Goal: Transaction & Acquisition: Book appointment/travel/reservation

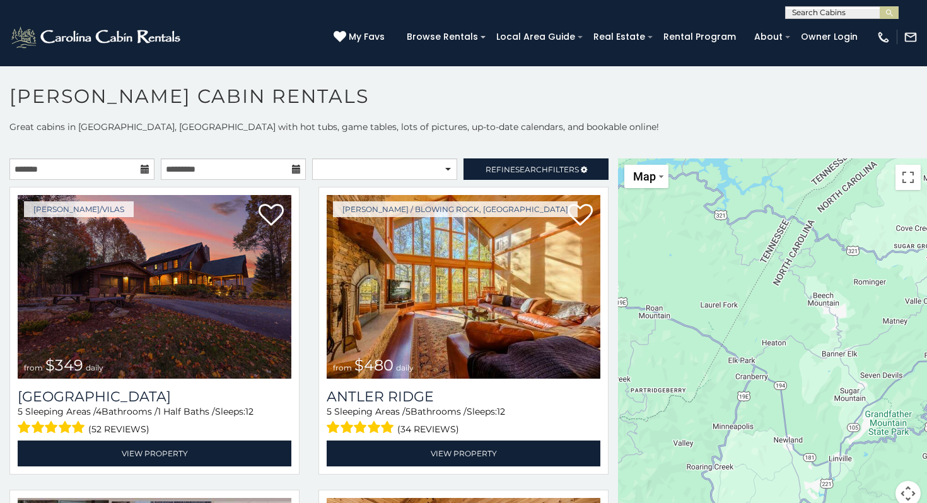
click at [112, 181] on div "**********" at bounding box center [309, 172] width 618 height 28
click at [149, 167] on icon at bounding box center [145, 169] width 9 height 9
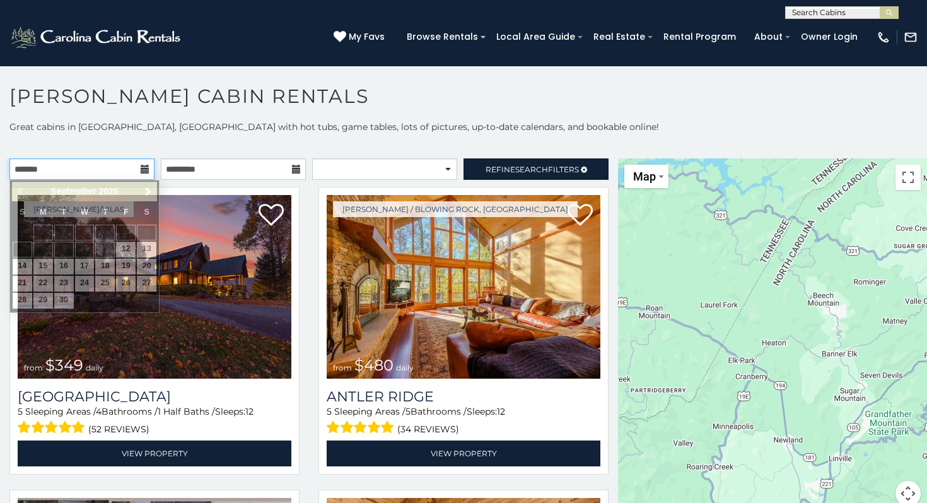
click at [134, 169] on input "text" at bounding box center [81, 168] width 145 height 21
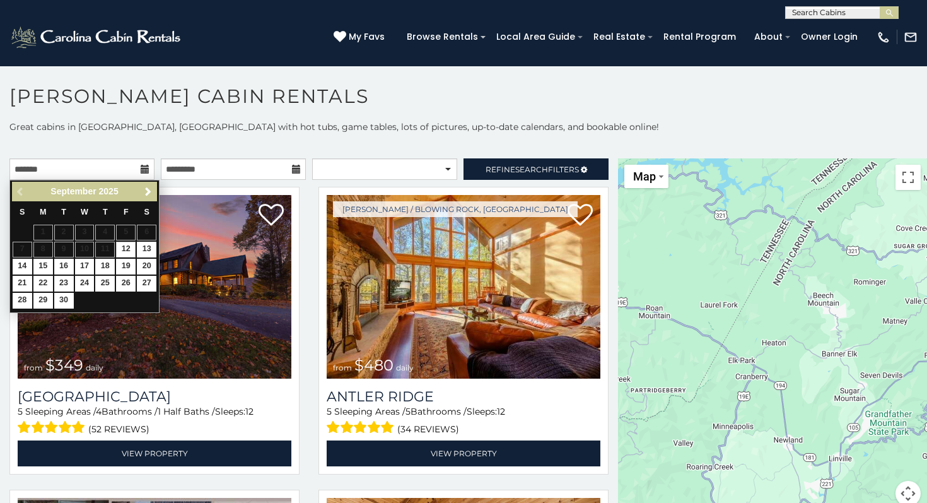
click at [148, 198] on link "Next" at bounding box center [148, 192] width 16 height 16
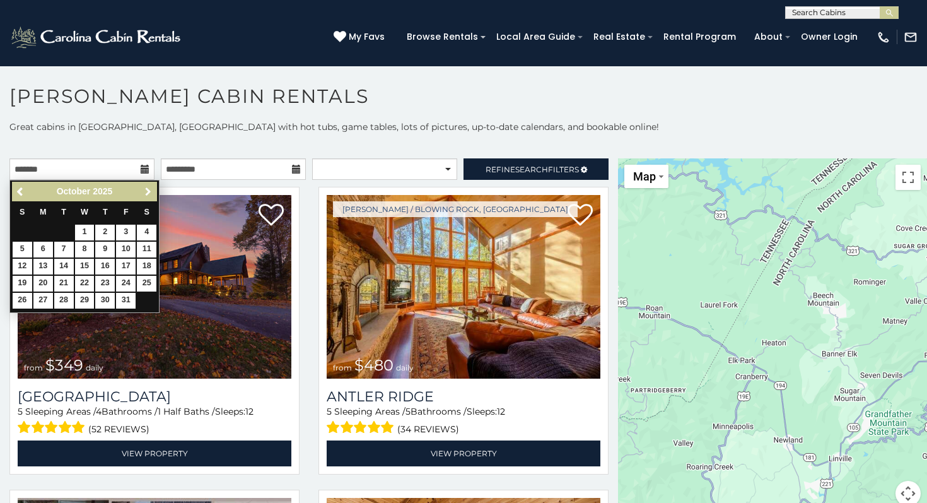
click at [148, 198] on link "Next" at bounding box center [148, 192] width 16 height 16
click at [42, 295] on link "29" at bounding box center [43, 301] width 20 height 16
type input "**********"
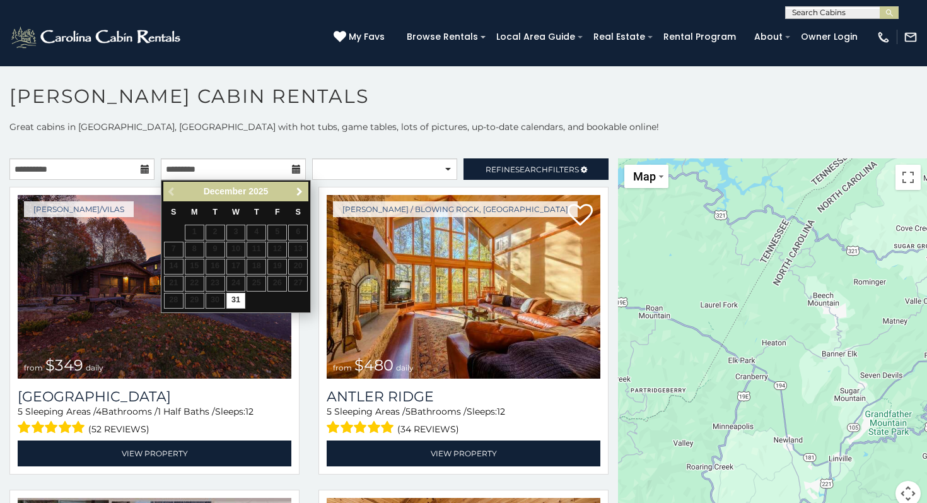
click at [300, 191] on span "Next" at bounding box center [299, 192] width 10 height 10
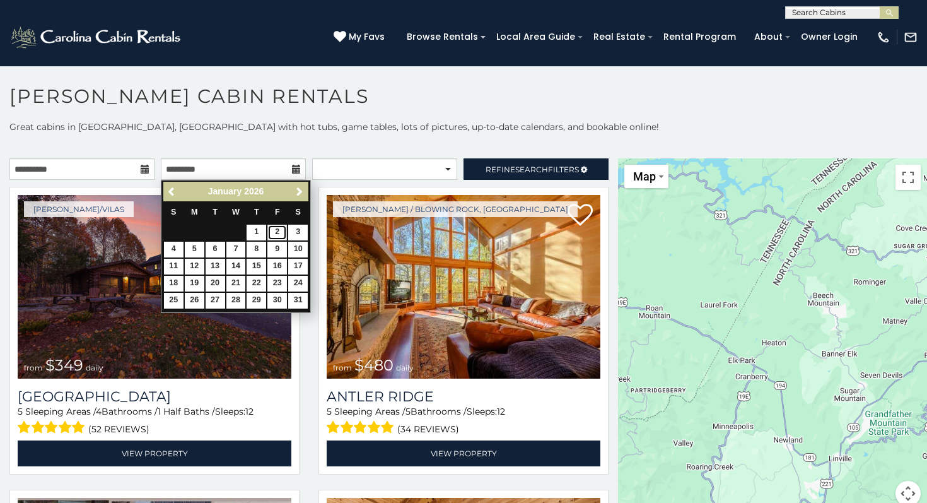
click at [278, 233] on link "2" at bounding box center [277, 232] width 20 height 16
type input "**********"
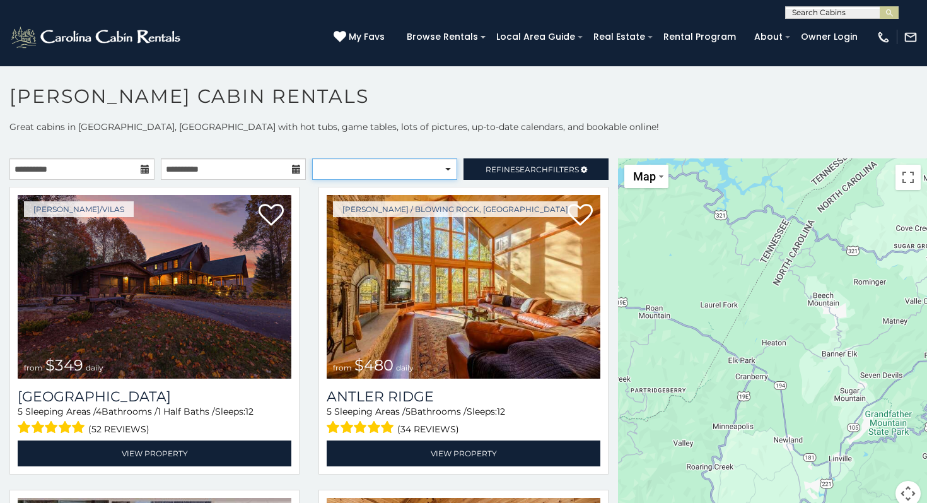
click at [395, 163] on select "**********" at bounding box center [384, 168] width 145 height 21
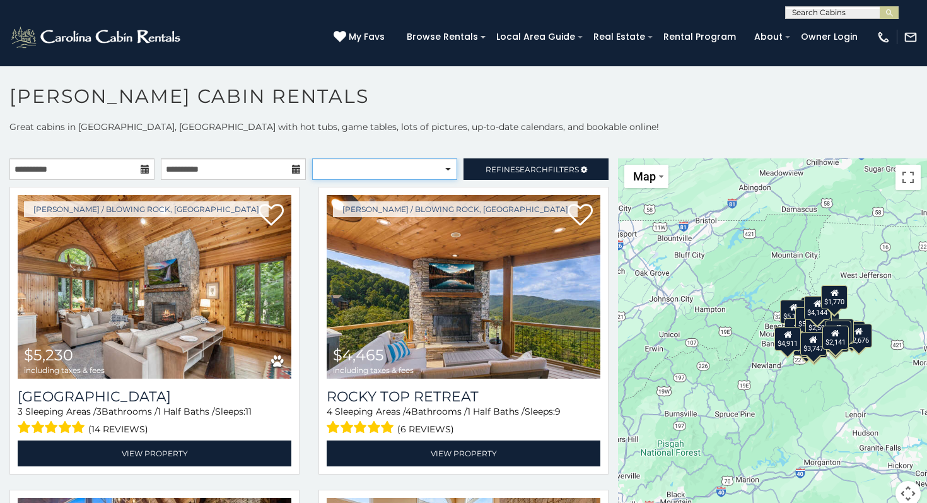
select select "**********"
click at [312, 158] on select "**********" at bounding box center [384, 168] width 145 height 21
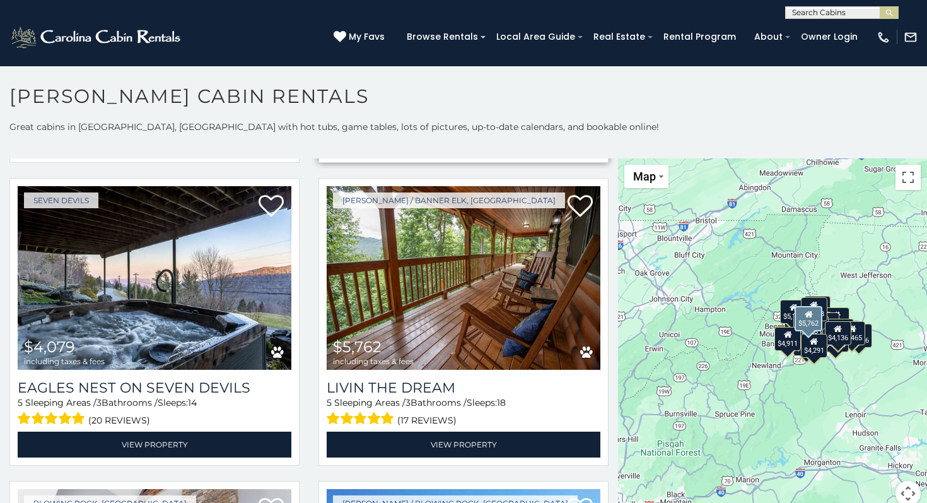
scroll to position [2131, 0]
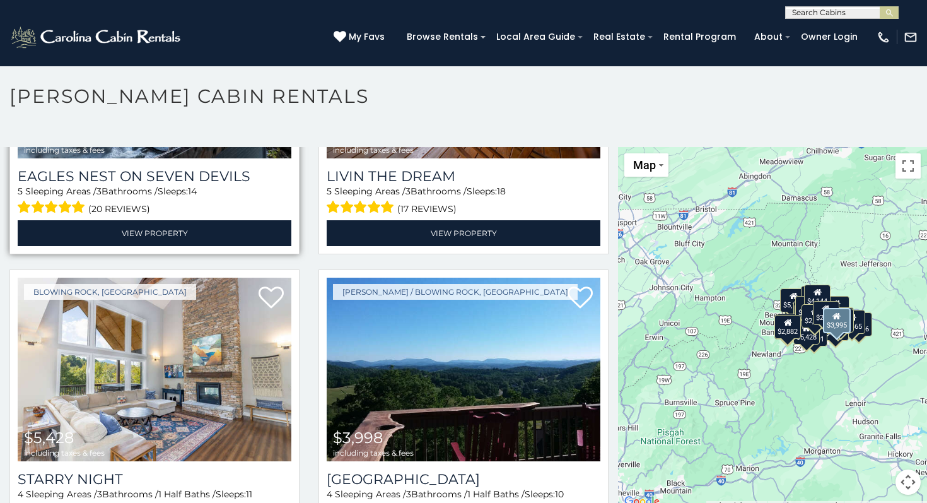
scroll to position [2280, 0]
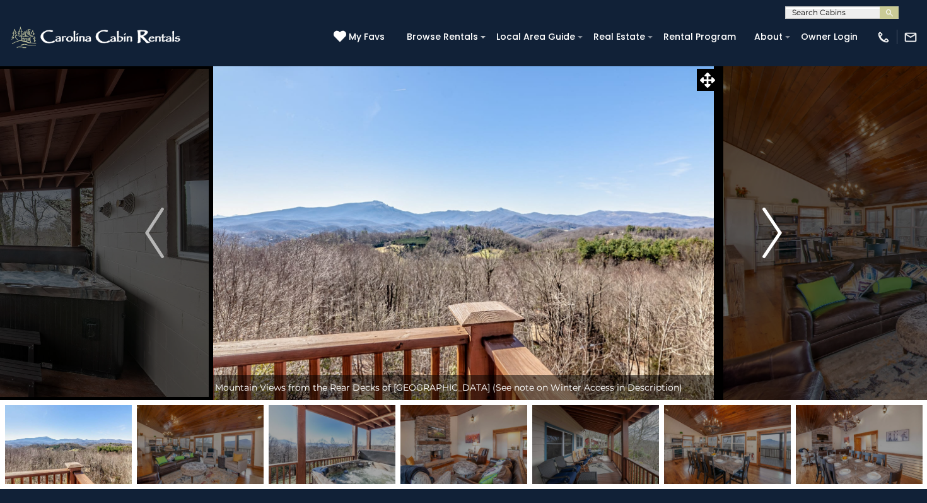
click at [767, 223] on img "Next" at bounding box center [772, 232] width 19 height 50
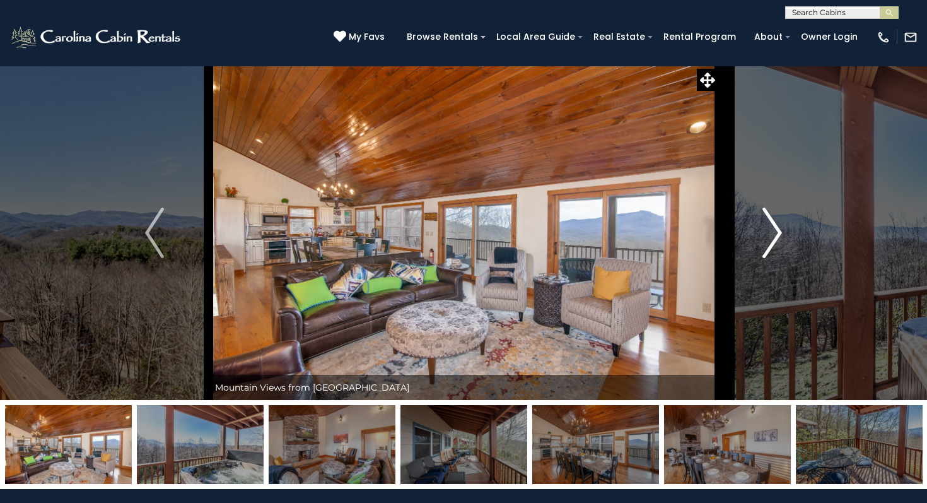
click at [767, 224] on img "Next" at bounding box center [772, 232] width 19 height 50
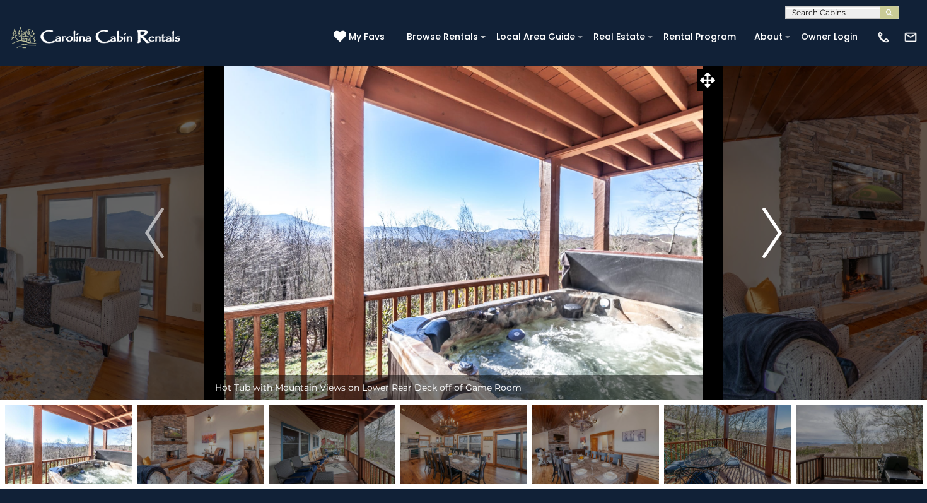
click at [767, 224] on img "Next" at bounding box center [772, 232] width 19 height 50
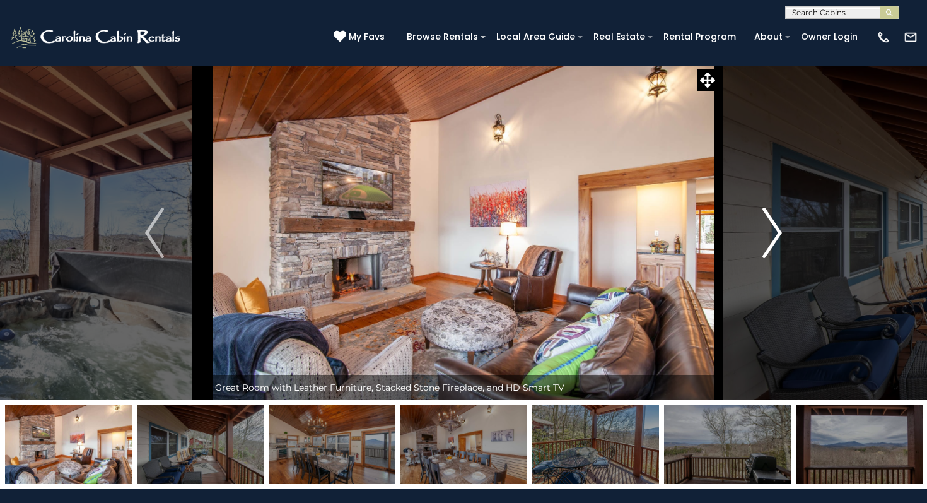
click at [767, 225] on img "Next" at bounding box center [772, 232] width 19 height 50
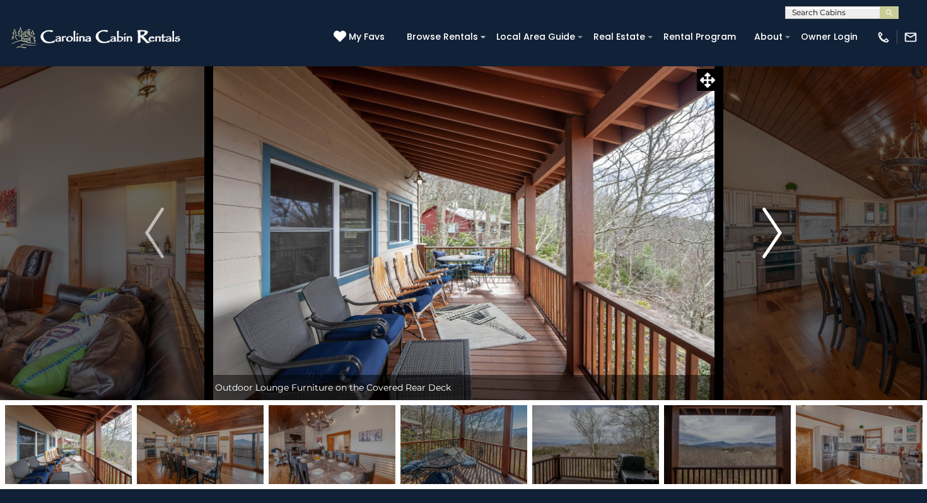
click at [767, 226] on img "Next" at bounding box center [772, 232] width 19 height 50
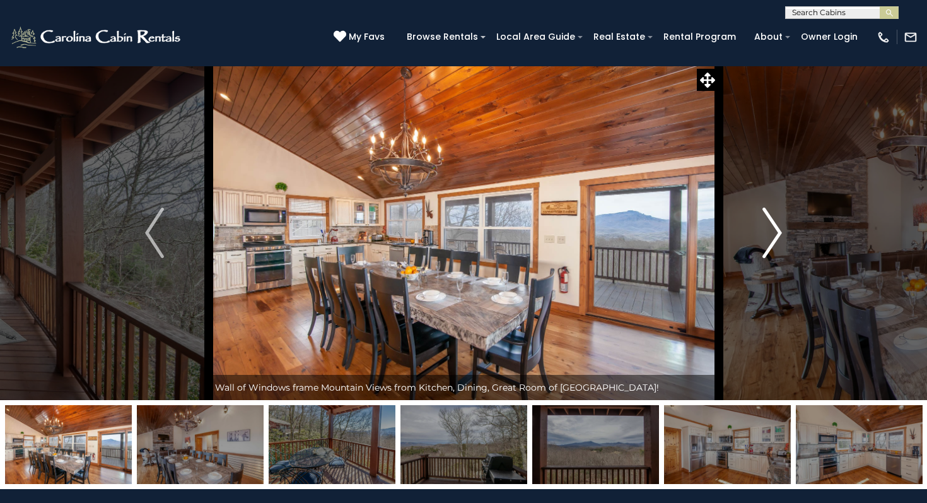
click at [767, 226] on img "Next" at bounding box center [772, 232] width 19 height 50
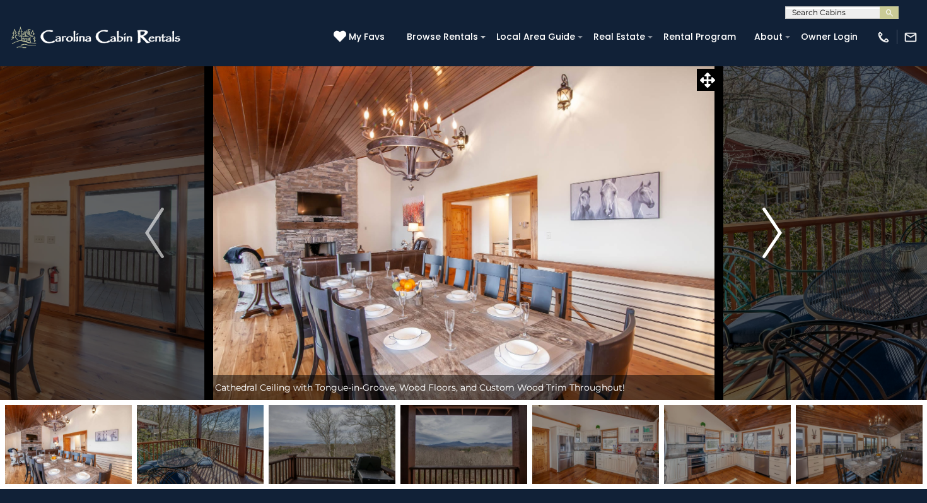
click at [768, 226] on img "Next" at bounding box center [772, 232] width 19 height 50
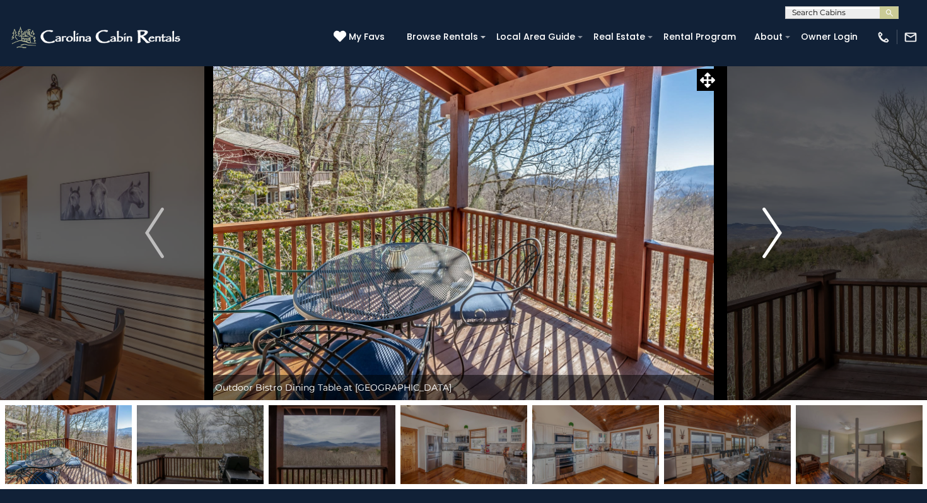
click at [768, 227] on img "Next" at bounding box center [772, 232] width 19 height 50
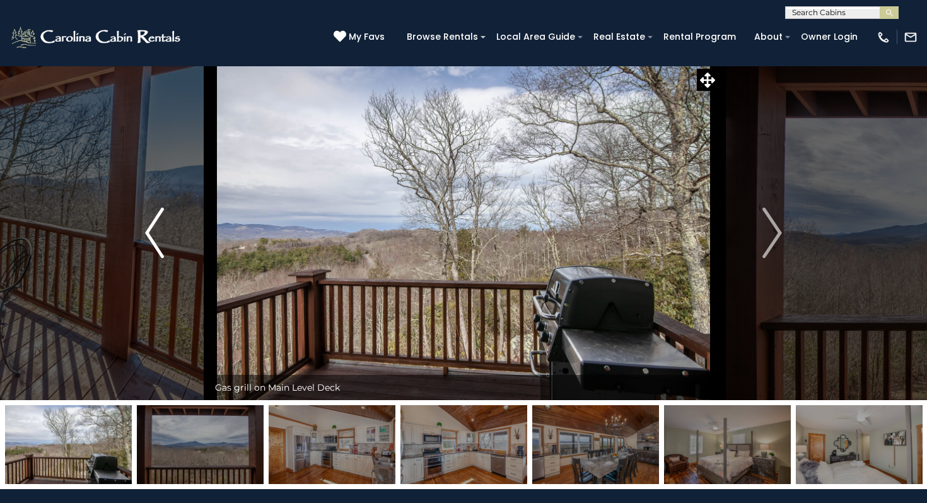
click at [157, 240] on img "Previous" at bounding box center [154, 232] width 19 height 50
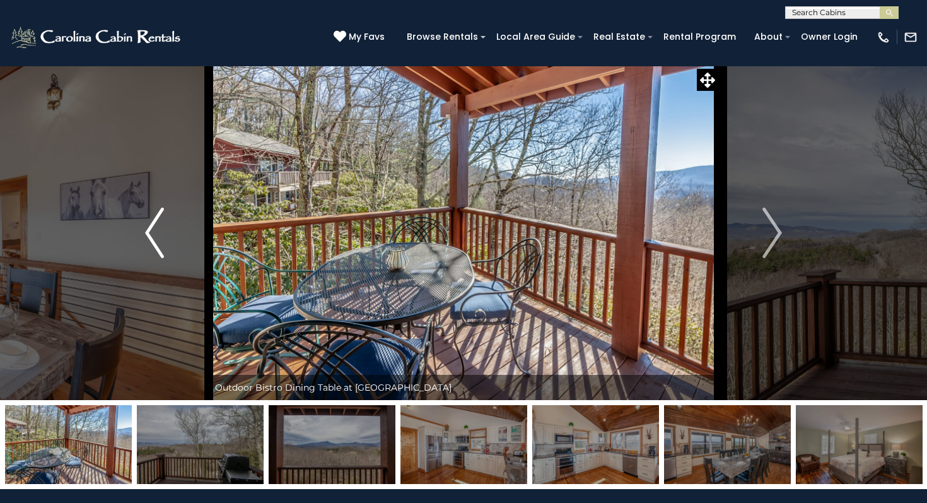
click at [157, 240] on img "Previous" at bounding box center [154, 232] width 19 height 50
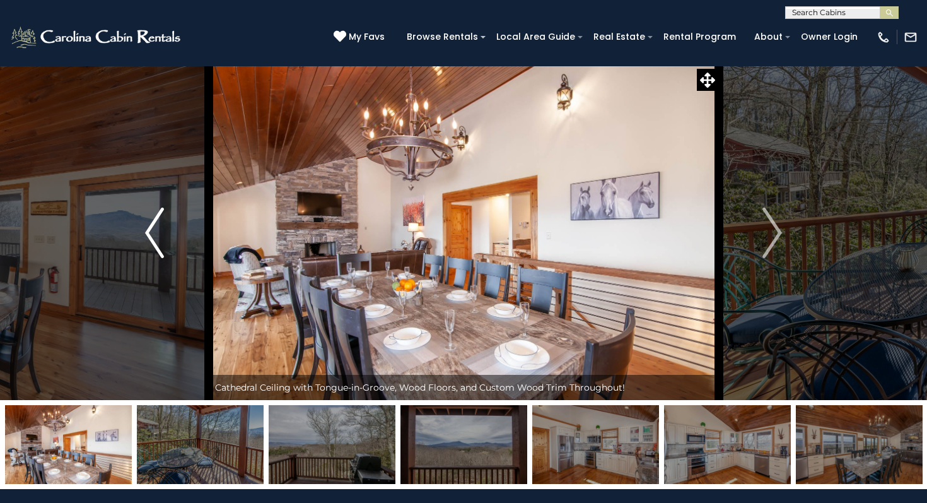
click at [175, 241] on button "Previous" at bounding box center [155, 233] width 108 height 334
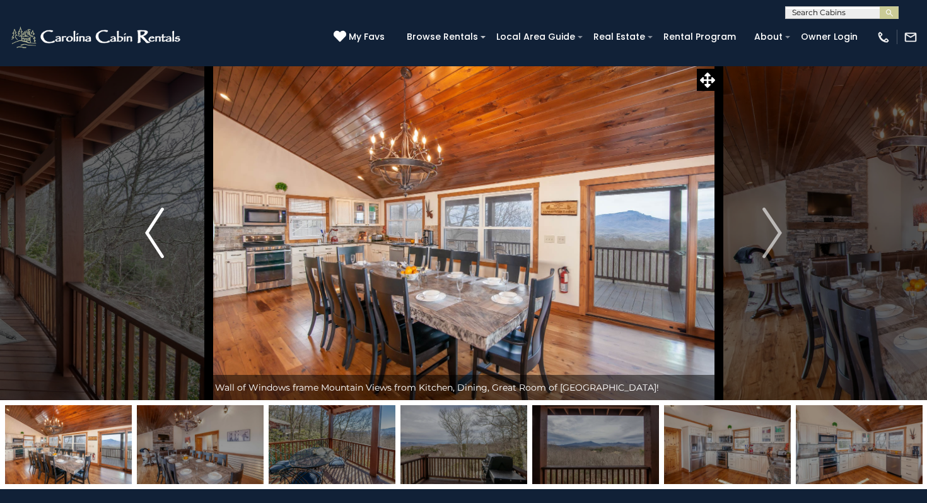
click at [175, 241] on button "Previous" at bounding box center [155, 233] width 108 height 334
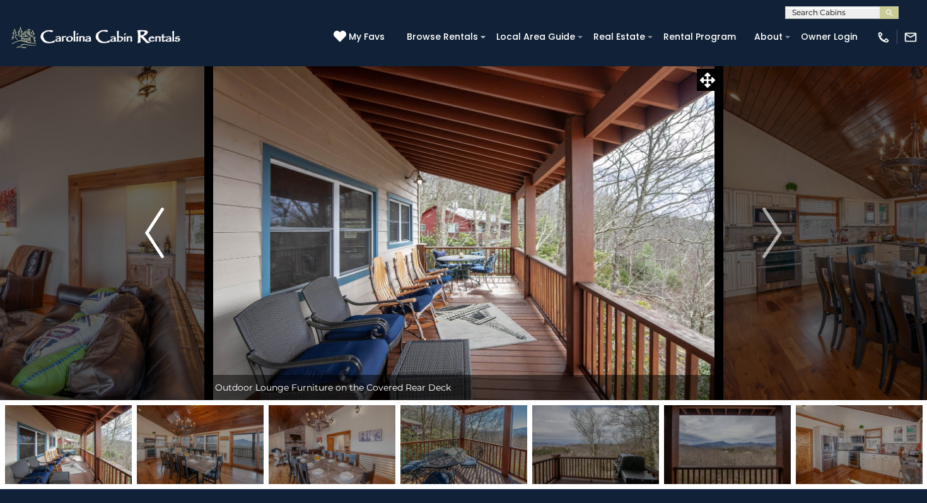
click at [175, 241] on button "Previous" at bounding box center [155, 233] width 108 height 334
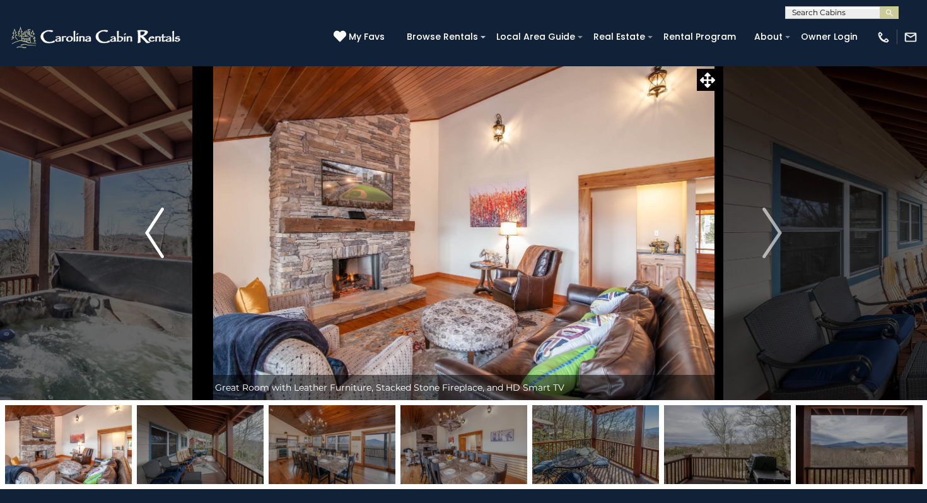
click at [175, 241] on button "Previous" at bounding box center [155, 233] width 108 height 334
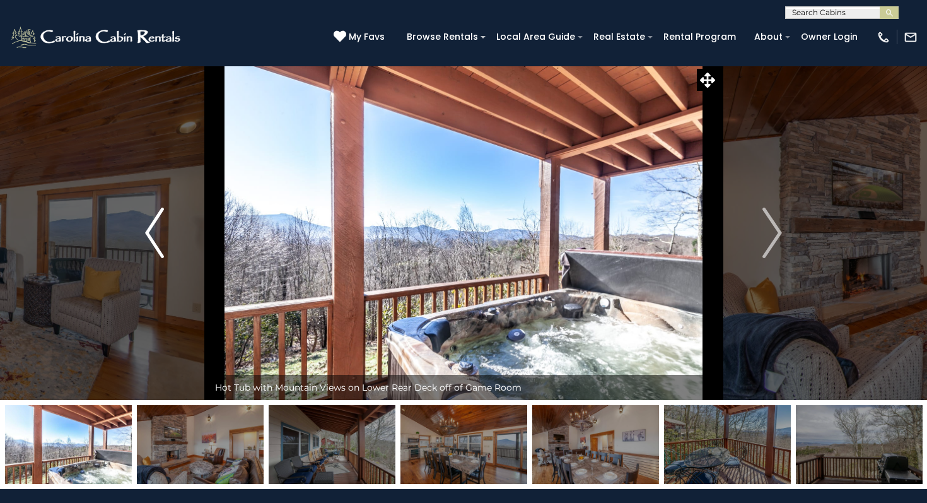
click at [175, 241] on button "Previous" at bounding box center [155, 233] width 108 height 334
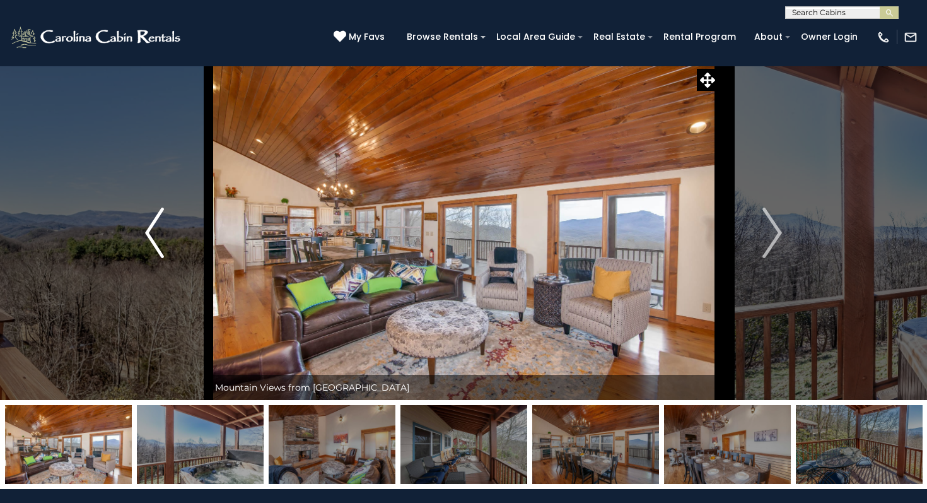
click at [175, 241] on button "Previous" at bounding box center [155, 233] width 108 height 334
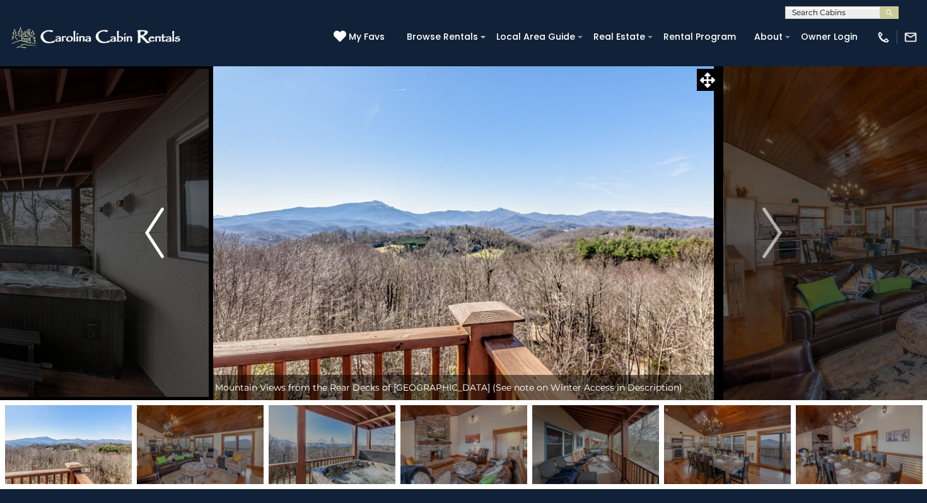
click at [175, 241] on button "Previous" at bounding box center [155, 233] width 108 height 334
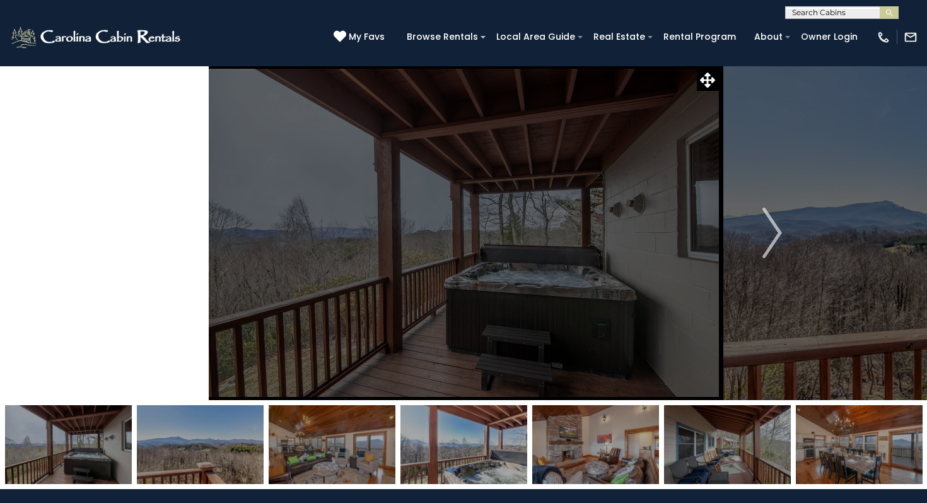
click at [175, 241] on button "Previous" at bounding box center [155, 233] width 108 height 334
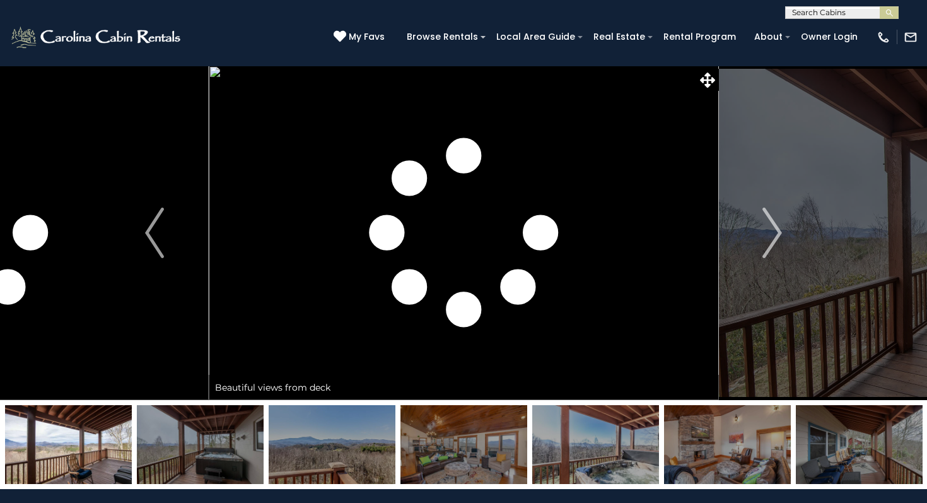
click at [926, 456] on div at bounding box center [463, 444] width 927 height 89
click at [878, 456] on img at bounding box center [859, 444] width 127 height 79
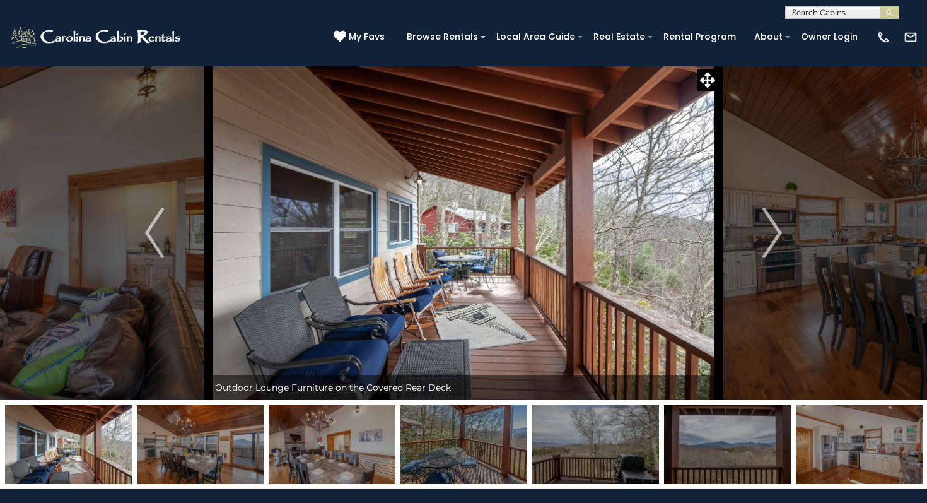
click at [837, 461] on img at bounding box center [859, 444] width 127 height 79
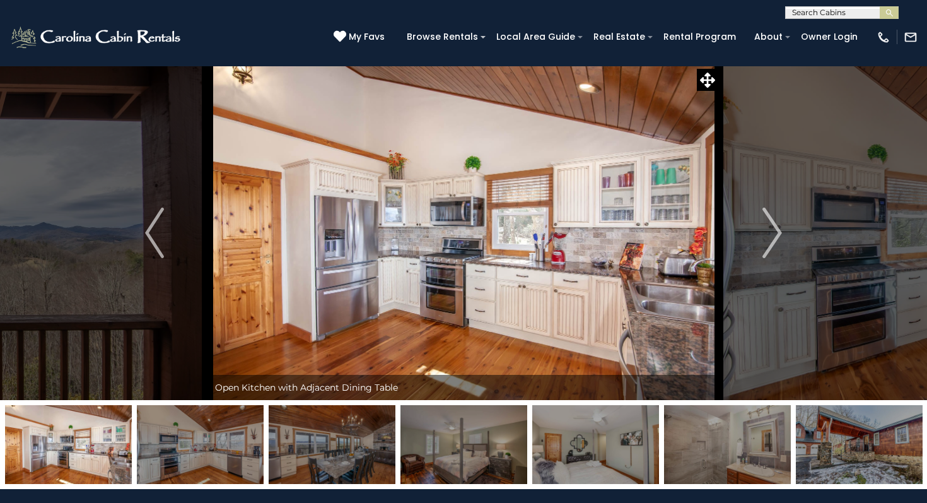
click at [682, 454] on img at bounding box center [727, 444] width 127 height 79
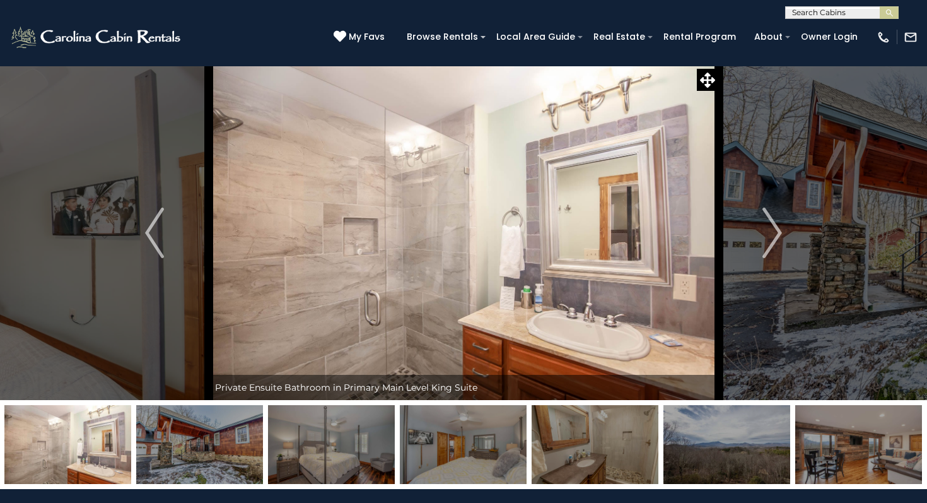
click at [852, 447] on img at bounding box center [858, 444] width 127 height 79
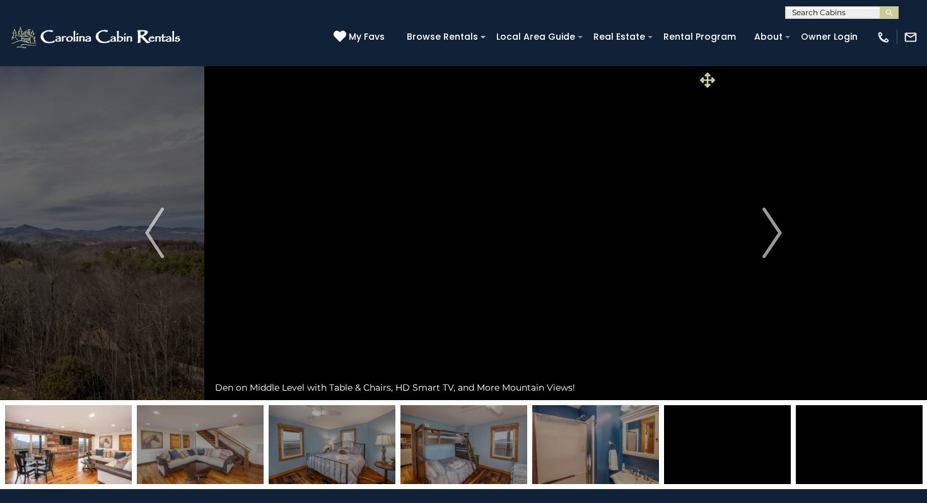
click at [697, 85] on span at bounding box center [708, 80] width 22 height 22
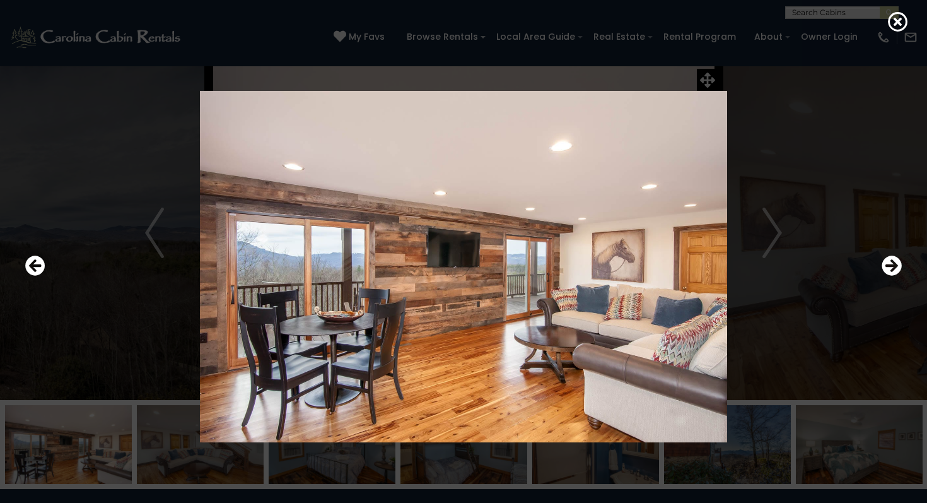
click at [781, 242] on img at bounding box center [463, 266] width 758 height 351
click at [776, 238] on img at bounding box center [463, 266] width 758 height 351
click at [887, 271] on icon "Next" at bounding box center [892, 266] width 20 height 20
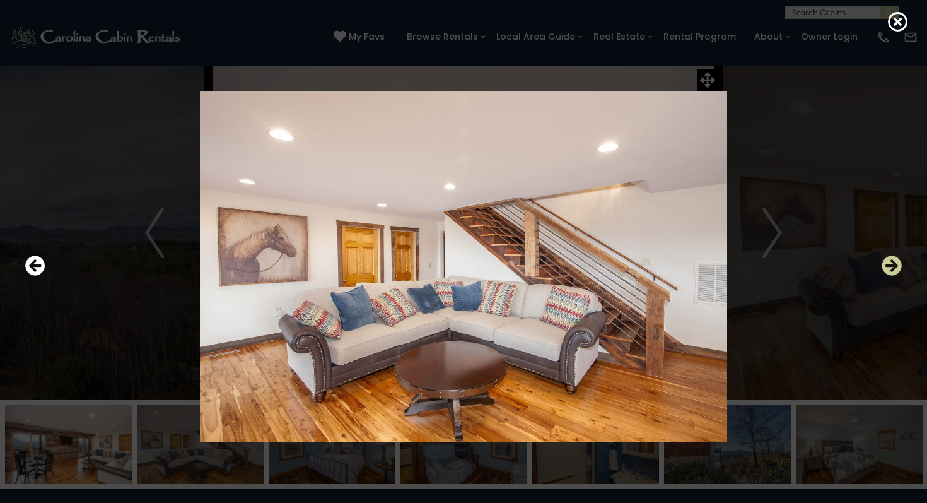
click at [887, 271] on icon "Next" at bounding box center [892, 266] width 20 height 20
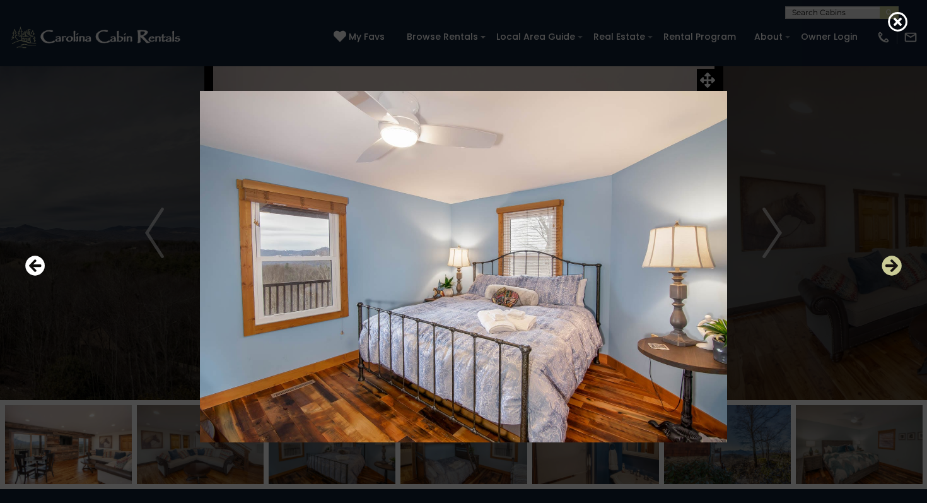
click at [887, 271] on icon "Next" at bounding box center [892, 266] width 20 height 20
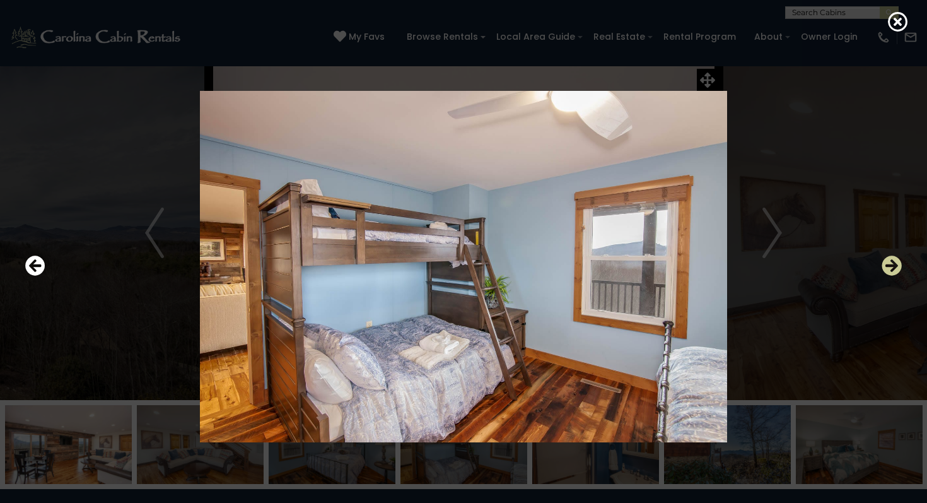
click at [887, 271] on icon "Next" at bounding box center [892, 266] width 20 height 20
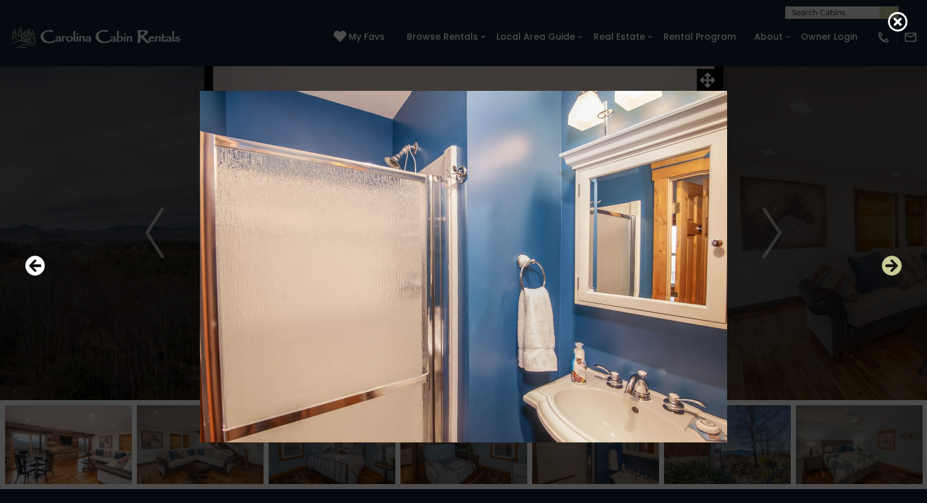
click at [887, 272] on icon "Next" at bounding box center [892, 266] width 20 height 20
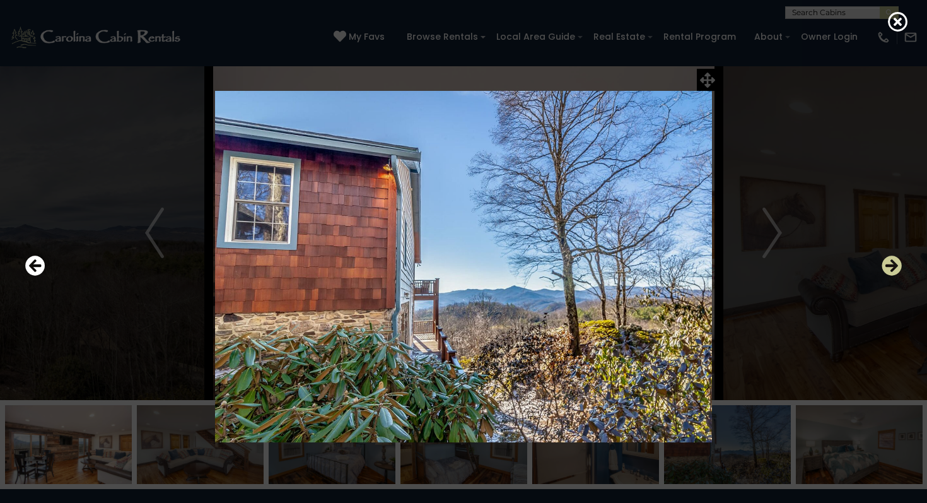
click at [887, 272] on icon "Next" at bounding box center [892, 266] width 20 height 20
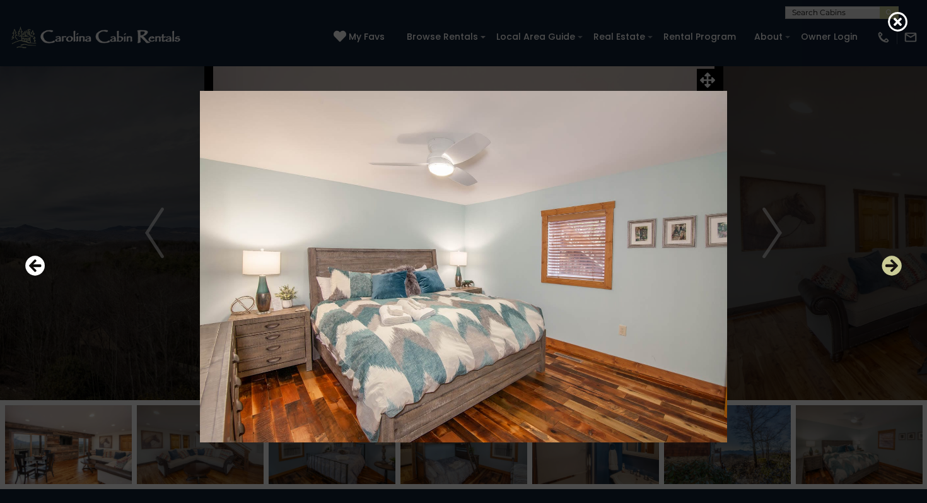
click at [887, 272] on icon "Next" at bounding box center [892, 266] width 20 height 20
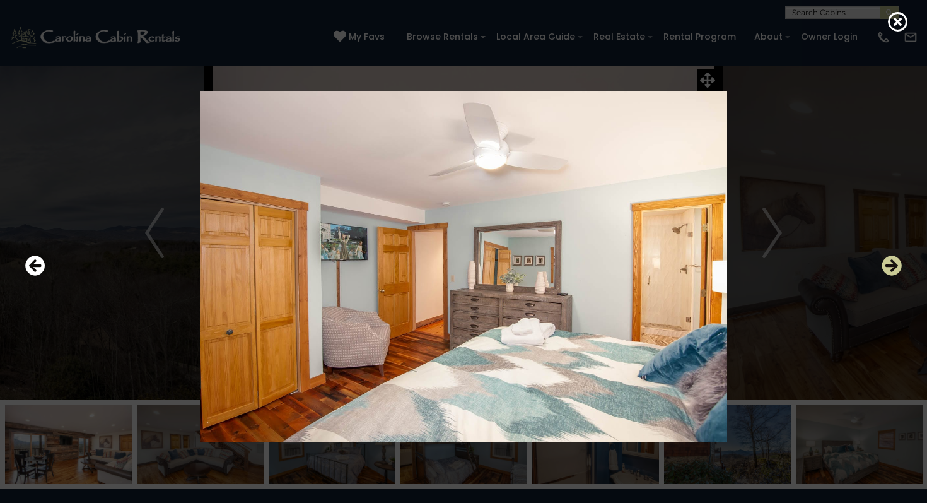
click at [887, 272] on icon "Next" at bounding box center [892, 266] width 20 height 20
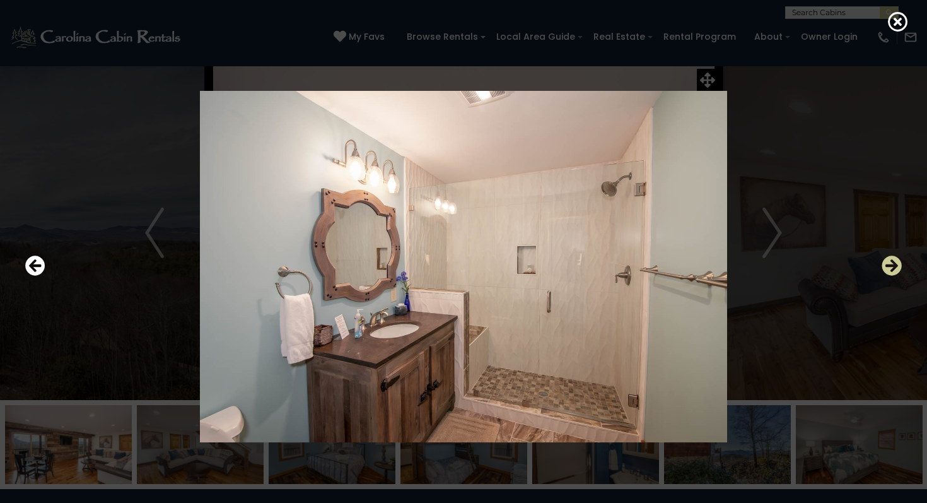
click at [887, 272] on icon "Next" at bounding box center [892, 266] width 20 height 20
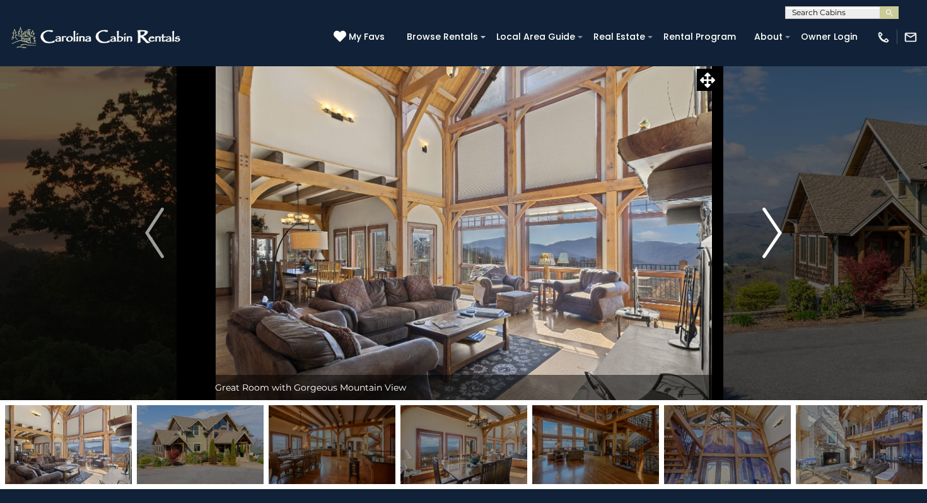
click at [761, 231] on button "Next" at bounding box center [772, 233] width 108 height 334
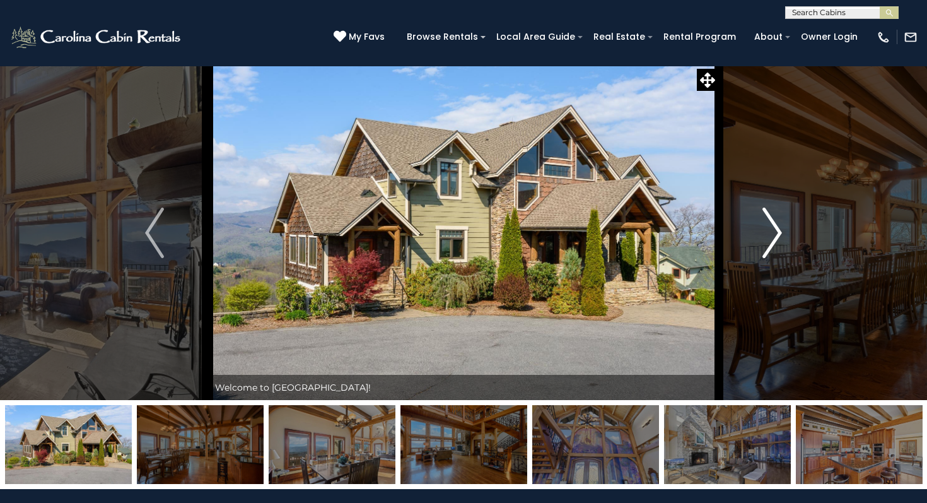
click at [761, 231] on button "Next" at bounding box center [772, 233] width 108 height 334
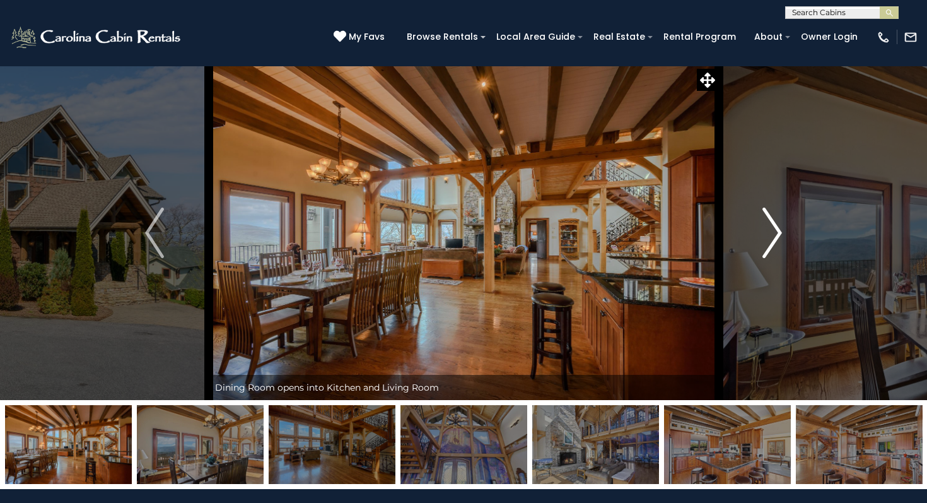
click at [761, 231] on button "Next" at bounding box center [772, 233] width 108 height 334
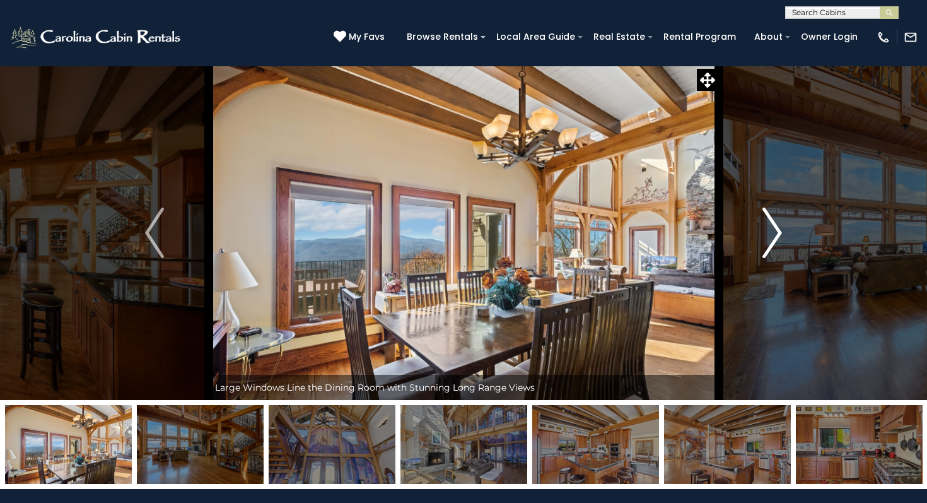
click at [761, 231] on button "Next" at bounding box center [772, 233] width 108 height 334
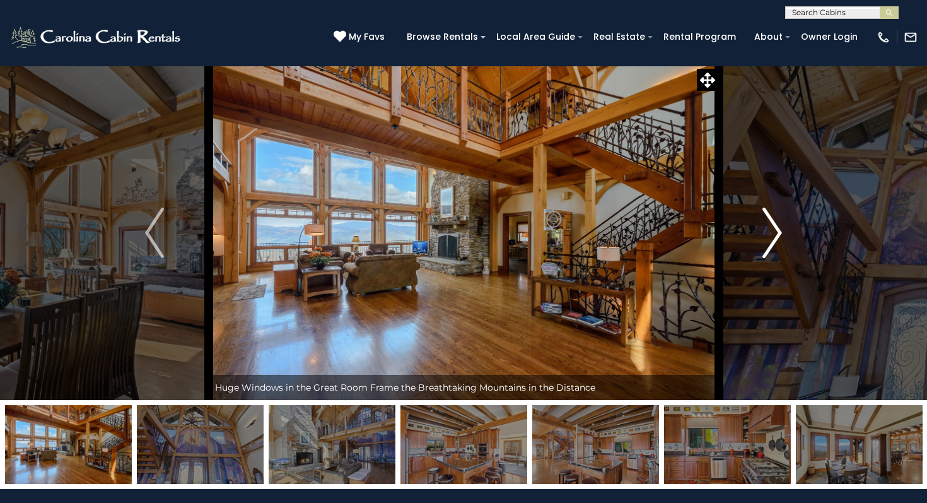
click at [761, 231] on button "Next" at bounding box center [772, 233] width 108 height 334
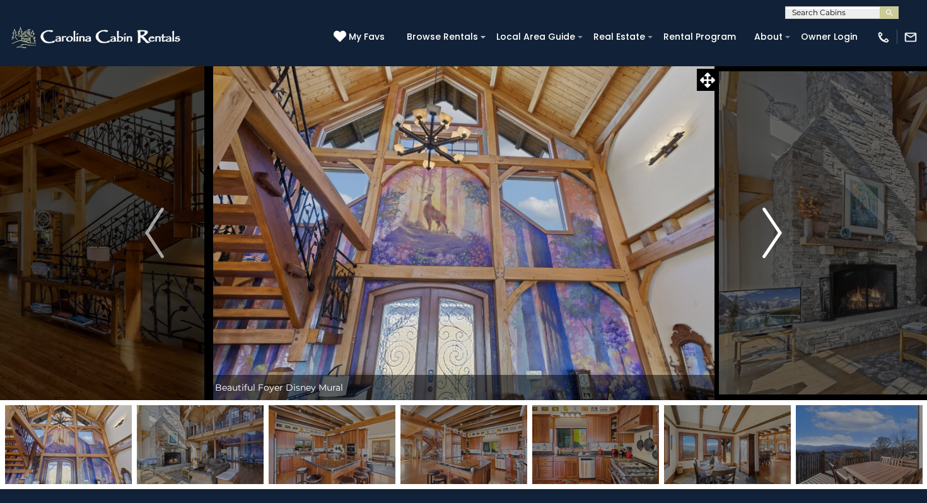
click at [761, 231] on button "Next" at bounding box center [772, 233] width 108 height 334
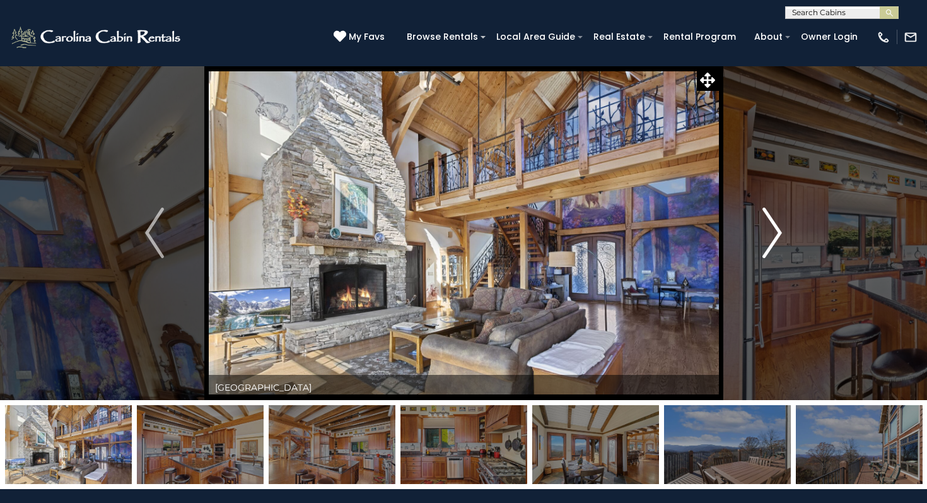
click at [780, 228] on img "Next" at bounding box center [772, 232] width 19 height 50
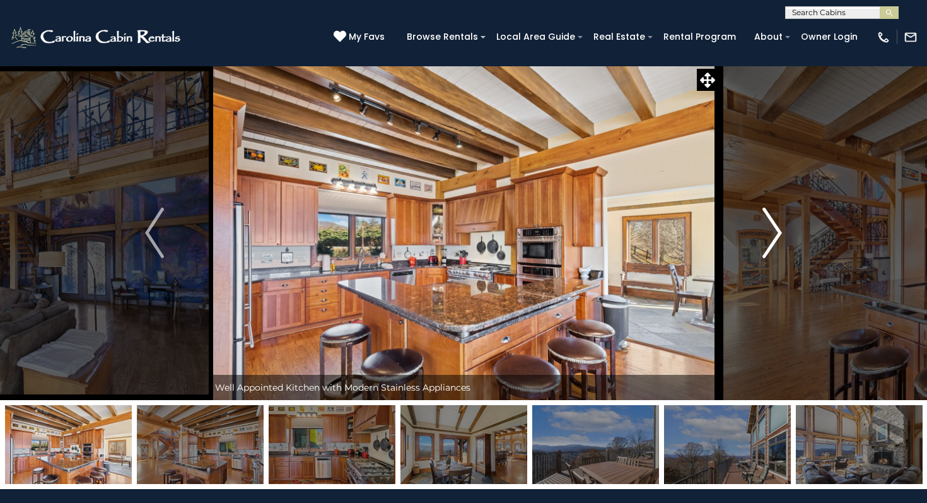
click at [780, 228] on img "Next" at bounding box center [772, 232] width 19 height 50
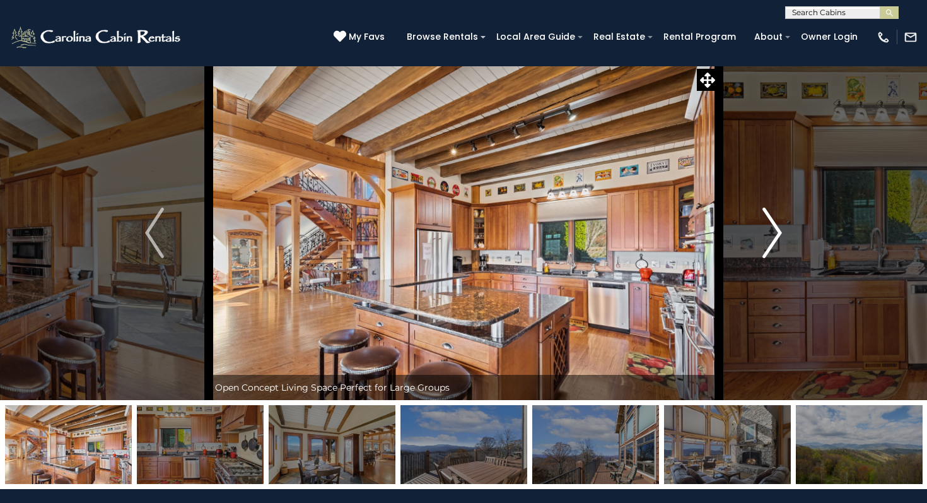
click at [780, 228] on img "Next" at bounding box center [772, 232] width 19 height 50
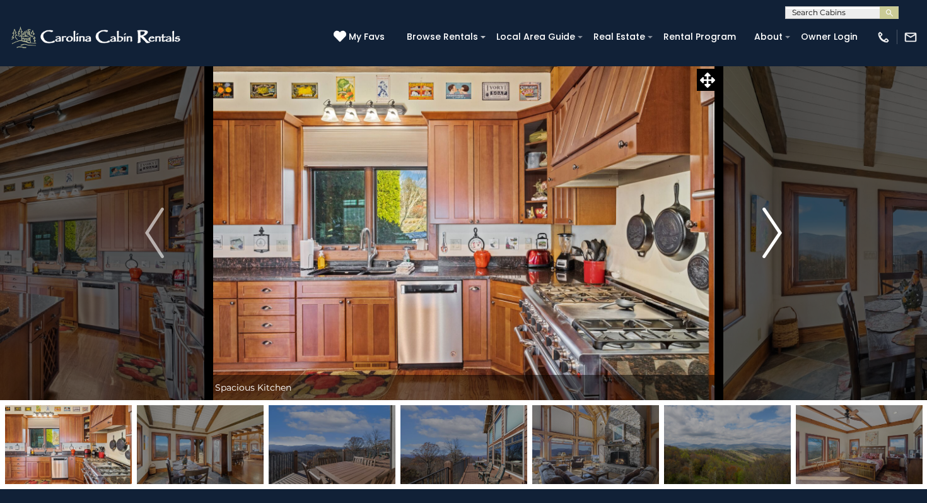
click at [780, 228] on img "Next" at bounding box center [772, 232] width 19 height 50
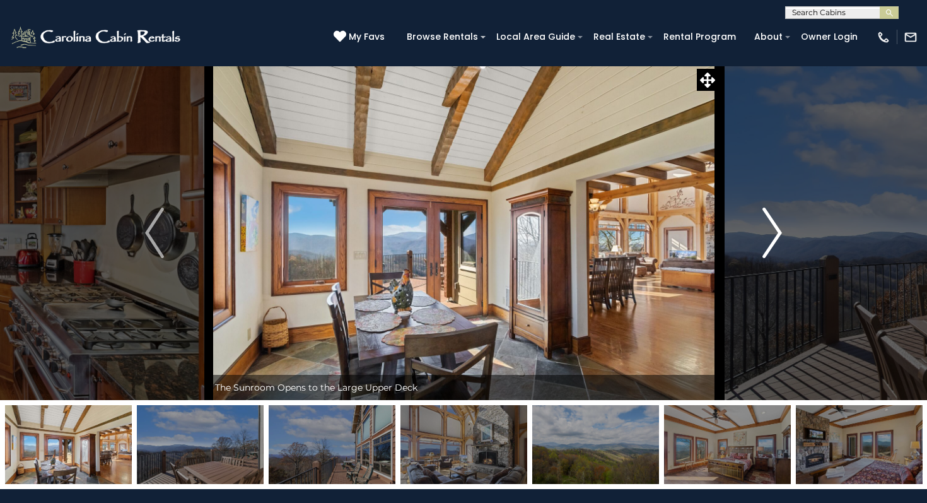
click at [779, 228] on img "Next" at bounding box center [772, 232] width 19 height 50
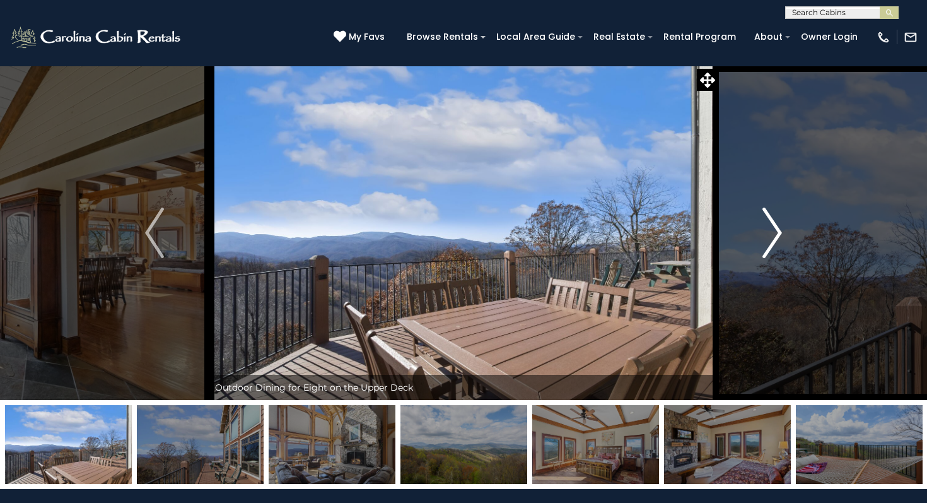
click at [779, 228] on img "Next" at bounding box center [772, 232] width 19 height 50
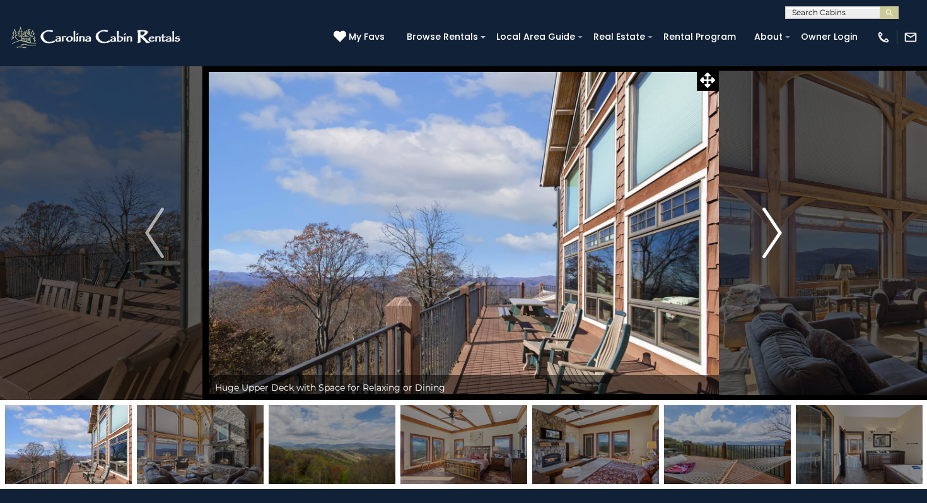
click at [779, 228] on img "Next" at bounding box center [772, 232] width 19 height 50
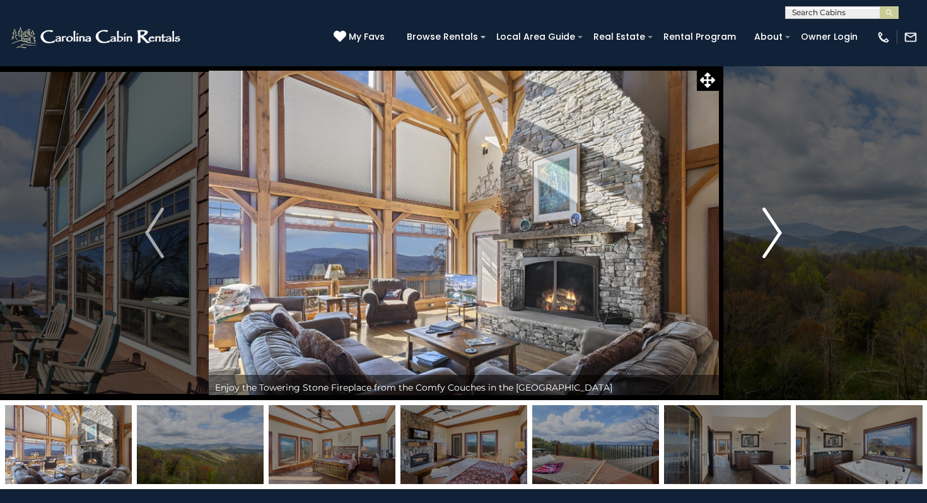
click at [779, 228] on img "Next" at bounding box center [772, 232] width 19 height 50
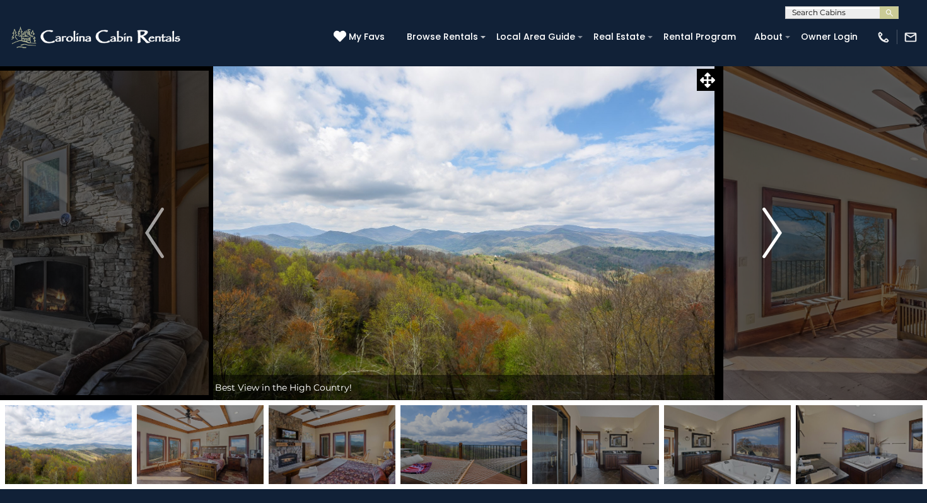
click at [779, 228] on img "Next" at bounding box center [772, 232] width 19 height 50
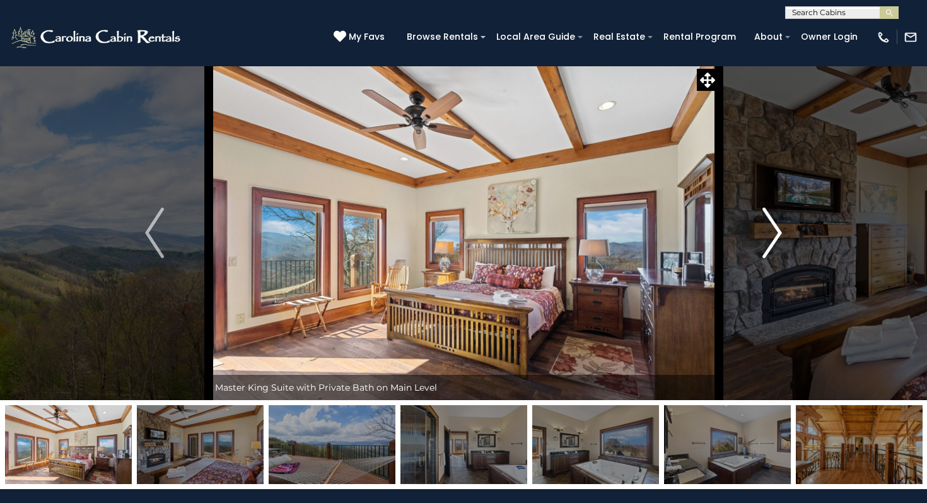
click at [779, 228] on img "Next" at bounding box center [772, 232] width 19 height 50
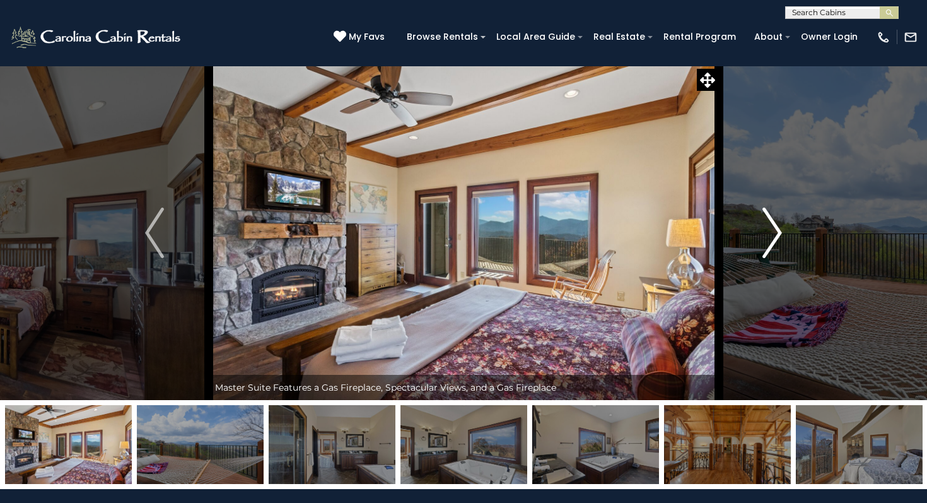
click at [779, 228] on img "Next" at bounding box center [772, 232] width 19 height 50
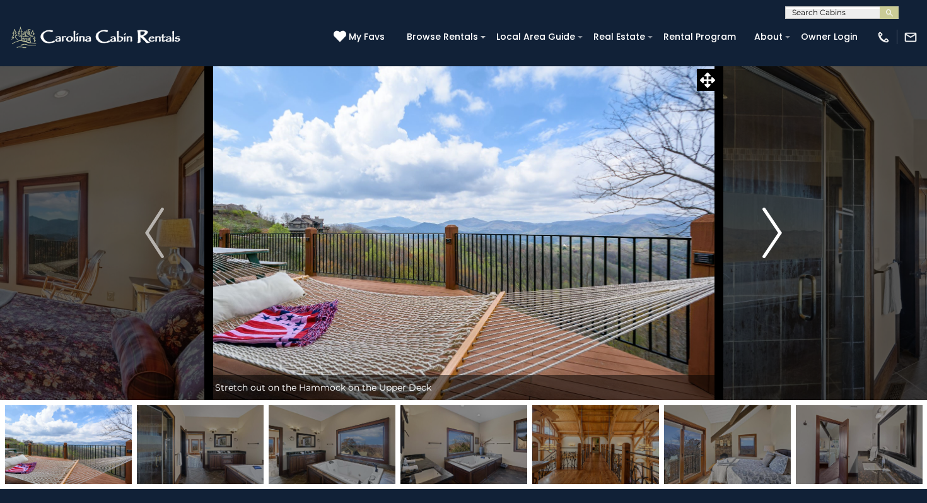
click at [779, 228] on img "Next" at bounding box center [772, 232] width 19 height 50
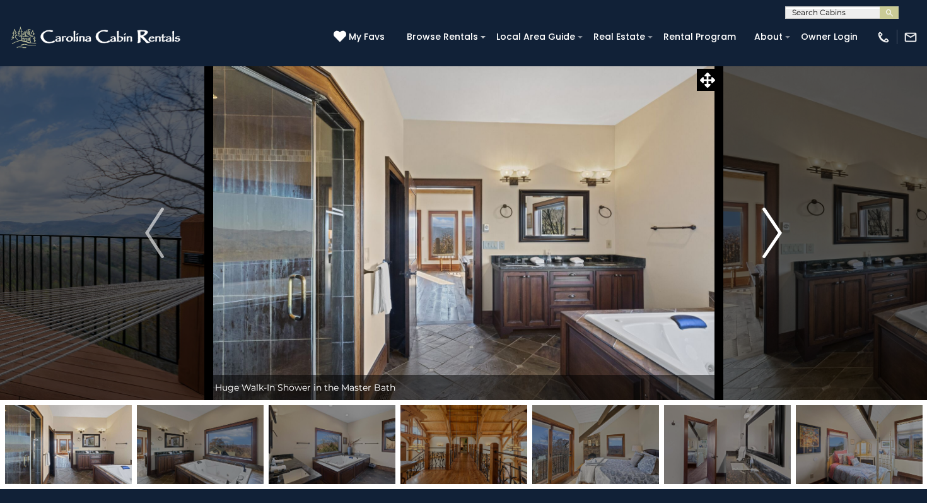
click at [778, 228] on img "Next" at bounding box center [772, 232] width 19 height 50
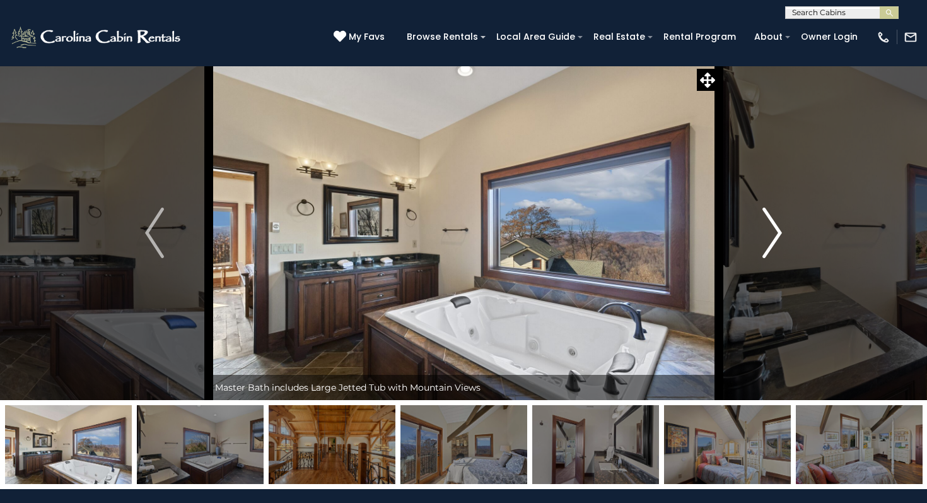
click at [778, 228] on img "Next" at bounding box center [772, 232] width 19 height 50
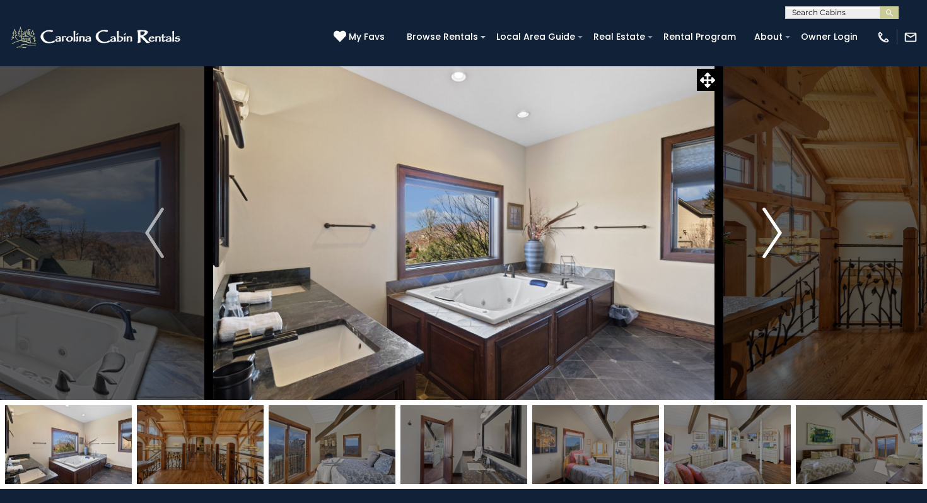
click at [778, 228] on img "Next" at bounding box center [772, 232] width 19 height 50
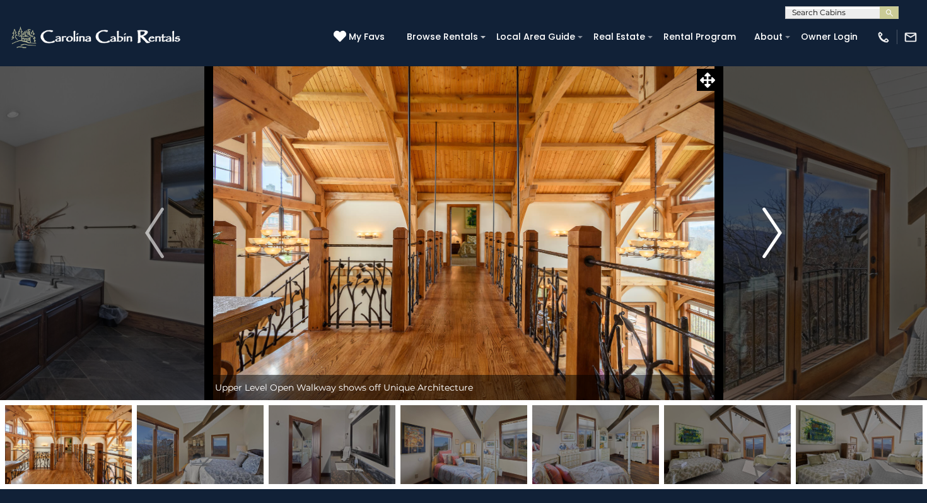
click at [778, 228] on img "Next" at bounding box center [772, 232] width 19 height 50
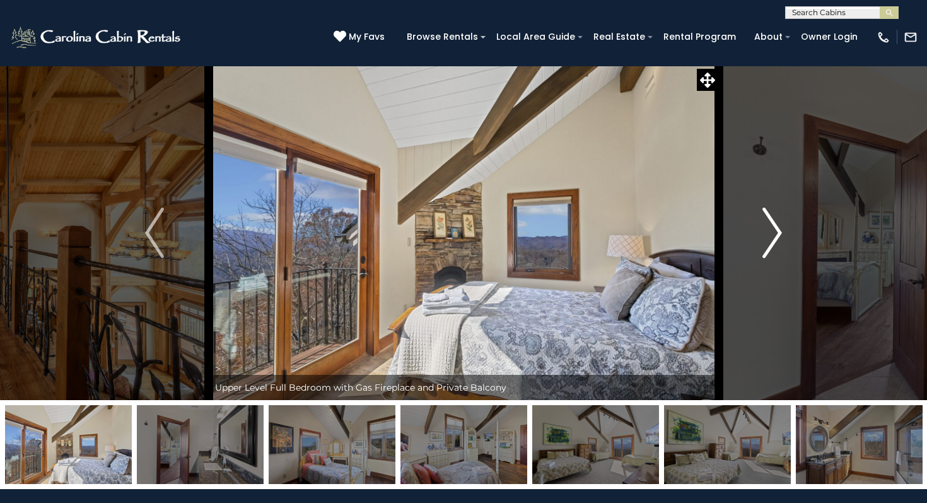
click at [778, 228] on img "Next" at bounding box center [772, 232] width 19 height 50
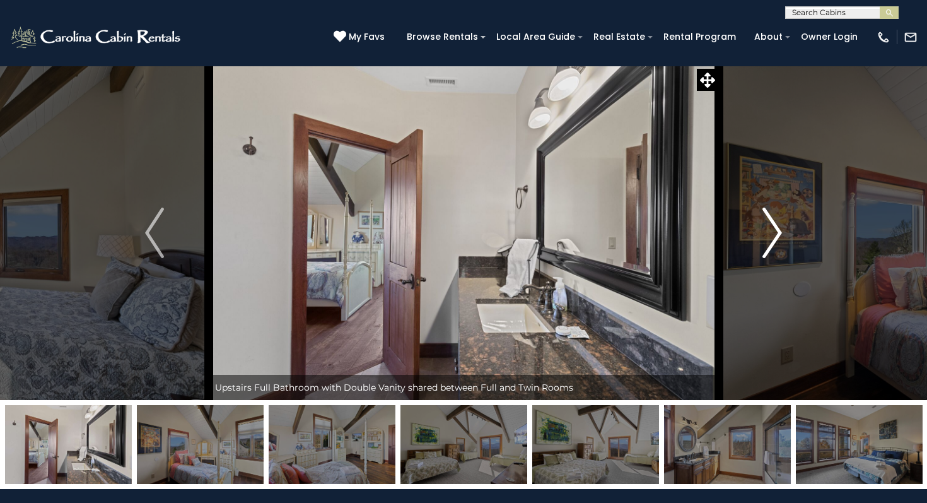
click at [778, 228] on img "Next" at bounding box center [772, 232] width 19 height 50
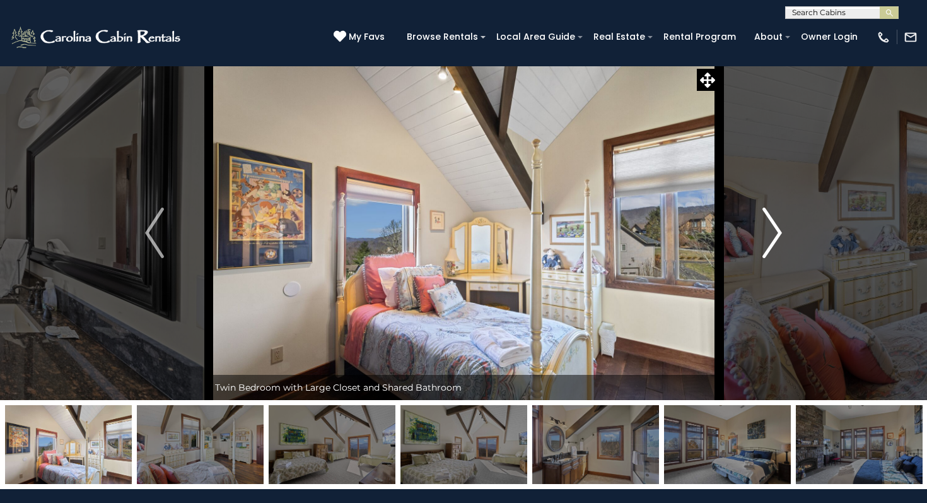
click at [777, 228] on img "Next" at bounding box center [772, 232] width 19 height 50
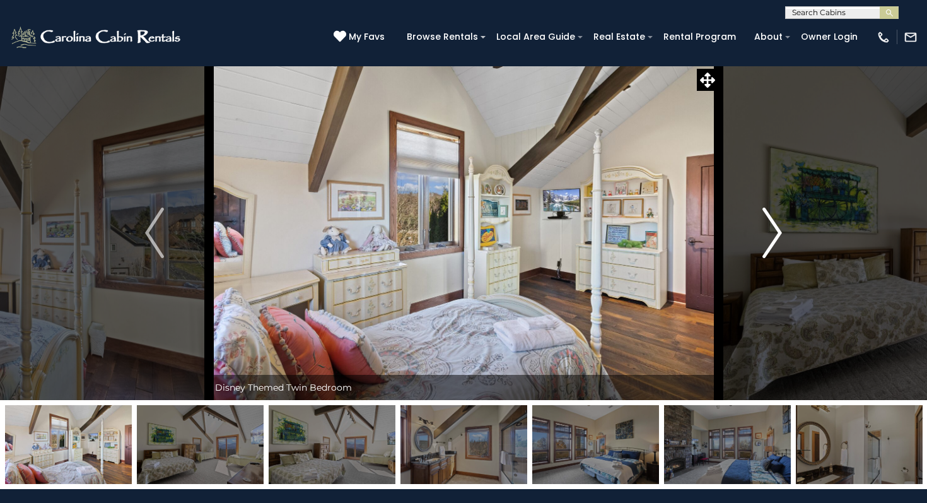
click at [777, 228] on img "Next" at bounding box center [772, 232] width 19 height 50
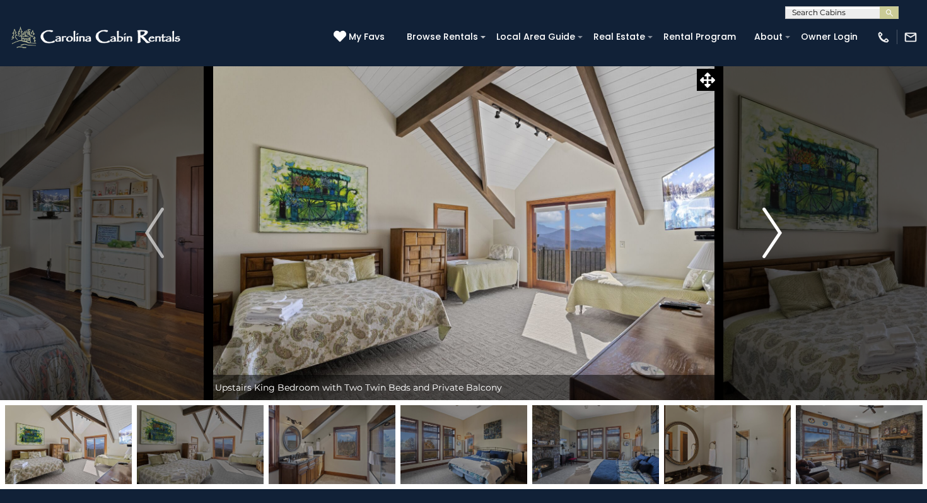
click at [776, 228] on img "Next" at bounding box center [772, 232] width 19 height 50
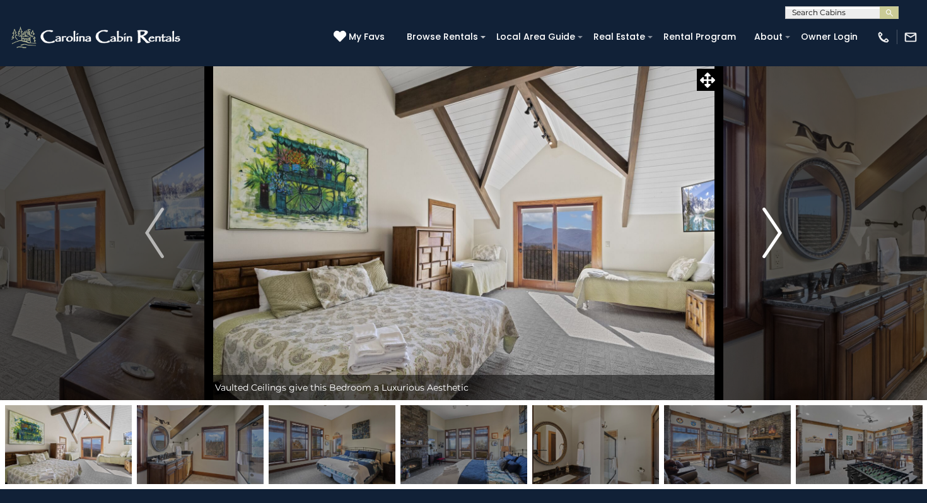
click at [776, 228] on img "Next" at bounding box center [772, 232] width 19 height 50
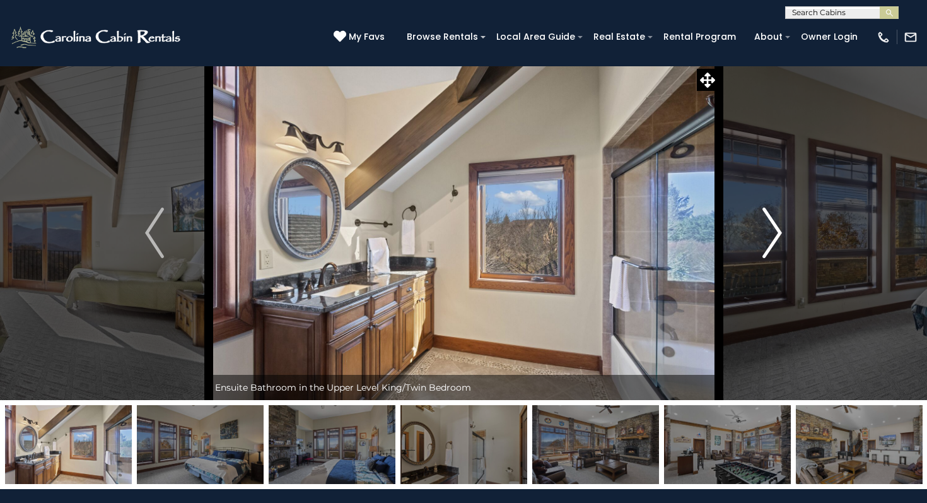
click at [774, 228] on img "Next" at bounding box center [772, 232] width 19 height 50
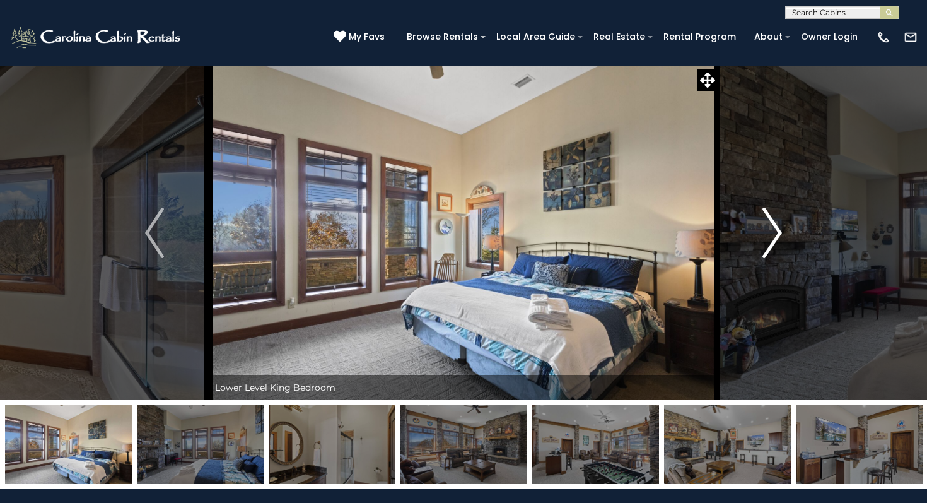
click at [774, 228] on img "Next" at bounding box center [772, 232] width 19 height 50
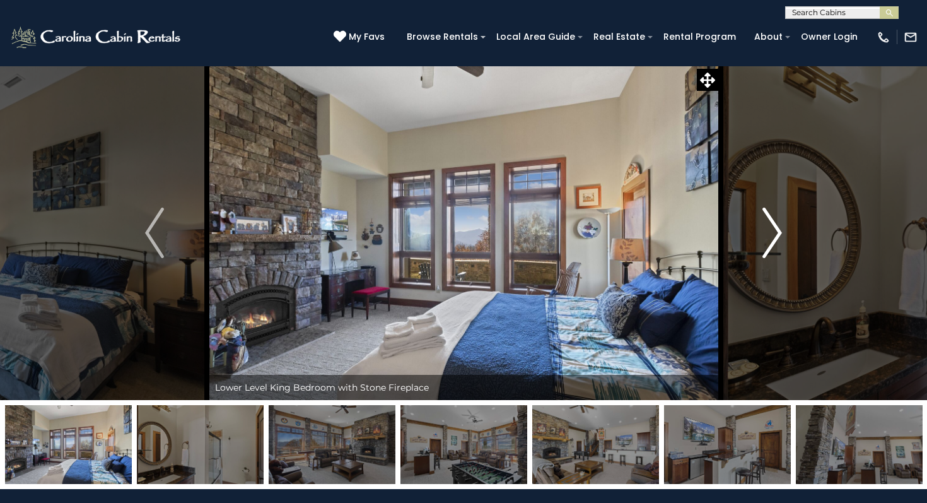
click at [773, 229] on img "Next" at bounding box center [772, 232] width 19 height 50
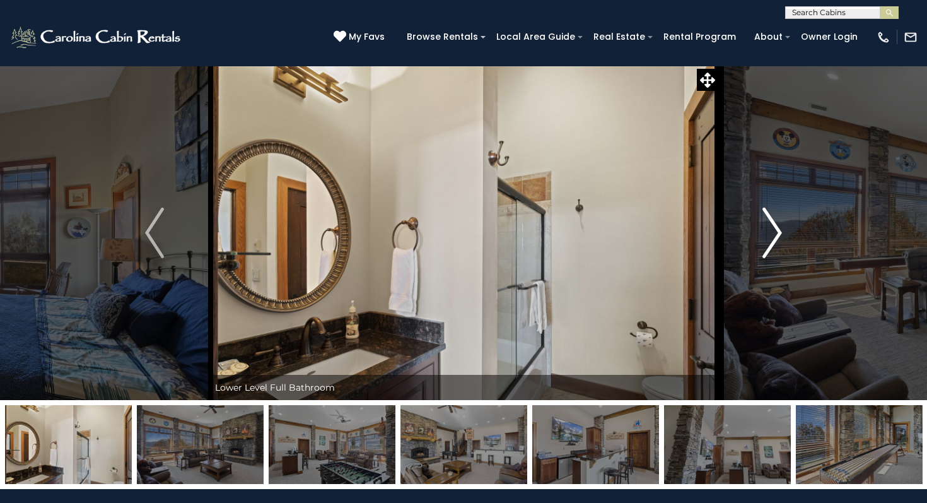
click at [773, 229] on img "Next" at bounding box center [772, 232] width 19 height 50
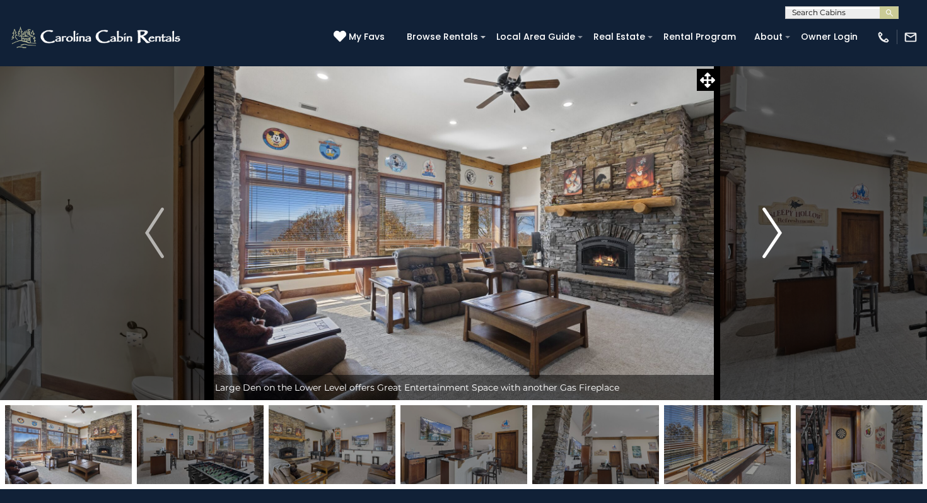
click at [773, 229] on img "Next" at bounding box center [772, 232] width 19 height 50
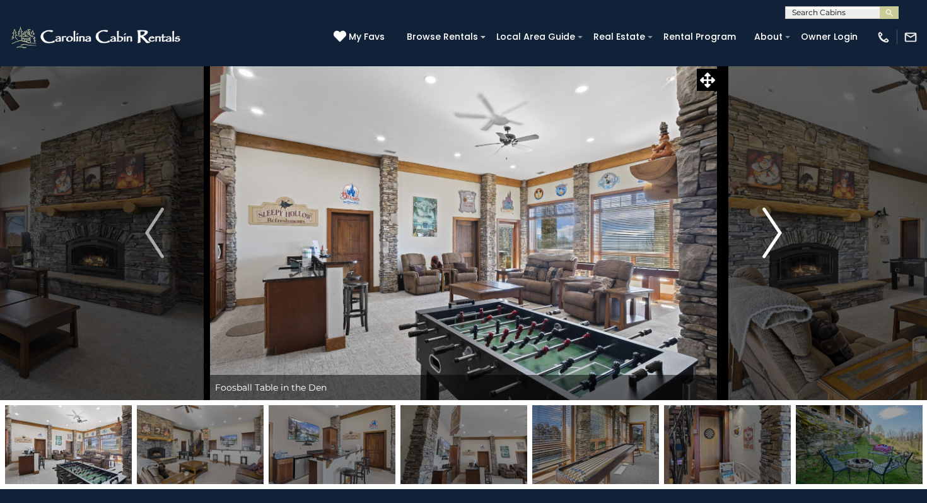
click at [772, 229] on img "Next" at bounding box center [772, 232] width 19 height 50
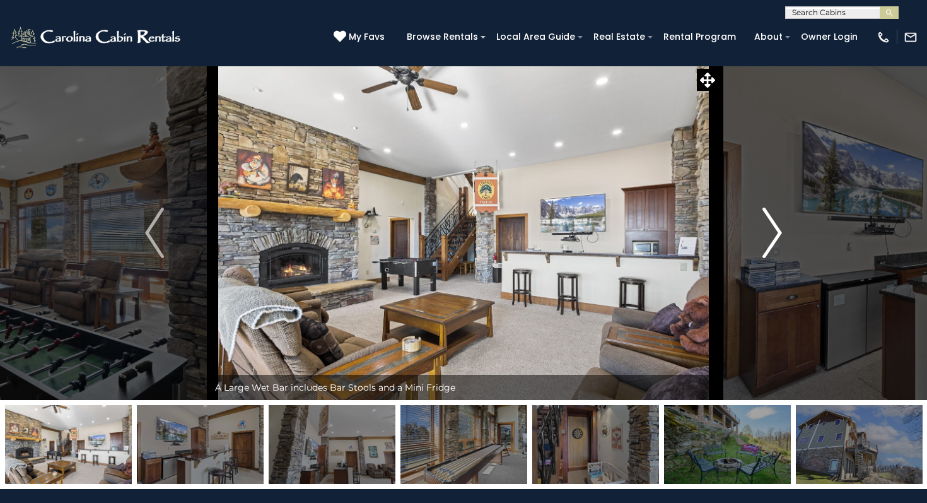
click at [772, 229] on img "Next" at bounding box center [772, 232] width 19 height 50
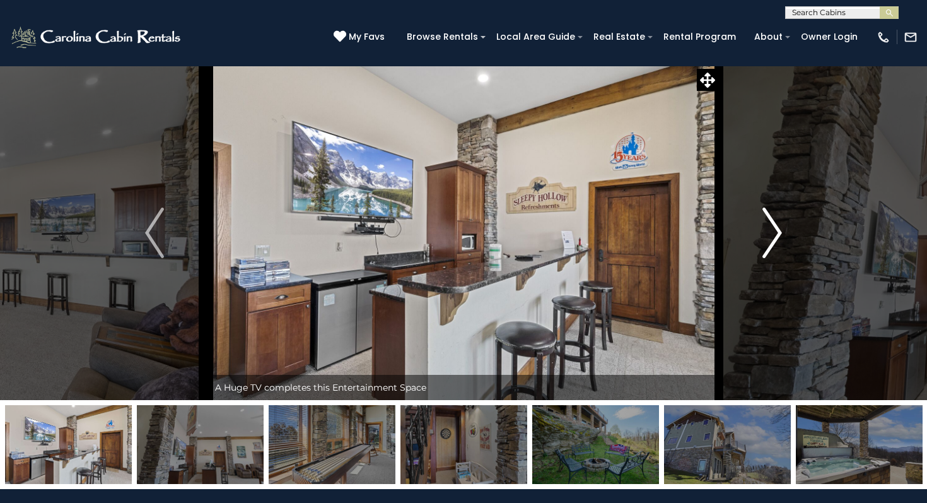
click at [763, 230] on img "Next" at bounding box center [772, 232] width 19 height 50
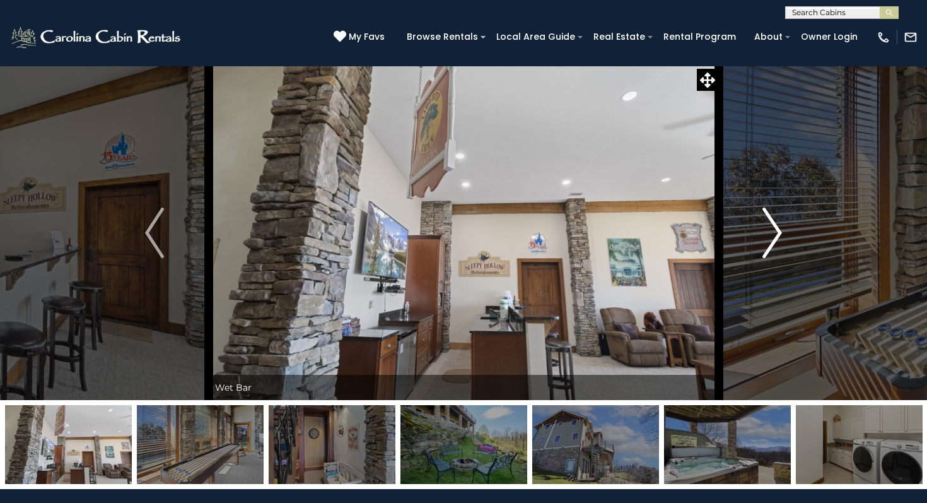
click at [763, 230] on img "Next" at bounding box center [772, 232] width 19 height 50
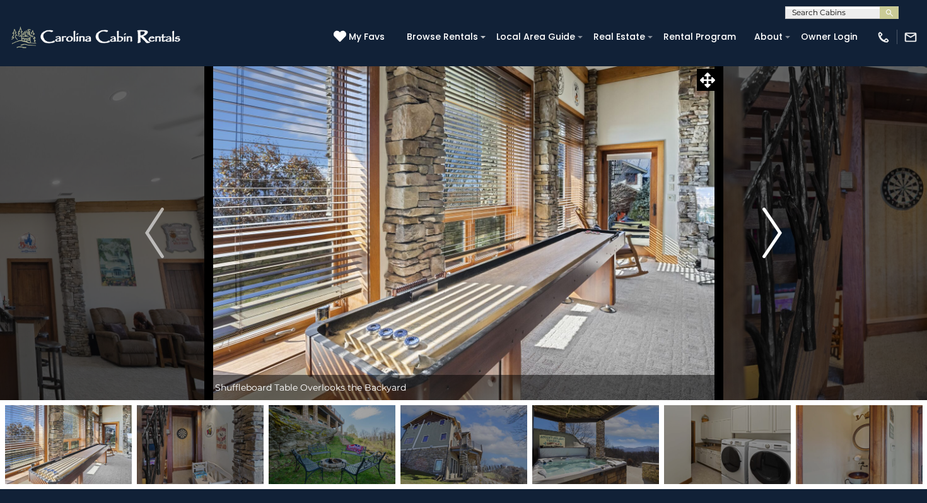
click at [763, 230] on img "Next" at bounding box center [772, 232] width 19 height 50
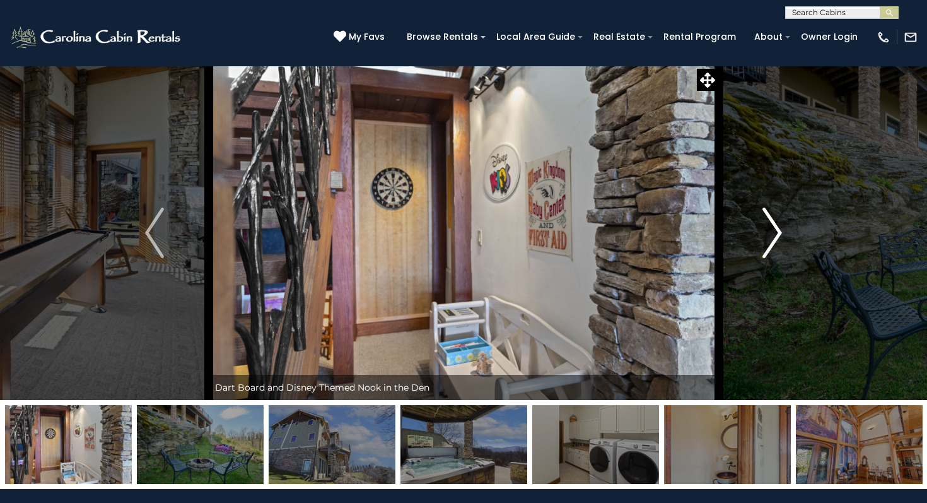
click at [763, 230] on img "Next" at bounding box center [772, 232] width 19 height 50
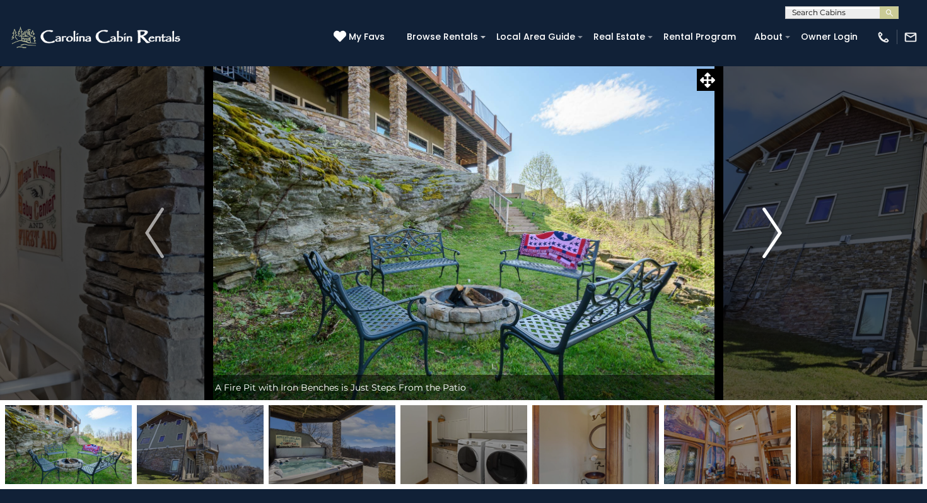
click at [763, 230] on img "Next" at bounding box center [772, 232] width 19 height 50
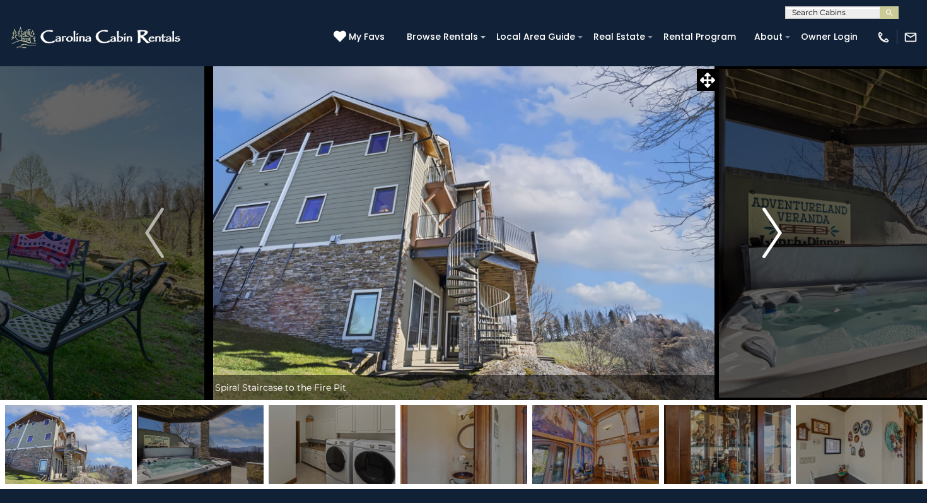
click at [763, 230] on img "Next" at bounding box center [772, 232] width 19 height 50
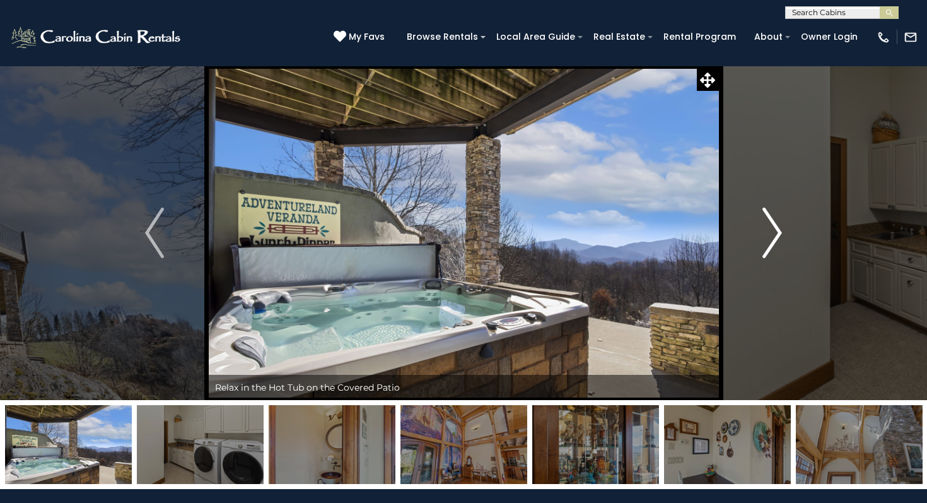
click at [763, 230] on img "Next" at bounding box center [772, 232] width 19 height 50
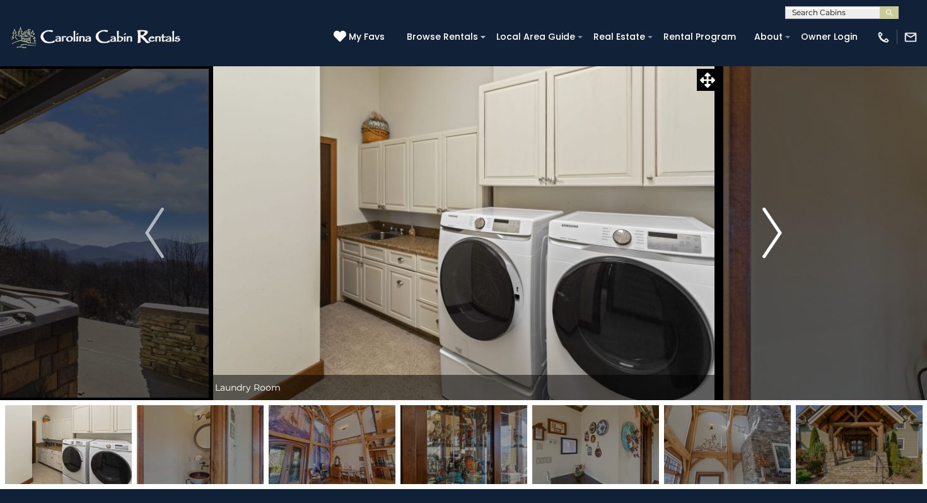
click at [763, 230] on img "Next" at bounding box center [772, 232] width 19 height 50
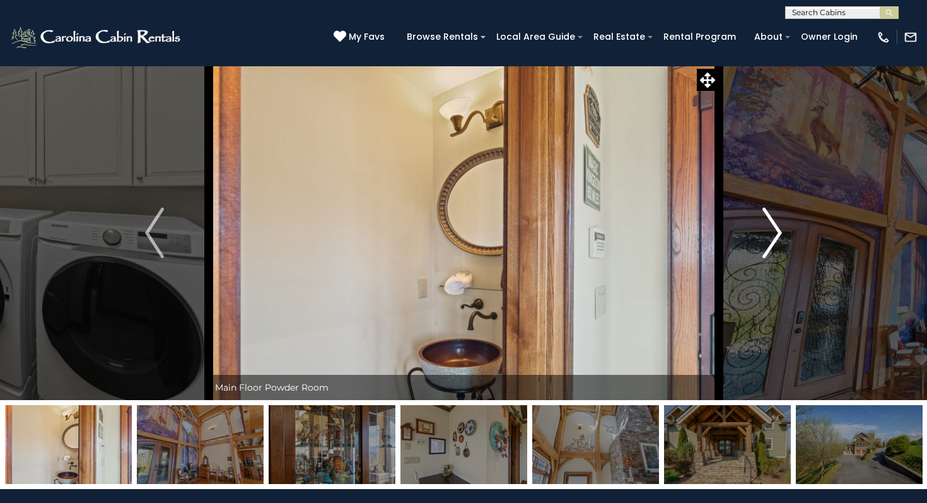
click at [763, 230] on img "Next" at bounding box center [772, 232] width 19 height 50
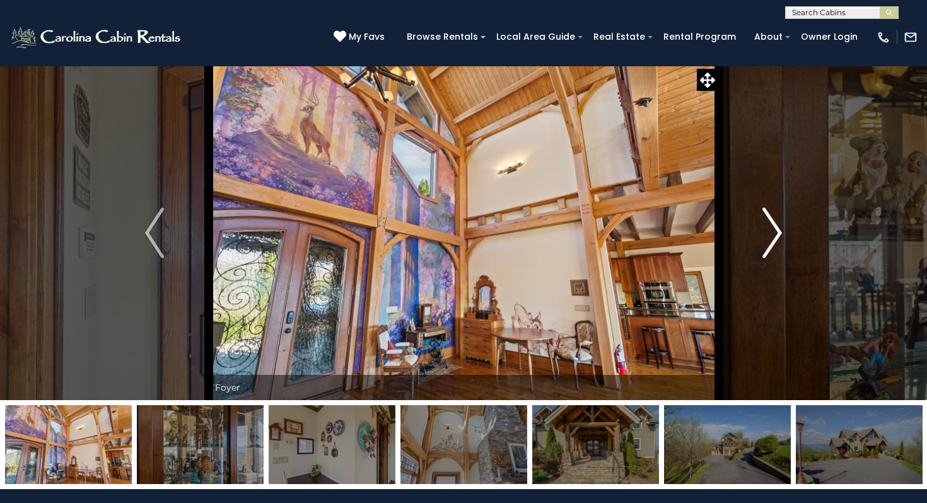
click at [763, 230] on img "Next" at bounding box center [772, 232] width 19 height 50
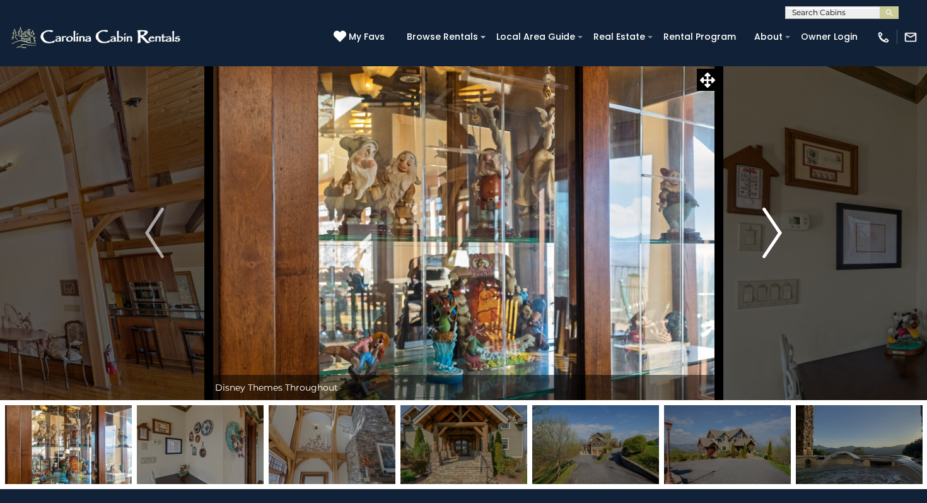
click at [763, 230] on img "Next" at bounding box center [772, 232] width 19 height 50
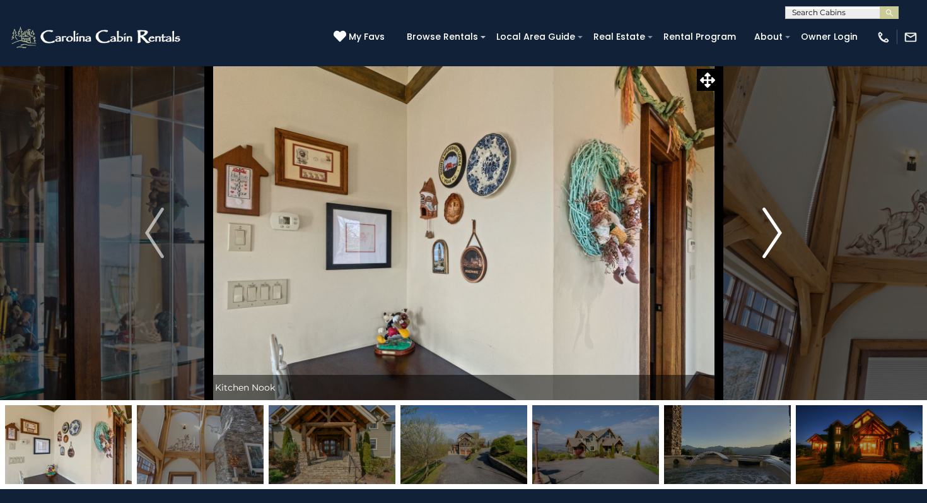
click at [763, 230] on img "Next" at bounding box center [772, 232] width 19 height 50
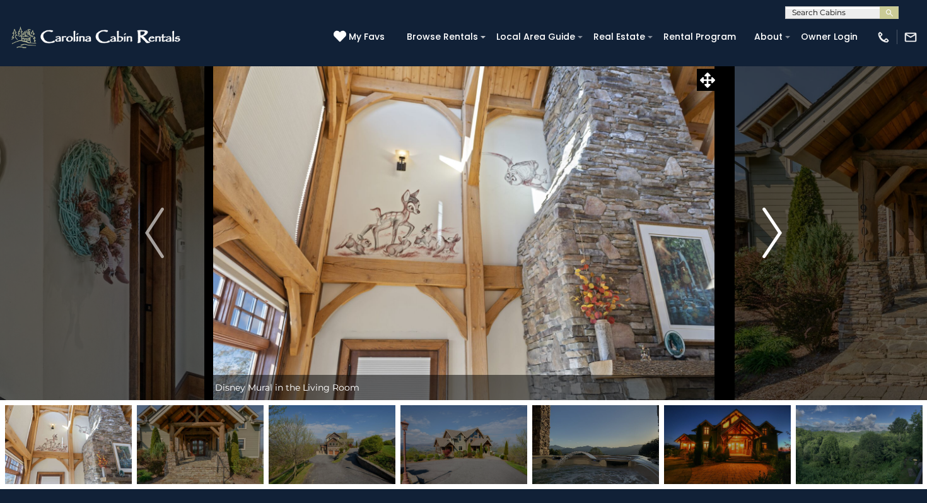
click at [763, 230] on img "Next" at bounding box center [772, 232] width 19 height 50
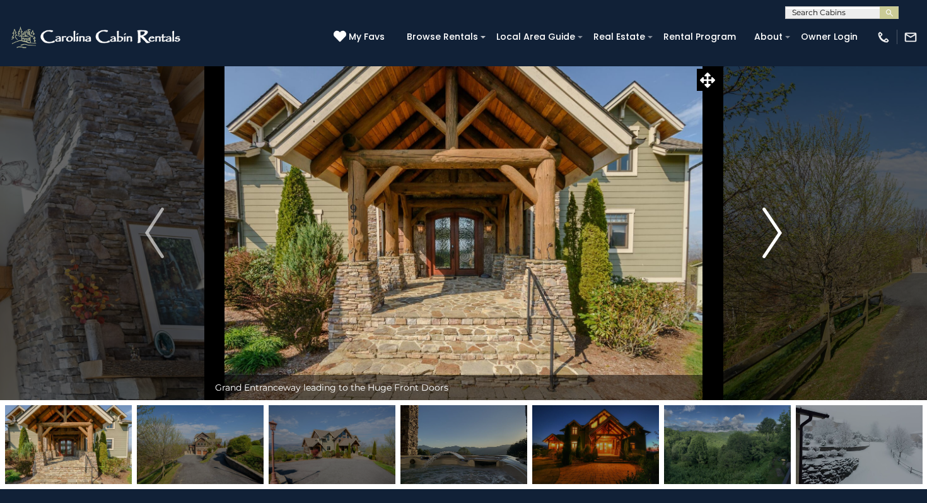
click at [763, 230] on img "Next" at bounding box center [772, 232] width 19 height 50
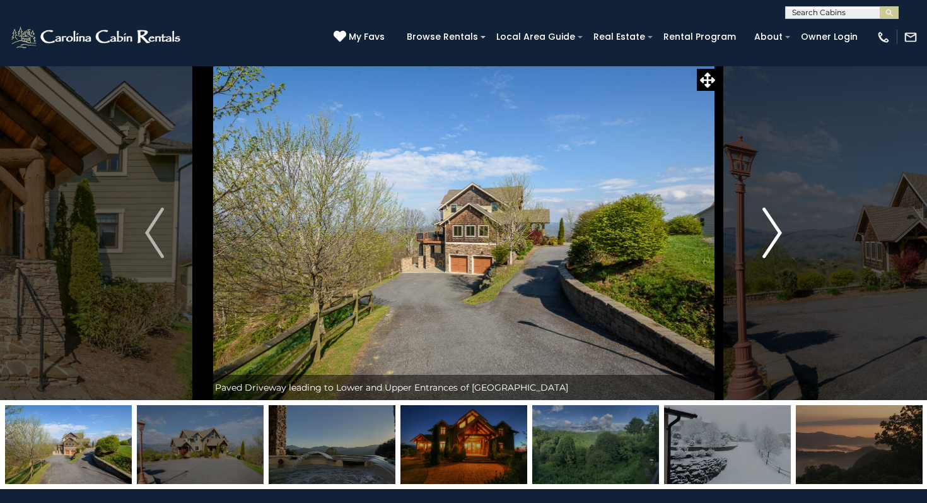
click at [763, 230] on img "Next" at bounding box center [772, 232] width 19 height 50
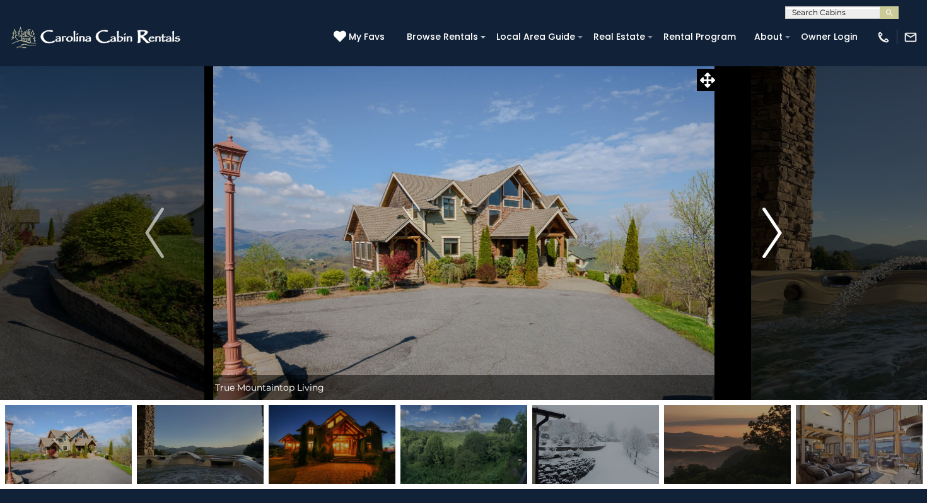
click at [763, 230] on img "Next" at bounding box center [772, 232] width 19 height 50
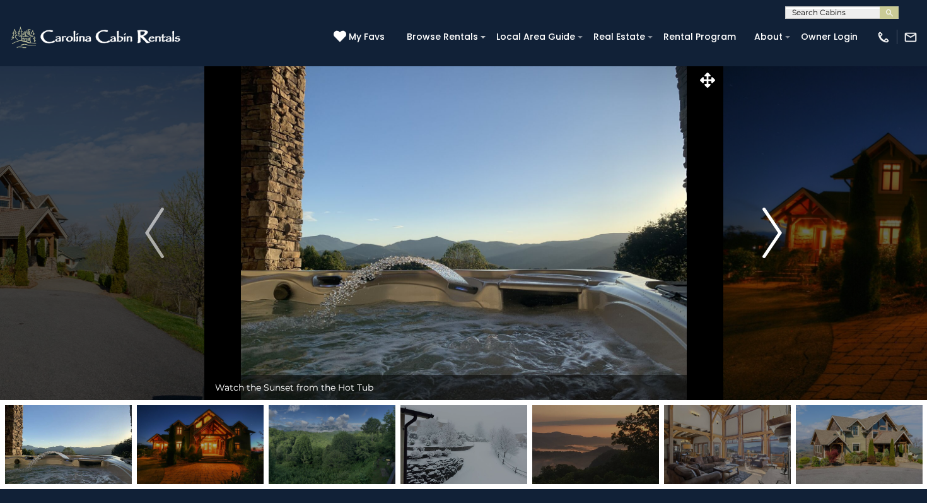
click at [763, 230] on img "Next" at bounding box center [772, 232] width 19 height 50
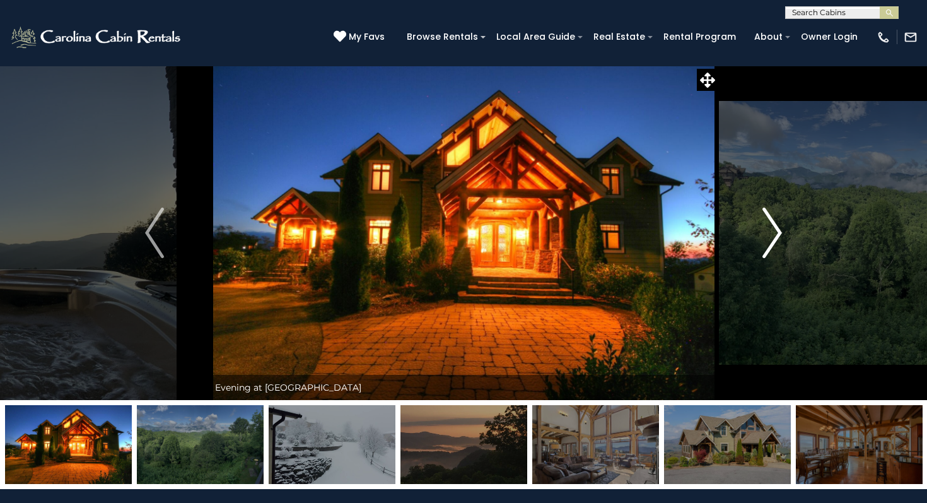
click at [763, 230] on img "Next" at bounding box center [772, 232] width 19 height 50
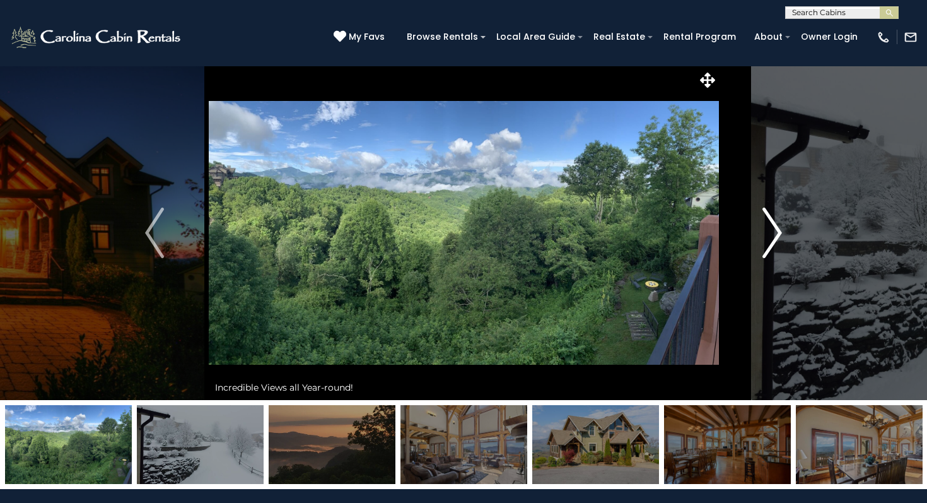
click at [763, 230] on img "Next" at bounding box center [772, 232] width 19 height 50
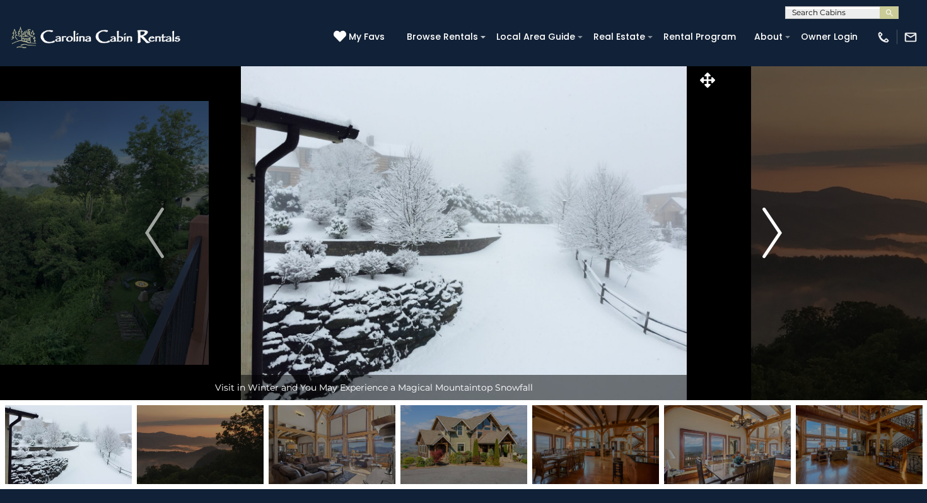
click at [763, 230] on img "Next" at bounding box center [772, 232] width 19 height 50
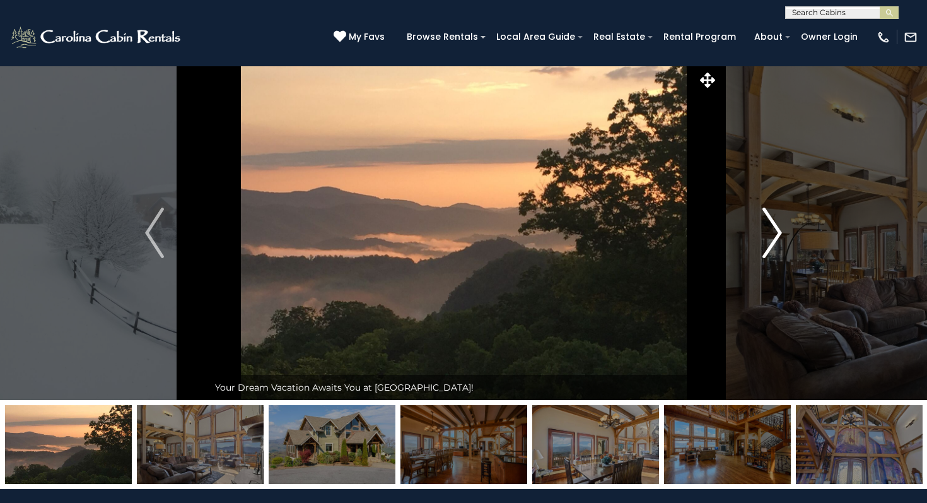
click at [763, 230] on img "Next" at bounding box center [772, 232] width 19 height 50
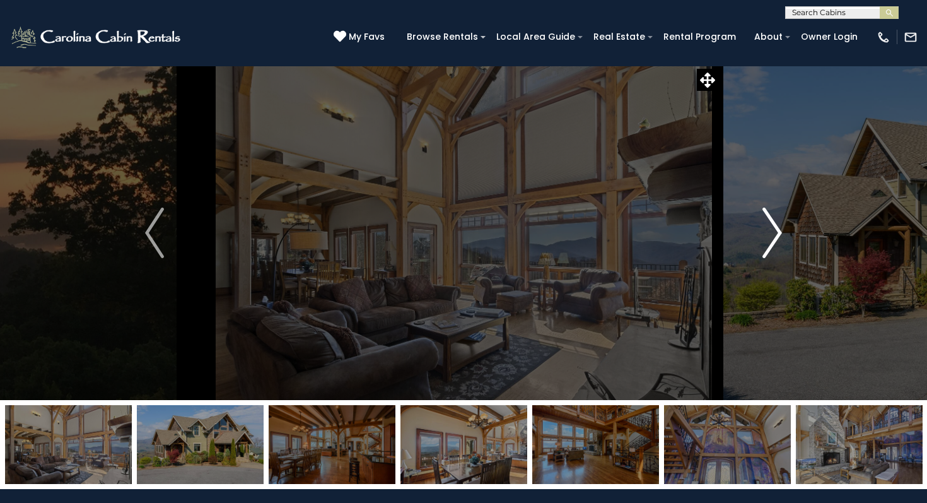
click at [763, 230] on img "Next" at bounding box center [772, 232] width 19 height 50
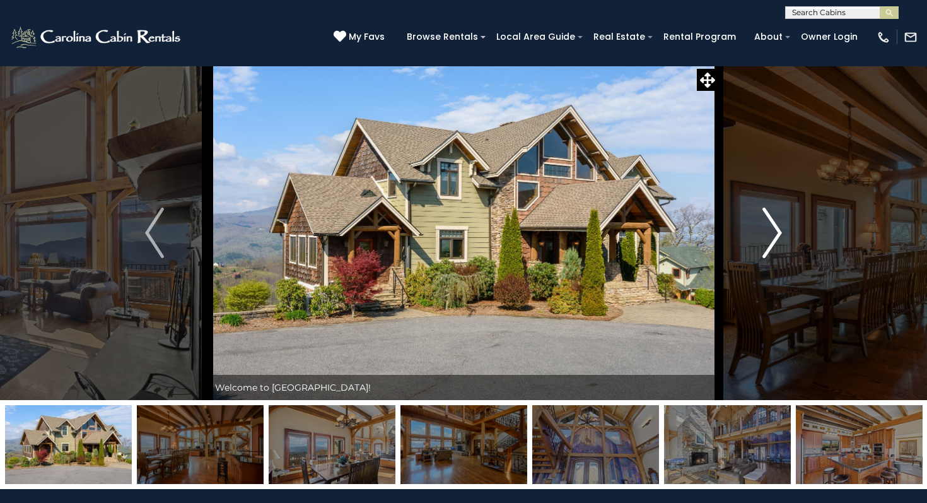
click at [763, 230] on img "Next" at bounding box center [772, 232] width 19 height 50
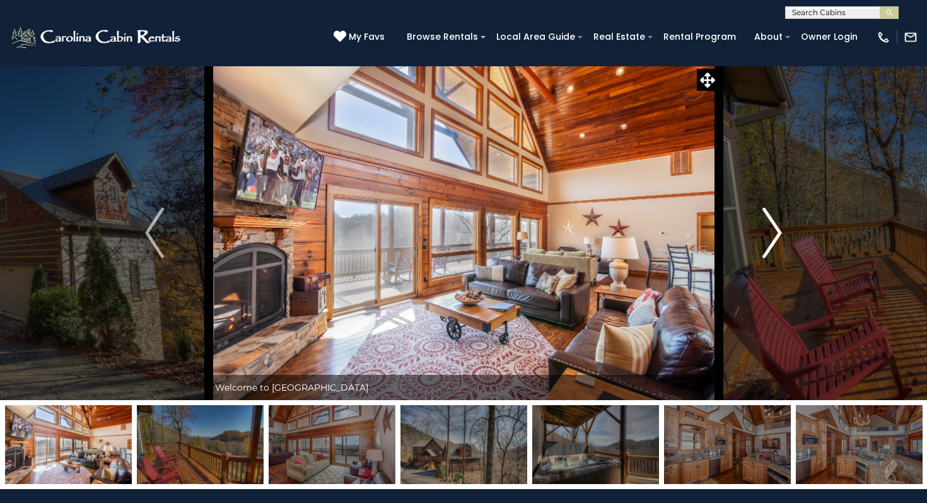
click at [764, 229] on img "Next" at bounding box center [772, 232] width 19 height 50
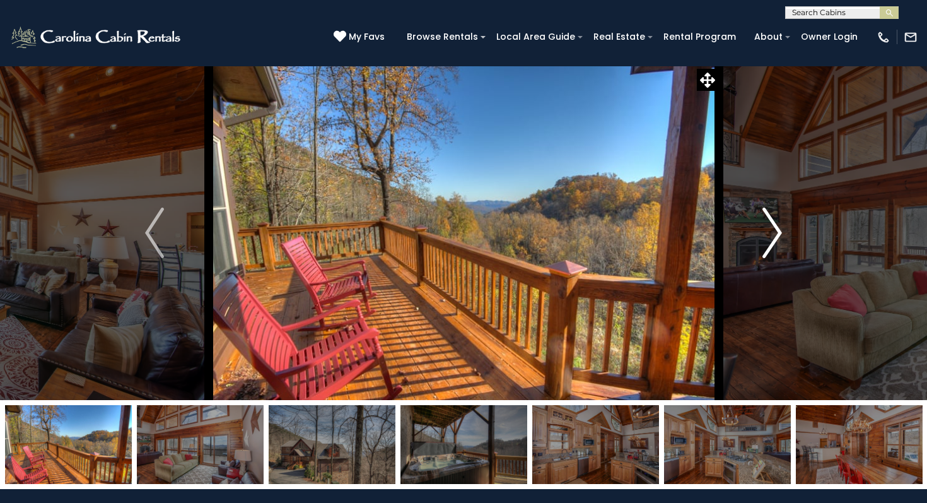
click at [764, 229] on img "Next" at bounding box center [772, 232] width 19 height 50
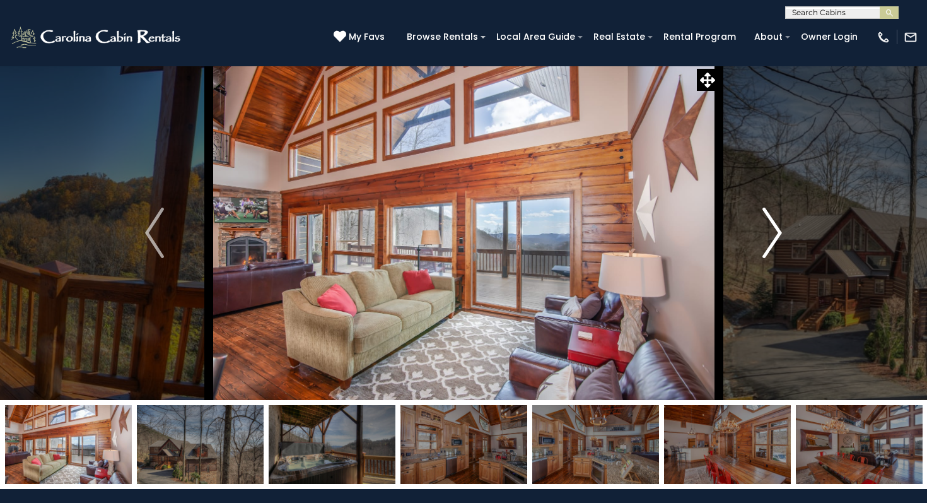
click at [764, 229] on img "Next" at bounding box center [772, 232] width 19 height 50
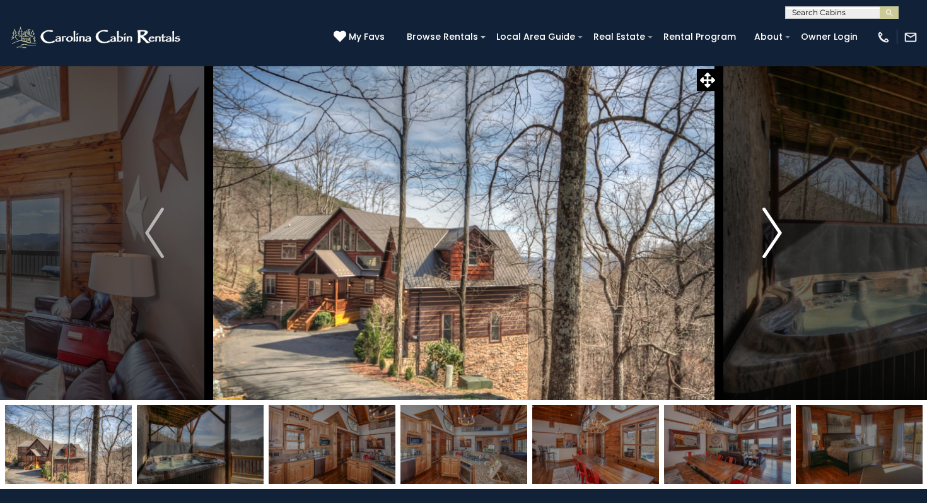
click at [764, 229] on img "Next" at bounding box center [772, 232] width 19 height 50
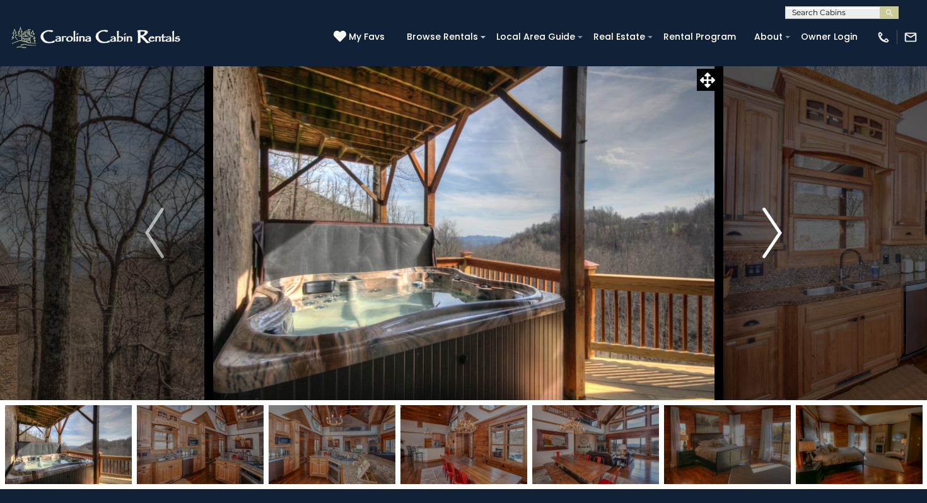
click at [764, 229] on img "Next" at bounding box center [772, 232] width 19 height 50
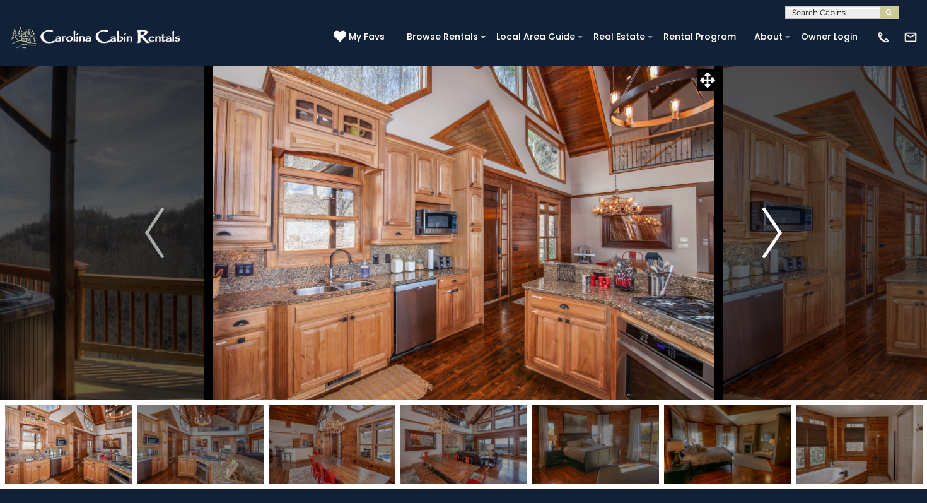
click at [764, 229] on img "Next" at bounding box center [772, 232] width 19 height 50
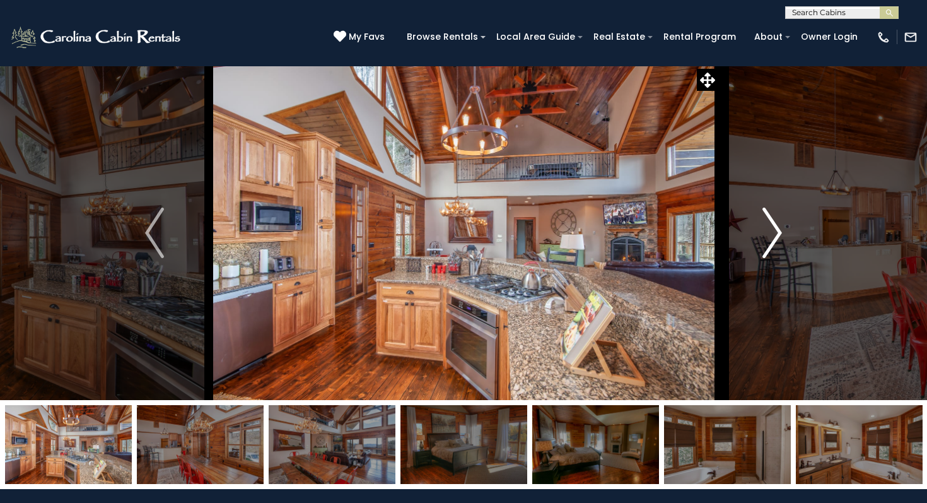
click at [764, 229] on img "Next" at bounding box center [772, 232] width 19 height 50
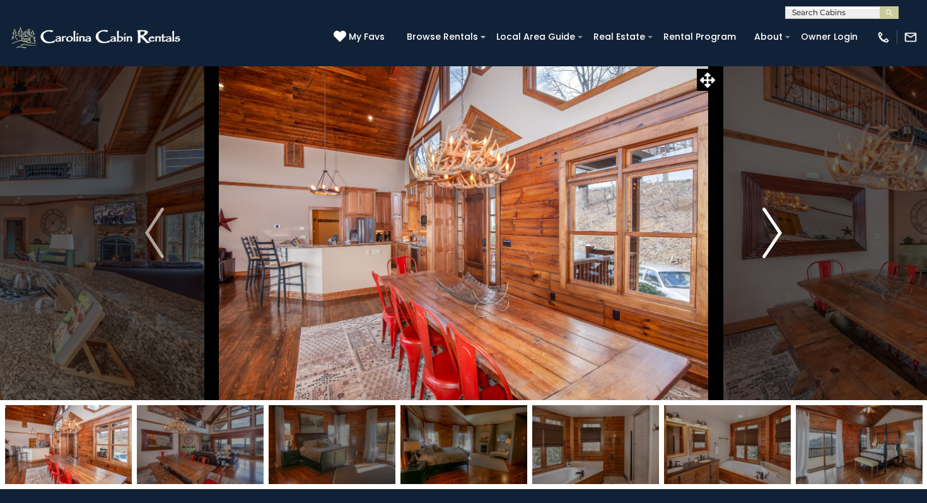
click at [764, 229] on img "Next" at bounding box center [772, 232] width 19 height 50
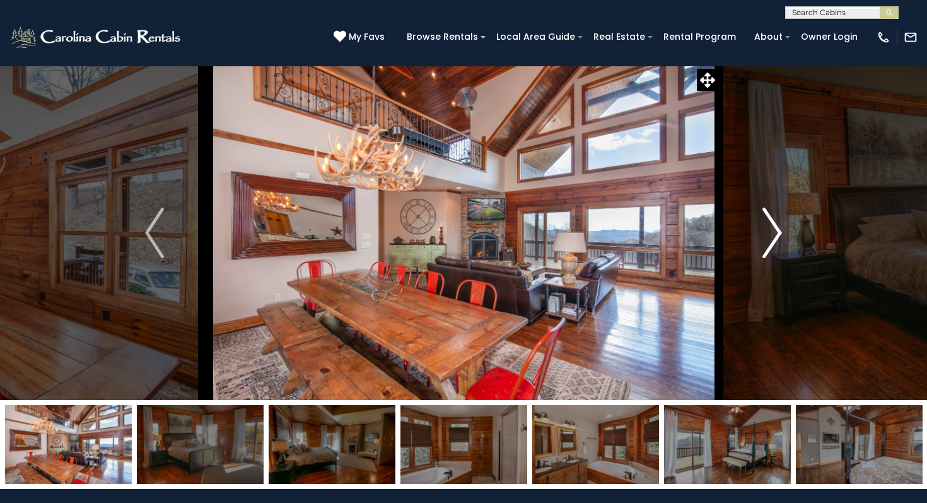
click at [764, 229] on img "Next" at bounding box center [772, 232] width 19 height 50
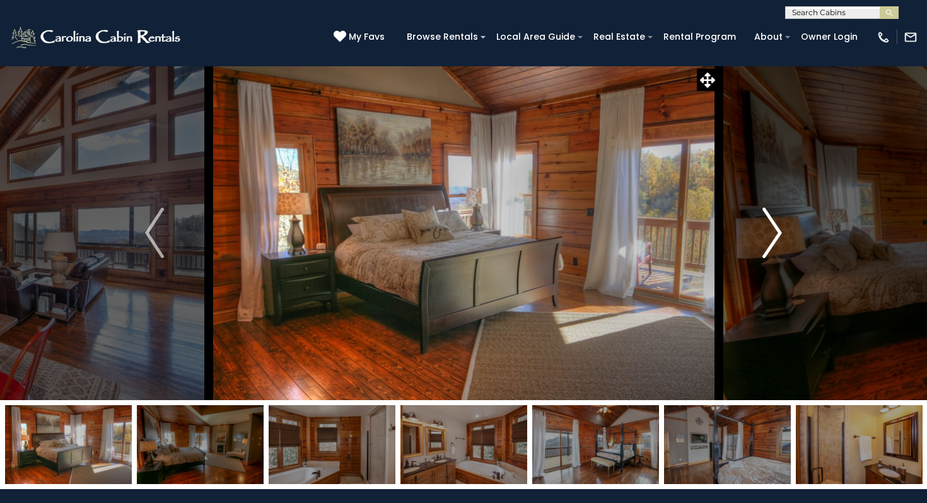
click at [764, 230] on img "Next" at bounding box center [772, 232] width 19 height 50
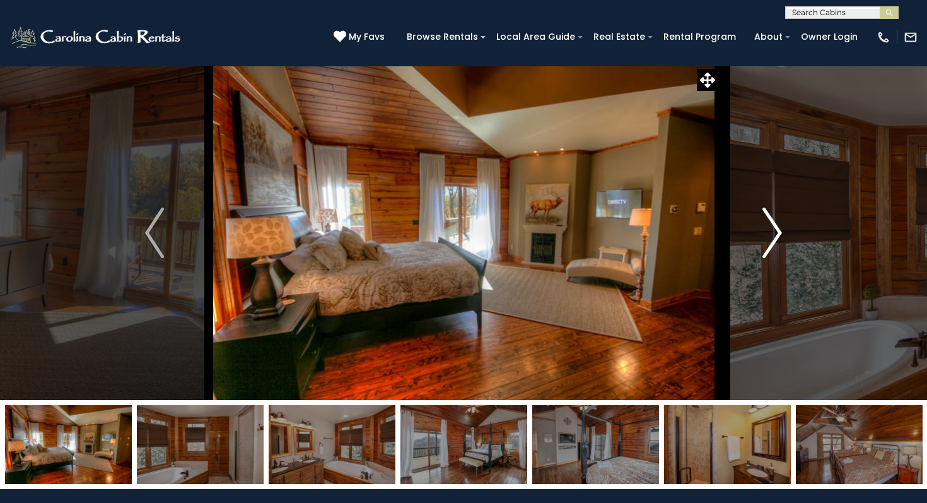
click at [764, 230] on img "Next" at bounding box center [772, 232] width 19 height 50
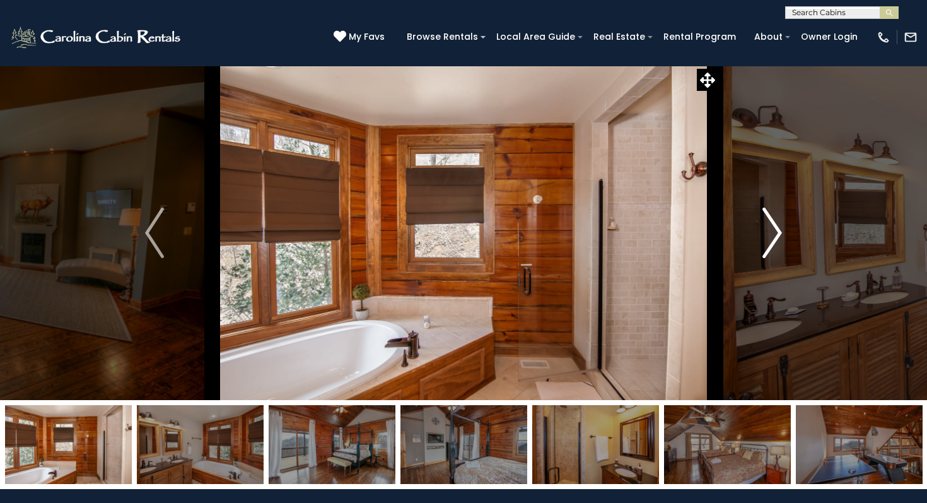
click at [764, 230] on img "Next" at bounding box center [772, 232] width 19 height 50
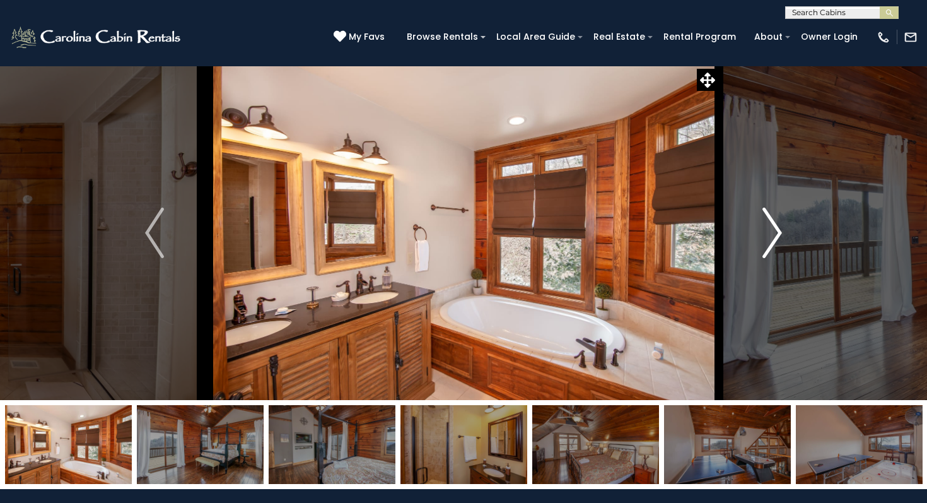
click at [764, 230] on img "Next" at bounding box center [772, 232] width 19 height 50
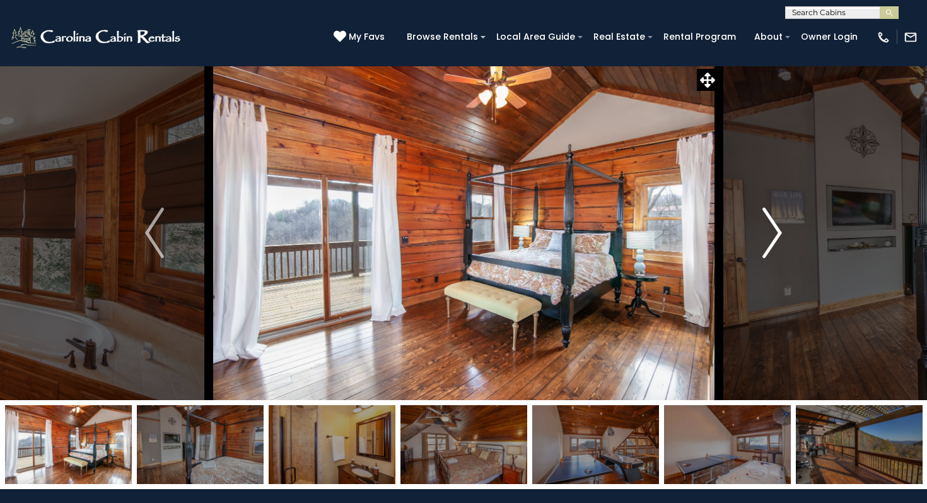
click at [764, 231] on img "Next" at bounding box center [772, 232] width 19 height 50
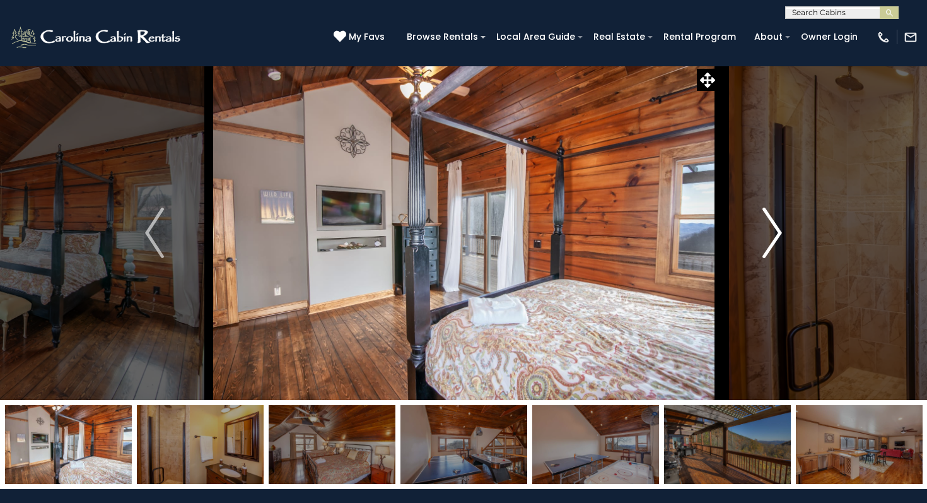
click at [764, 231] on img "Next" at bounding box center [772, 232] width 19 height 50
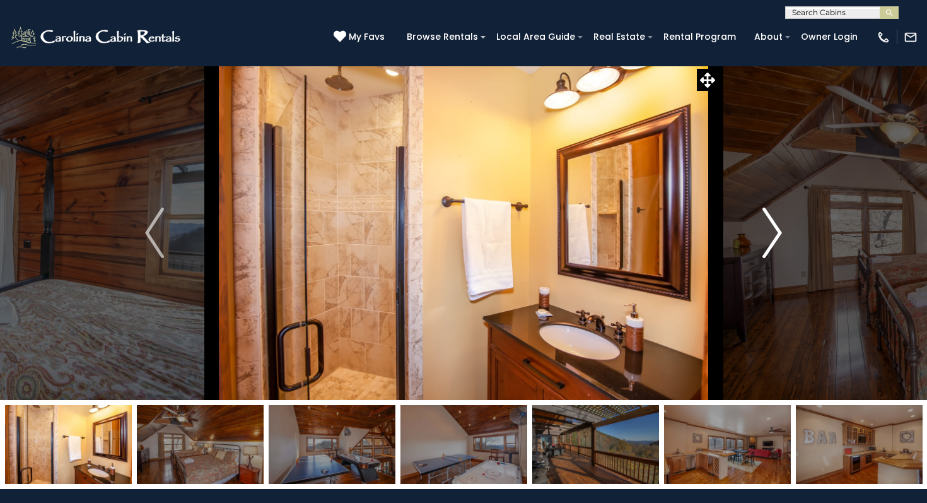
click at [764, 231] on img "Next" at bounding box center [772, 232] width 19 height 50
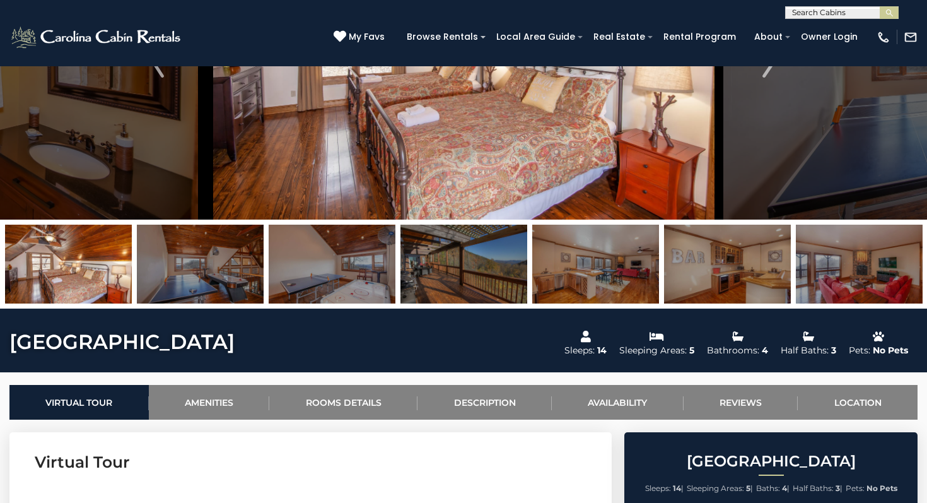
scroll to position [79, 0]
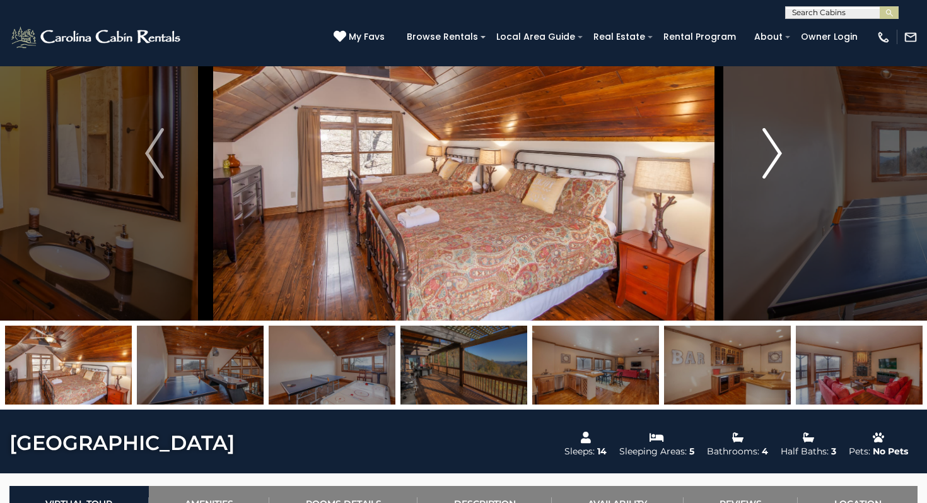
click at [782, 144] on button "Next" at bounding box center [772, 153] width 108 height 334
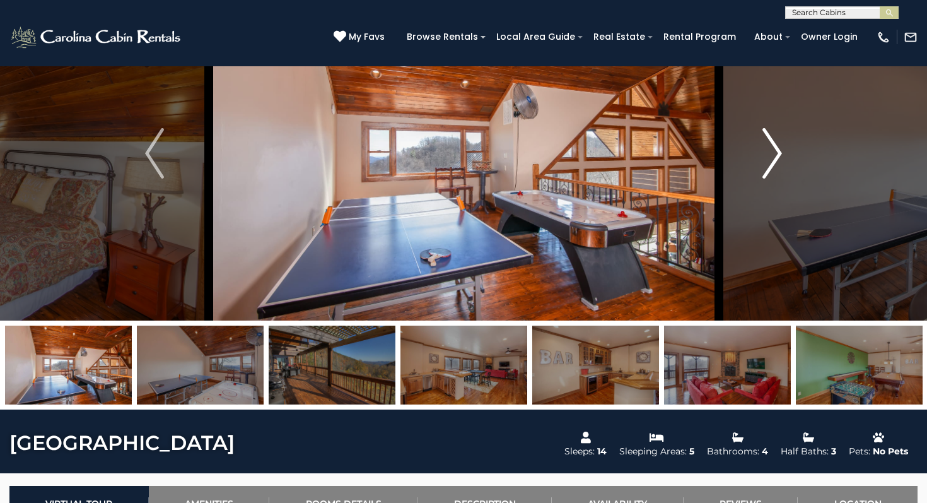
click at [780, 145] on img "Next" at bounding box center [772, 153] width 19 height 50
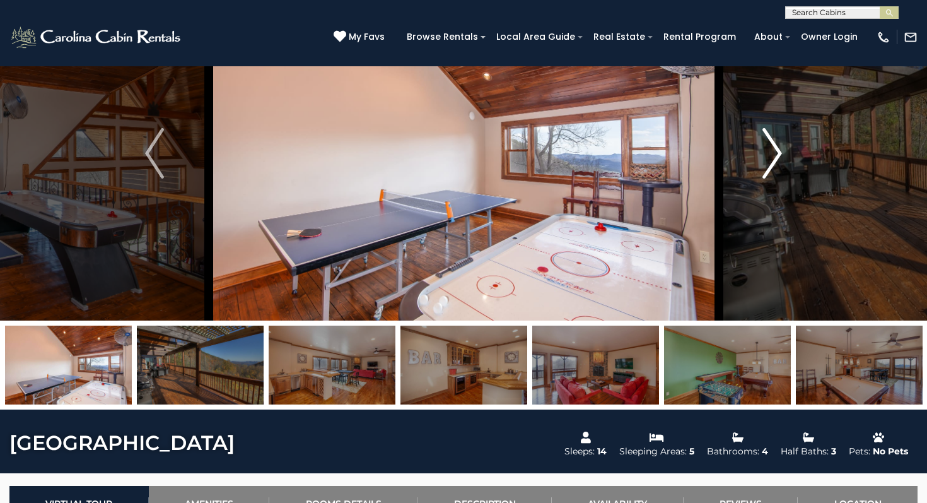
click at [780, 145] on img "Next" at bounding box center [772, 153] width 19 height 50
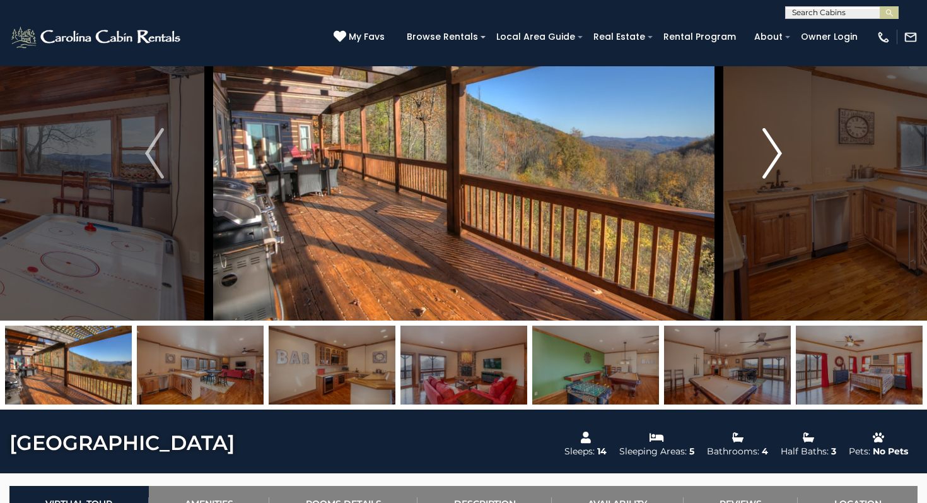
click at [780, 145] on img "Next" at bounding box center [772, 153] width 19 height 50
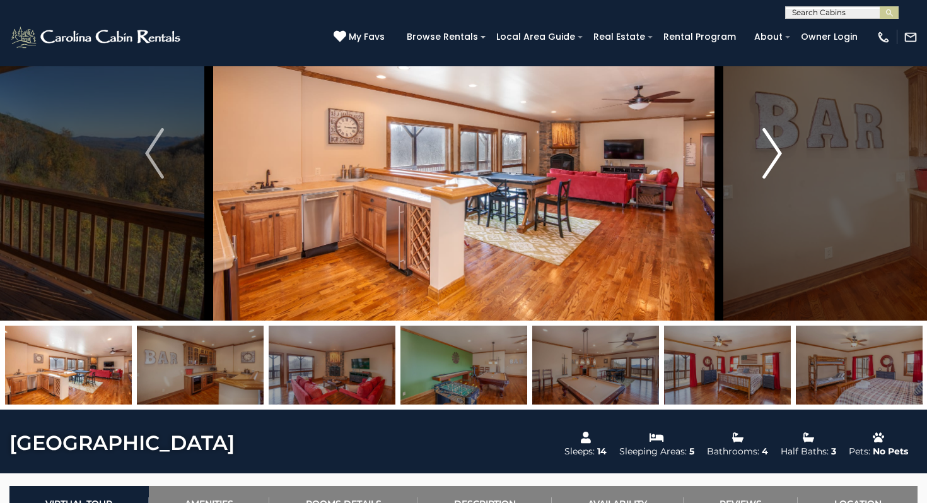
click at [780, 145] on img "Next" at bounding box center [772, 153] width 19 height 50
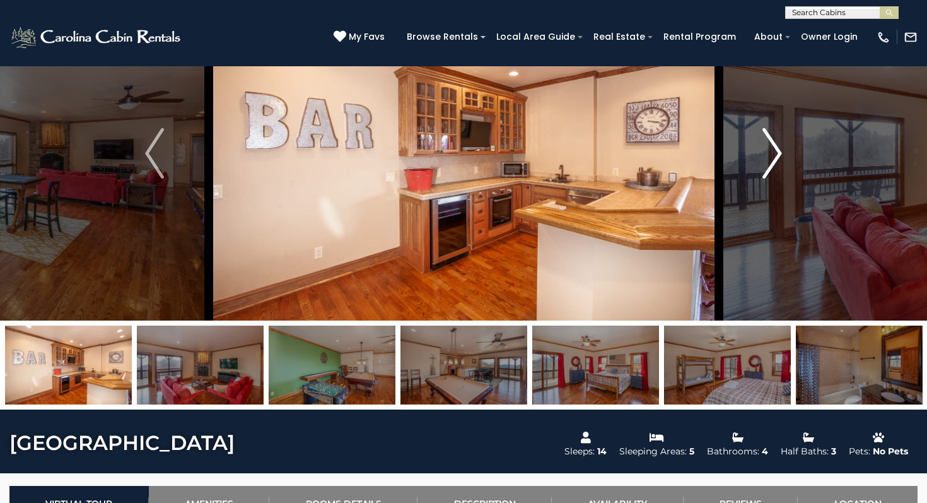
click at [780, 145] on img "Next" at bounding box center [772, 153] width 19 height 50
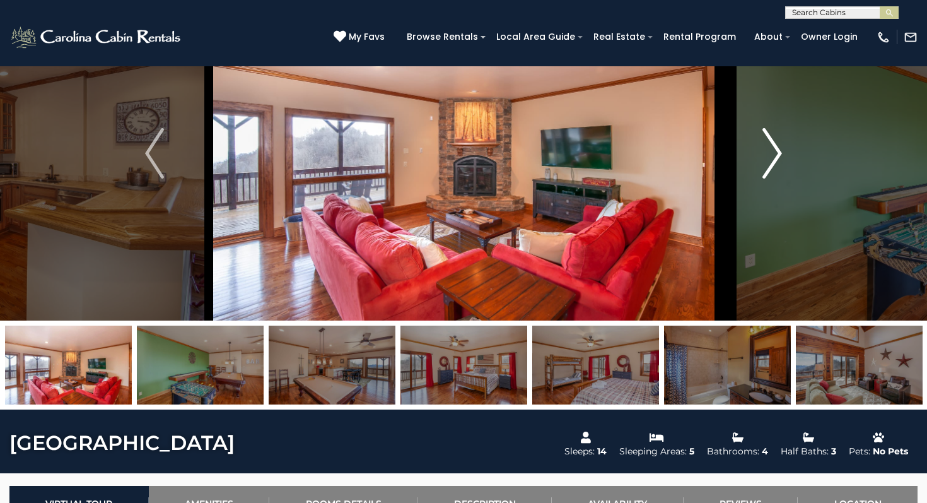
click at [780, 145] on img "Next" at bounding box center [772, 153] width 19 height 50
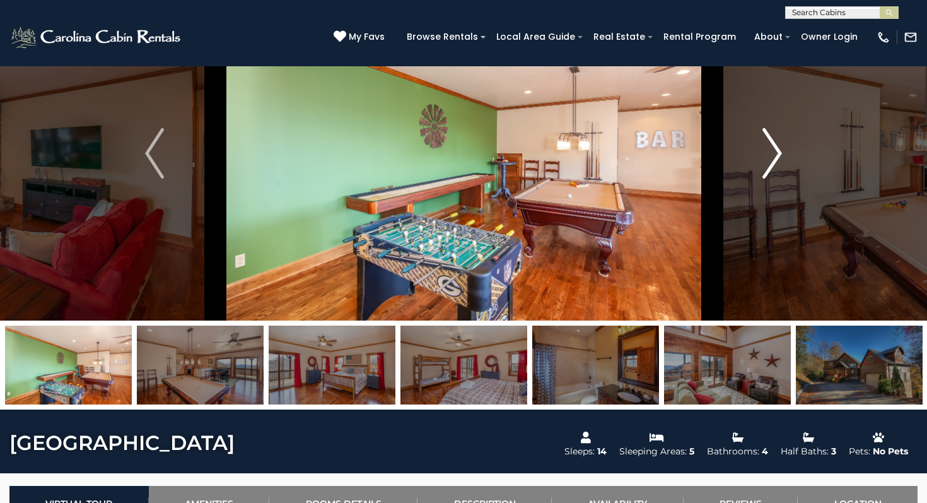
click at [780, 146] on img "Next" at bounding box center [772, 153] width 19 height 50
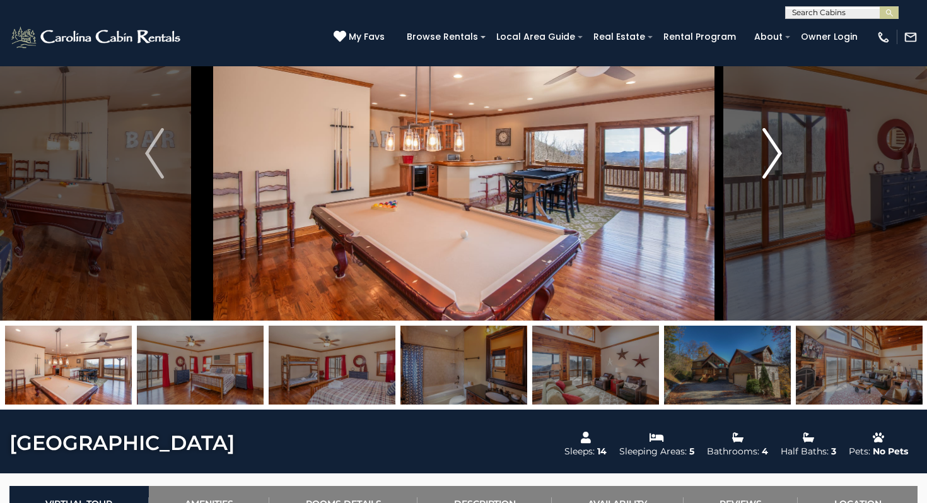
click at [780, 146] on img "Next" at bounding box center [772, 153] width 19 height 50
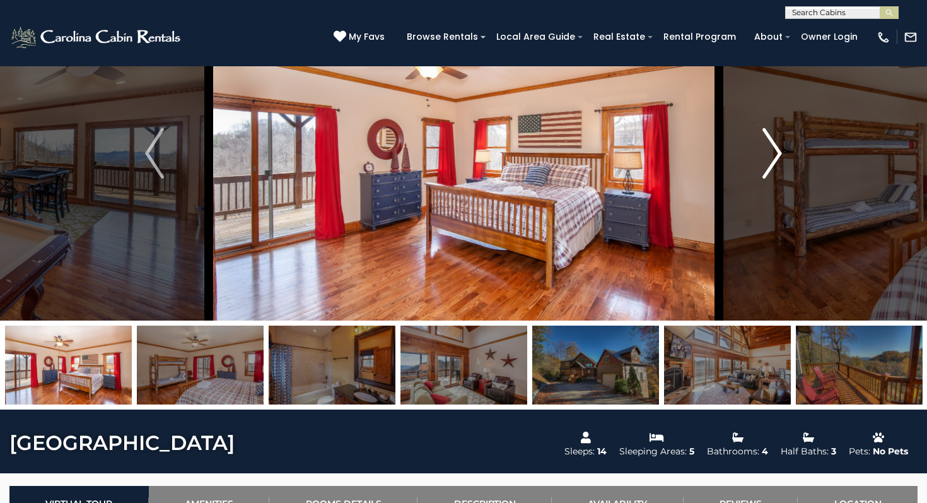
click at [781, 147] on img "Next" at bounding box center [772, 153] width 19 height 50
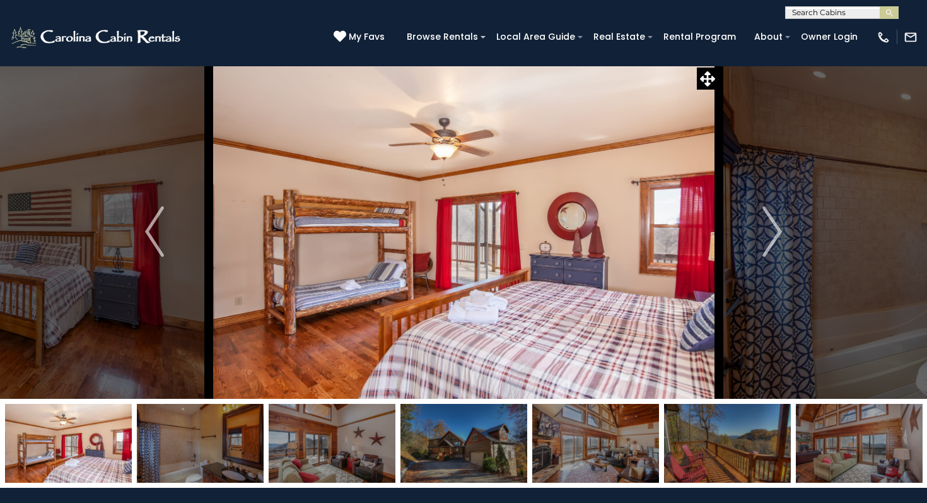
scroll to position [0, 0]
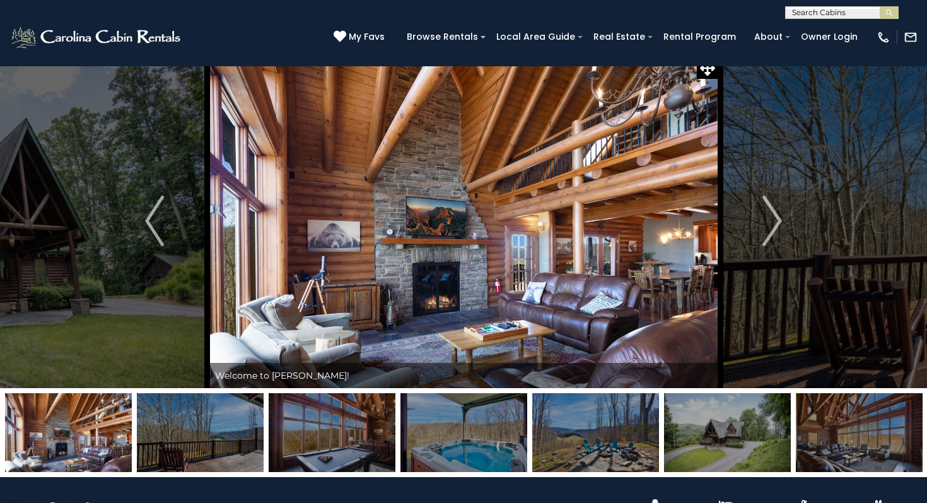
scroll to position [16, 0]
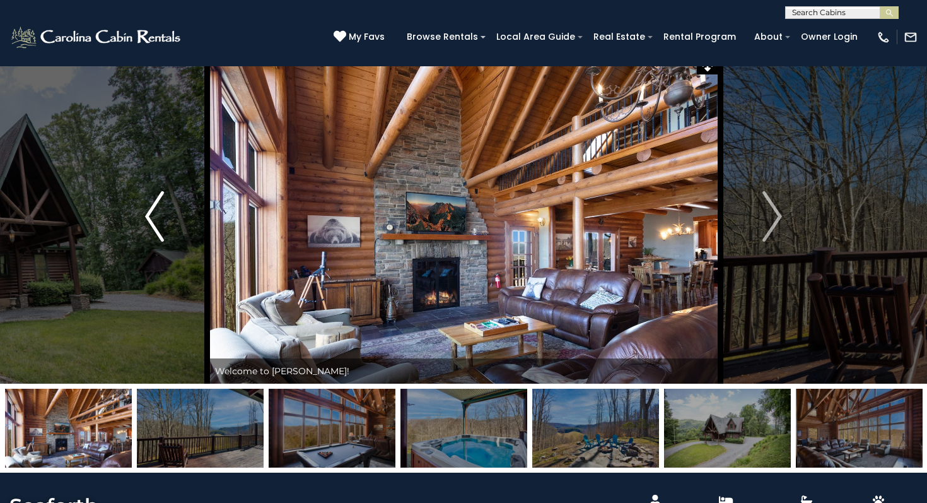
click at [163, 236] on img "Previous" at bounding box center [154, 216] width 19 height 50
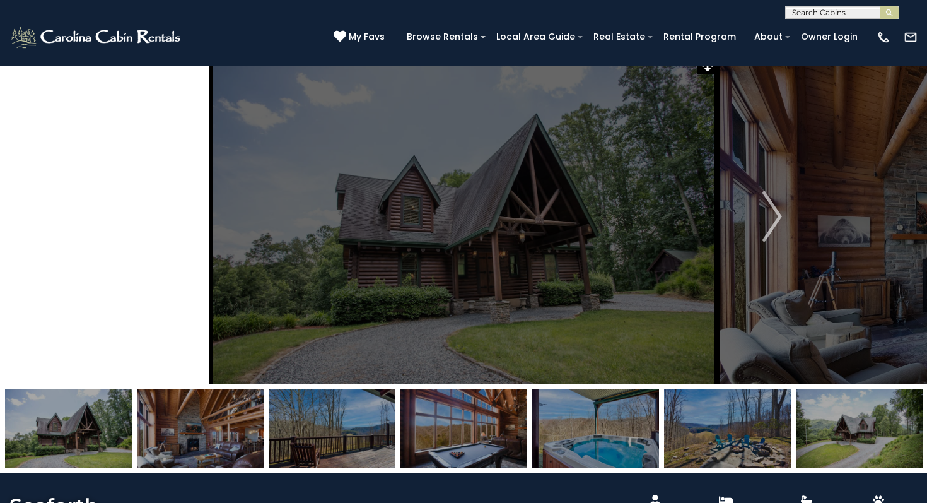
click at [163, 236] on img "Previous" at bounding box center [154, 216] width 19 height 50
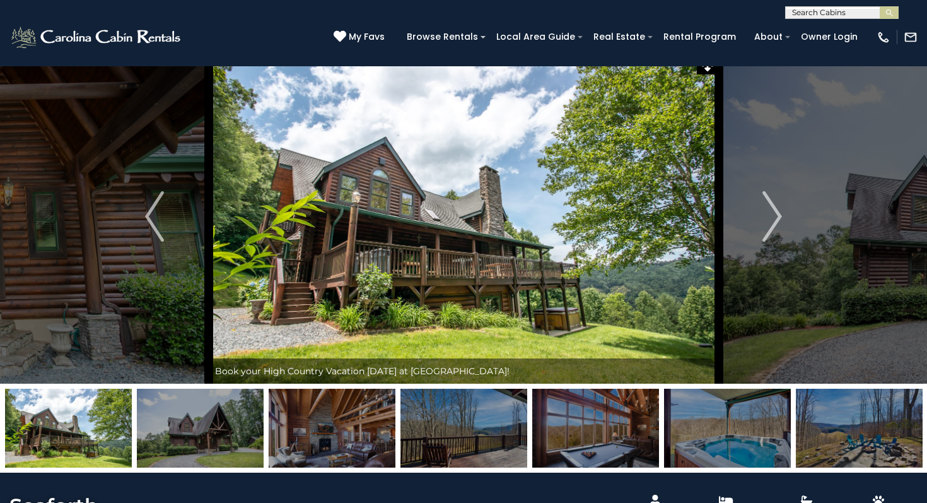
click at [341, 289] on img at bounding box center [464, 216] width 510 height 334
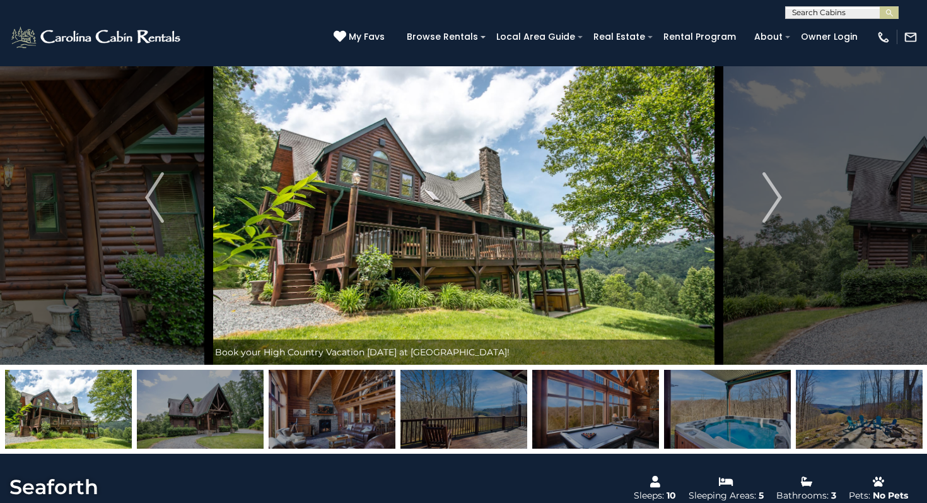
scroll to position [38, 0]
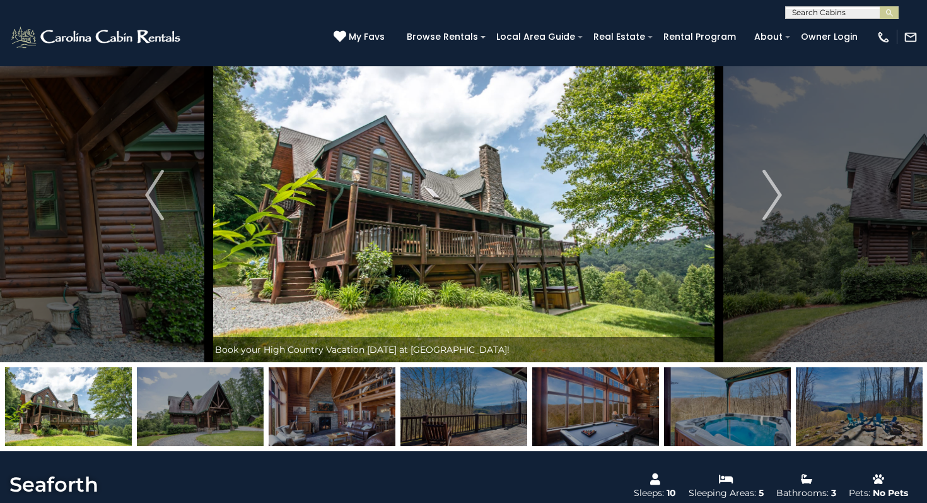
click at [355, 393] on img at bounding box center [332, 406] width 127 height 79
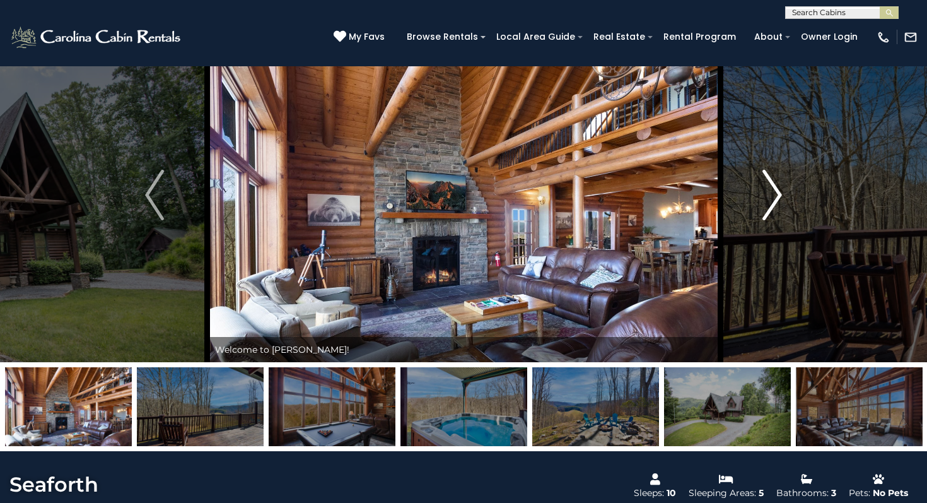
click at [773, 200] on img "Next" at bounding box center [772, 195] width 19 height 50
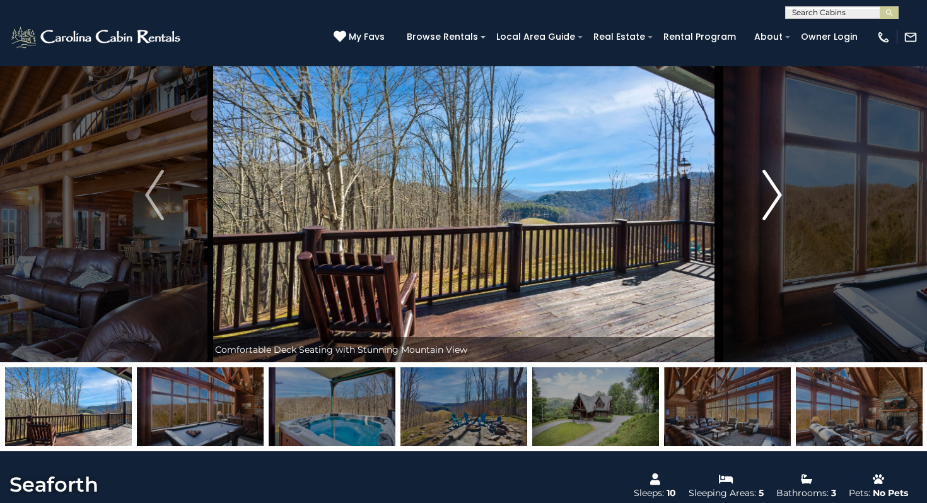
click at [773, 201] on img "Next" at bounding box center [772, 195] width 19 height 50
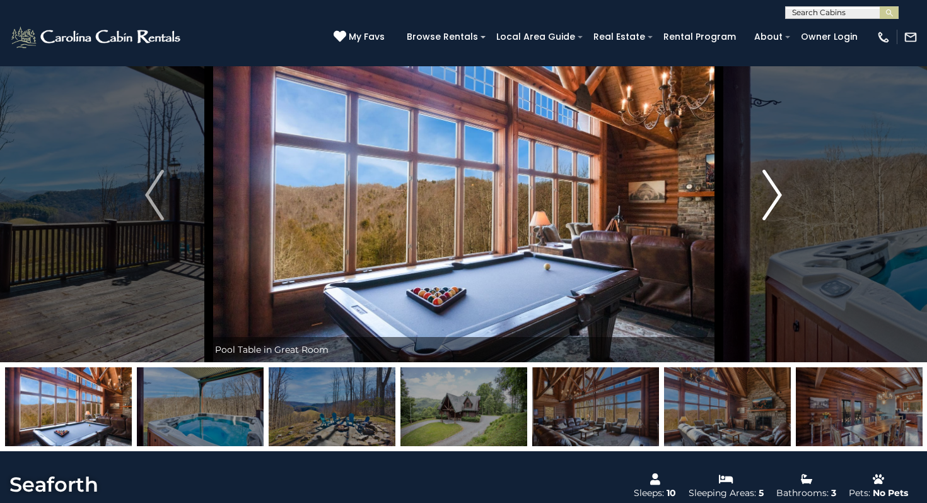
click at [773, 201] on img "Next" at bounding box center [772, 195] width 19 height 50
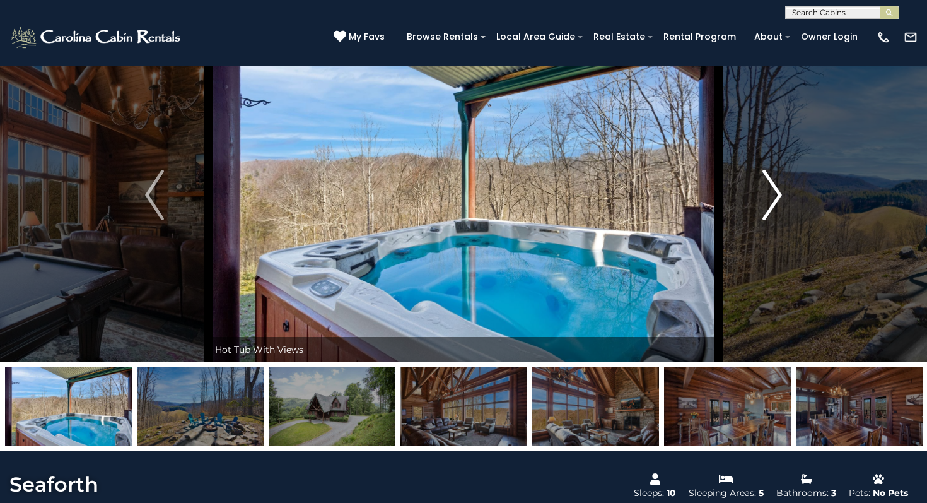
click at [773, 201] on img "Next" at bounding box center [772, 195] width 19 height 50
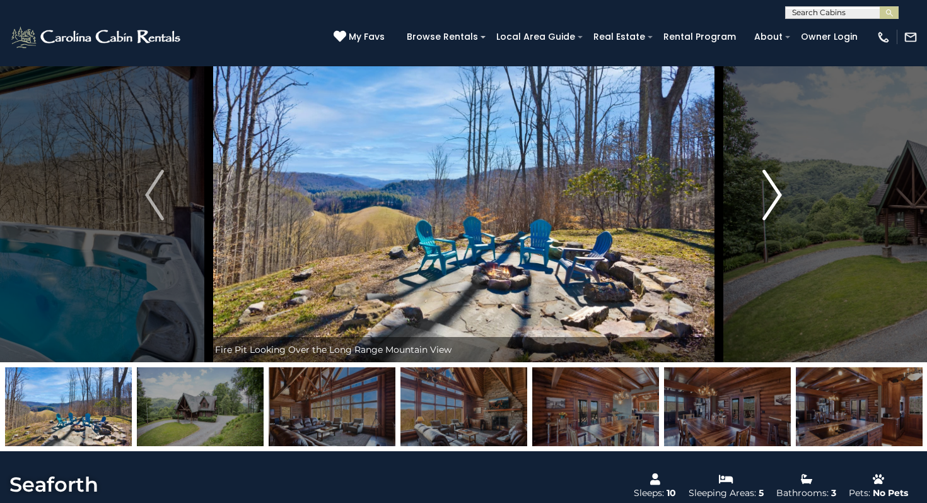
click at [773, 201] on img "Next" at bounding box center [772, 195] width 19 height 50
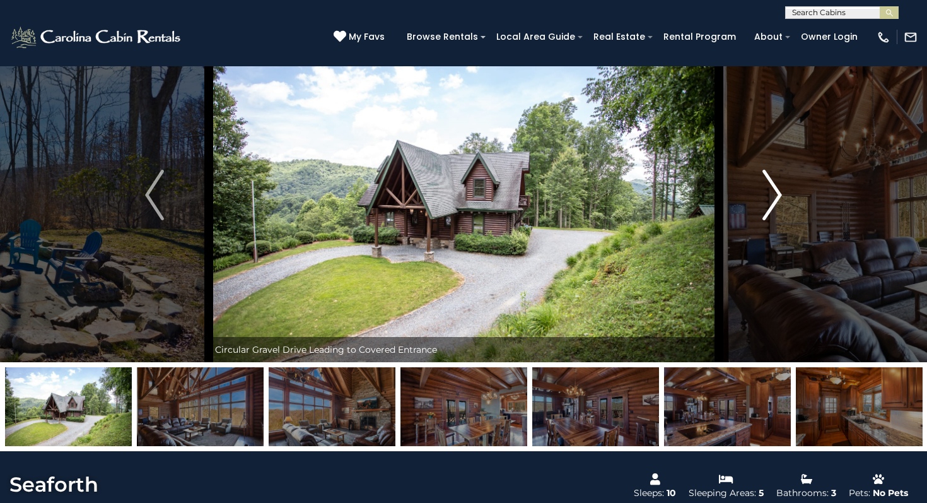
click at [773, 202] on img "Next" at bounding box center [772, 195] width 19 height 50
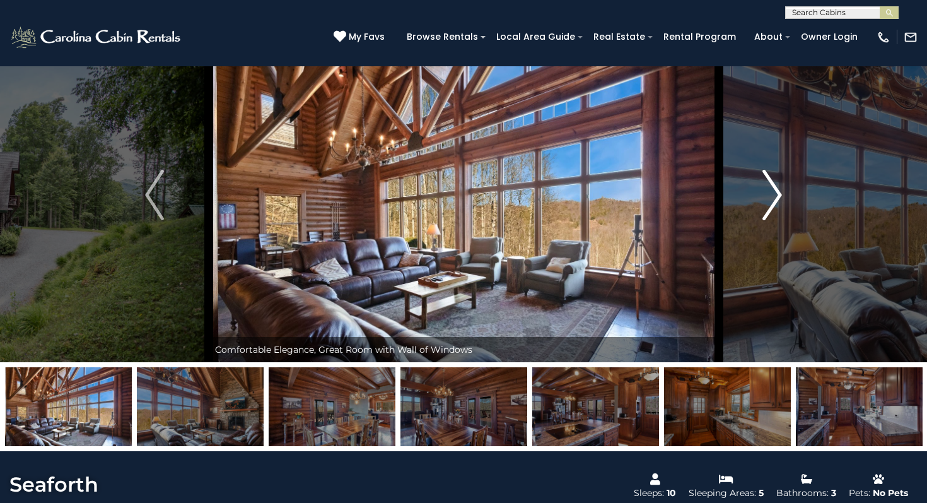
click at [773, 202] on img "Next" at bounding box center [772, 195] width 19 height 50
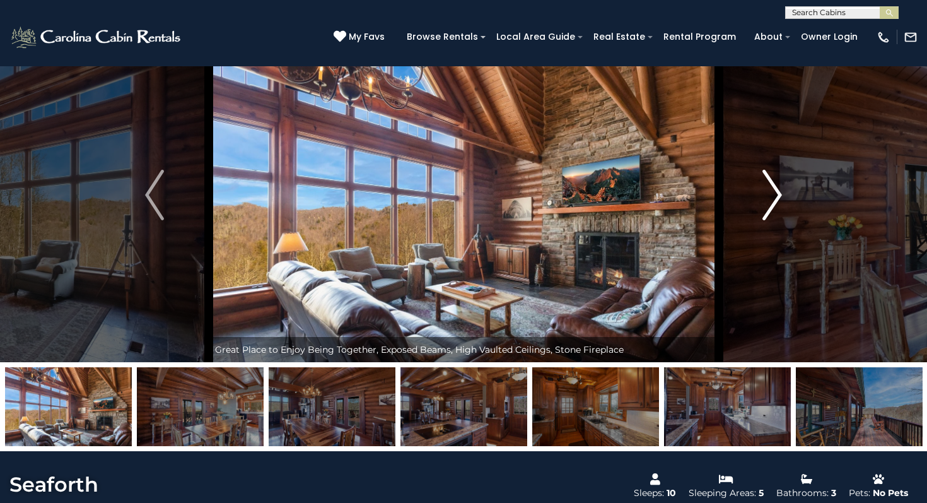
click at [773, 202] on img "Next" at bounding box center [772, 195] width 19 height 50
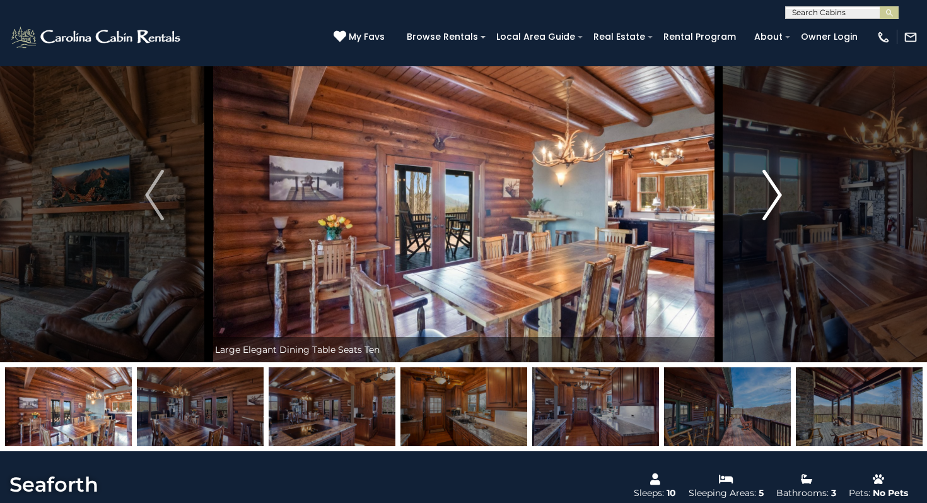
click at [773, 202] on img "Next" at bounding box center [772, 195] width 19 height 50
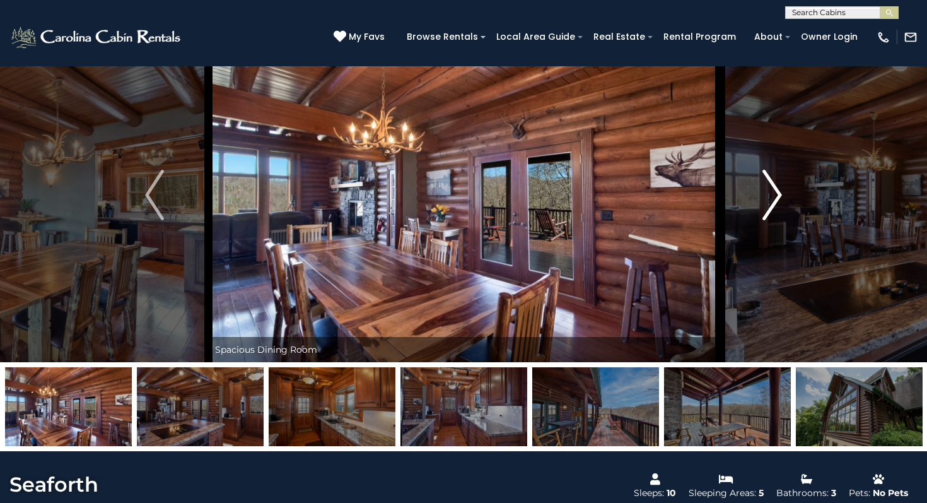
click at [772, 202] on img "Next" at bounding box center [772, 195] width 19 height 50
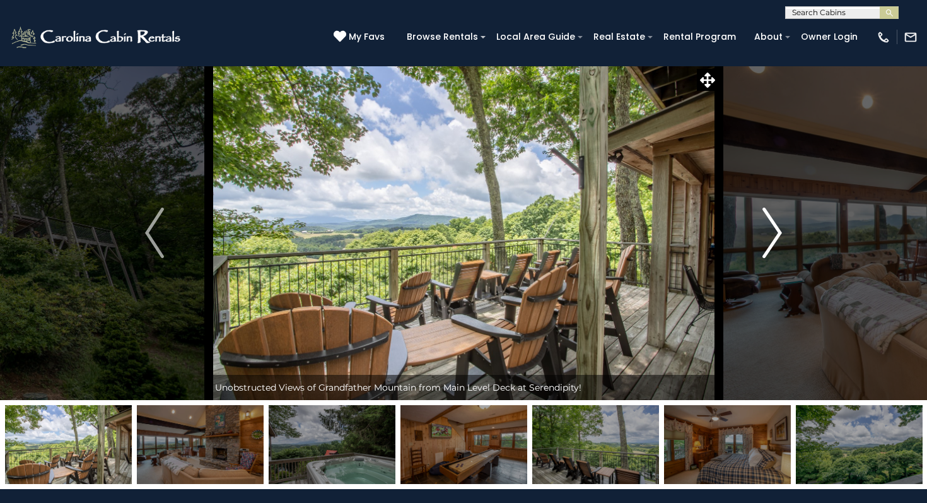
click at [779, 217] on img "Next" at bounding box center [772, 232] width 19 height 50
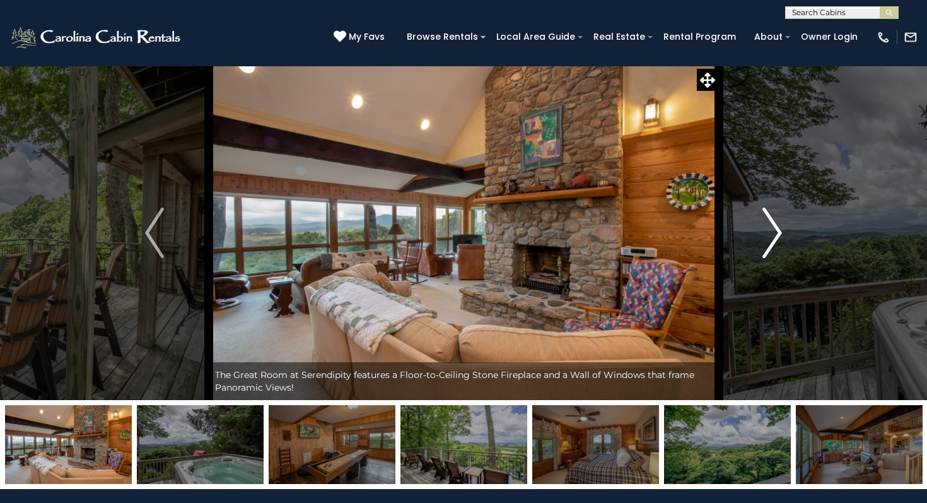
click at [776, 221] on img "Next" at bounding box center [772, 232] width 19 height 50
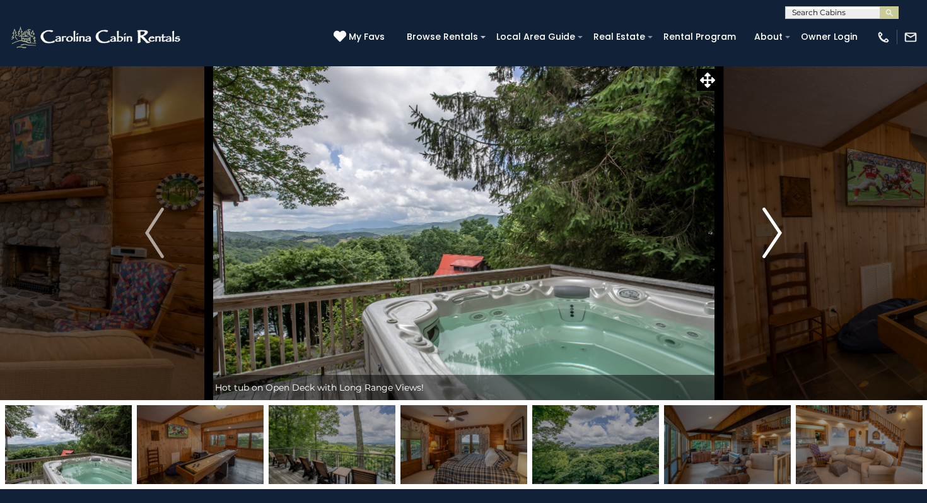
click at [776, 221] on img "Next" at bounding box center [772, 232] width 19 height 50
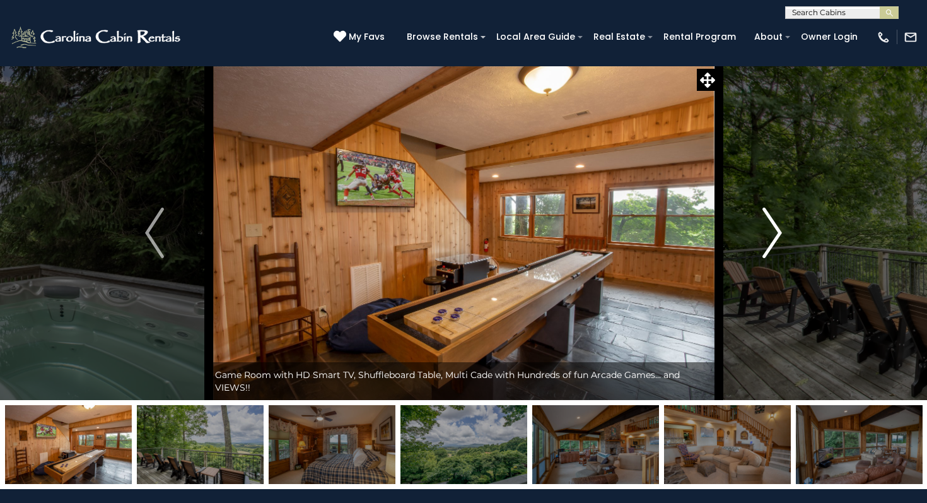
click at [776, 222] on img "Next" at bounding box center [772, 232] width 19 height 50
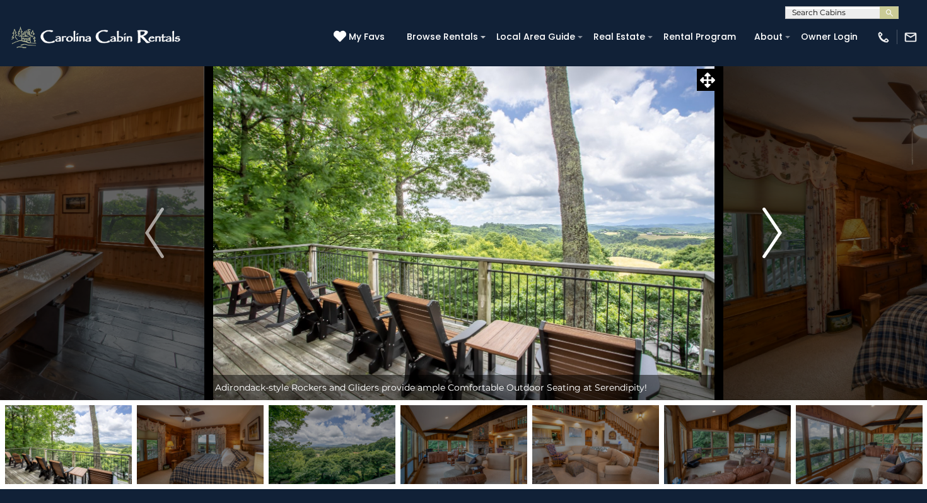
click at [776, 222] on img "Next" at bounding box center [772, 232] width 19 height 50
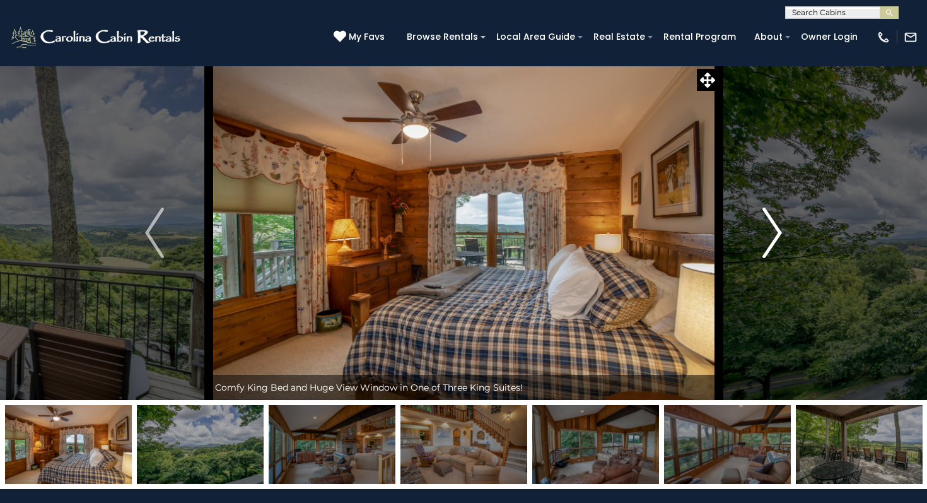
click at [776, 222] on img "Next" at bounding box center [772, 232] width 19 height 50
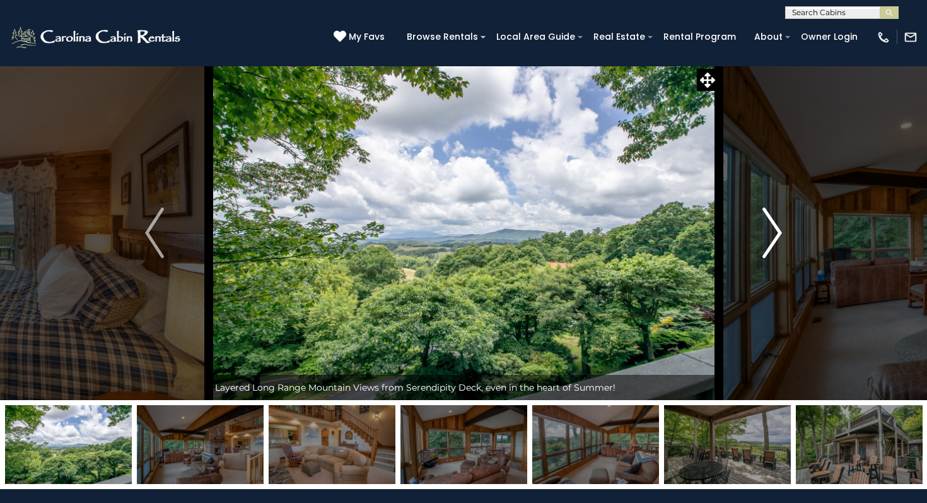
click at [776, 222] on img "Next" at bounding box center [772, 232] width 19 height 50
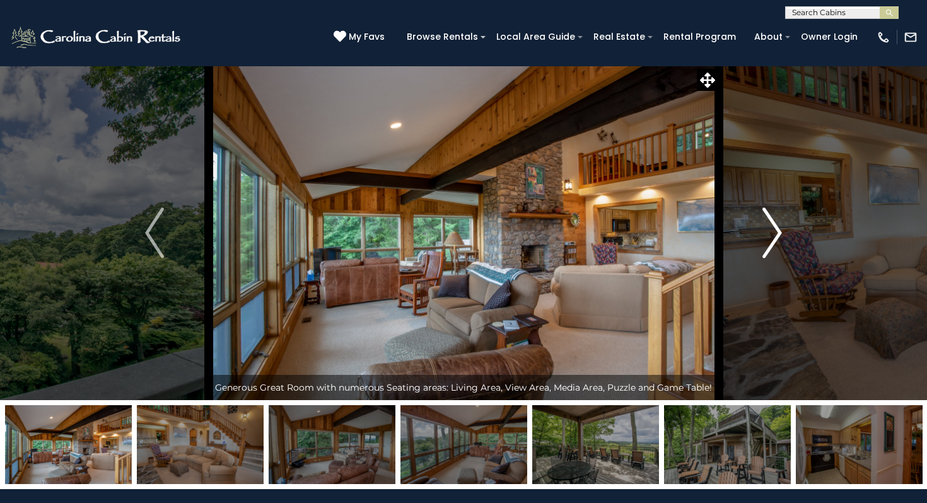
click at [775, 222] on img "Next" at bounding box center [772, 232] width 19 height 50
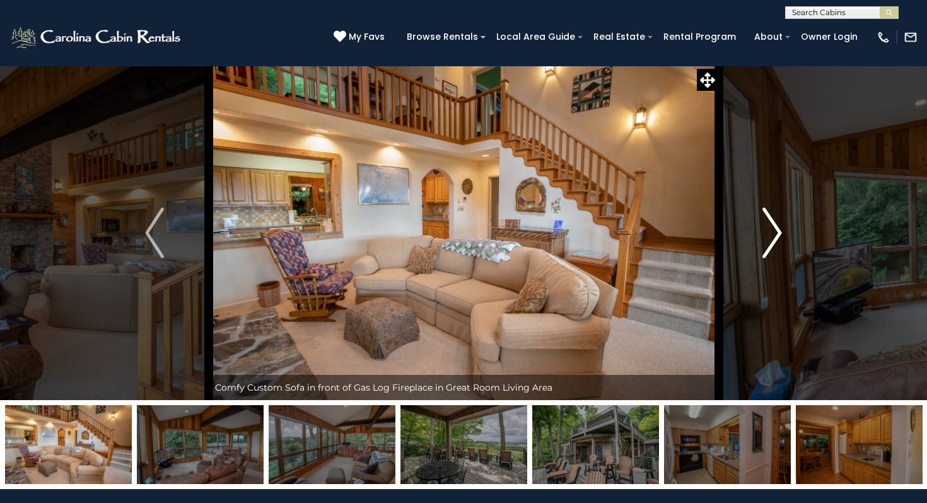
click at [775, 223] on img "Next" at bounding box center [772, 232] width 19 height 50
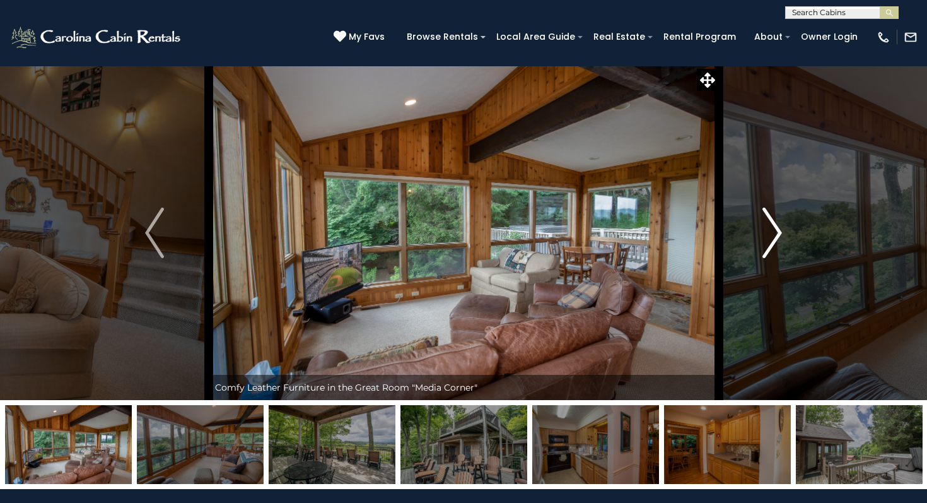
click at [775, 223] on img "Next" at bounding box center [772, 232] width 19 height 50
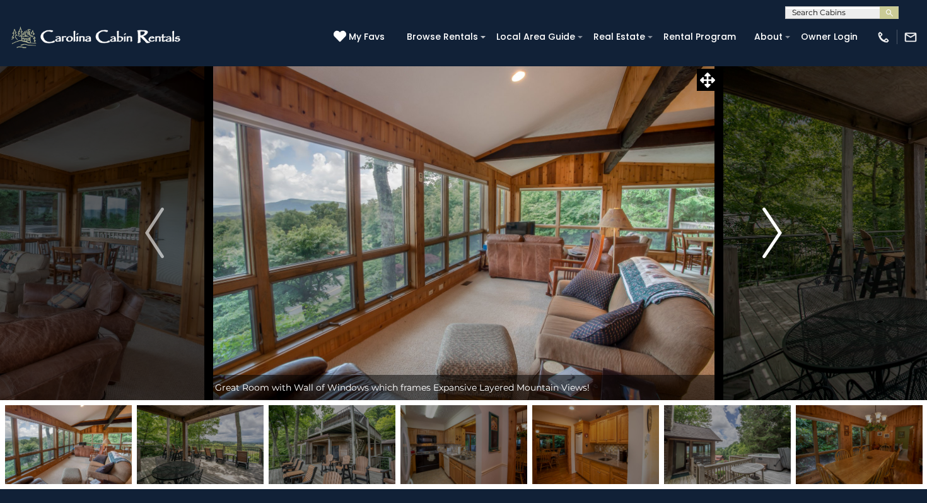
click at [775, 223] on img "Next" at bounding box center [772, 232] width 19 height 50
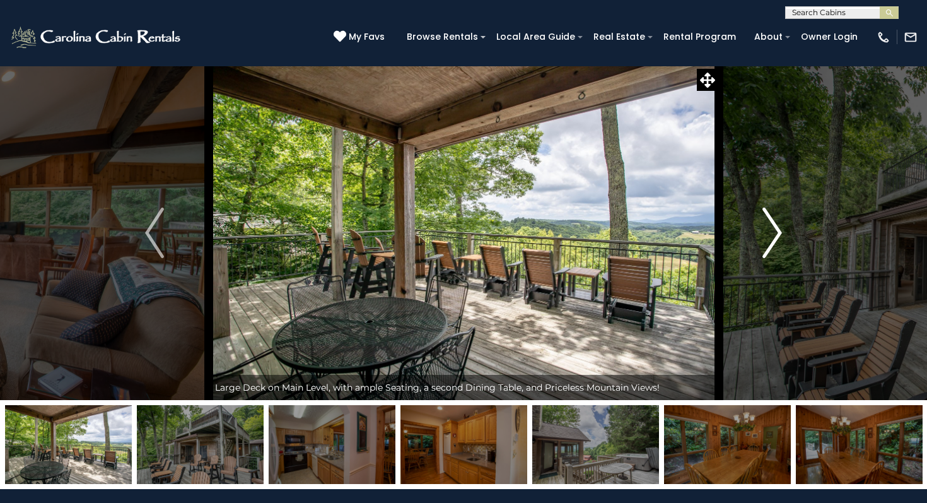
click at [775, 223] on img "Next" at bounding box center [772, 232] width 19 height 50
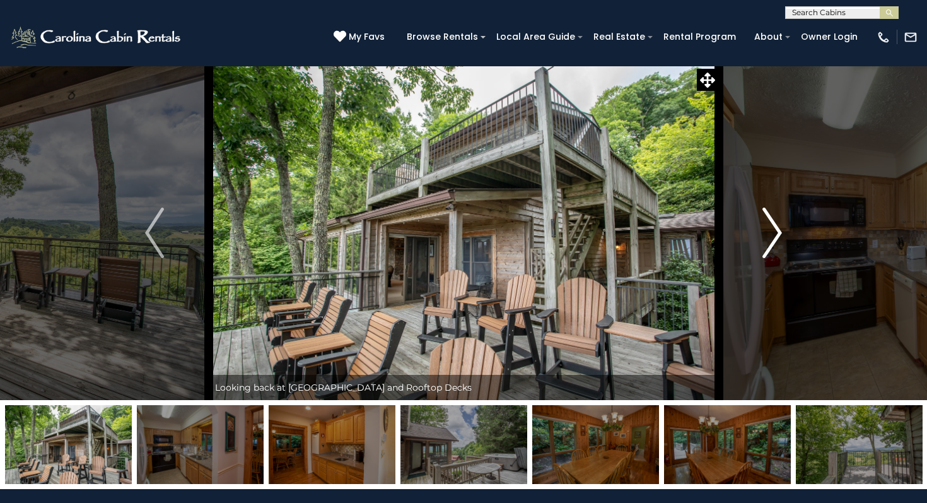
click at [775, 223] on img "Next" at bounding box center [772, 232] width 19 height 50
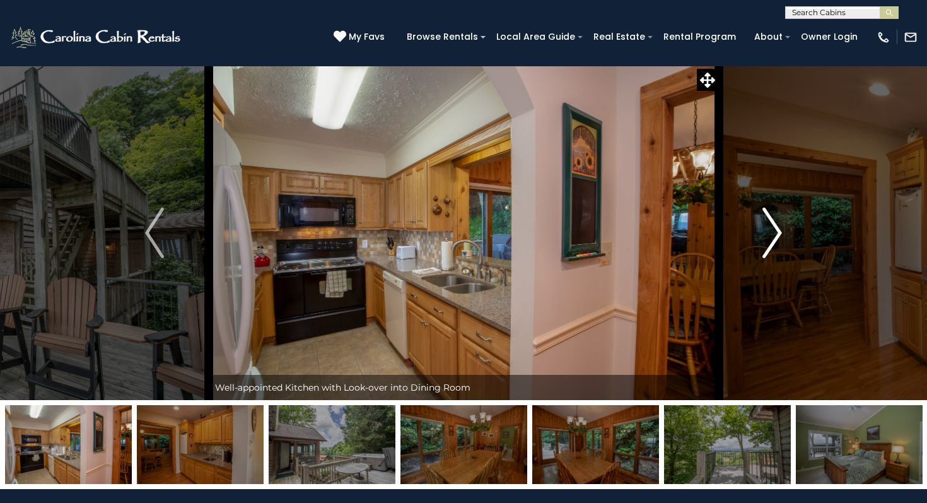
click at [775, 223] on img "Next" at bounding box center [772, 232] width 19 height 50
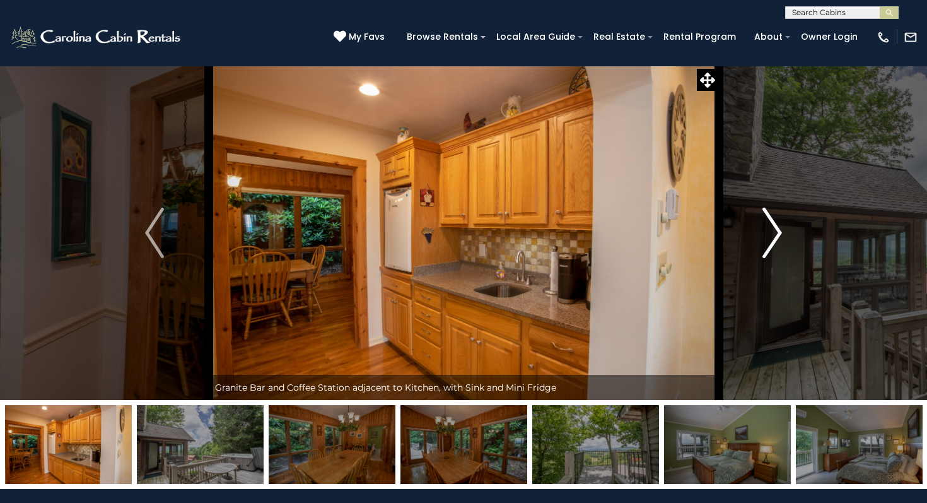
click at [775, 223] on img "Next" at bounding box center [772, 232] width 19 height 50
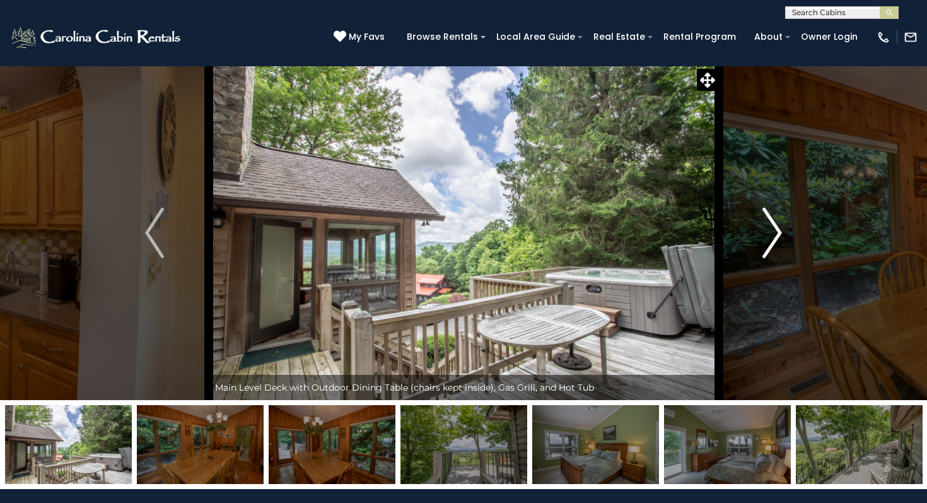
click at [775, 223] on img "Next" at bounding box center [772, 232] width 19 height 50
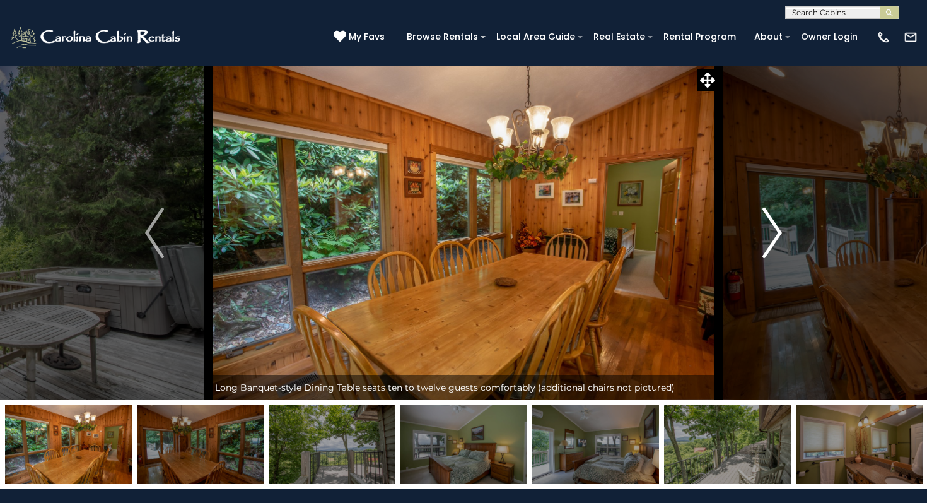
click at [775, 223] on img "Next" at bounding box center [772, 232] width 19 height 50
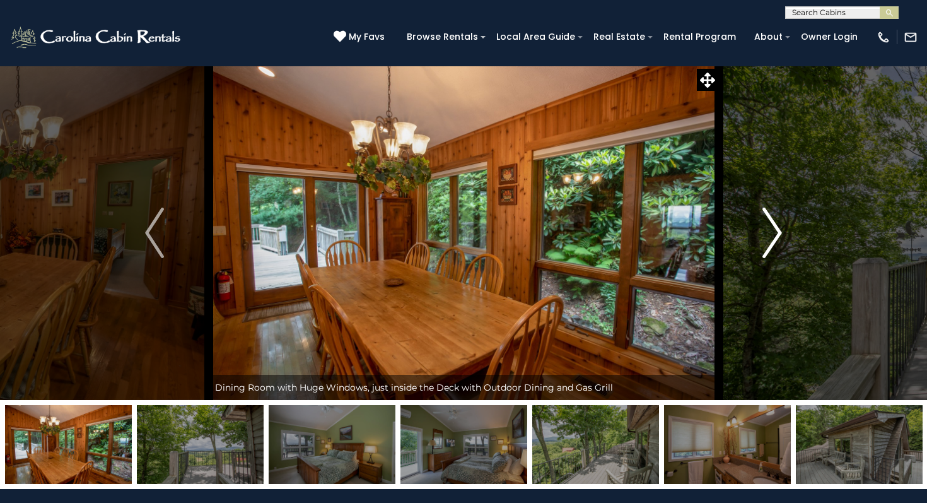
click at [775, 223] on img "Next" at bounding box center [772, 232] width 19 height 50
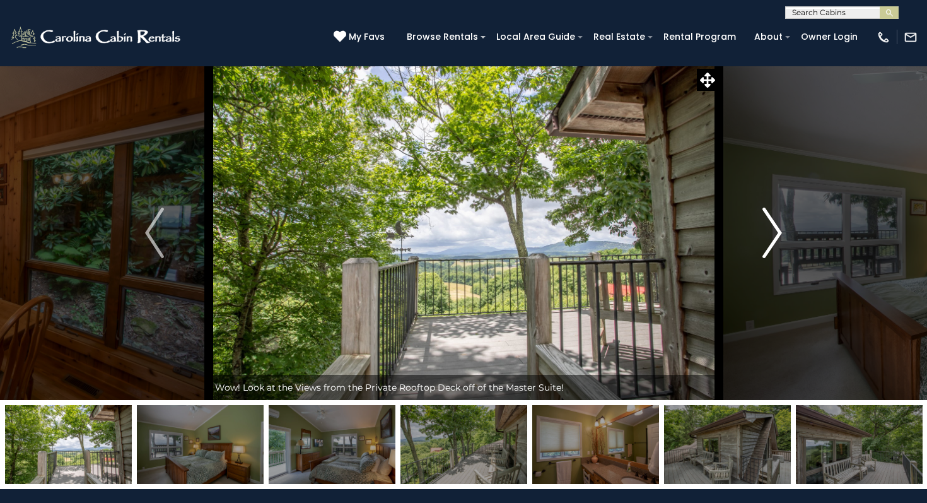
click at [775, 223] on img "Next" at bounding box center [772, 232] width 19 height 50
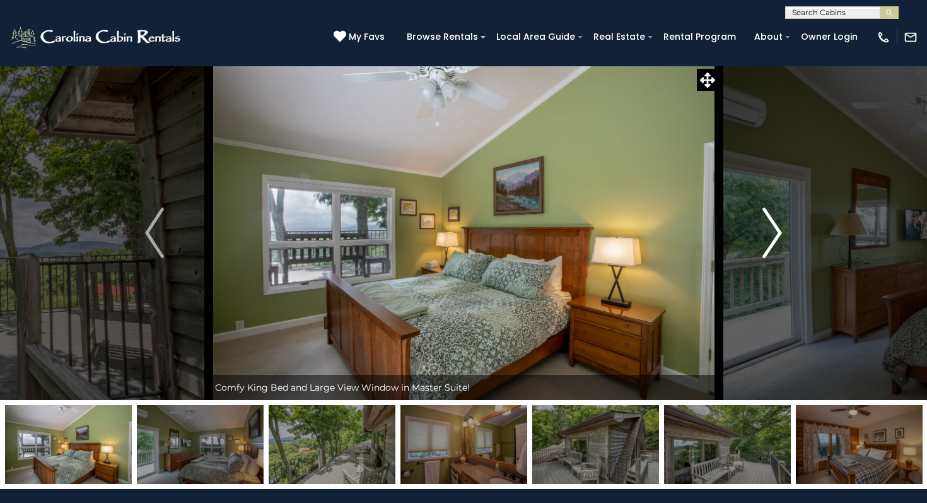
click at [775, 223] on img "Next" at bounding box center [772, 232] width 19 height 50
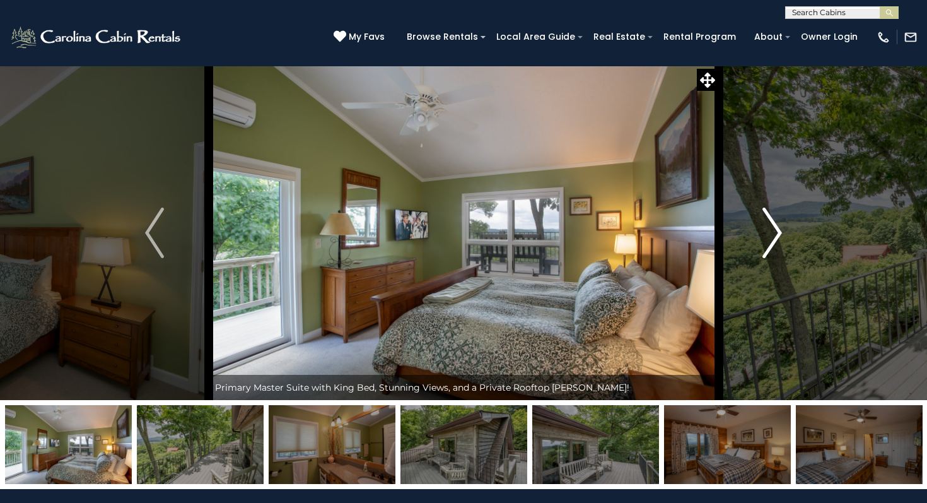
click at [775, 223] on img "Next" at bounding box center [772, 232] width 19 height 50
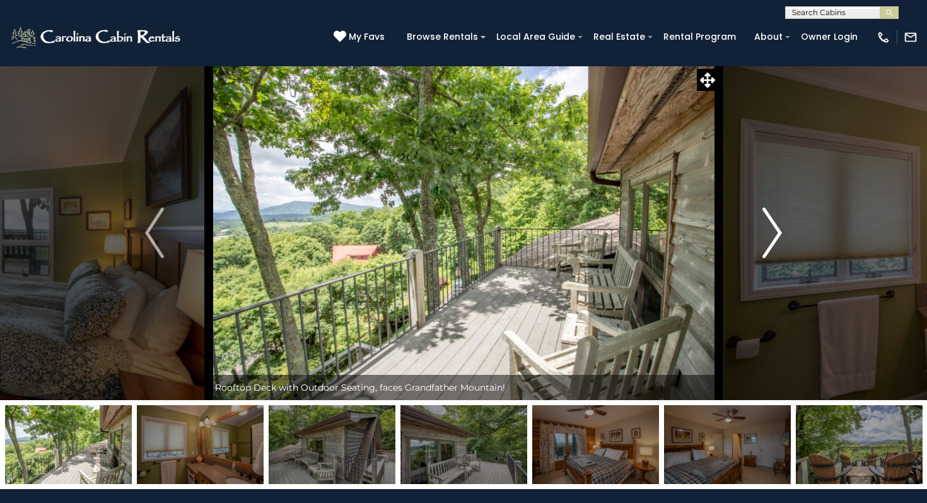
click at [775, 224] on img "Next" at bounding box center [772, 232] width 19 height 50
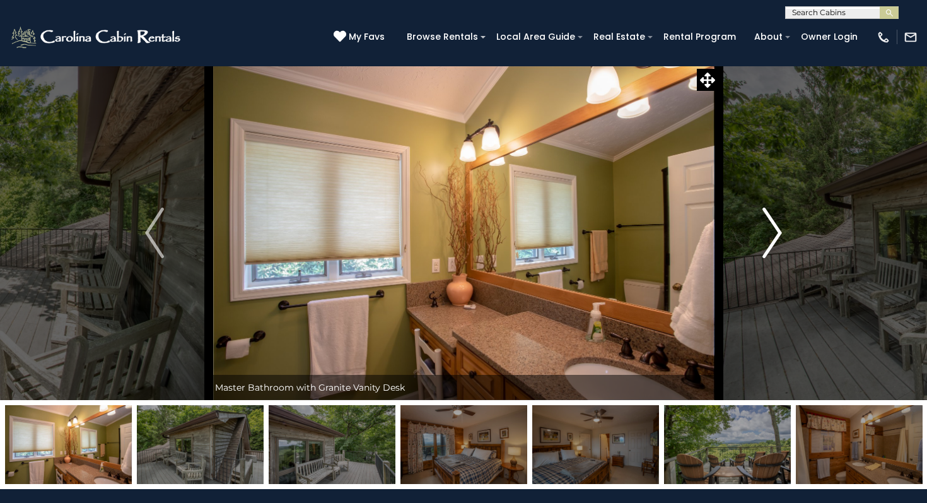
click at [775, 224] on img "Next" at bounding box center [772, 232] width 19 height 50
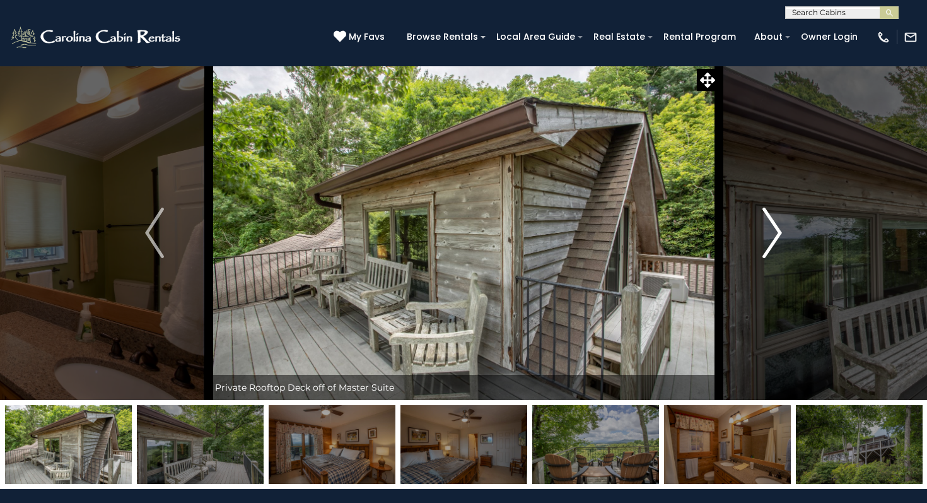
click at [775, 224] on img "Next" at bounding box center [772, 232] width 19 height 50
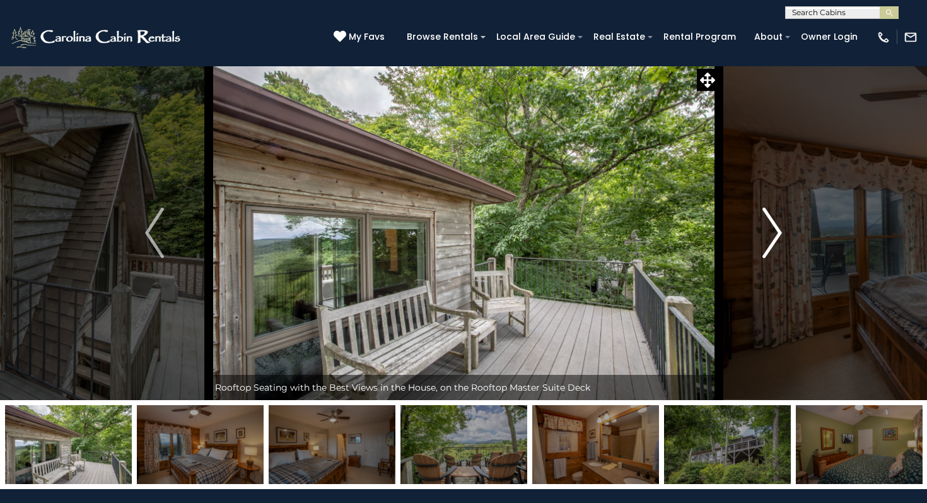
click at [775, 224] on img "Next" at bounding box center [772, 232] width 19 height 50
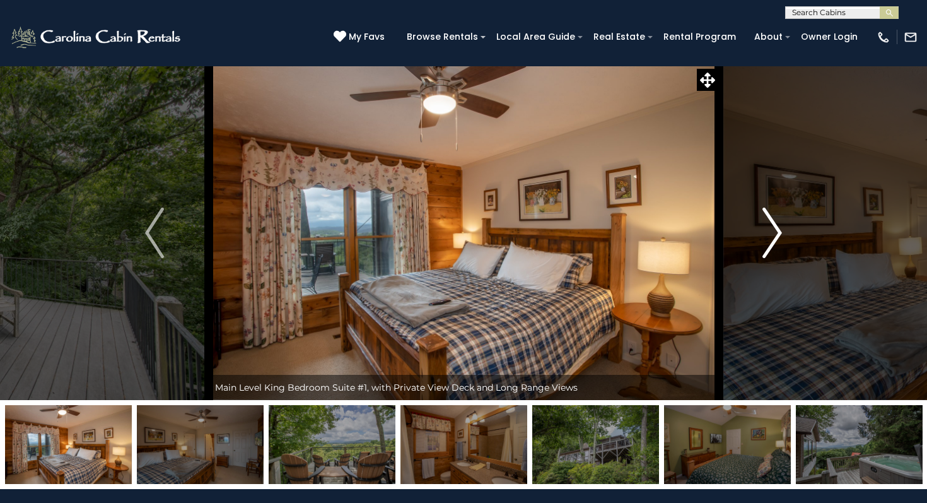
click at [775, 224] on img "Next" at bounding box center [772, 232] width 19 height 50
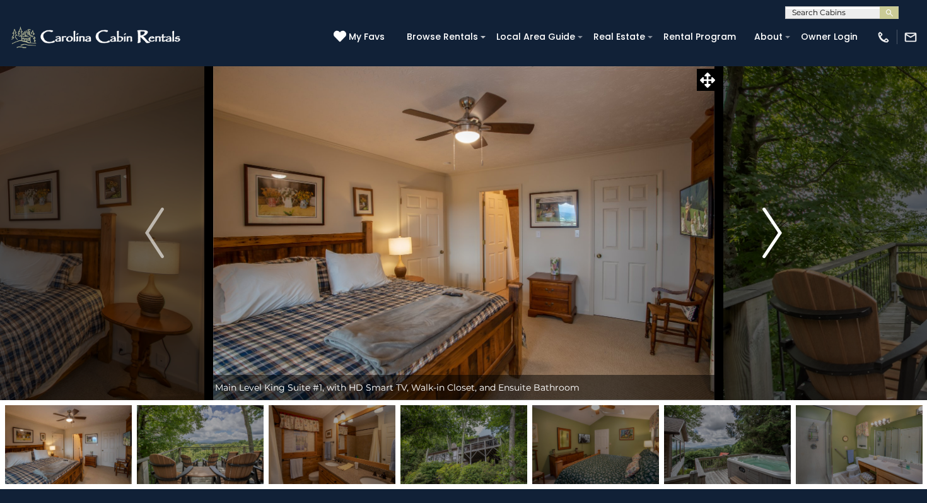
click at [775, 224] on img "Next" at bounding box center [772, 232] width 19 height 50
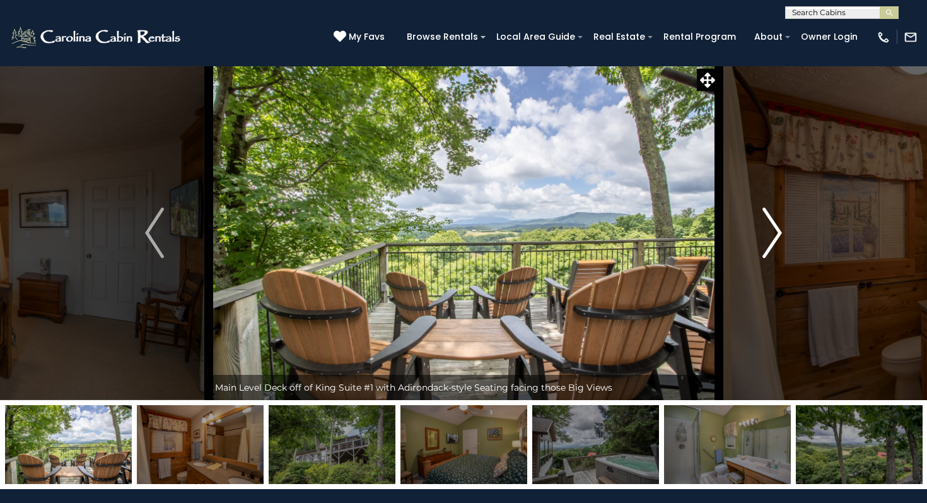
click at [775, 223] on img "Next" at bounding box center [772, 232] width 19 height 50
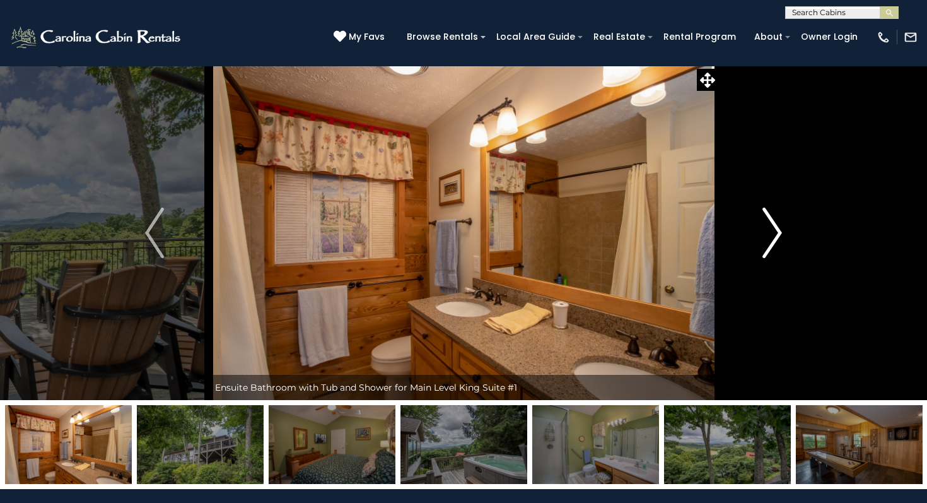
click at [775, 223] on img "Next" at bounding box center [772, 232] width 19 height 50
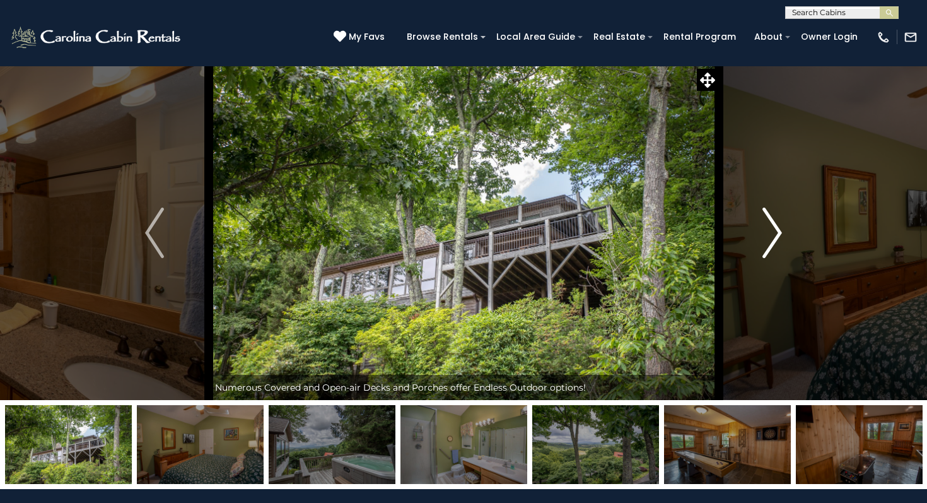
click at [775, 223] on img "Next" at bounding box center [772, 232] width 19 height 50
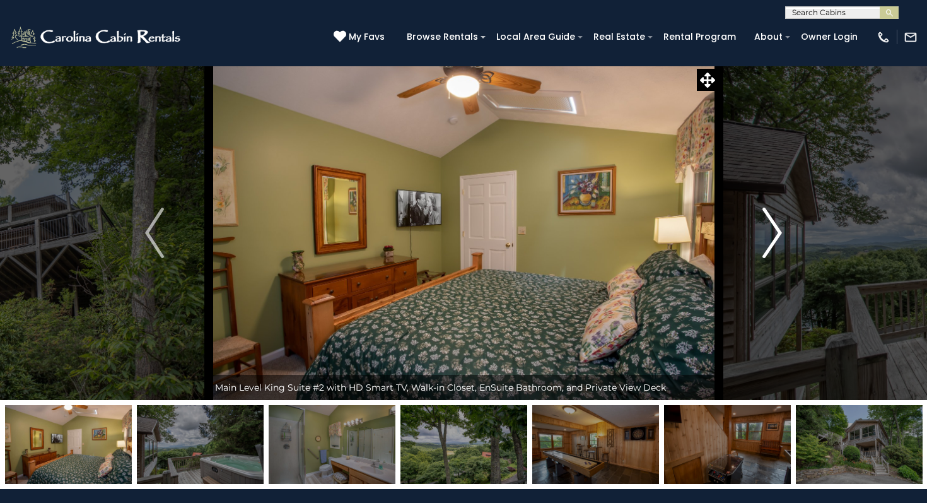
click at [775, 223] on img "Next" at bounding box center [772, 232] width 19 height 50
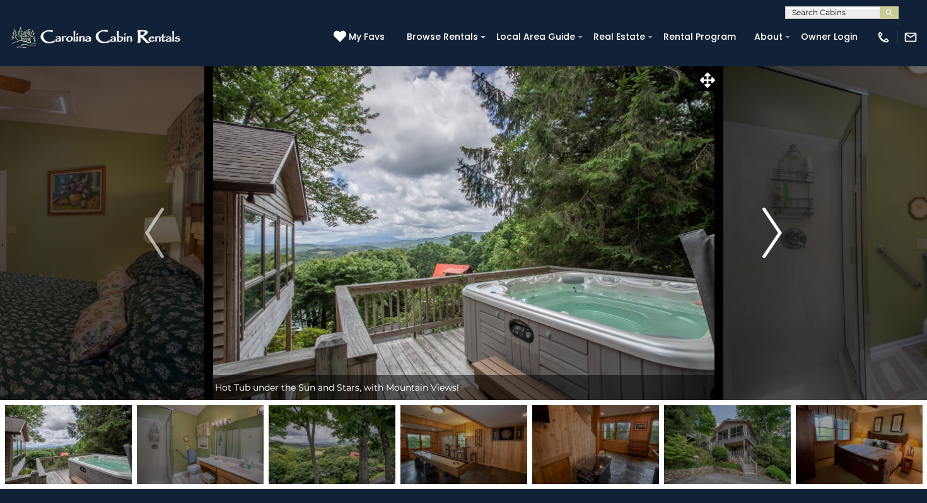
click at [775, 223] on img "Next" at bounding box center [772, 232] width 19 height 50
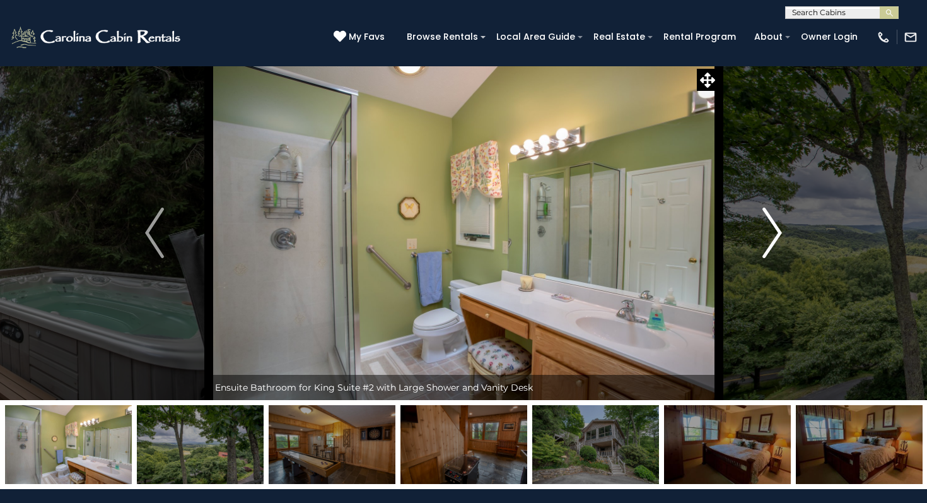
click at [775, 223] on img "Next" at bounding box center [772, 232] width 19 height 50
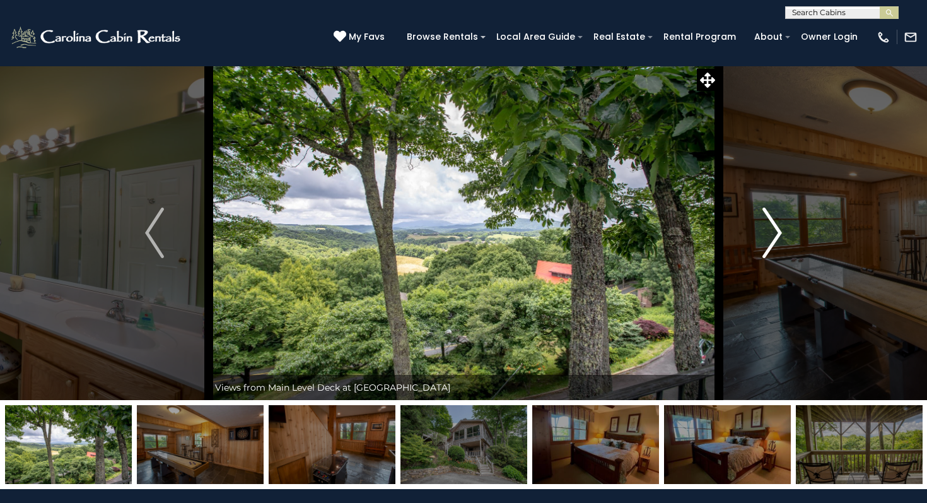
click at [775, 223] on img "Next" at bounding box center [772, 232] width 19 height 50
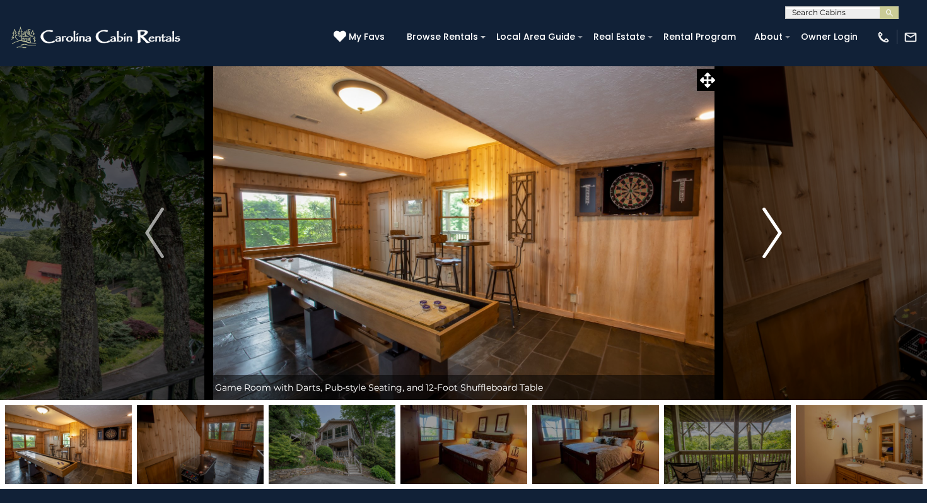
click at [775, 223] on img "Next" at bounding box center [772, 232] width 19 height 50
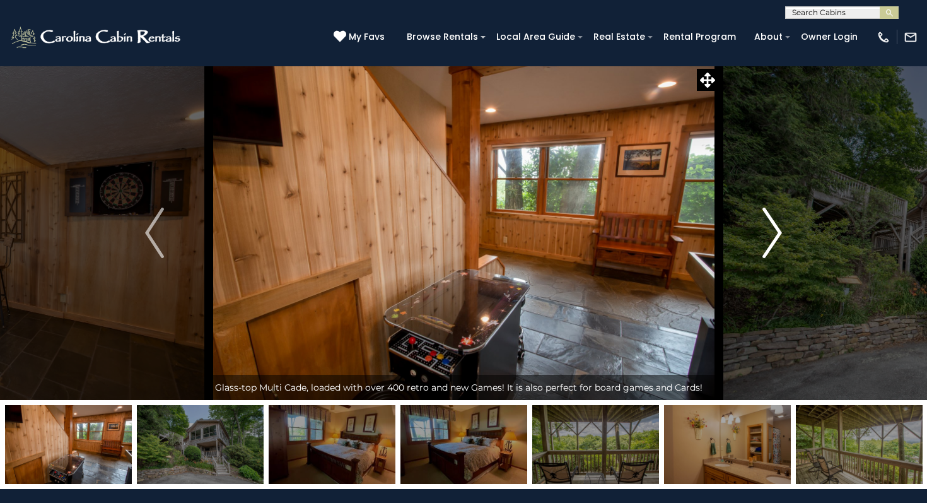
click at [775, 223] on img "Next" at bounding box center [772, 232] width 19 height 50
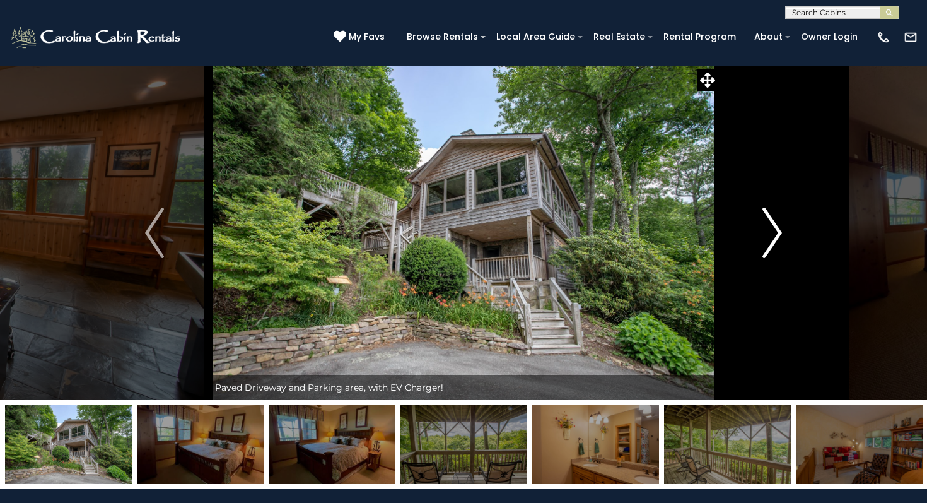
click at [775, 223] on img "Next" at bounding box center [772, 232] width 19 height 50
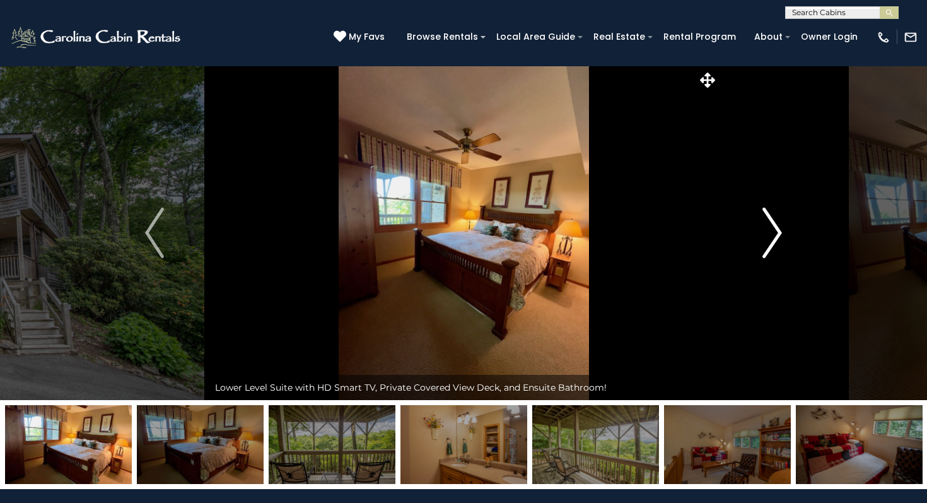
click at [775, 223] on img "Next" at bounding box center [772, 232] width 19 height 50
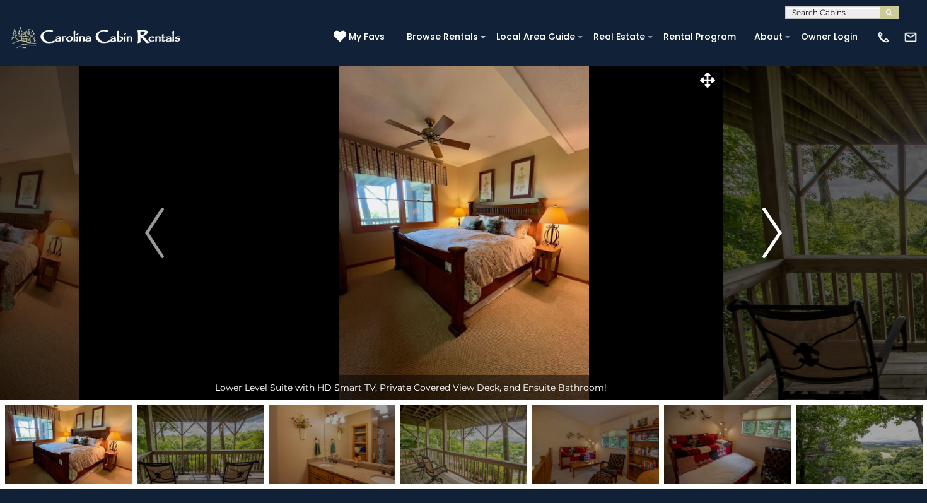
click at [775, 223] on img "Next" at bounding box center [772, 232] width 19 height 50
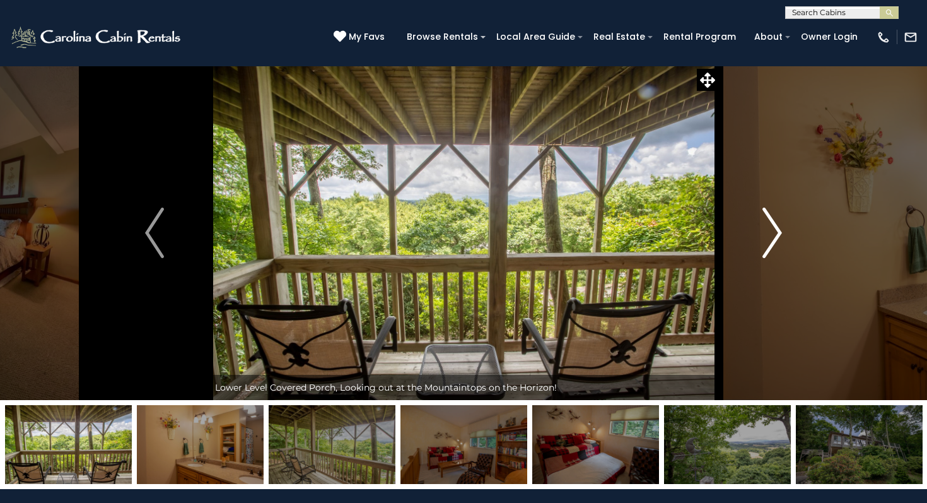
click at [775, 223] on img "Next" at bounding box center [772, 232] width 19 height 50
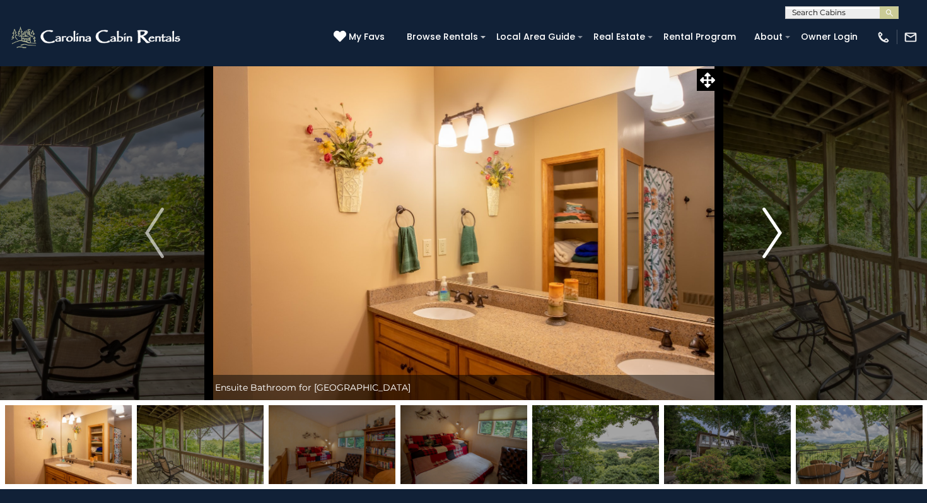
click at [775, 223] on img "Next" at bounding box center [772, 232] width 19 height 50
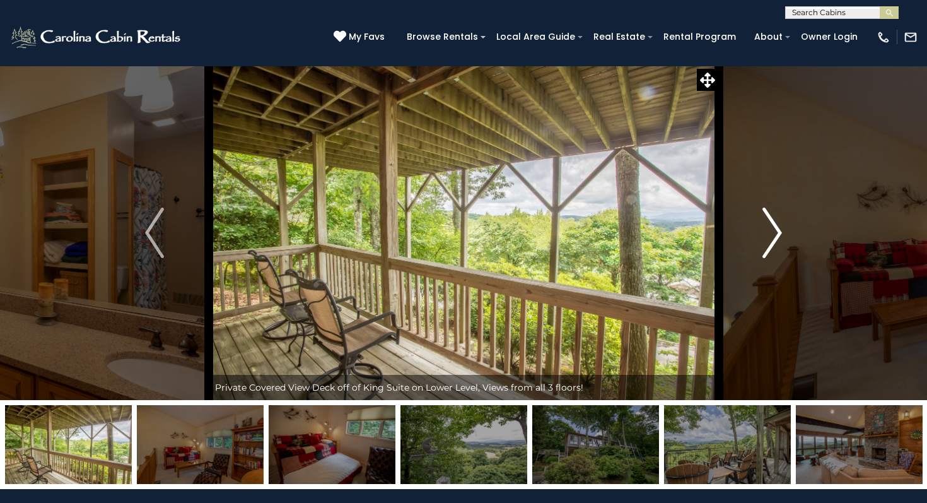
click at [775, 223] on img "Next" at bounding box center [772, 232] width 19 height 50
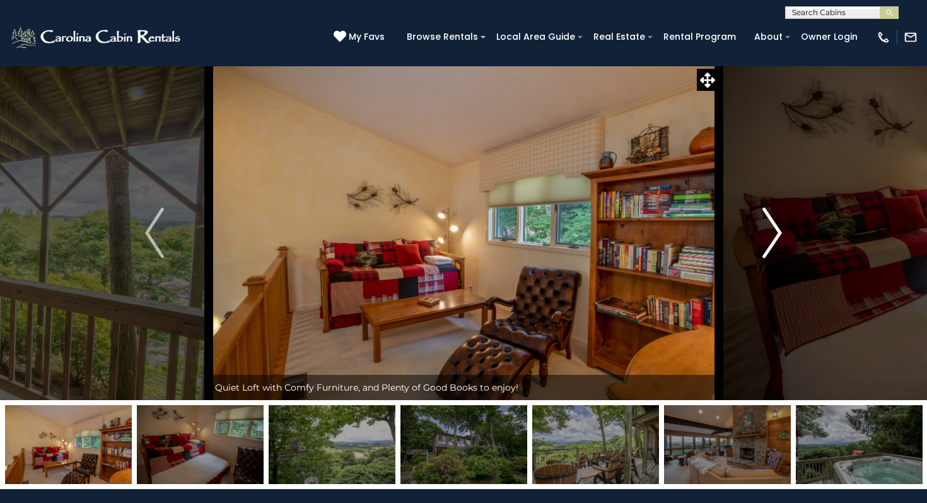
click at [775, 224] on img "Next" at bounding box center [772, 232] width 19 height 50
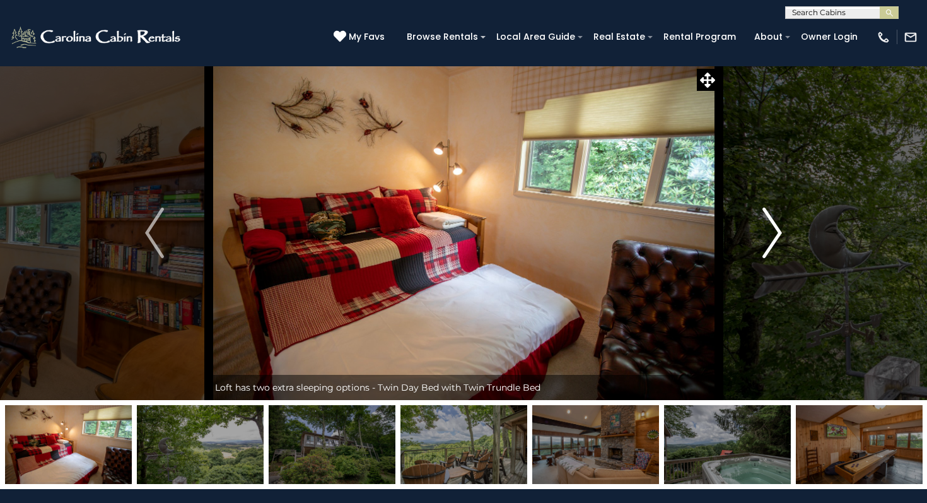
click at [772, 226] on img "Next" at bounding box center [772, 232] width 19 height 50
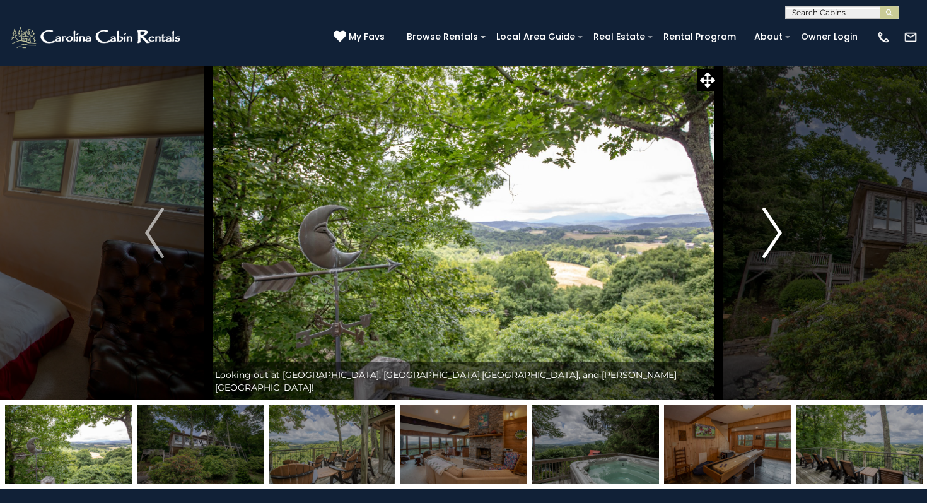
click at [770, 226] on img "Next" at bounding box center [772, 232] width 19 height 50
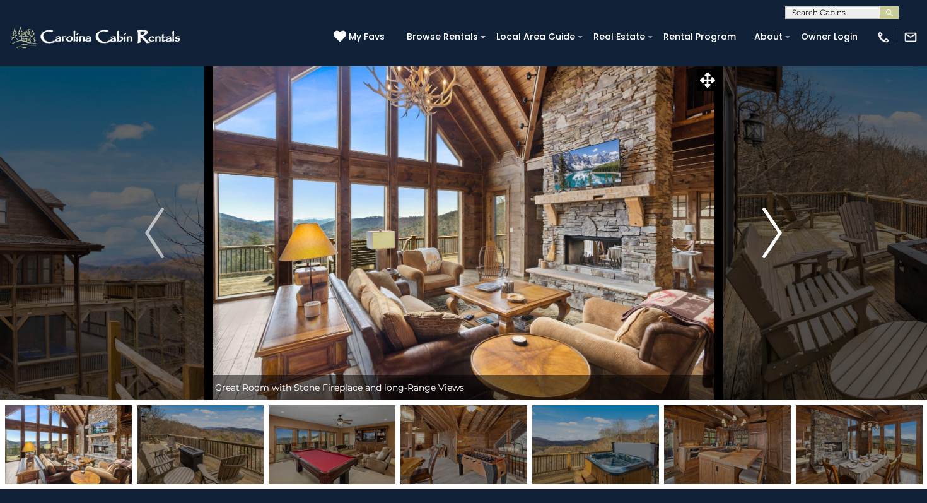
click at [771, 237] on img "Next" at bounding box center [772, 232] width 19 height 50
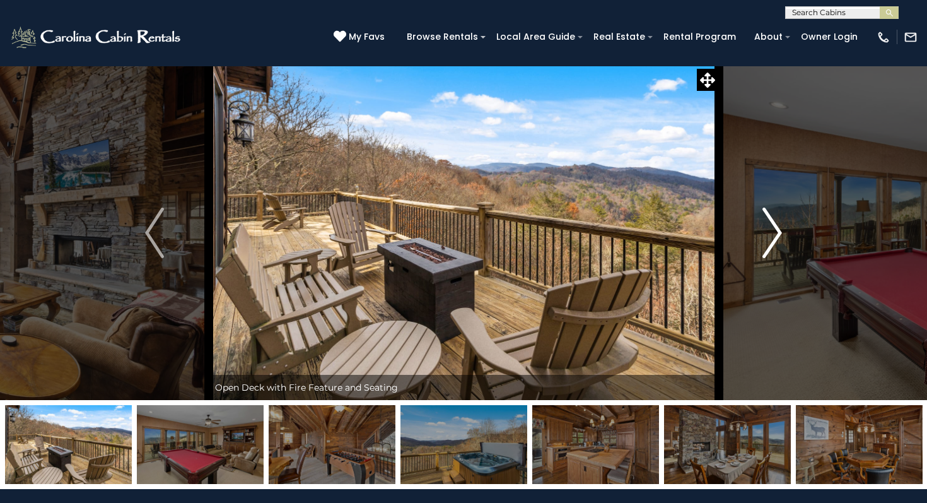
click at [771, 237] on img "Next" at bounding box center [772, 232] width 19 height 50
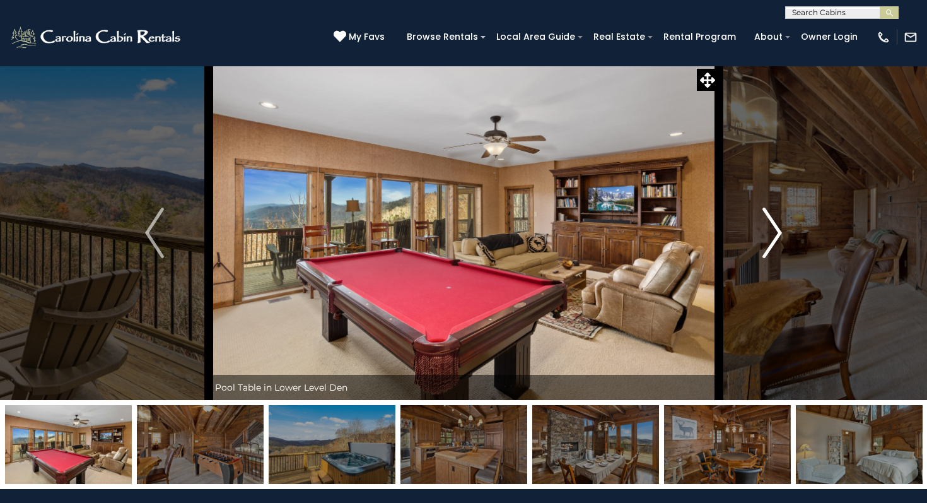
click at [771, 237] on img "Next" at bounding box center [772, 232] width 19 height 50
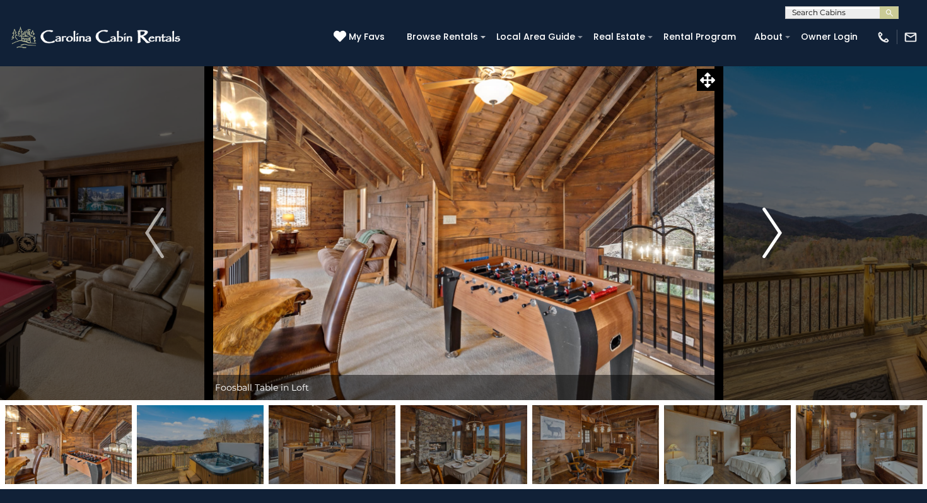
click at [771, 237] on img "Next" at bounding box center [772, 232] width 19 height 50
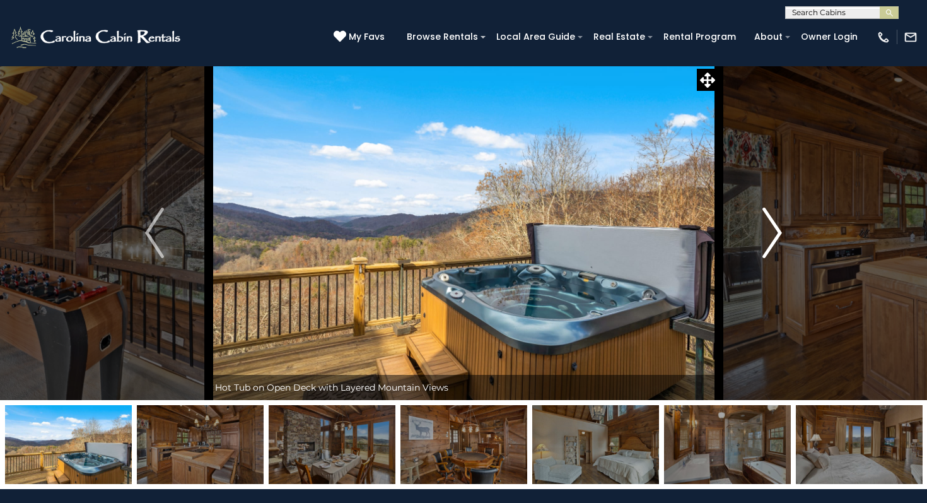
click at [760, 223] on button "Next" at bounding box center [772, 233] width 108 height 334
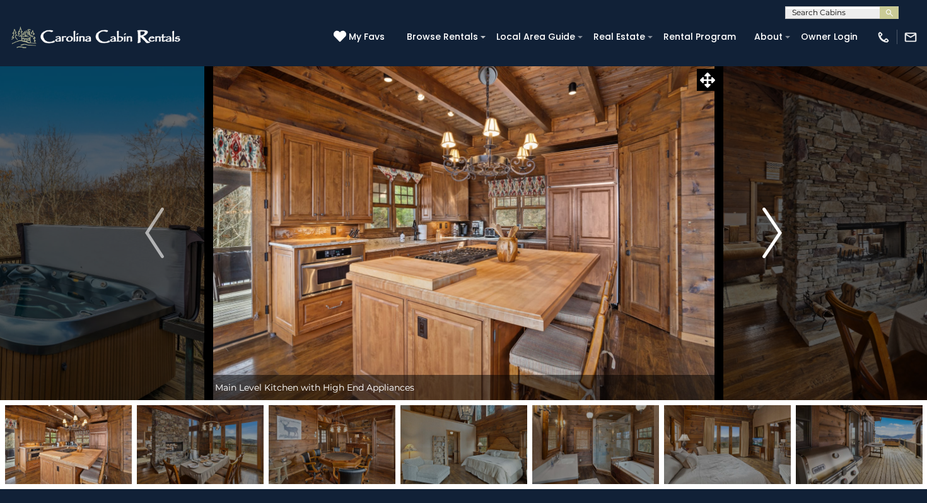
click at [760, 223] on button "Next" at bounding box center [772, 233] width 108 height 334
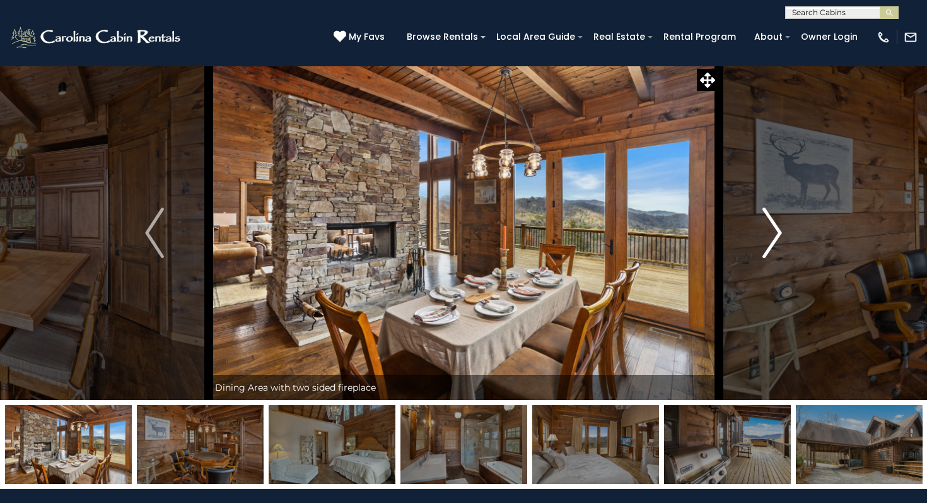
click at [760, 224] on button "Next" at bounding box center [772, 233] width 108 height 334
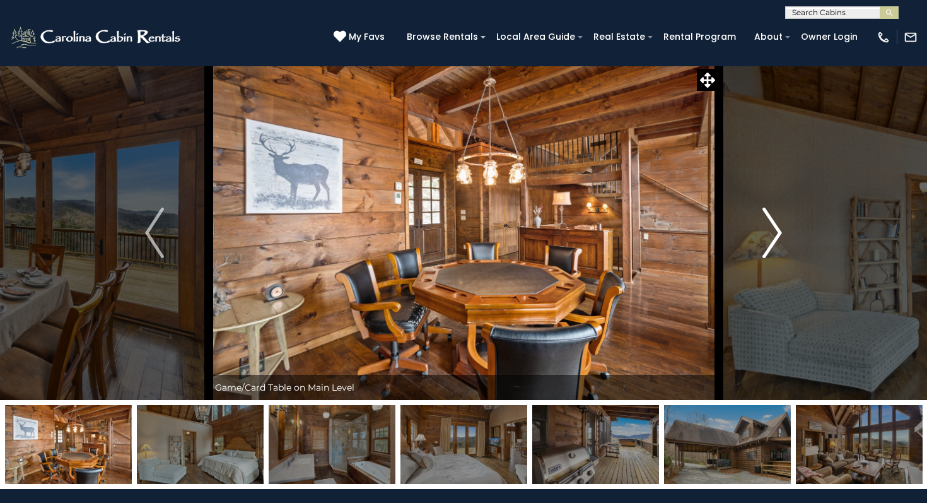
click at [760, 224] on button "Next" at bounding box center [772, 233] width 108 height 334
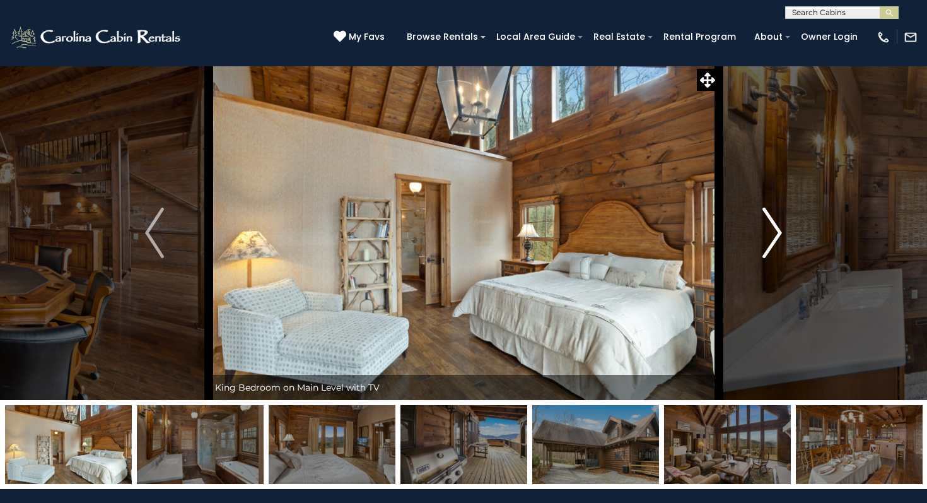
click at [760, 224] on button "Next" at bounding box center [772, 233] width 108 height 334
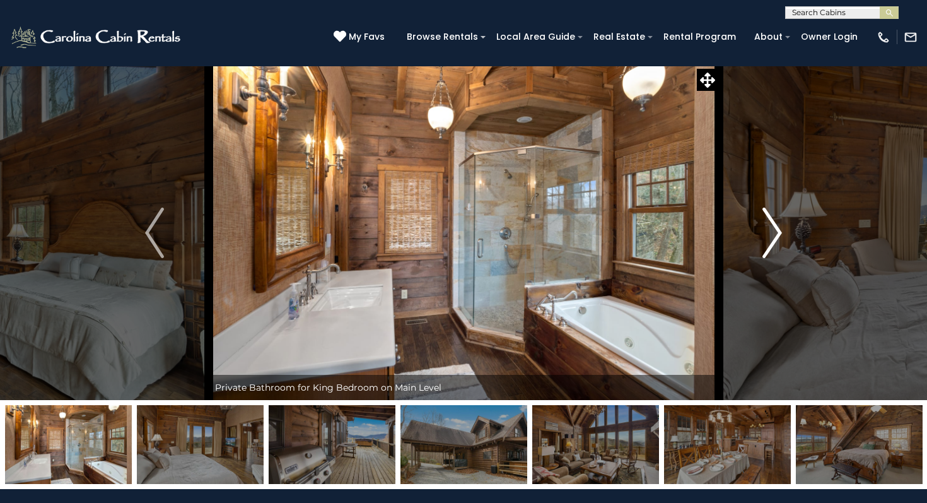
click at [760, 224] on button "Next" at bounding box center [772, 233] width 108 height 334
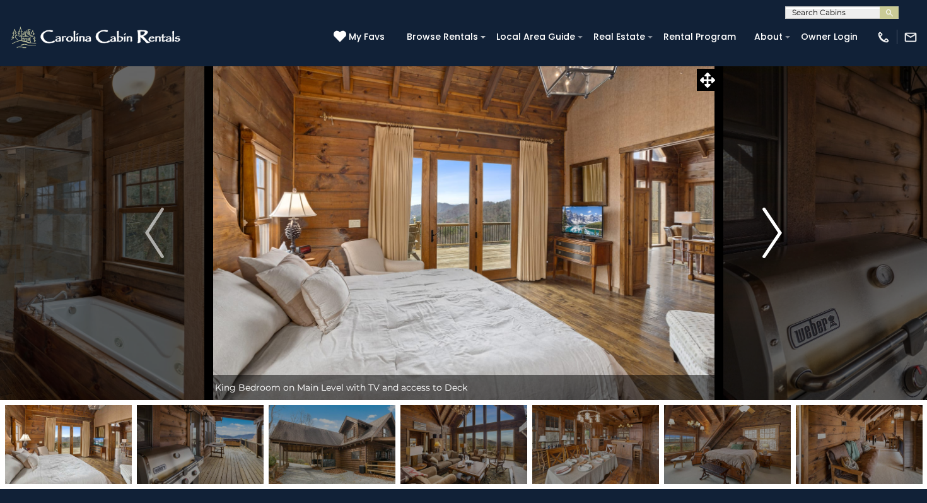
click at [760, 224] on button "Next" at bounding box center [772, 233] width 108 height 334
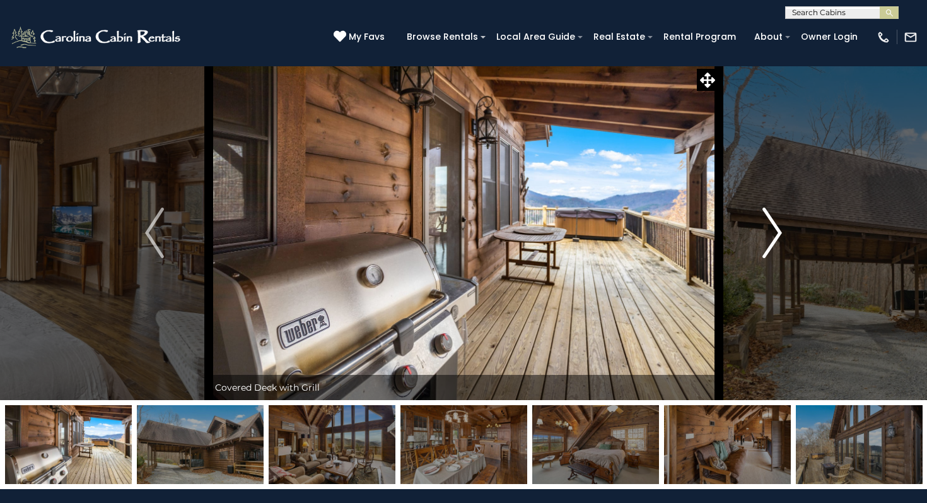
click at [760, 224] on button "Next" at bounding box center [772, 233] width 108 height 334
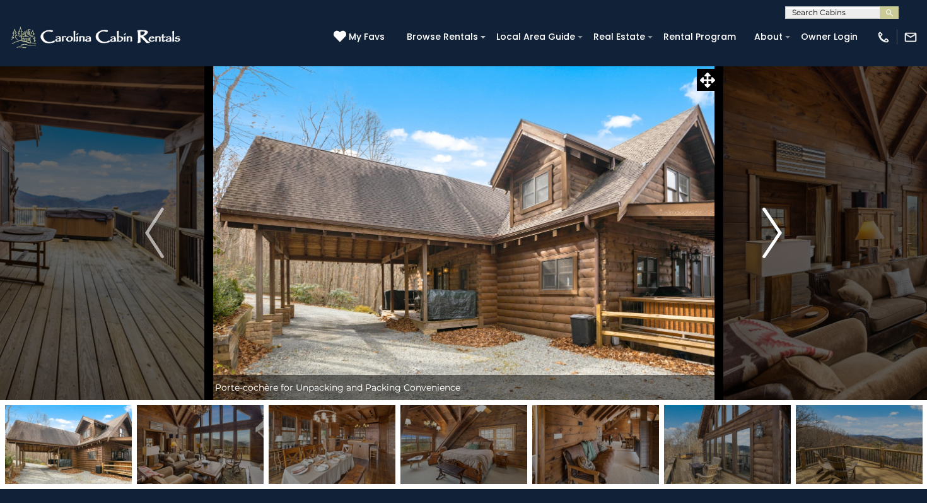
click at [760, 224] on button "Next" at bounding box center [772, 233] width 108 height 334
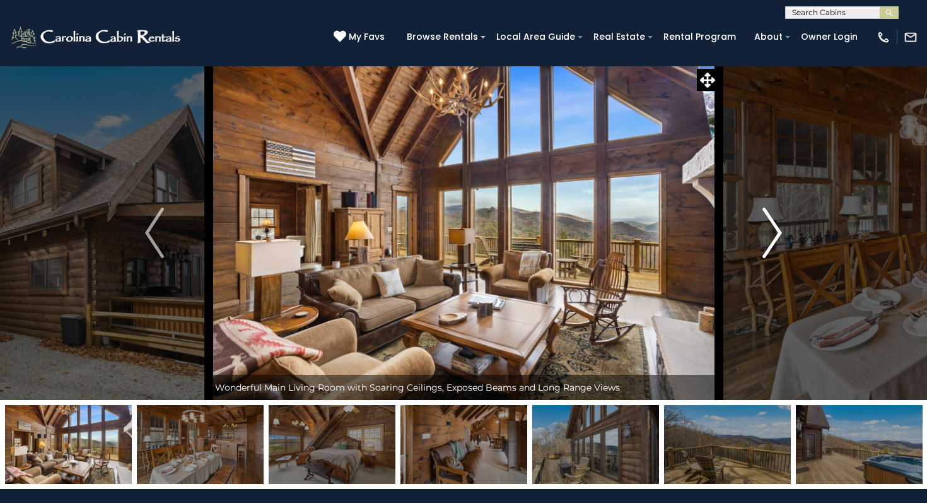
click at [760, 224] on button "Next" at bounding box center [772, 233] width 108 height 334
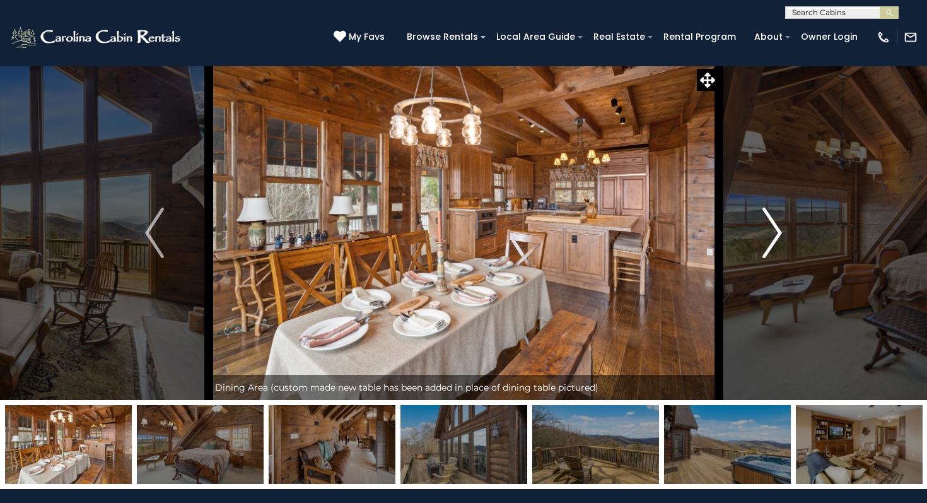
click at [760, 224] on button "Next" at bounding box center [772, 233] width 108 height 334
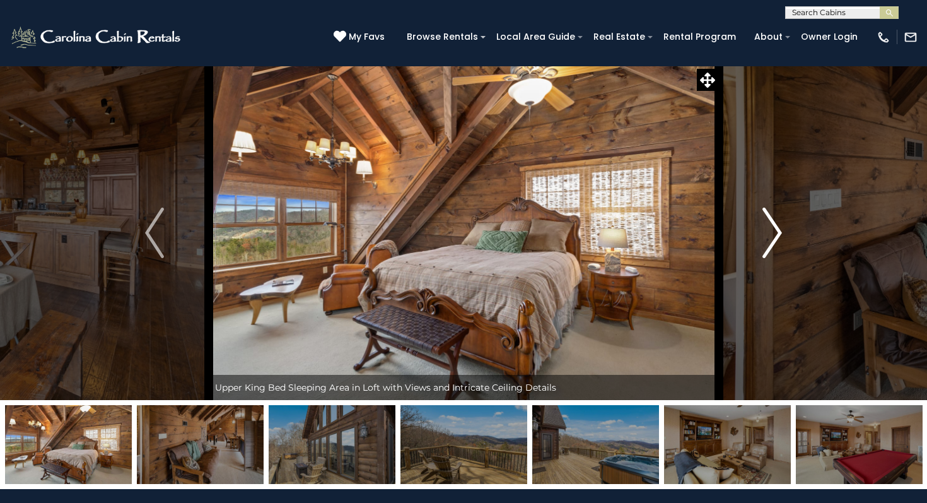
click at [760, 224] on button "Next" at bounding box center [772, 233] width 108 height 334
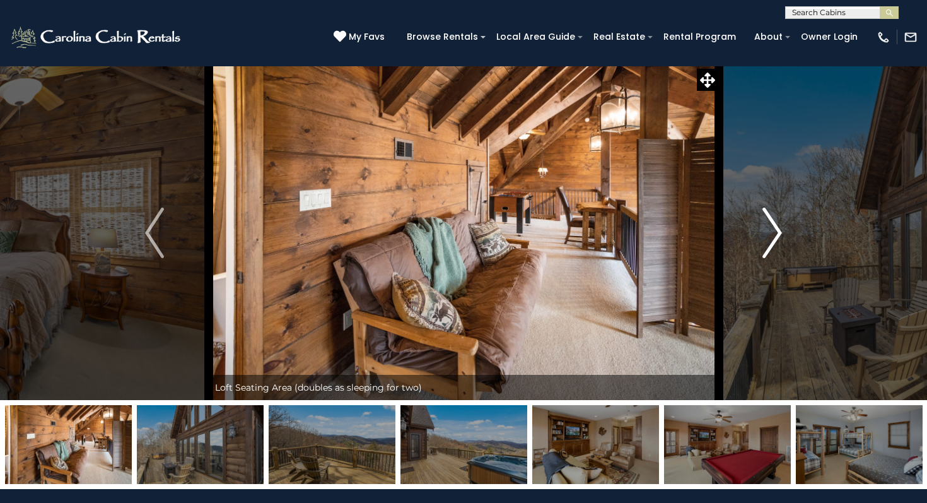
click at [760, 224] on button "Next" at bounding box center [772, 233] width 108 height 334
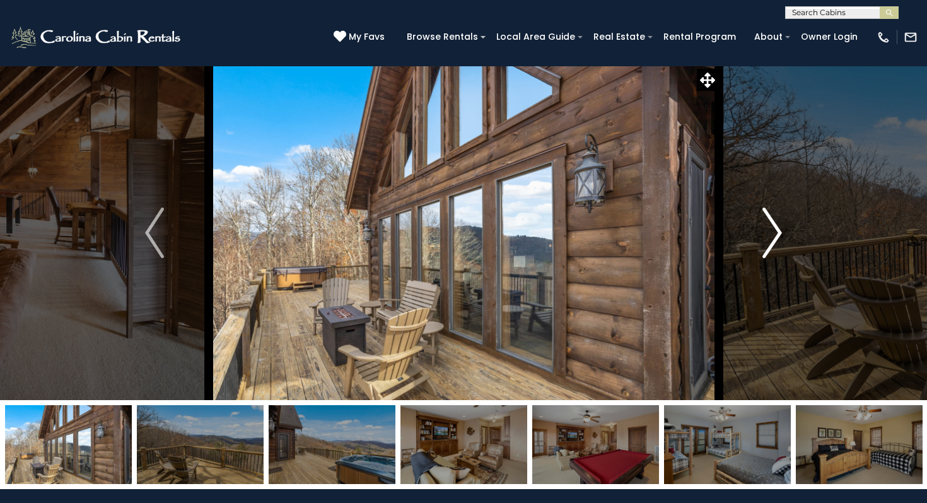
click at [760, 224] on button "Next" at bounding box center [772, 233] width 108 height 334
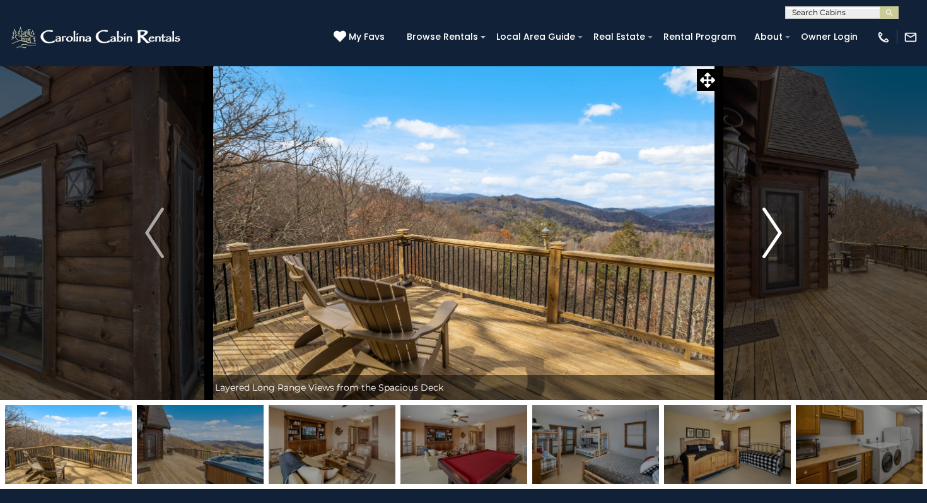
click at [760, 224] on button "Next" at bounding box center [772, 233] width 108 height 334
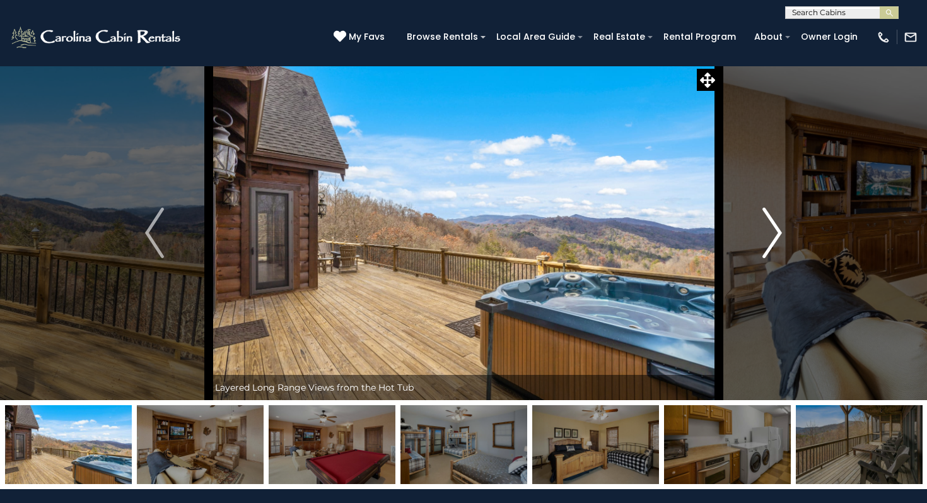
click at [760, 224] on button "Next" at bounding box center [772, 233] width 108 height 334
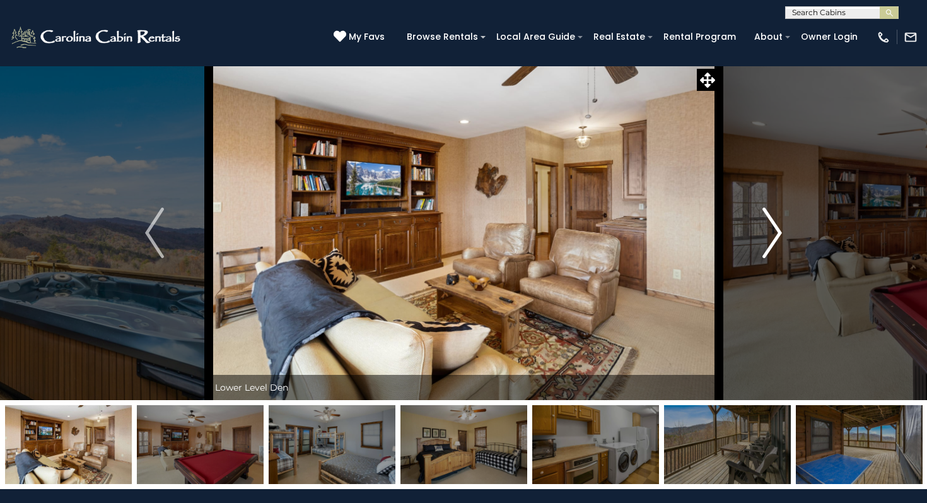
click at [760, 224] on button "Next" at bounding box center [772, 233] width 108 height 334
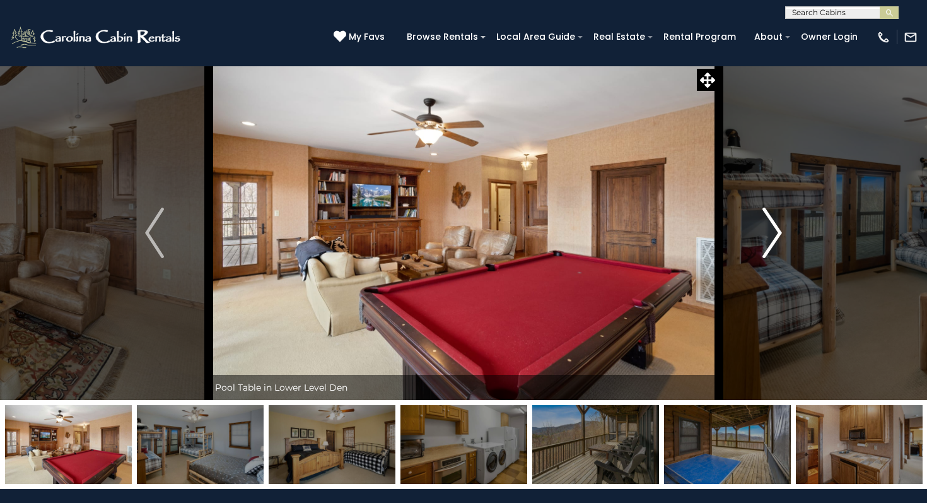
click at [771, 236] on img "Next" at bounding box center [772, 232] width 19 height 50
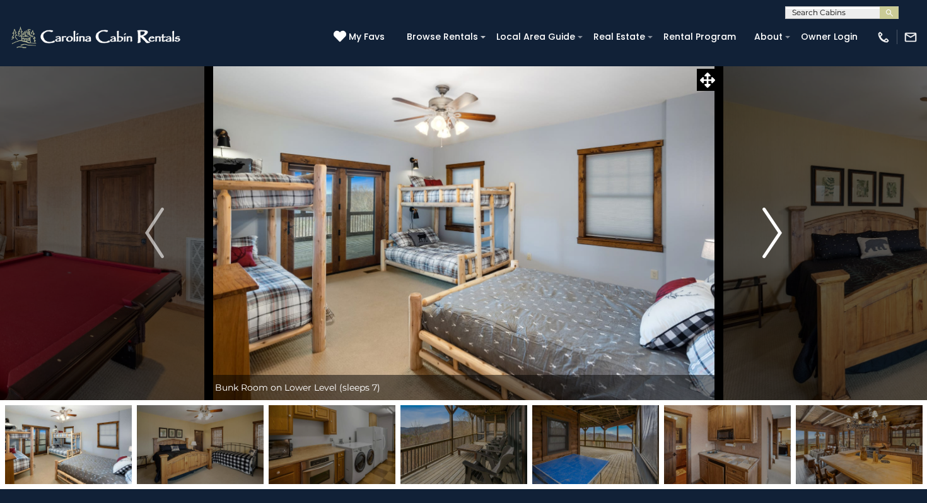
click at [771, 236] on img "Next" at bounding box center [772, 232] width 19 height 50
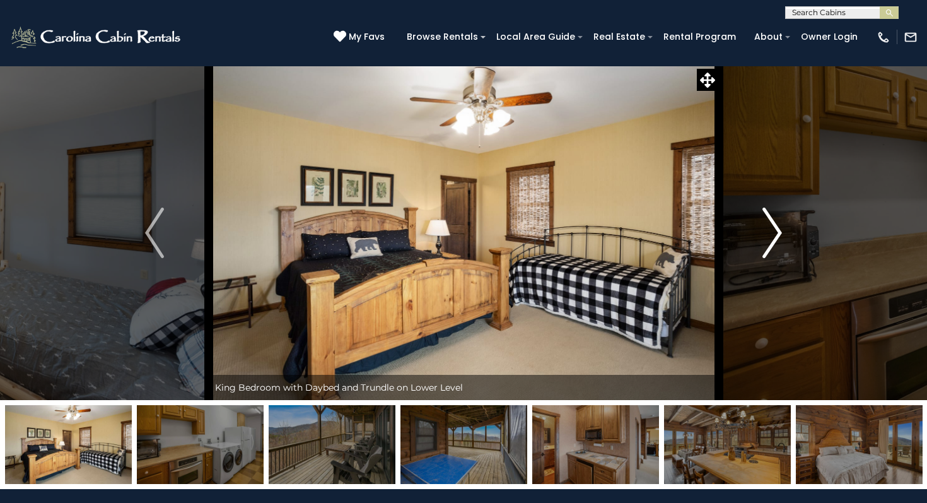
click at [771, 236] on img "Next" at bounding box center [772, 232] width 19 height 50
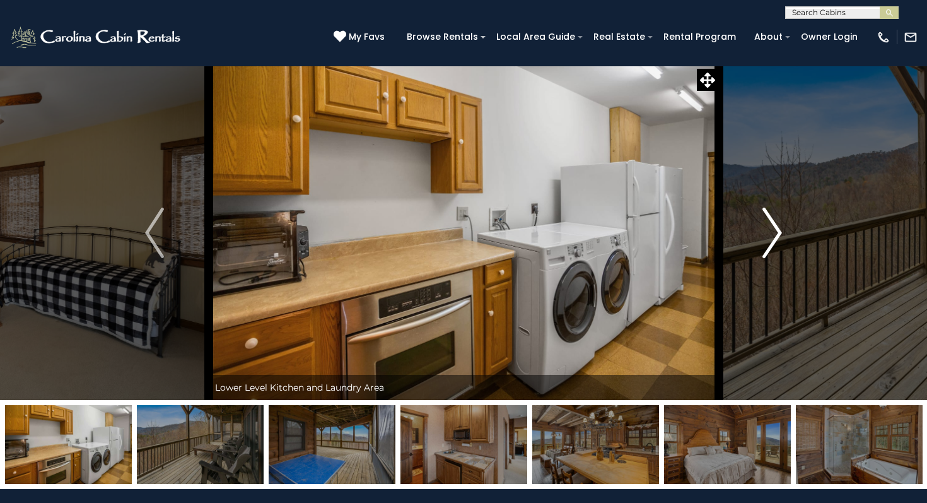
click at [771, 236] on img "Next" at bounding box center [772, 232] width 19 height 50
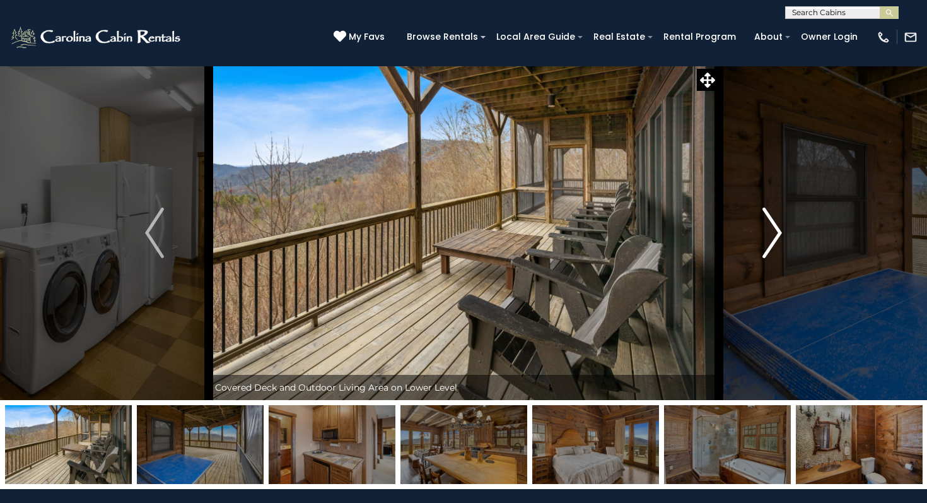
click at [771, 236] on img "Next" at bounding box center [772, 232] width 19 height 50
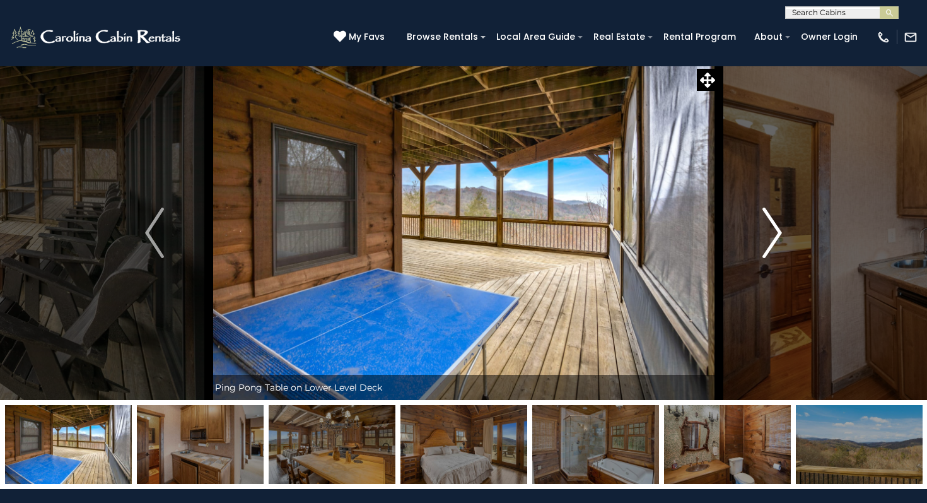
click at [771, 236] on img "Next" at bounding box center [772, 232] width 19 height 50
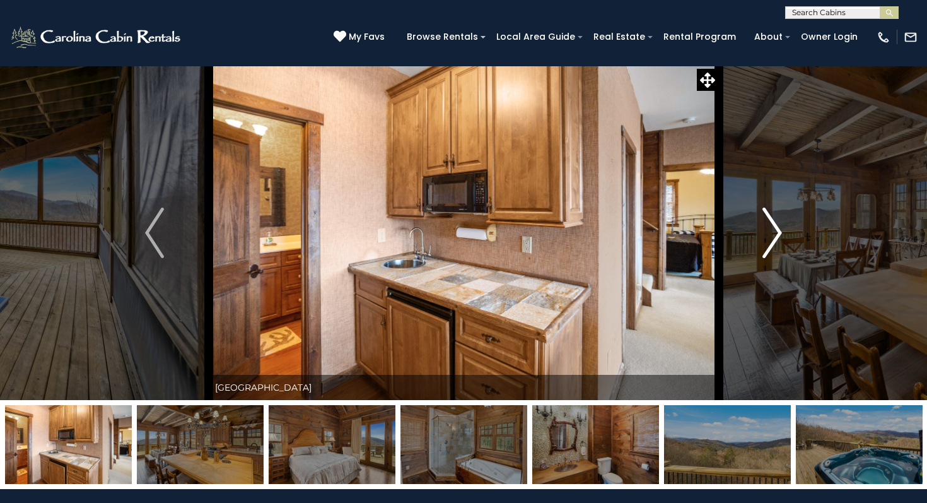
click at [771, 236] on img "Next" at bounding box center [772, 232] width 19 height 50
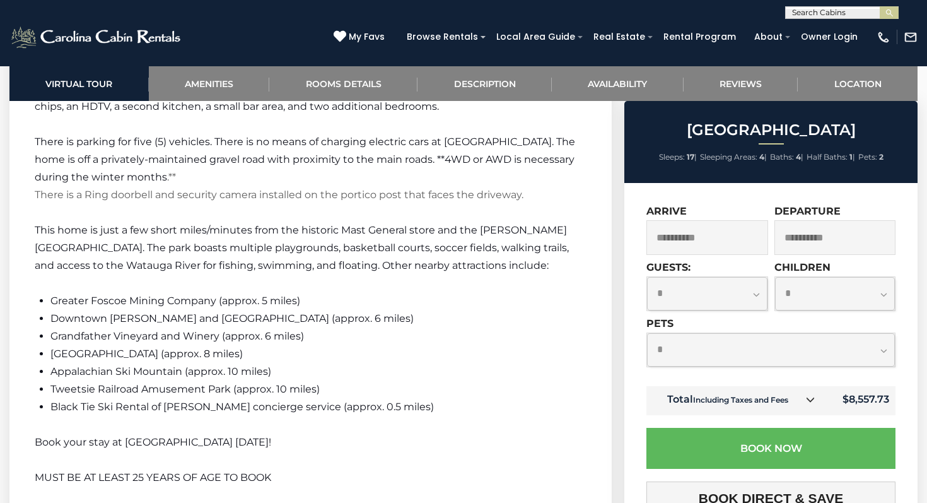
scroll to position [1995, 0]
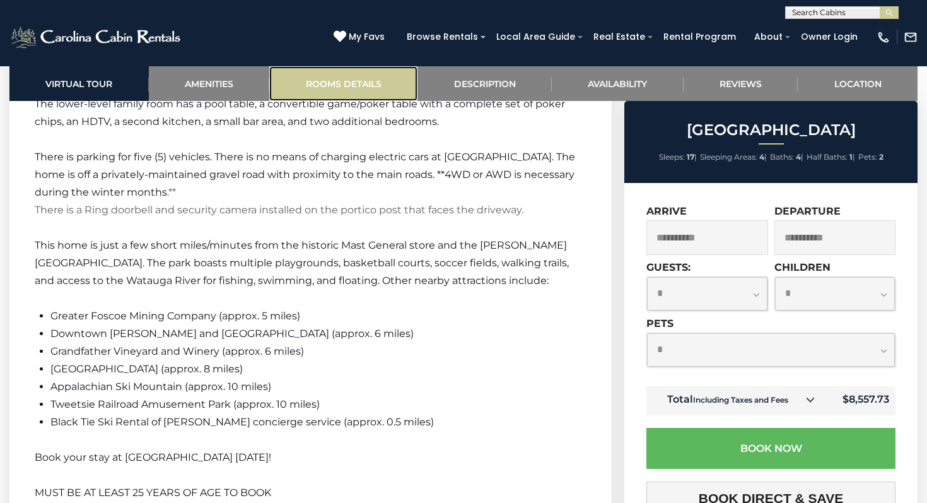
click at [375, 81] on link "Rooms Details" at bounding box center [343, 83] width 148 height 35
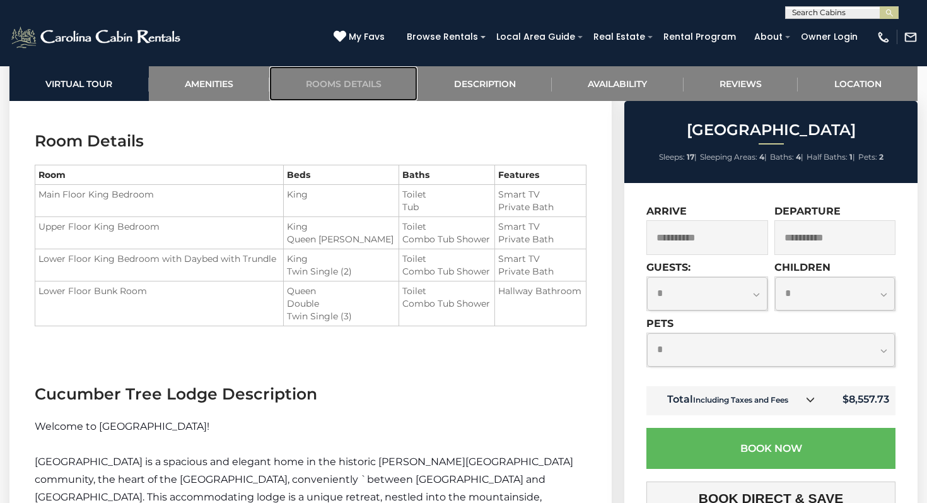
scroll to position [1426, 0]
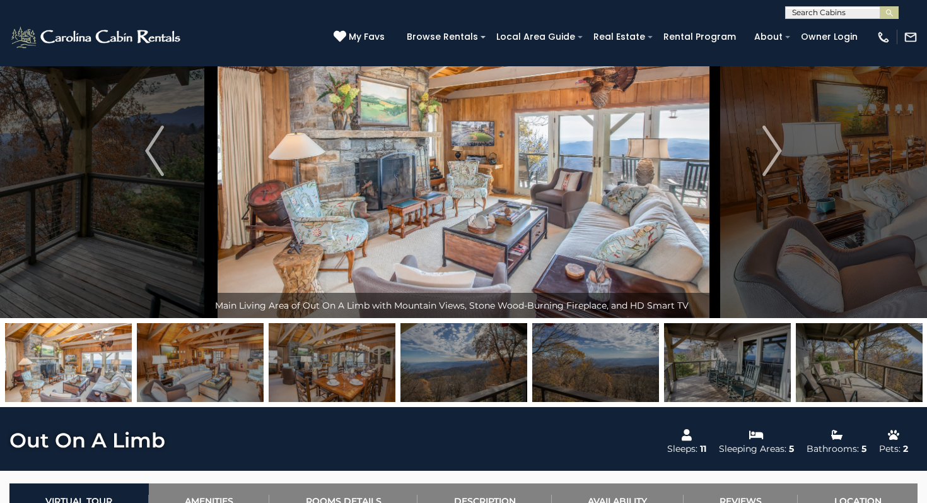
scroll to position [78, 0]
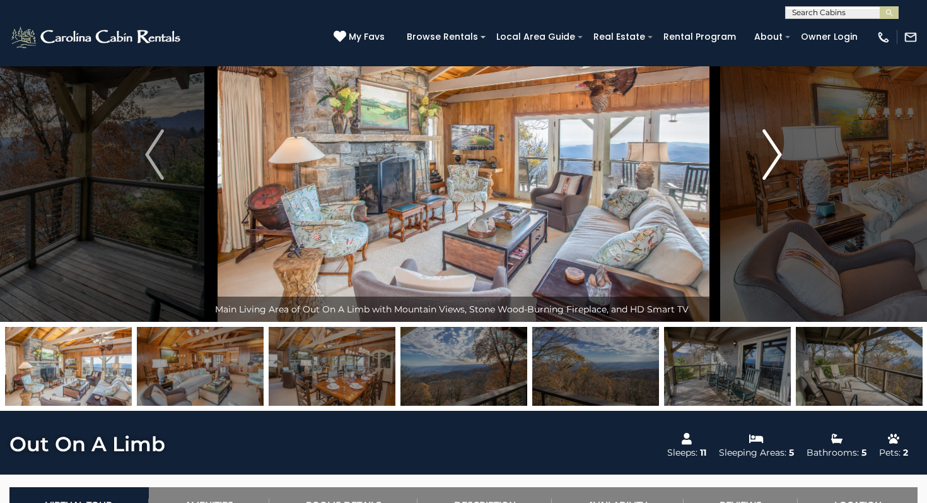
click at [767, 160] on img "Next" at bounding box center [772, 154] width 19 height 50
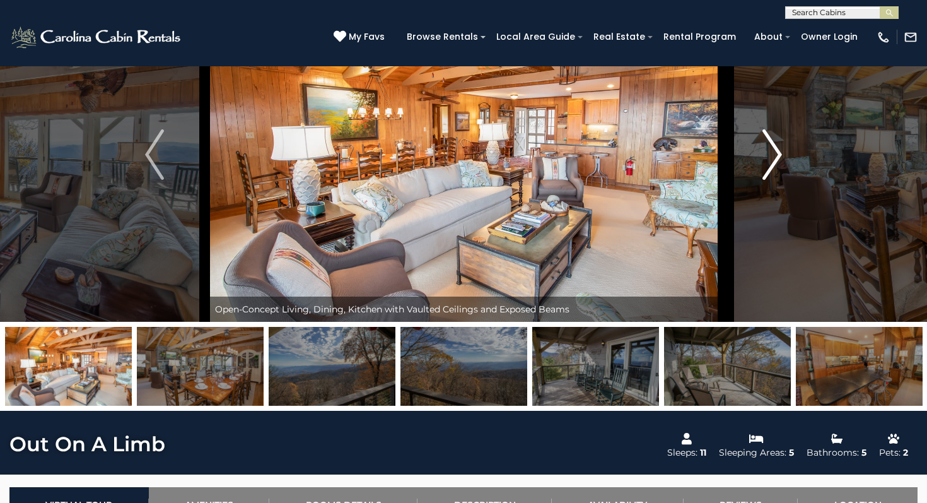
click at [767, 160] on img "Next" at bounding box center [772, 154] width 19 height 50
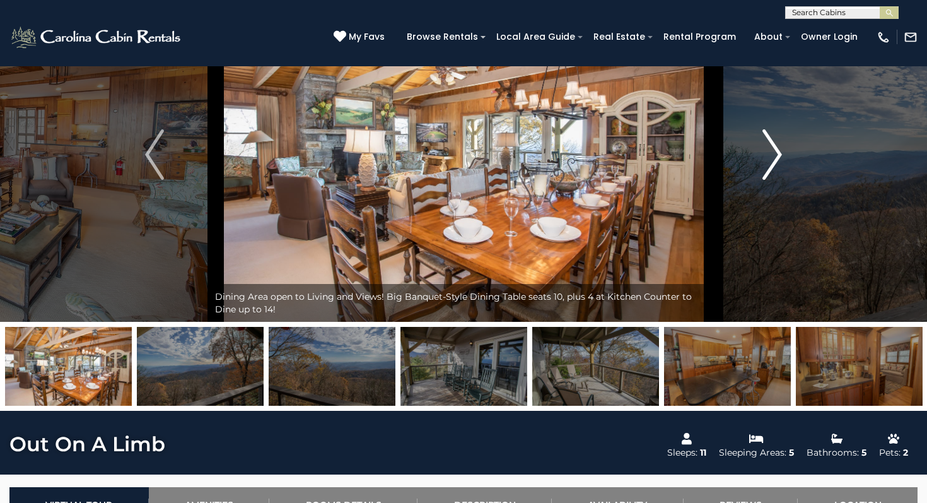
click at [767, 160] on img "Next" at bounding box center [772, 154] width 19 height 50
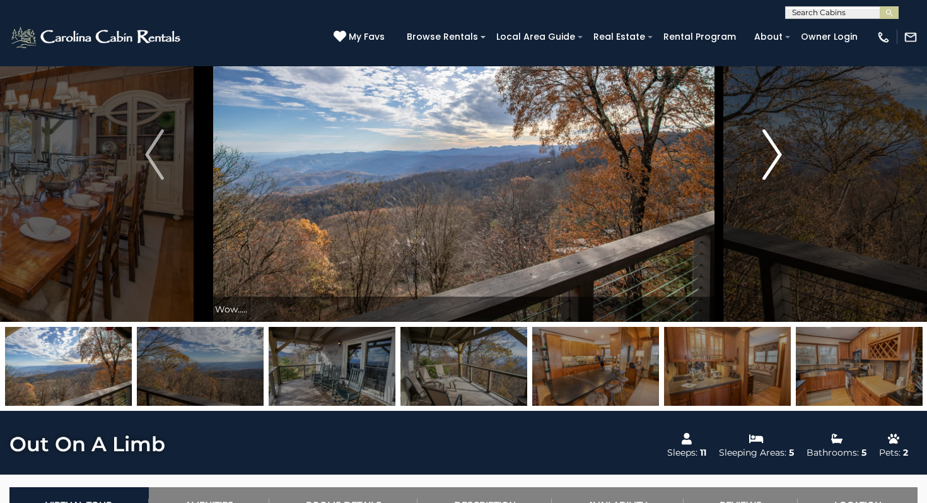
click at [767, 160] on img "Next" at bounding box center [772, 154] width 19 height 50
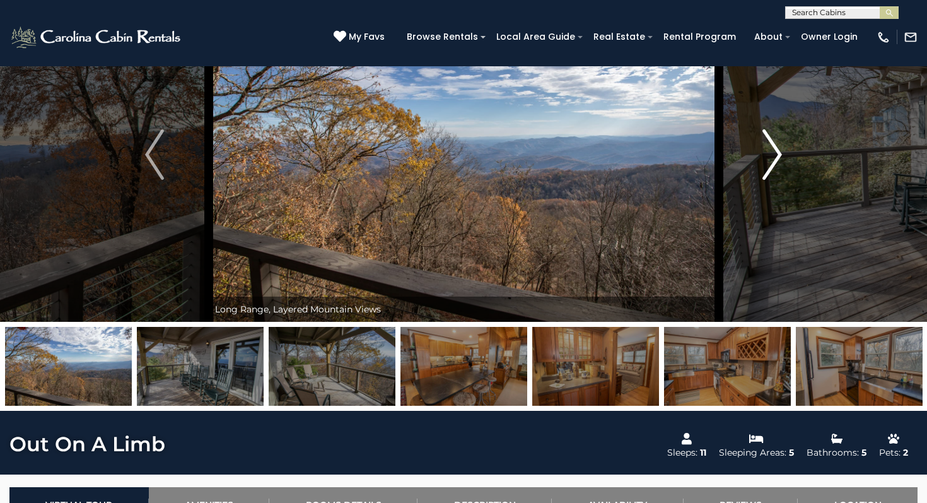
click at [767, 160] on img "Next" at bounding box center [772, 154] width 19 height 50
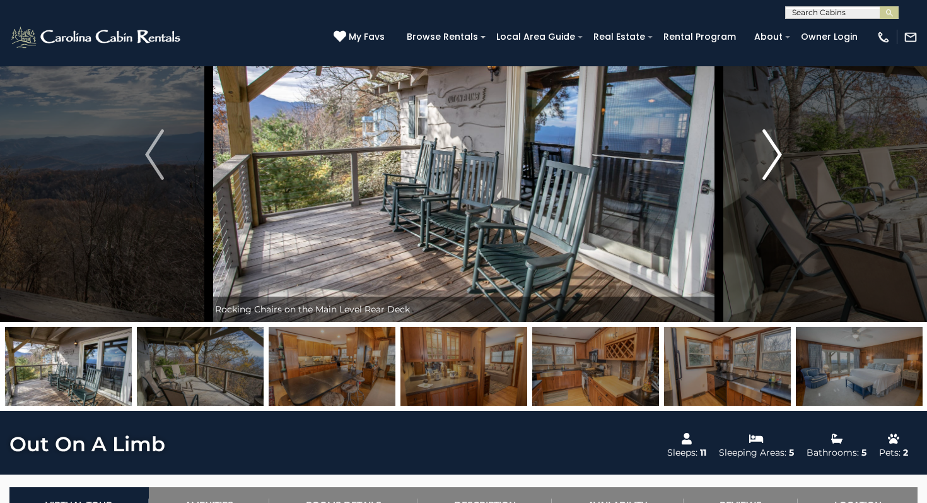
click at [767, 160] on img "Next" at bounding box center [772, 154] width 19 height 50
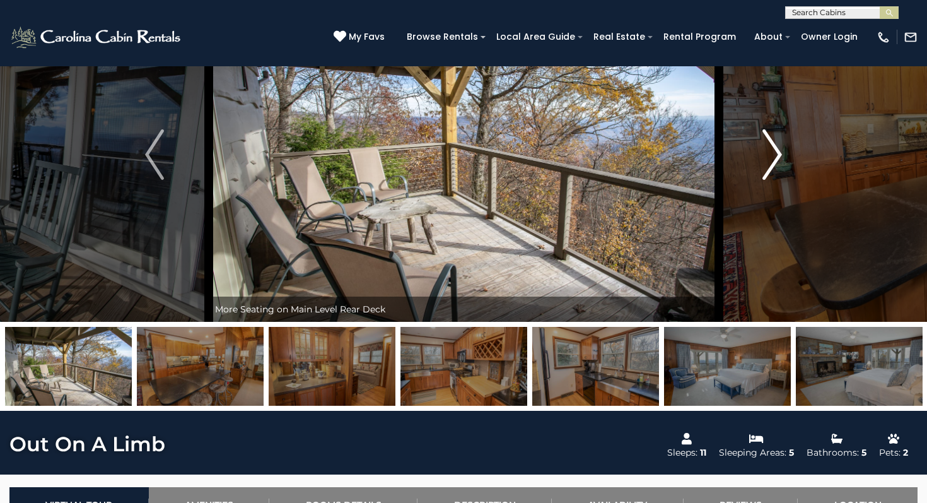
click at [767, 160] on img "Next" at bounding box center [772, 154] width 19 height 50
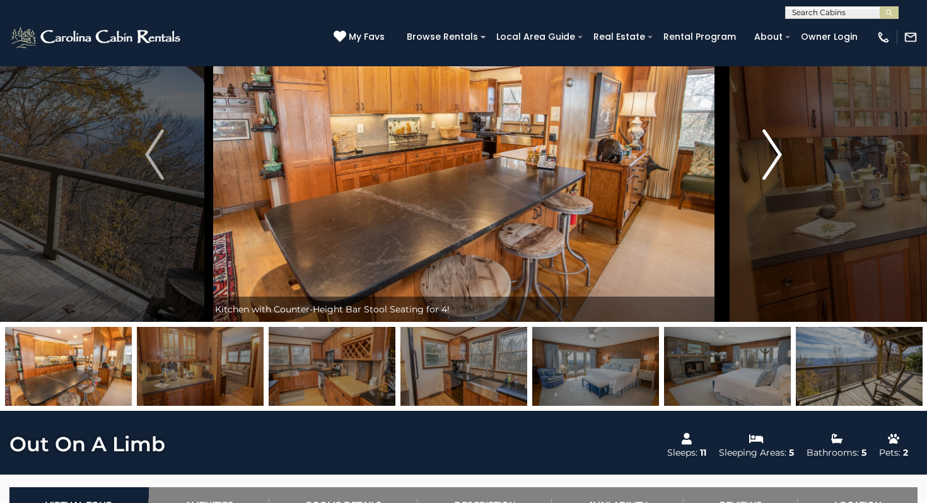
click at [767, 160] on img "Next" at bounding box center [772, 154] width 19 height 50
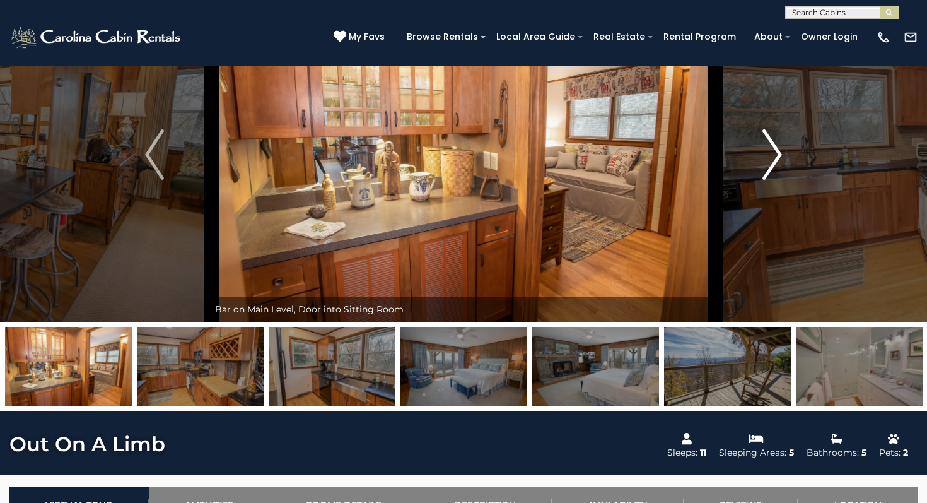
click at [767, 160] on img "Next" at bounding box center [772, 154] width 19 height 50
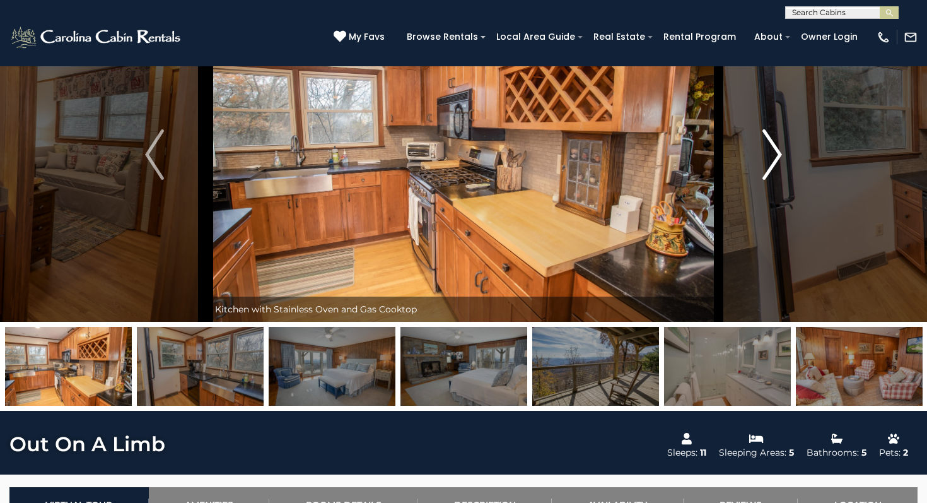
click at [767, 160] on img "Next" at bounding box center [772, 154] width 19 height 50
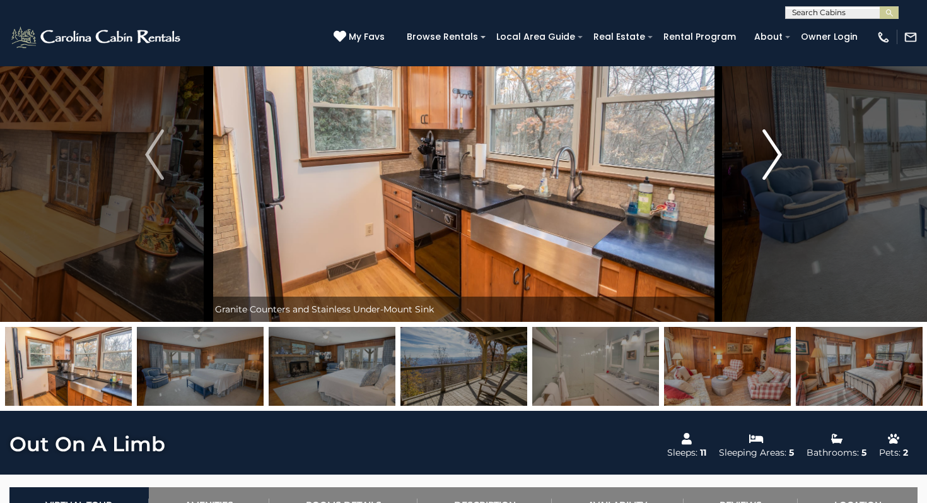
click at [767, 160] on img "Next" at bounding box center [772, 154] width 19 height 50
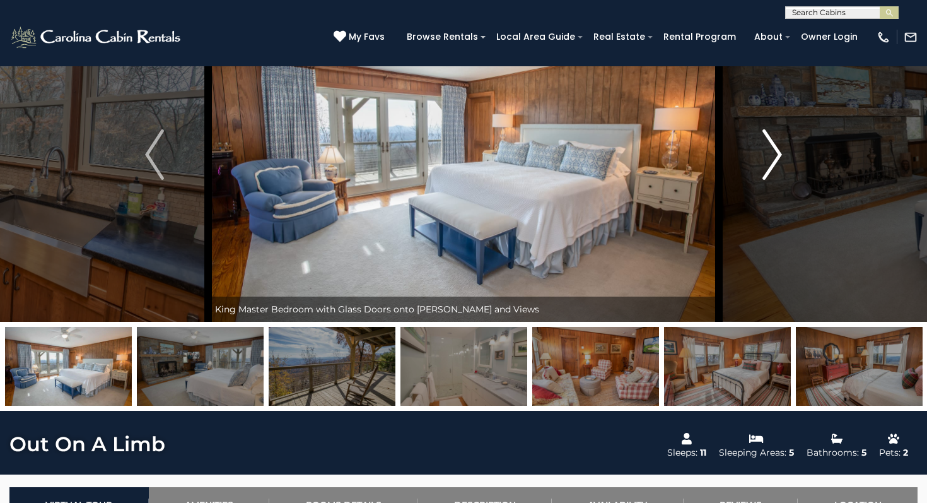
click at [767, 160] on img "Next" at bounding box center [772, 154] width 19 height 50
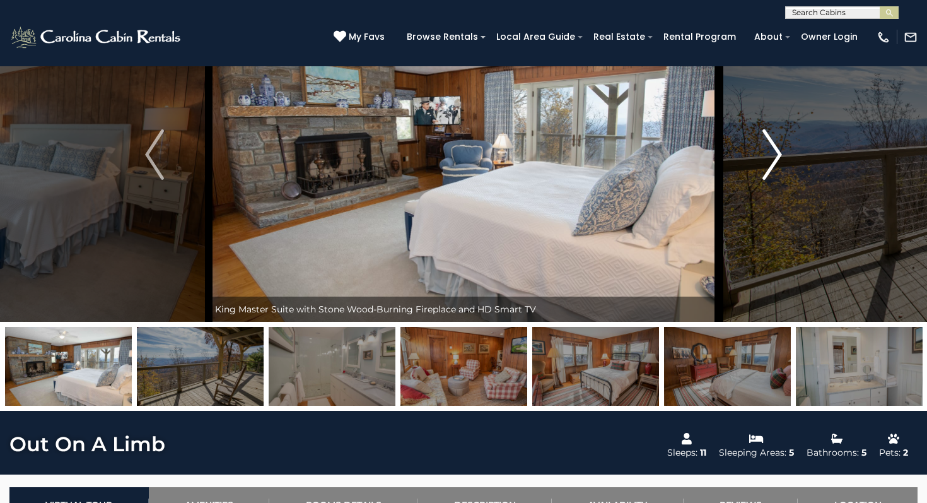
click at [767, 160] on img "Next" at bounding box center [772, 154] width 19 height 50
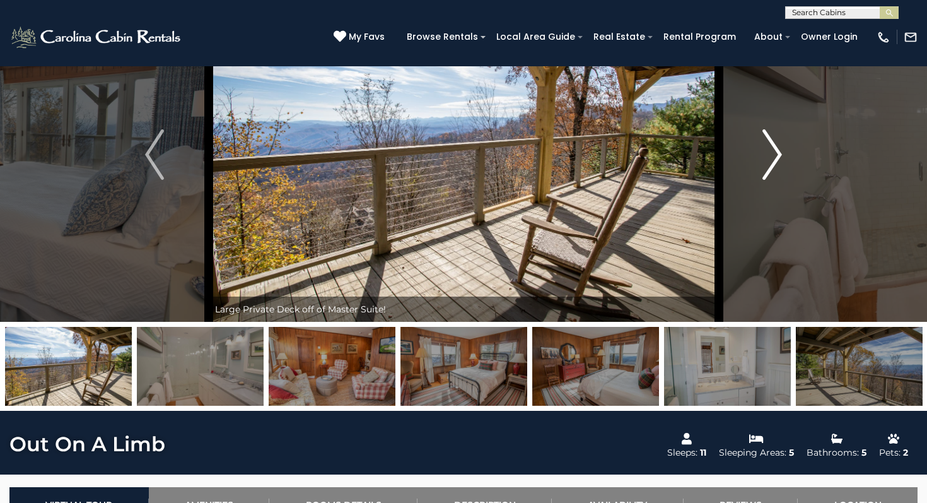
click at [767, 160] on img "Next" at bounding box center [772, 154] width 19 height 50
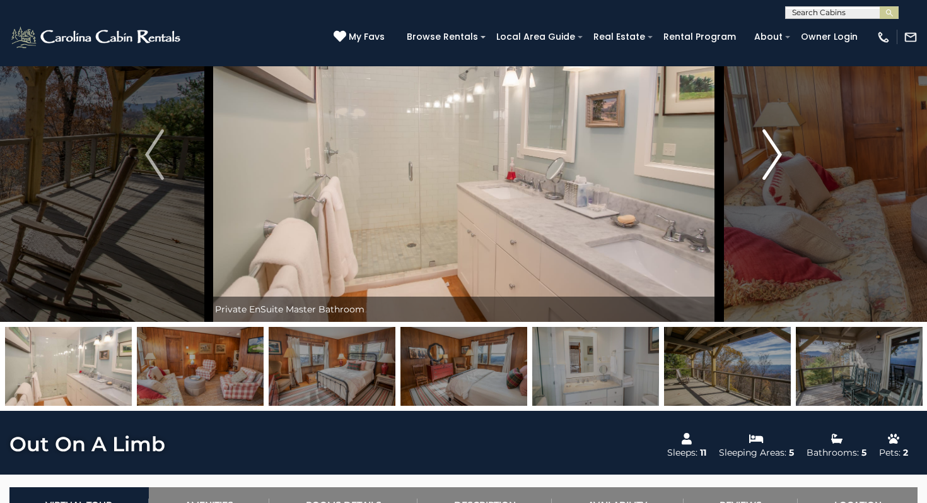
click at [767, 160] on img "Next" at bounding box center [772, 154] width 19 height 50
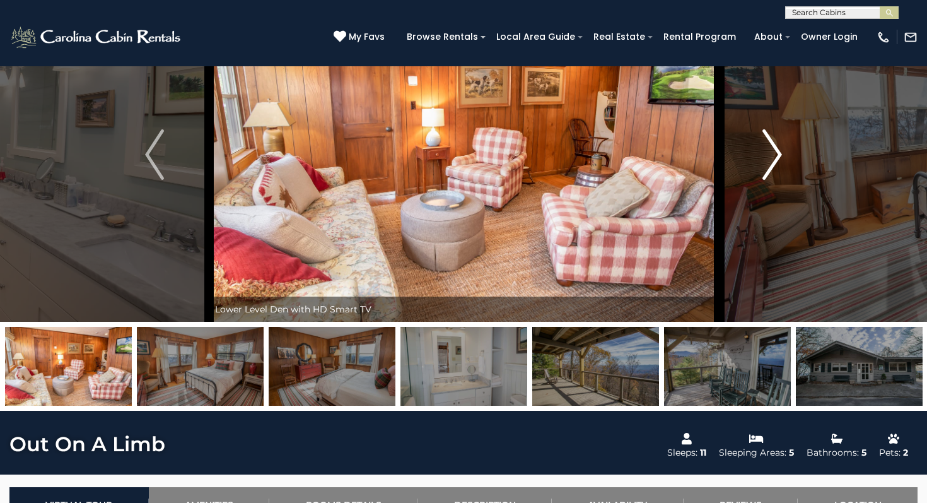
click at [767, 160] on img "Next" at bounding box center [772, 154] width 19 height 50
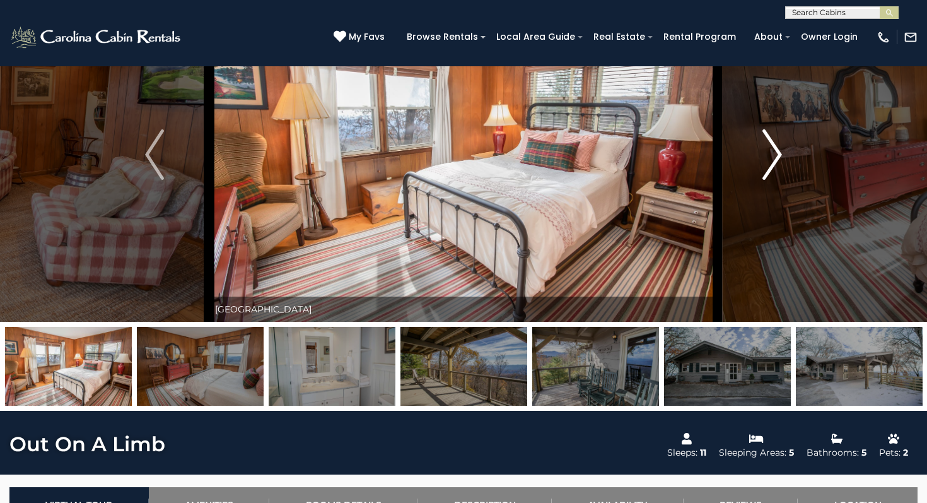
click at [767, 160] on img "Next" at bounding box center [772, 154] width 19 height 50
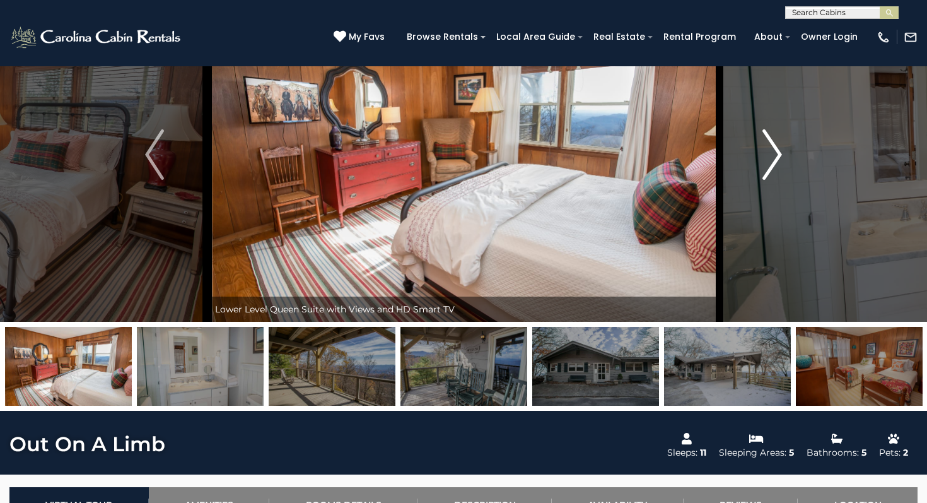
click at [767, 160] on img "Next" at bounding box center [772, 154] width 19 height 50
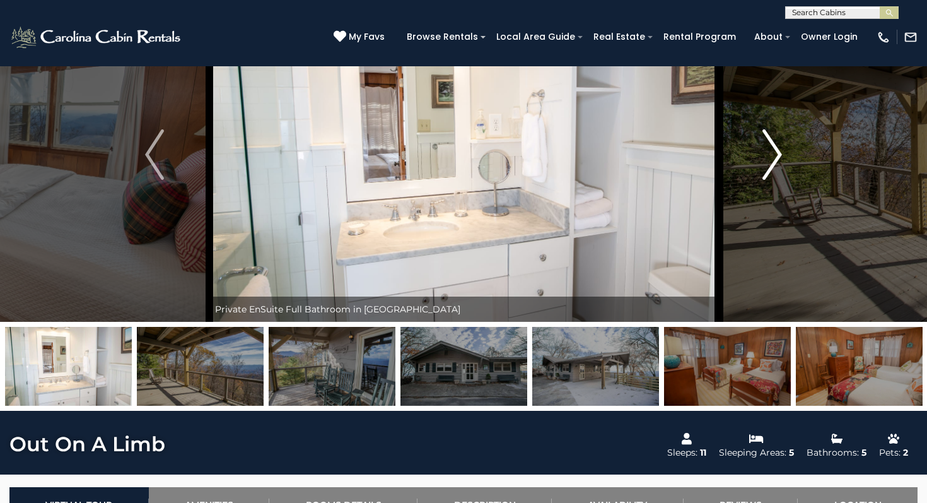
click at [767, 160] on img "Next" at bounding box center [772, 154] width 19 height 50
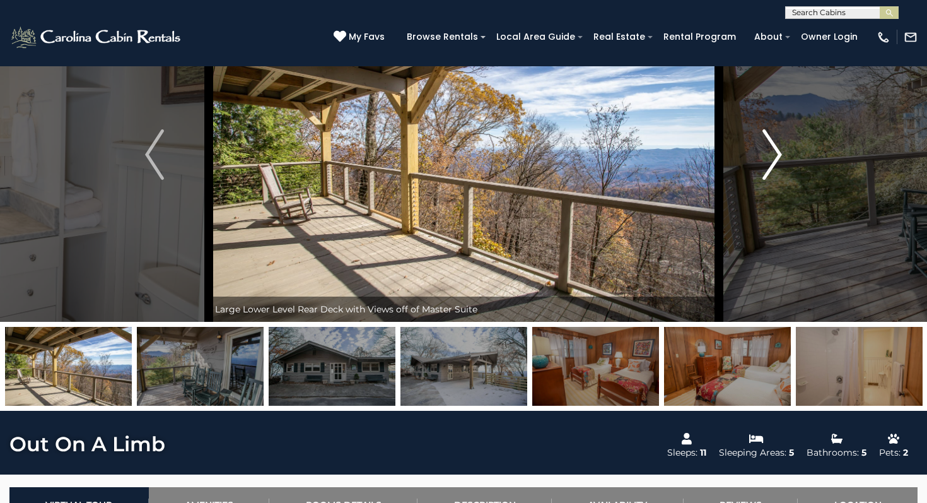
click at [767, 160] on img "Next" at bounding box center [772, 154] width 19 height 50
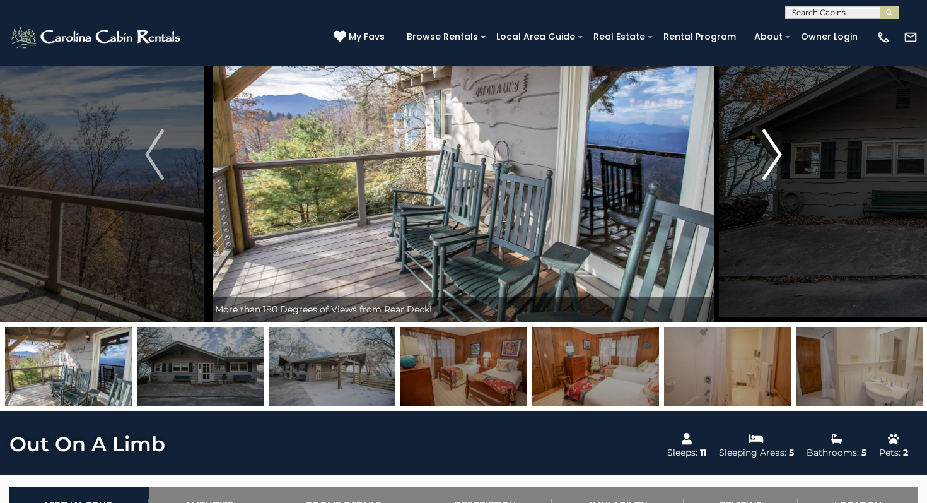
click at [767, 160] on img "Next" at bounding box center [772, 154] width 19 height 50
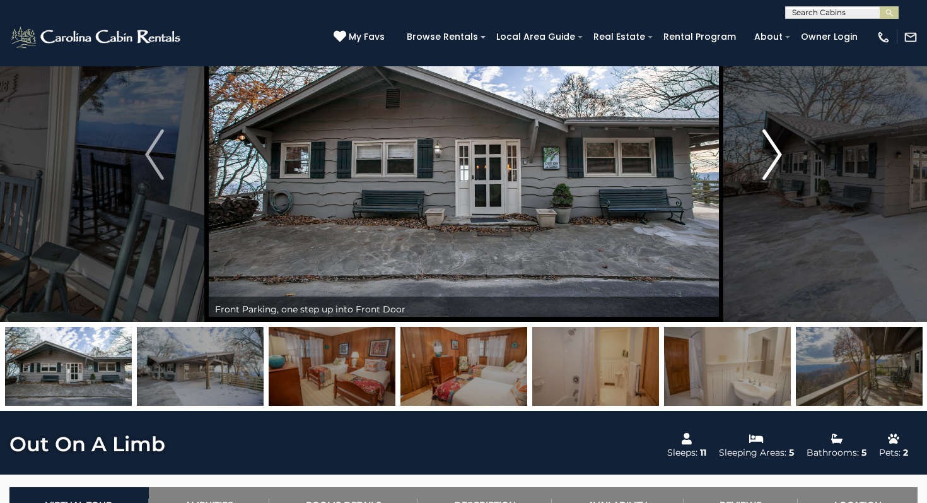
click at [767, 160] on img "Next" at bounding box center [772, 154] width 19 height 50
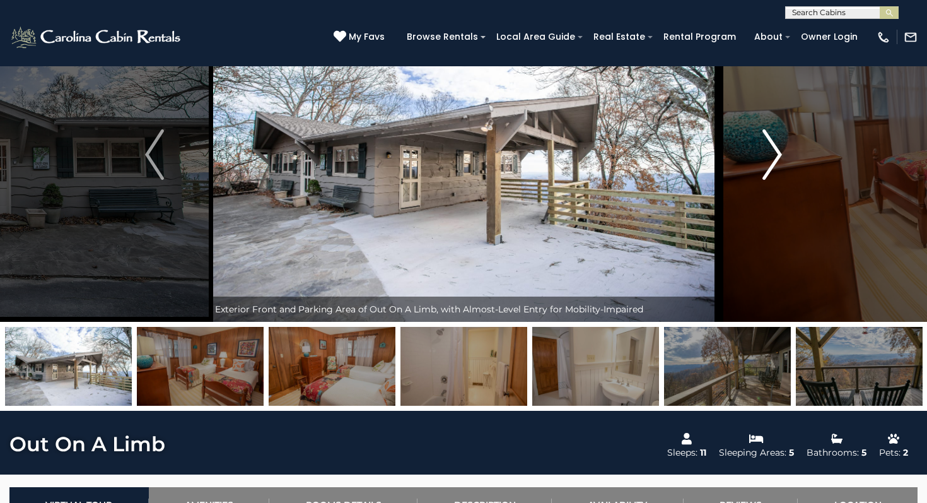
click at [767, 160] on img "Next" at bounding box center [772, 154] width 19 height 50
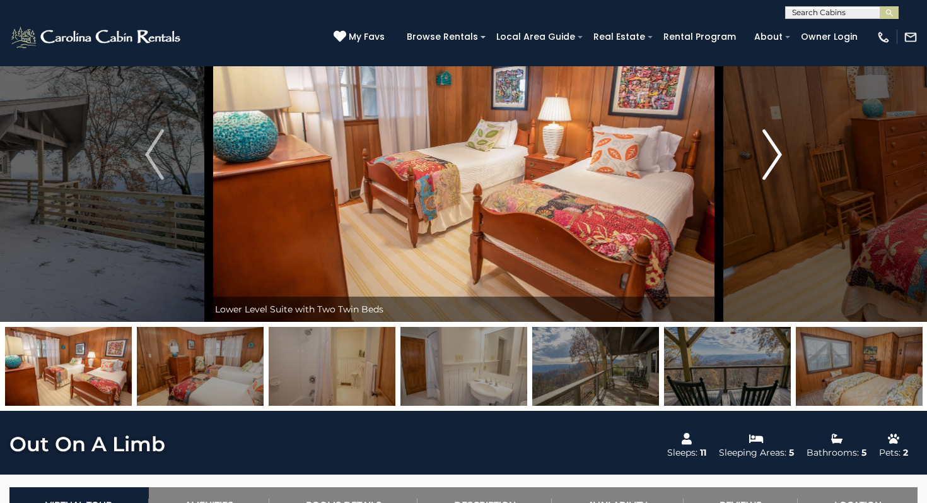
click at [767, 160] on img "Next" at bounding box center [772, 154] width 19 height 50
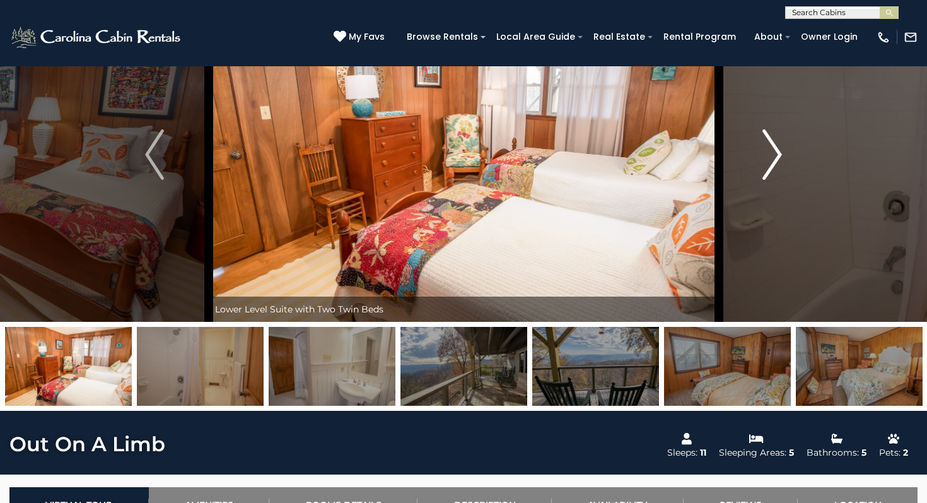
click at [767, 160] on img "Next" at bounding box center [772, 154] width 19 height 50
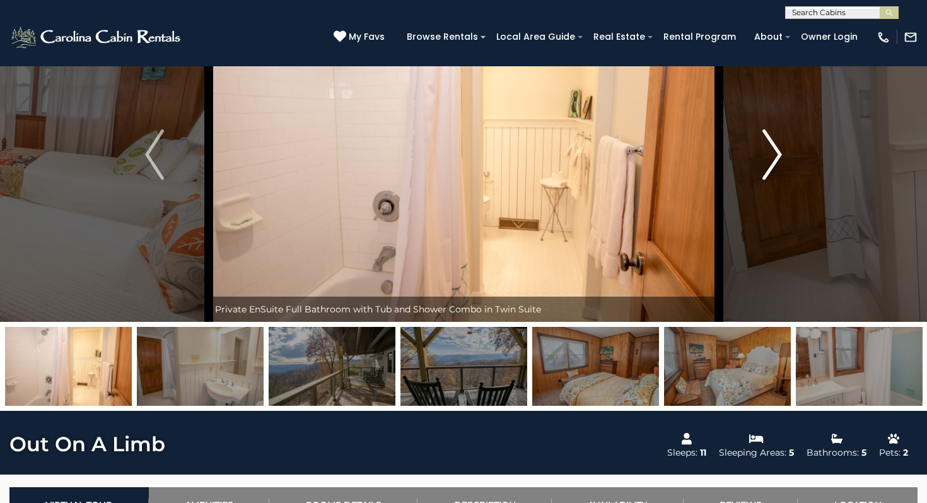
click at [767, 160] on img "Next" at bounding box center [772, 154] width 19 height 50
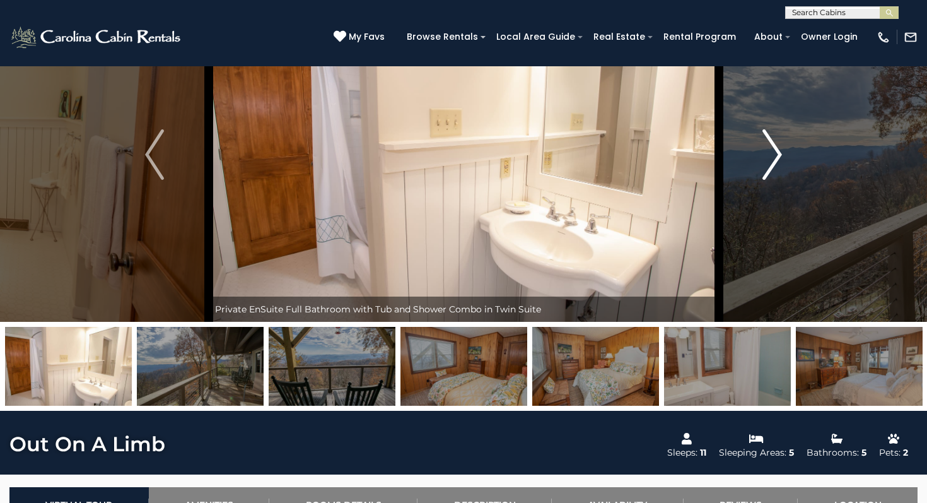
click at [767, 160] on img "Next" at bounding box center [772, 154] width 19 height 50
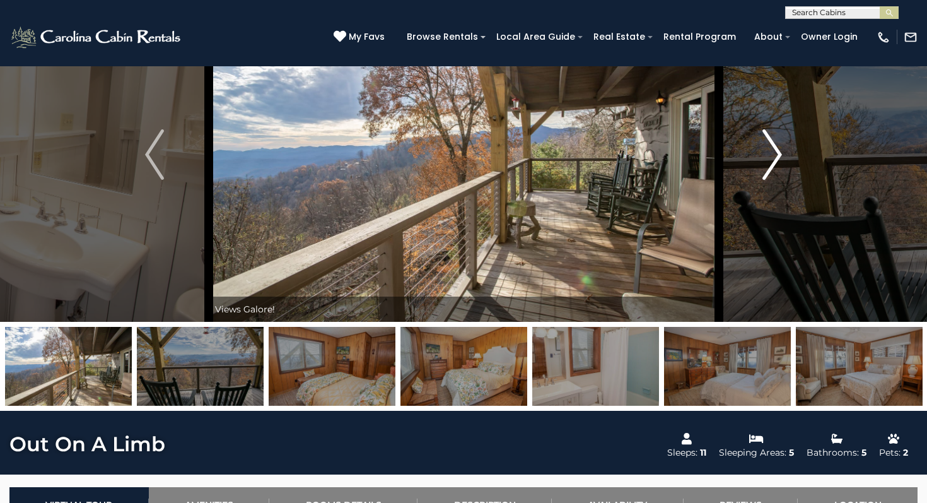
click at [767, 160] on img "Next" at bounding box center [772, 154] width 19 height 50
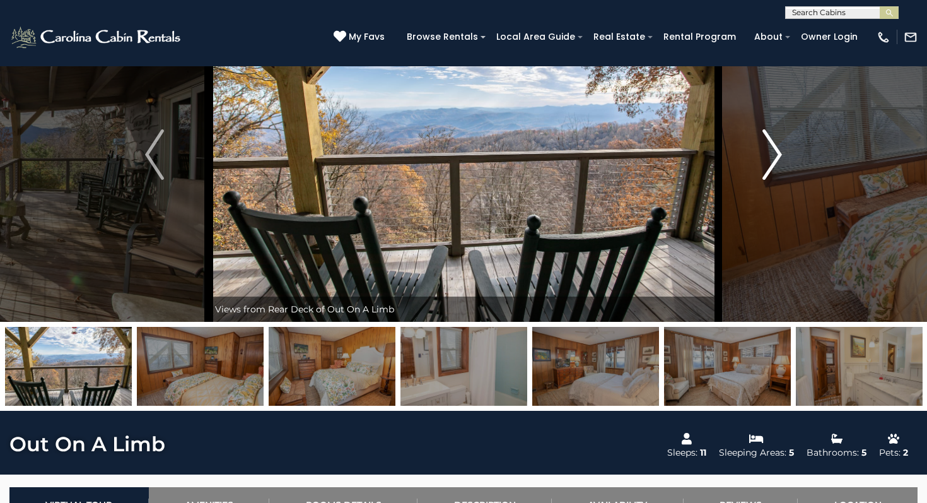
click at [767, 160] on img "Next" at bounding box center [772, 154] width 19 height 50
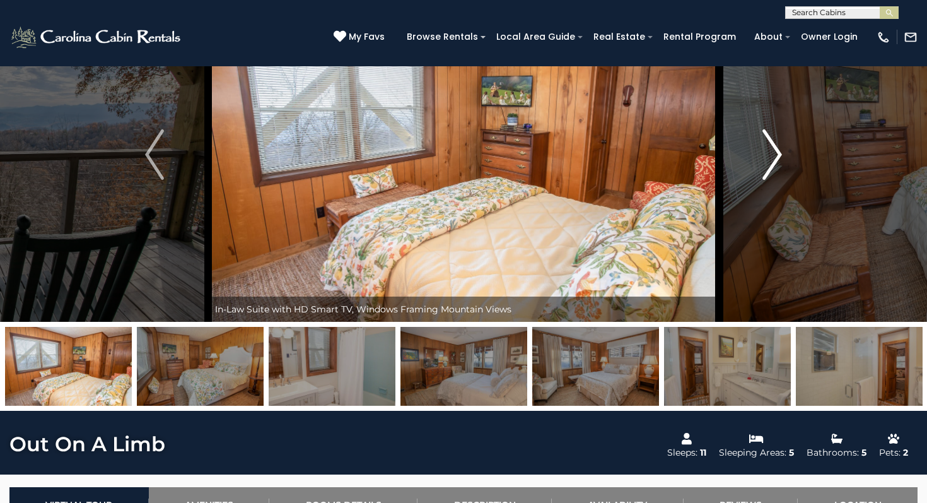
click at [767, 160] on img "Next" at bounding box center [772, 154] width 19 height 50
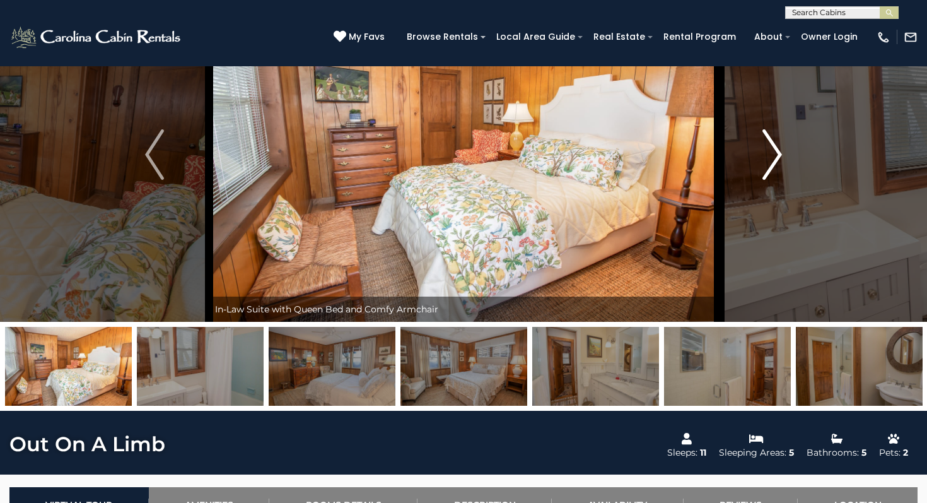
click at [767, 160] on img "Next" at bounding box center [772, 154] width 19 height 50
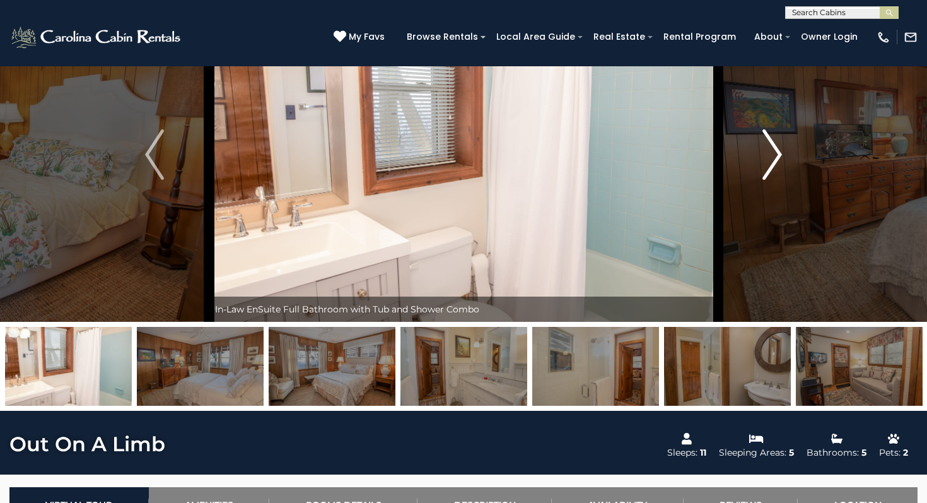
click at [767, 160] on img "Next" at bounding box center [772, 154] width 19 height 50
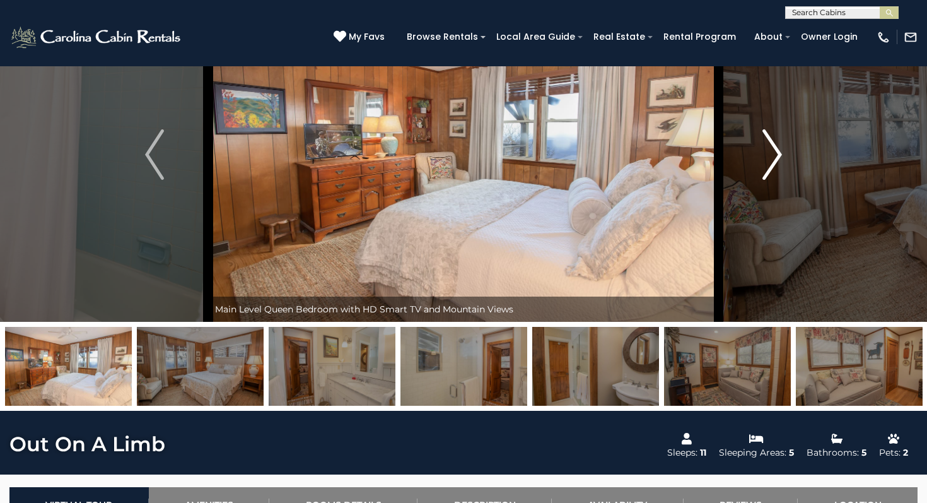
click at [767, 160] on img "Next" at bounding box center [772, 154] width 19 height 50
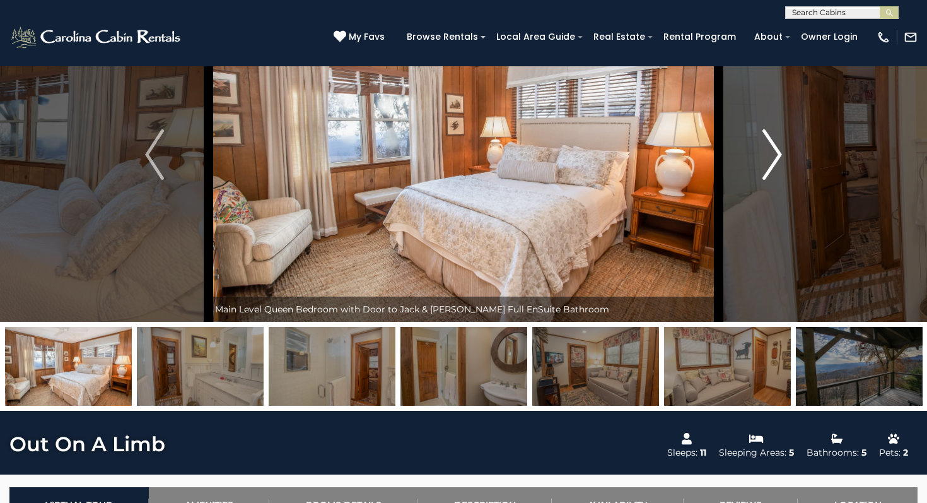
click at [767, 160] on img "Next" at bounding box center [772, 154] width 19 height 50
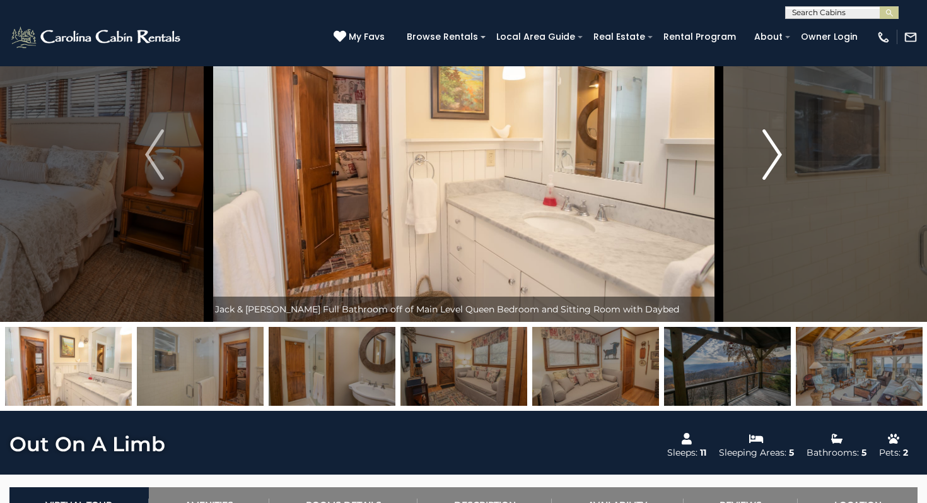
click at [767, 160] on img "Next" at bounding box center [772, 154] width 19 height 50
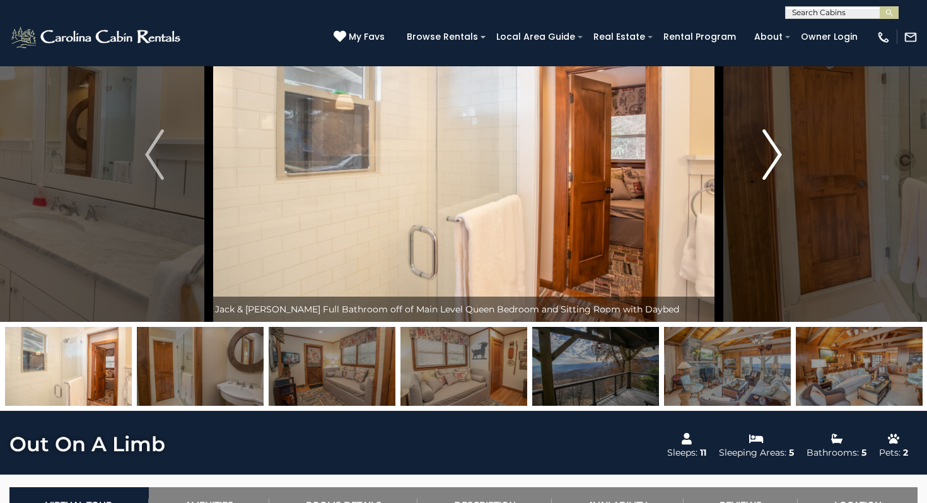
click at [767, 160] on img "Next" at bounding box center [772, 154] width 19 height 50
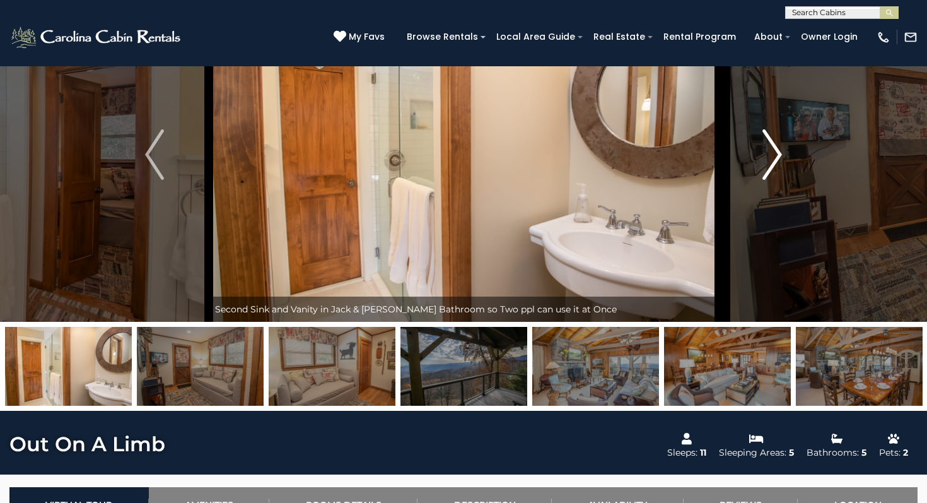
click at [767, 160] on img "Next" at bounding box center [772, 154] width 19 height 50
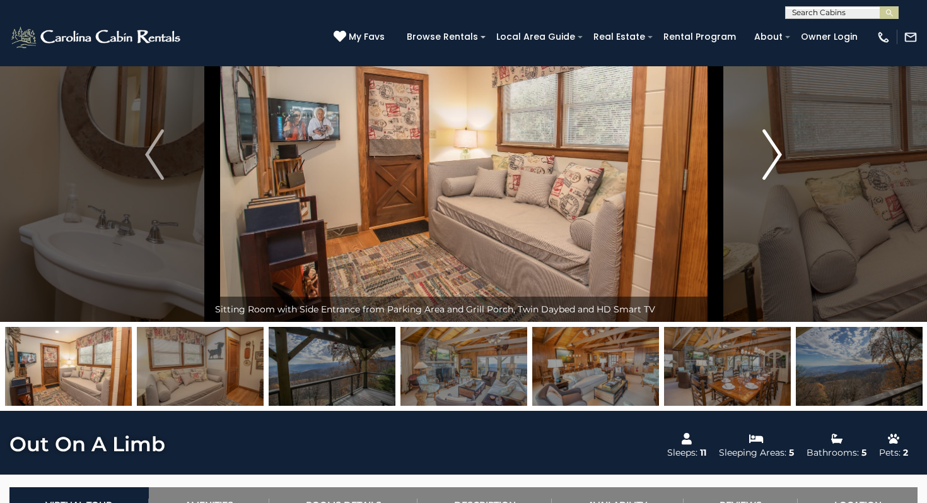
click at [767, 160] on img "Next" at bounding box center [772, 154] width 19 height 50
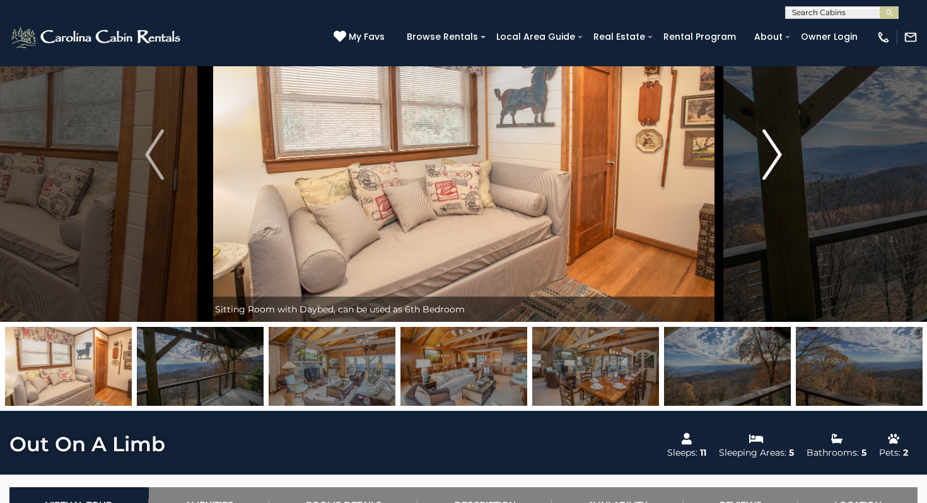
click at [767, 160] on img "Next" at bounding box center [772, 154] width 19 height 50
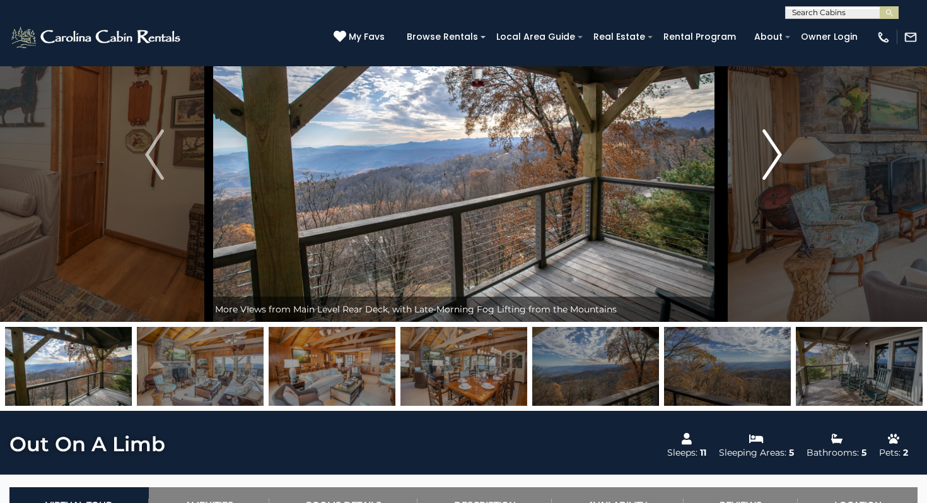
click at [767, 160] on img "Next" at bounding box center [772, 154] width 19 height 50
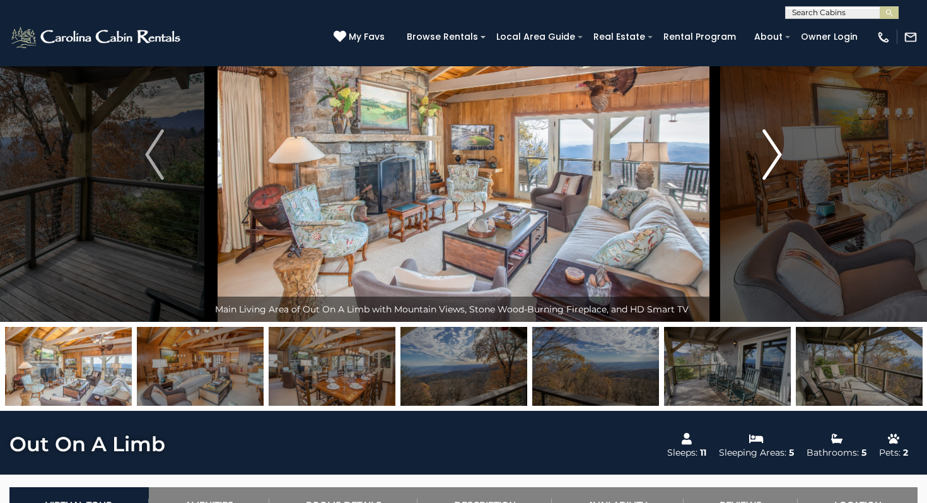
click at [767, 160] on img "Next" at bounding box center [772, 154] width 19 height 50
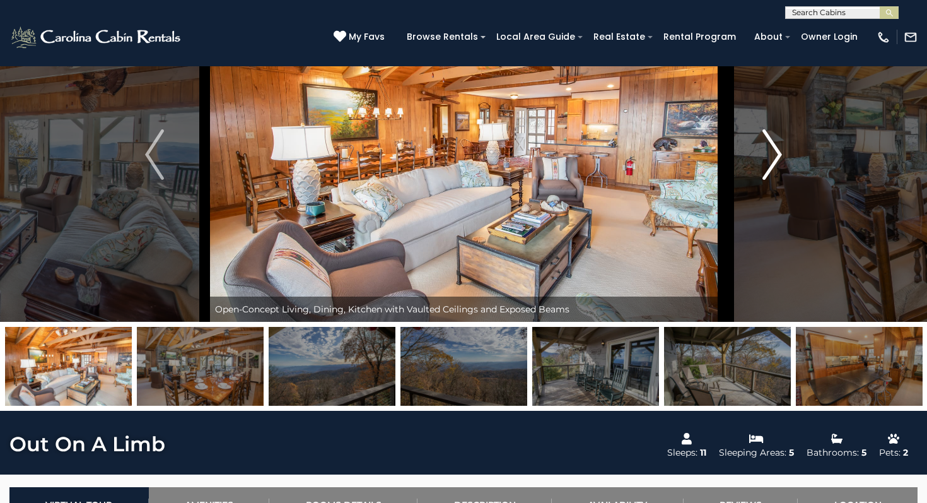
click at [767, 160] on img "Next" at bounding box center [772, 154] width 19 height 50
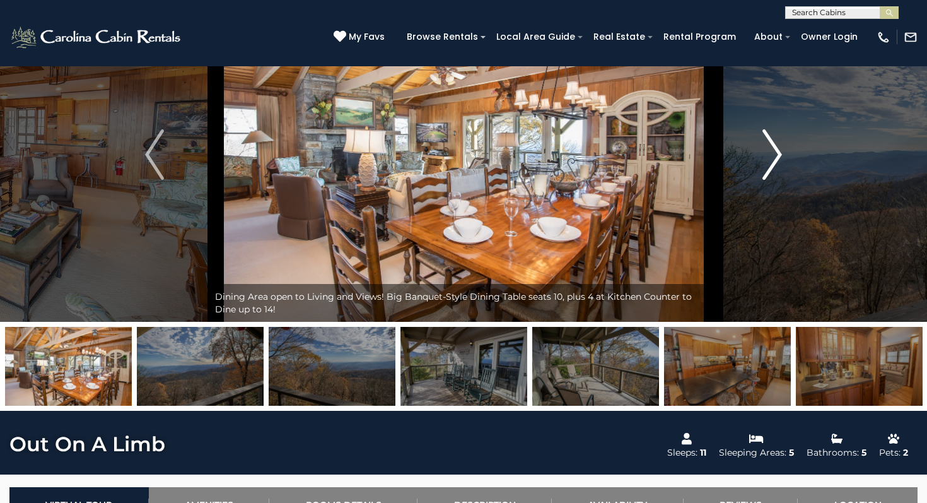
click at [767, 160] on img "Next" at bounding box center [772, 154] width 19 height 50
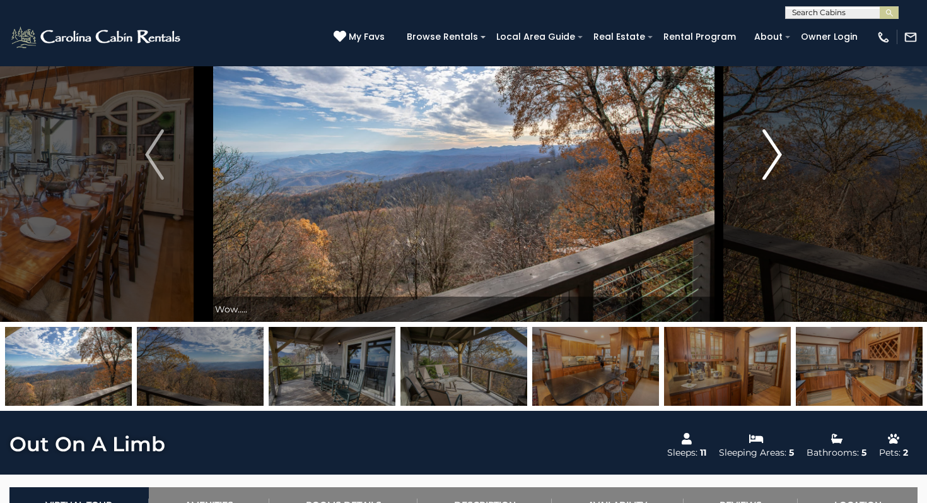
click at [767, 160] on img "Next" at bounding box center [772, 154] width 19 height 50
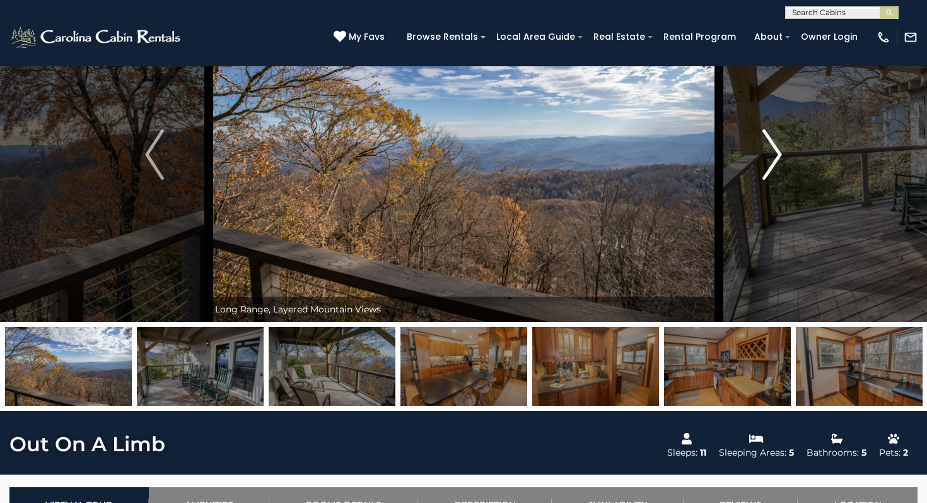
click at [767, 160] on img "Next" at bounding box center [772, 154] width 19 height 50
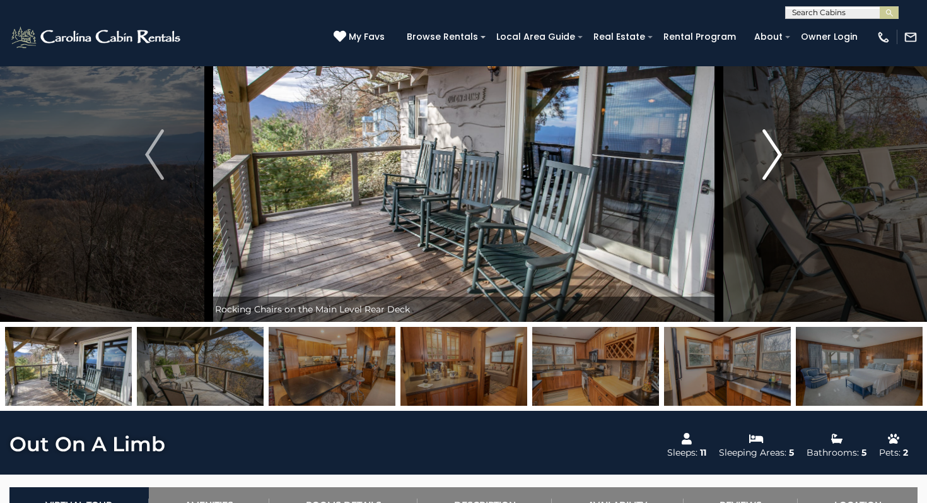
click at [767, 160] on img "Next" at bounding box center [772, 154] width 19 height 50
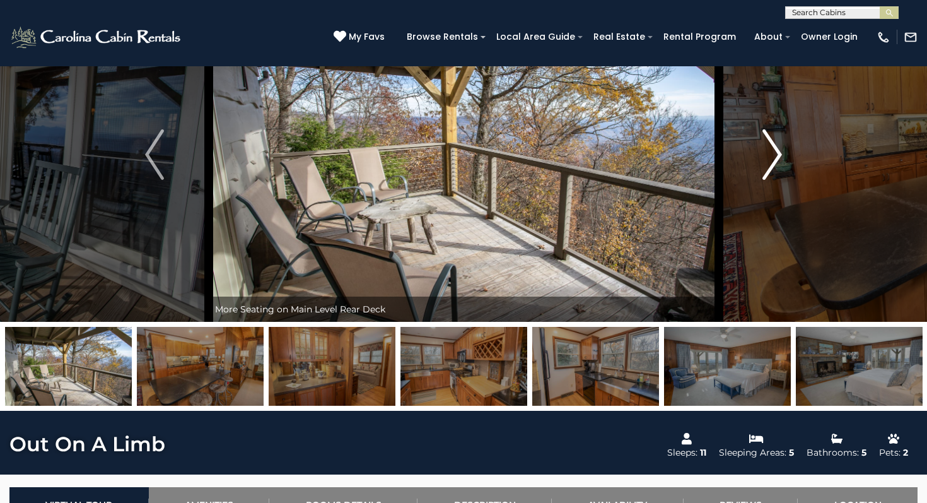
click at [767, 160] on img "Next" at bounding box center [772, 154] width 19 height 50
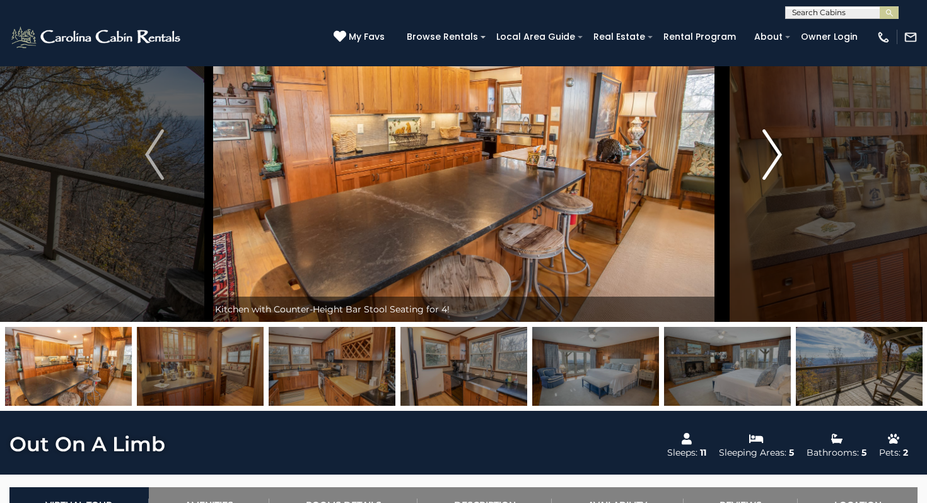
click at [767, 160] on img "Next" at bounding box center [772, 154] width 19 height 50
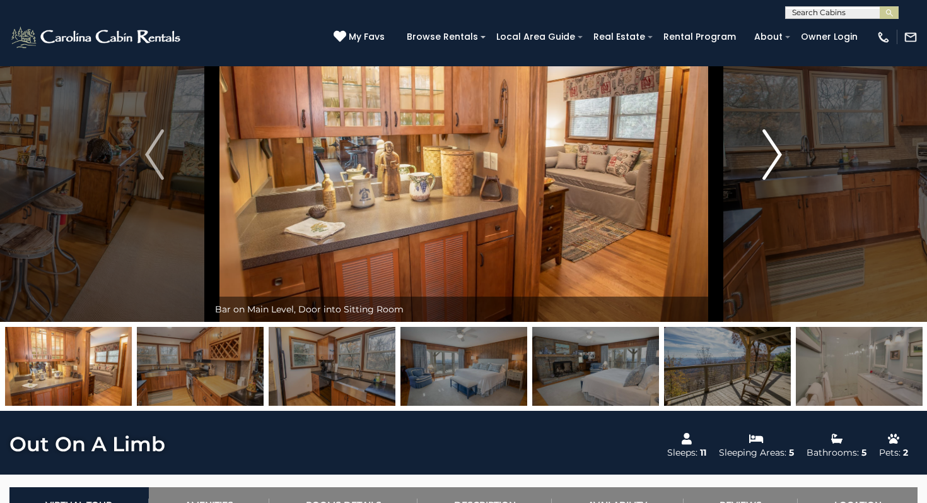
click at [767, 160] on img "Next" at bounding box center [772, 154] width 19 height 50
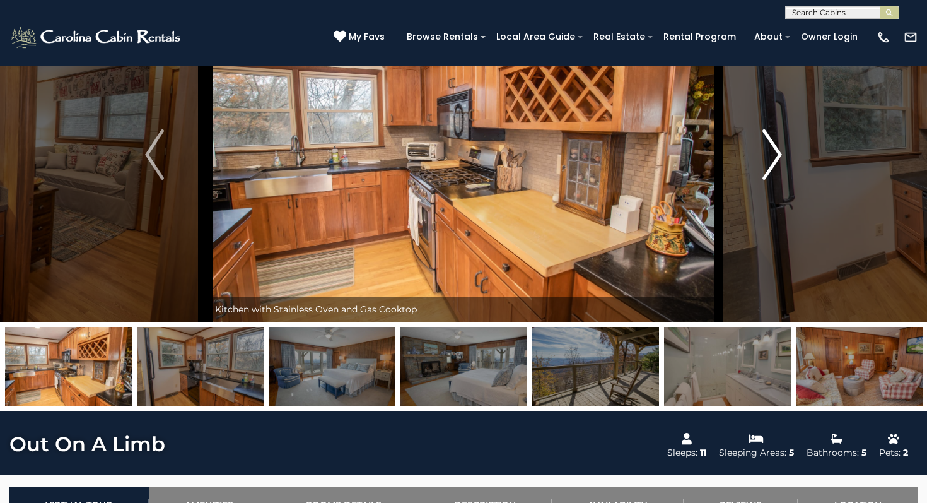
click at [767, 160] on img "Next" at bounding box center [772, 154] width 19 height 50
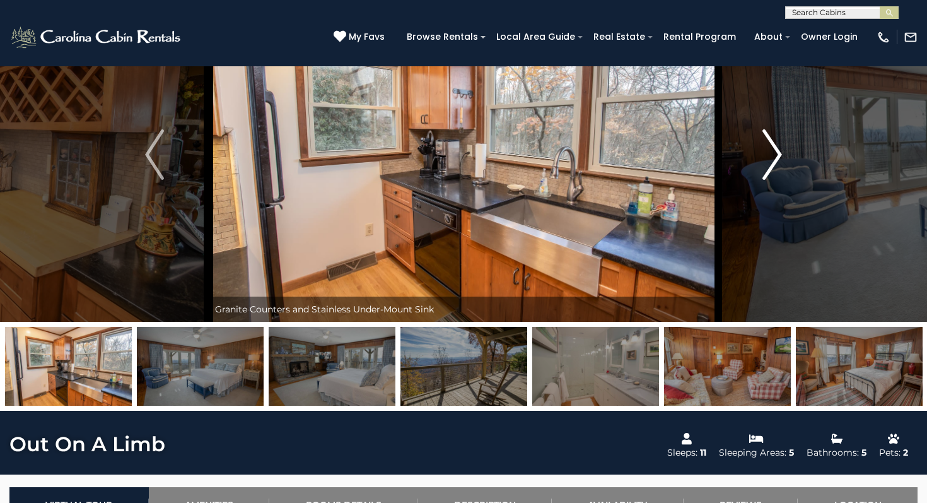
click at [767, 160] on img "Next" at bounding box center [772, 154] width 19 height 50
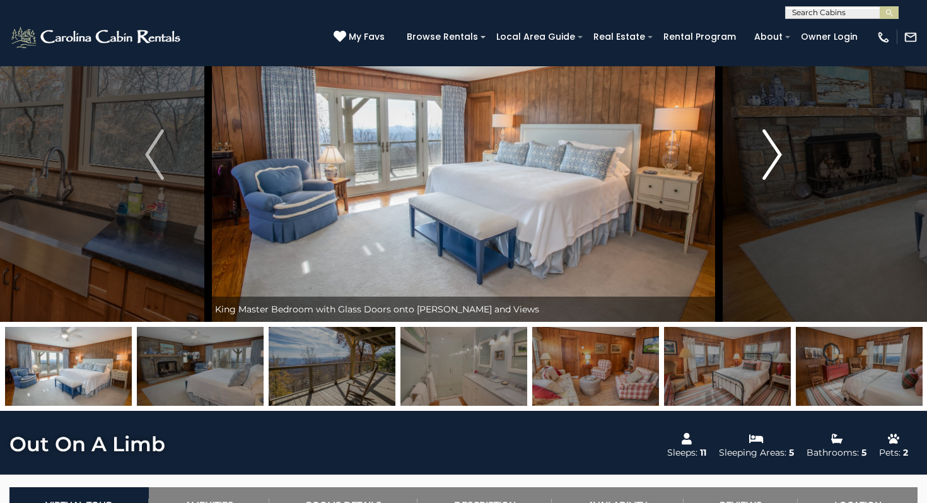
click at [767, 160] on img "Next" at bounding box center [772, 154] width 19 height 50
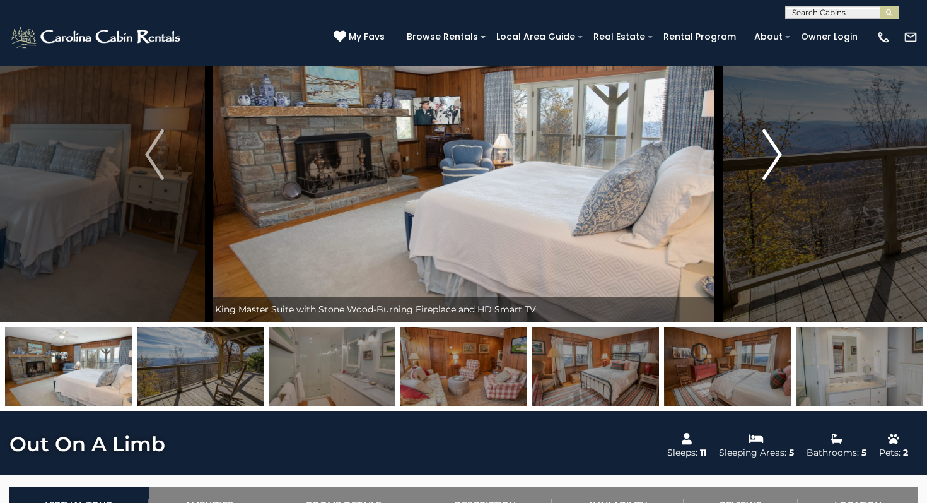
click at [767, 160] on img "Next" at bounding box center [772, 154] width 19 height 50
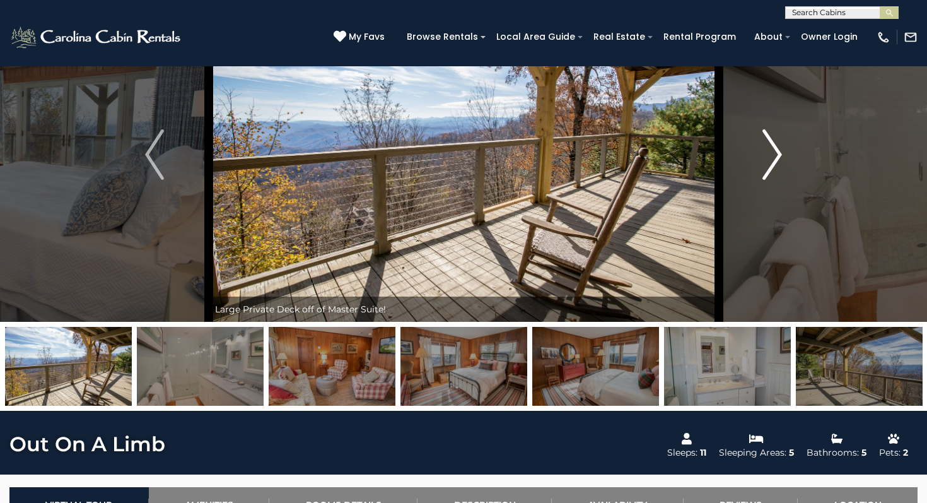
click at [767, 160] on img "Next" at bounding box center [772, 154] width 19 height 50
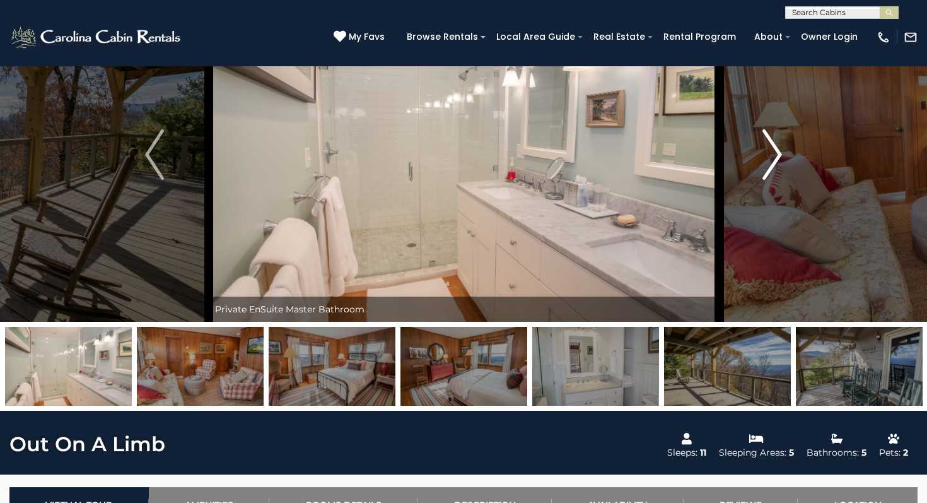
click at [767, 160] on img "Next" at bounding box center [772, 154] width 19 height 50
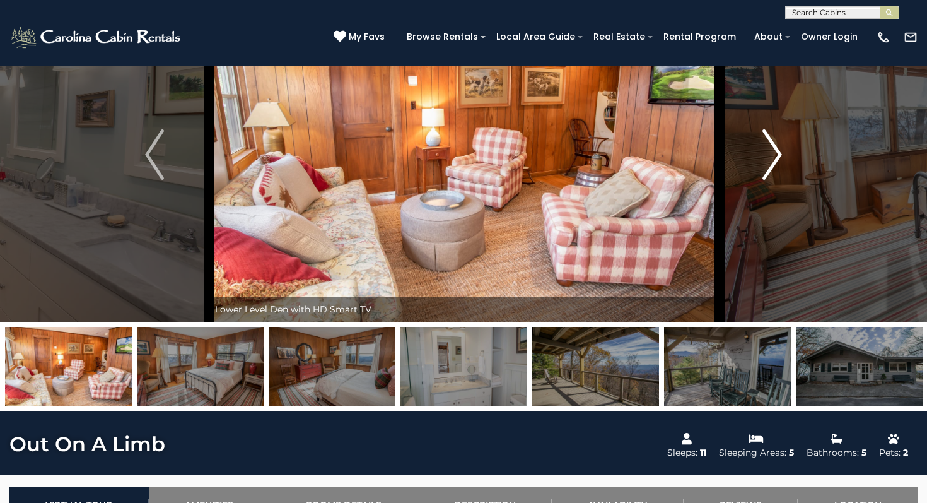
click at [767, 160] on img "Next" at bounding box center [772, 154] width 19 height 50
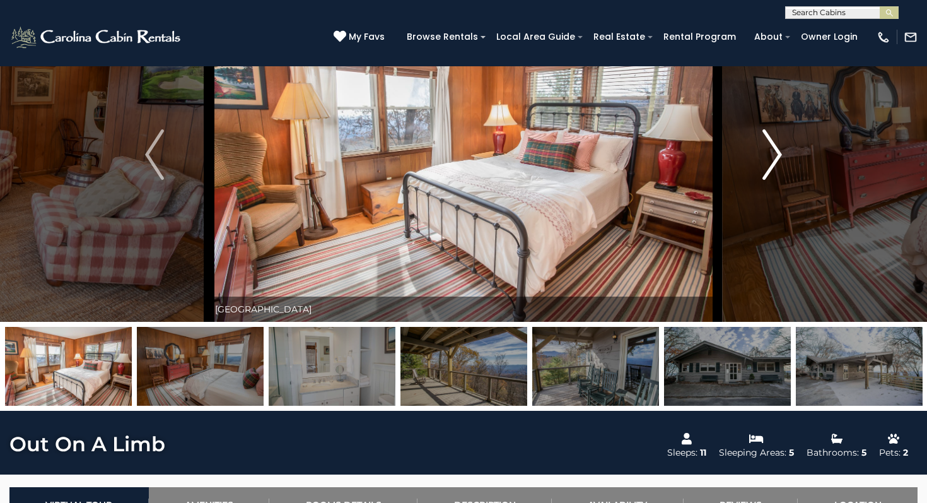
click at [767, 160] on img "Next" at bounding box center [772, 154] width 19 height 50
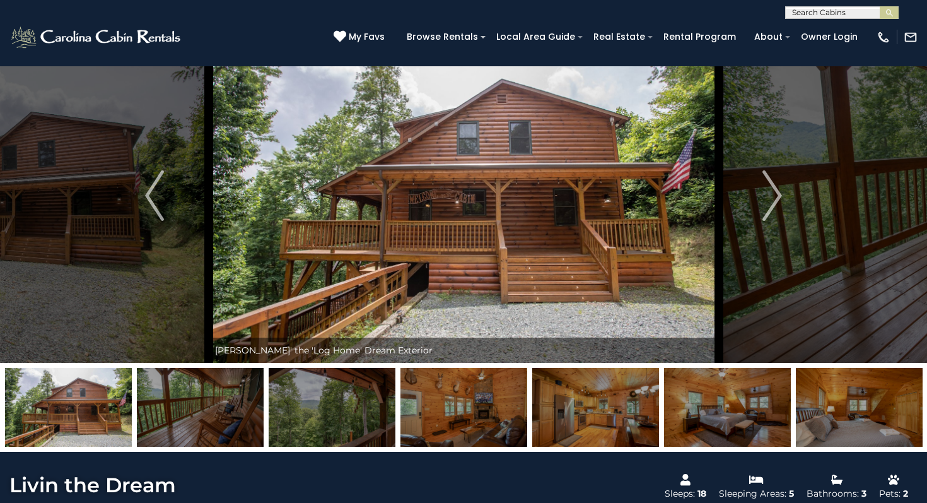
scroll to position [37, 0]
click at [760, 202] on button "Next" at bounding box center [772, 196] width 108 height 334
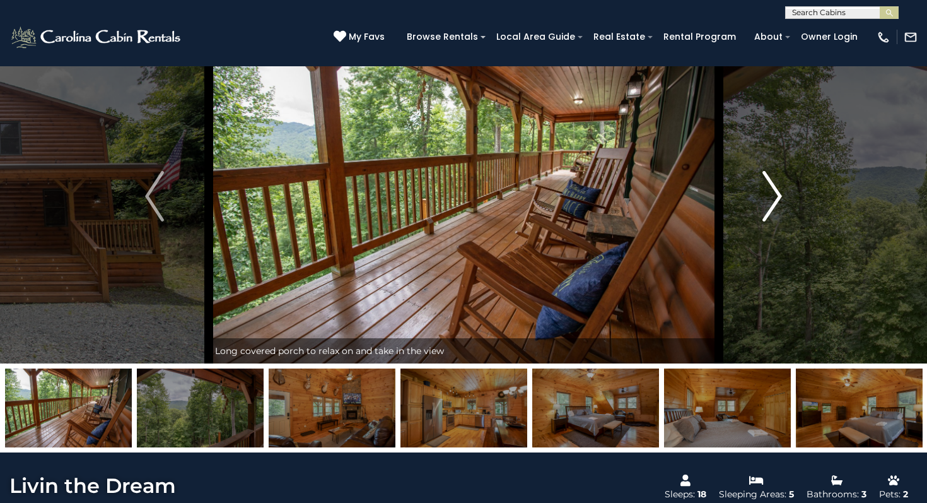
click at [760, 202] on button "Next" at bounding box center [772, 196] width 108 height 334
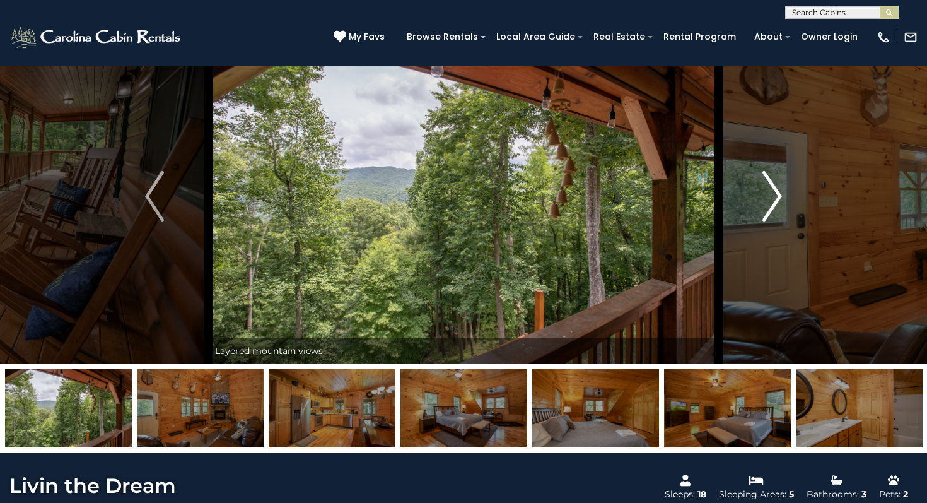
click at [760, 202] on button "Next" at bounding box center [772, 196] width 108 height 334
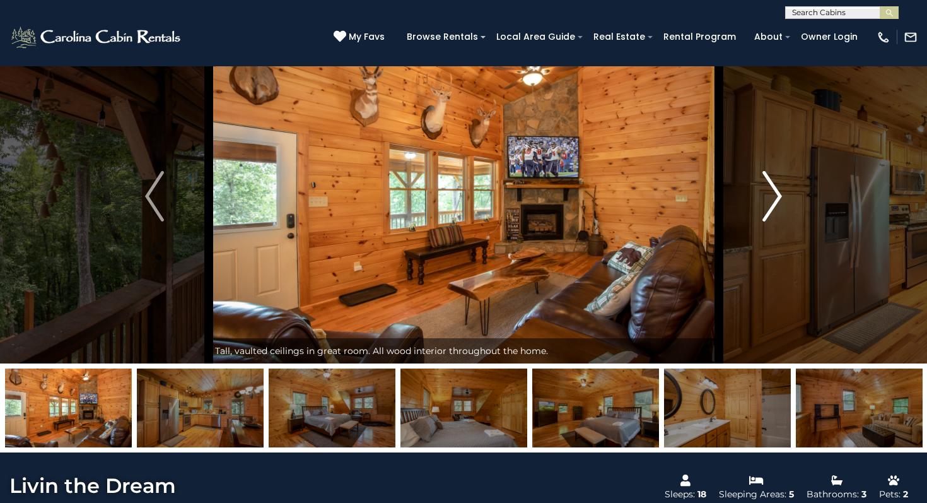
click at [760, 202] on button "Next" at bounding box center [772, 196] width 108 height 334
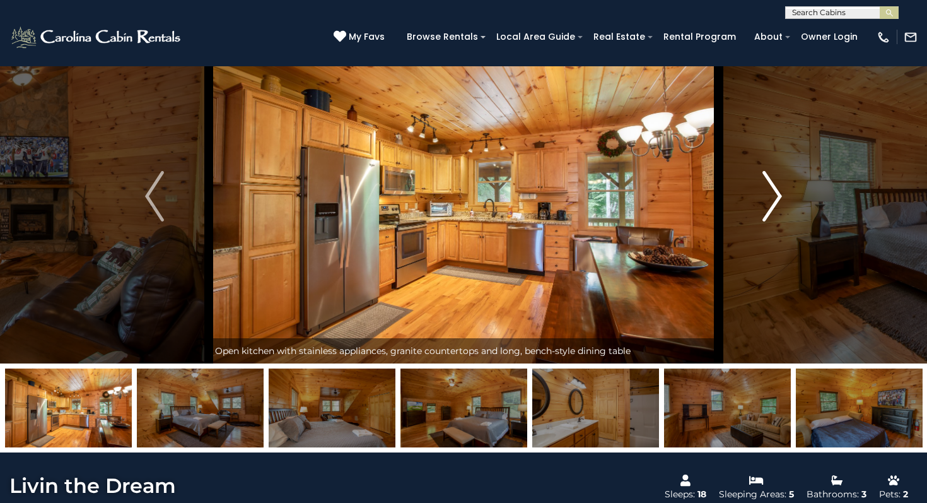
click at [761, 202] on button "Next" at bounding box center [772, 196] width 108 height 334
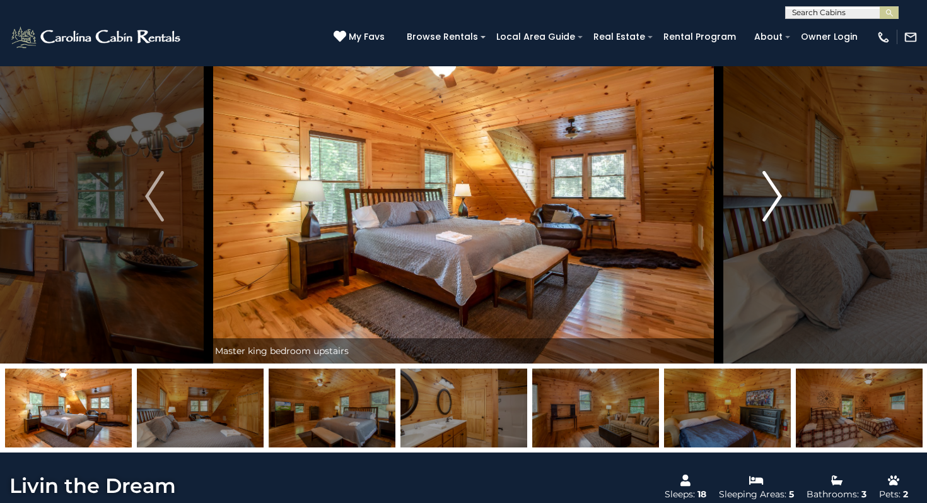
click at [761, 202] on button "Next" at bounding box center [772, 196] width 108 height 334
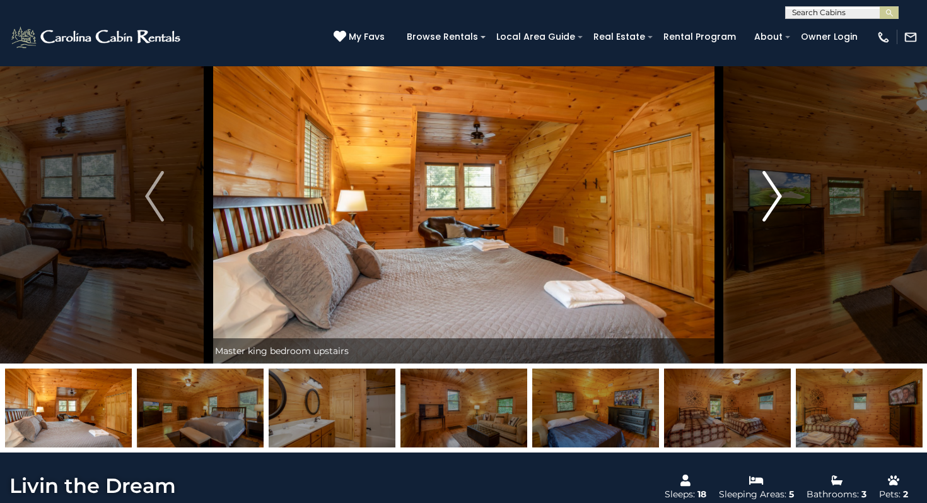
click at [762, 202] on button "Next" at bounding box center [772, 196] width 108 height 334
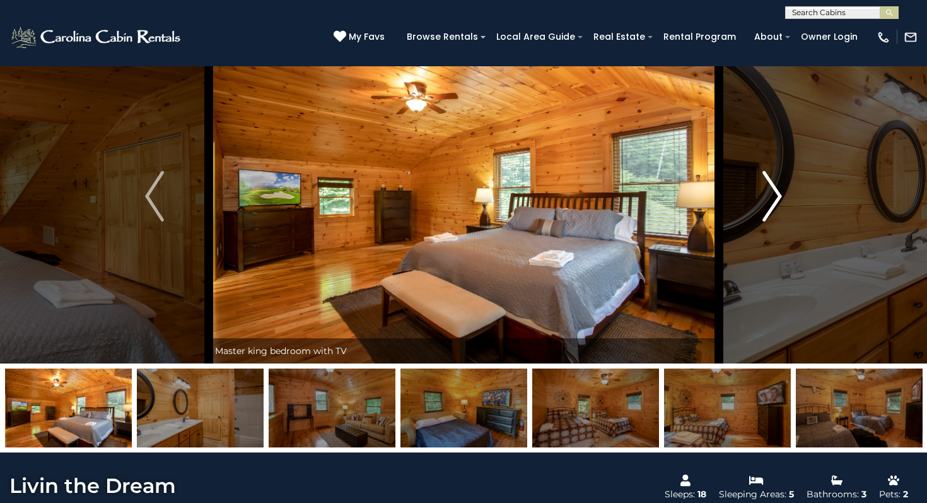
click at [762, 202] on button "Next" at bounding box center [772, 196] width 108 height 334
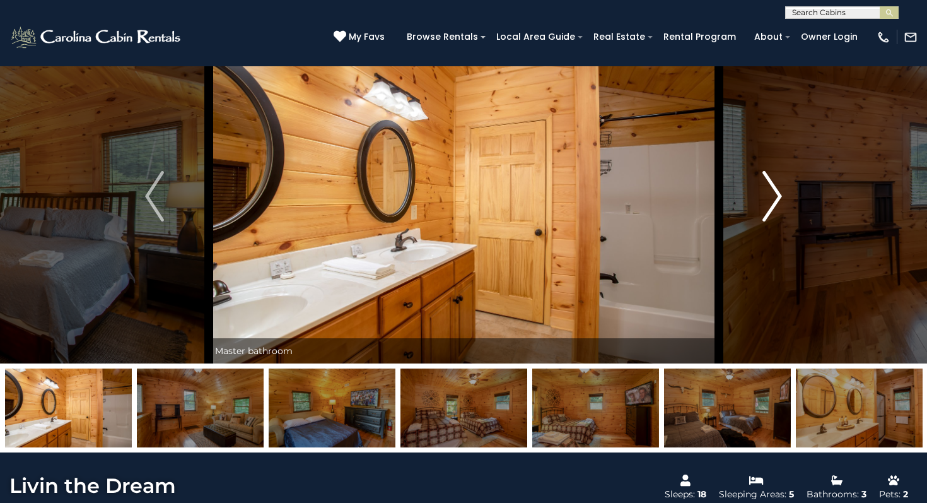
click at [762, 202] on button "Next" at bounding box center [772, 196] width 108 height 334
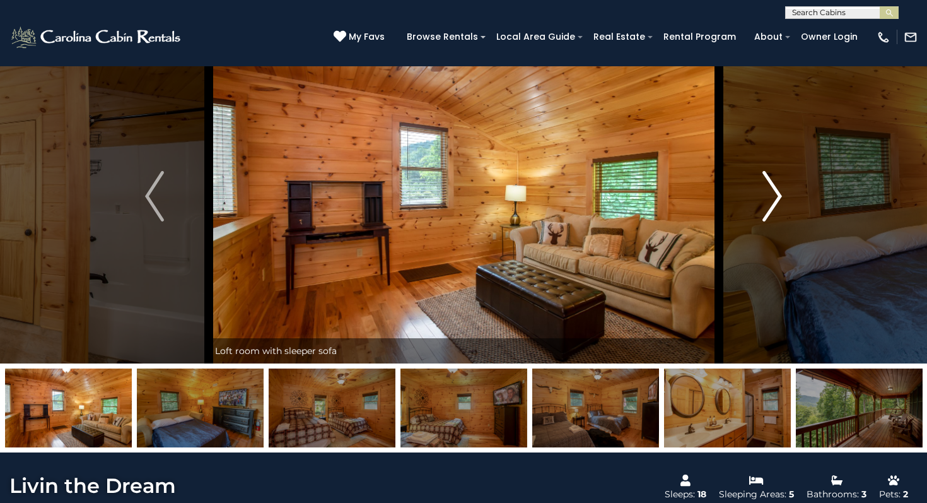
click at [762, 202] on button "Next" at bounding box center [772, 196] width 108 height 334
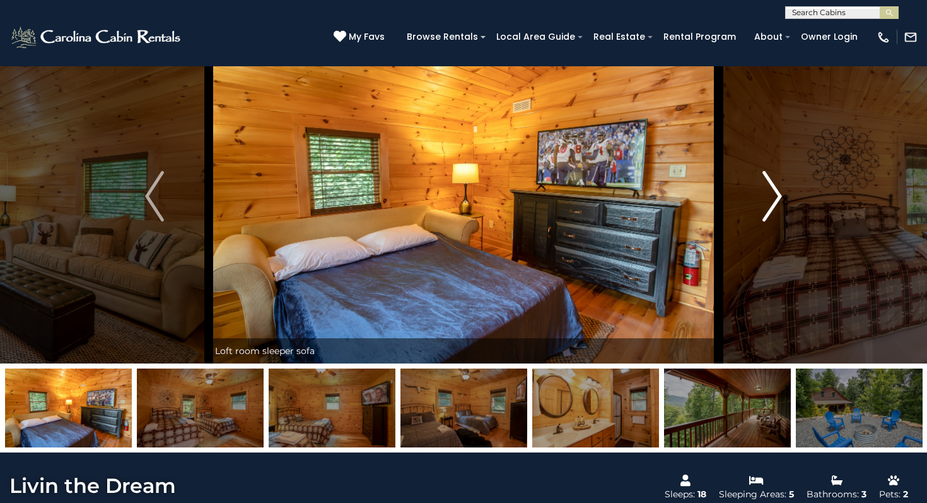
click at [762, 202] on button "Next" at bounding box center [772, 196] width 108 height 334
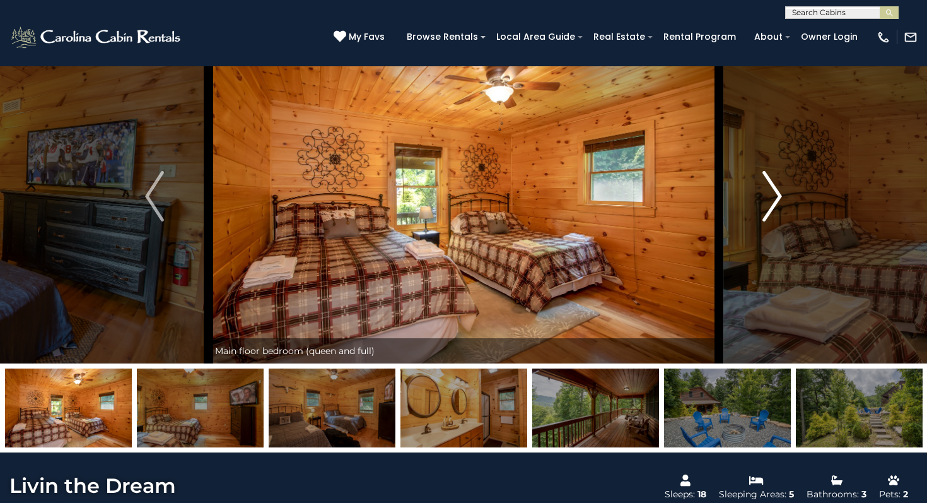
click at [762, 202] on button "Next" at bounding box center [772, 196] width 108 height 334
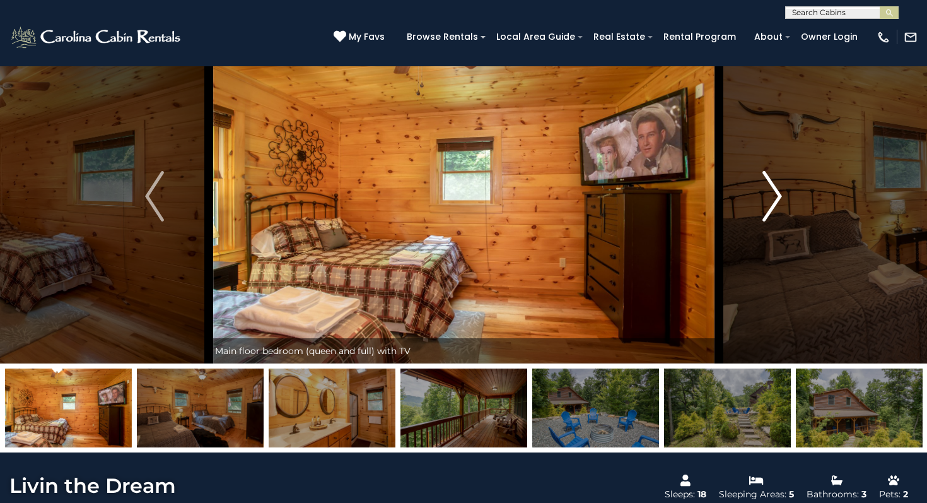
click at [762, 202] on button "Next" at bounding box center [772, 196] width 108 height 334
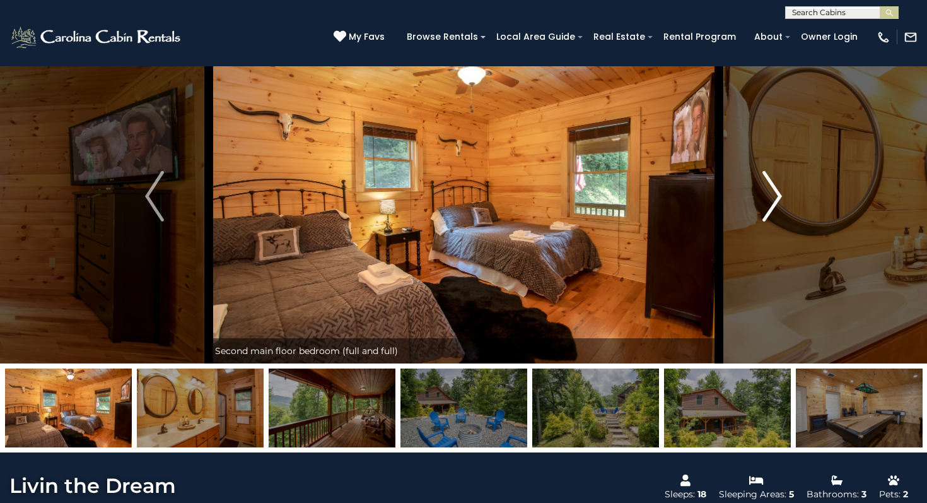
click at [762, 202] on button "Next" at bounding box center [772, 196] width 108 height 334
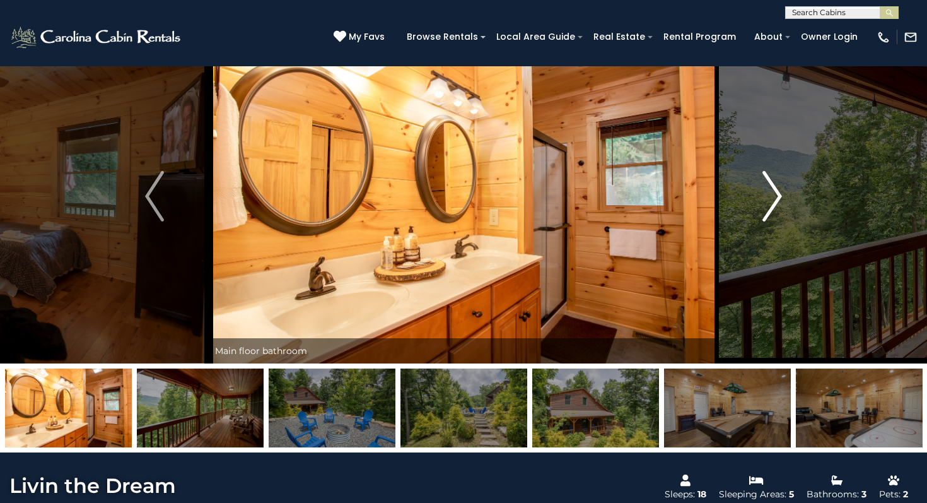
click at [762, 202] on button "Next" at bounding box center [772, 196] width 108 height 334
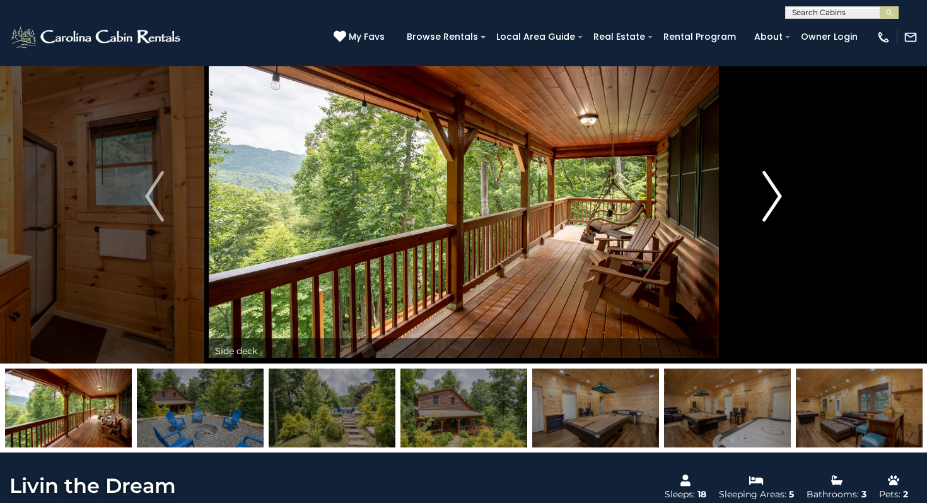
click at [762, 202] on button "Next" at bounding box center [772, 196] width 108 height 334
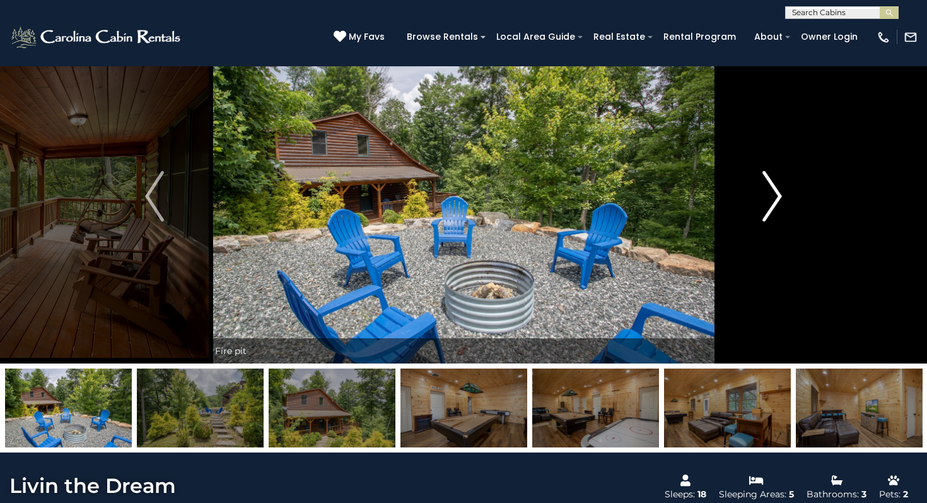
click at [762, 202] on button "Next" at bounding box center [772, 196] width 108 height 334
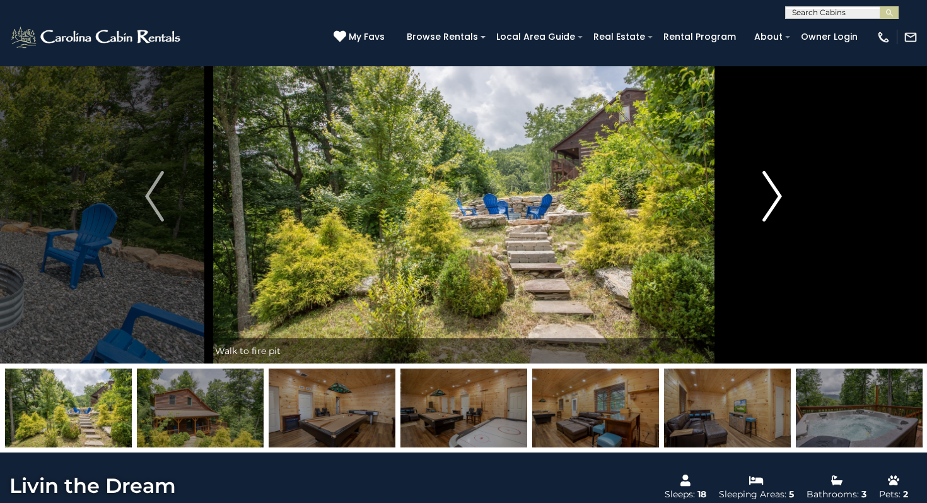
click at [762, 202] on button "Next" at bounding box center [772, 196] width 108 height 334
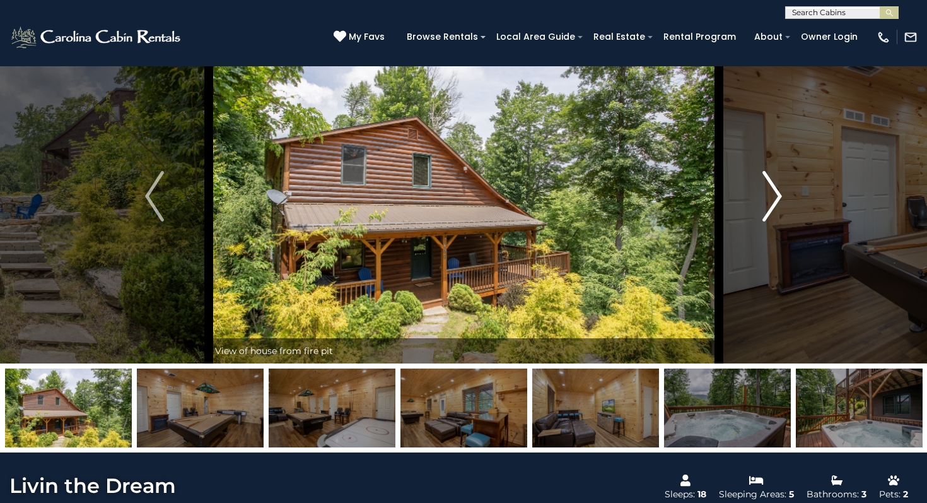
click at [762, 202] on button "Next" at bounding box center [772, 196] width 108 height 334
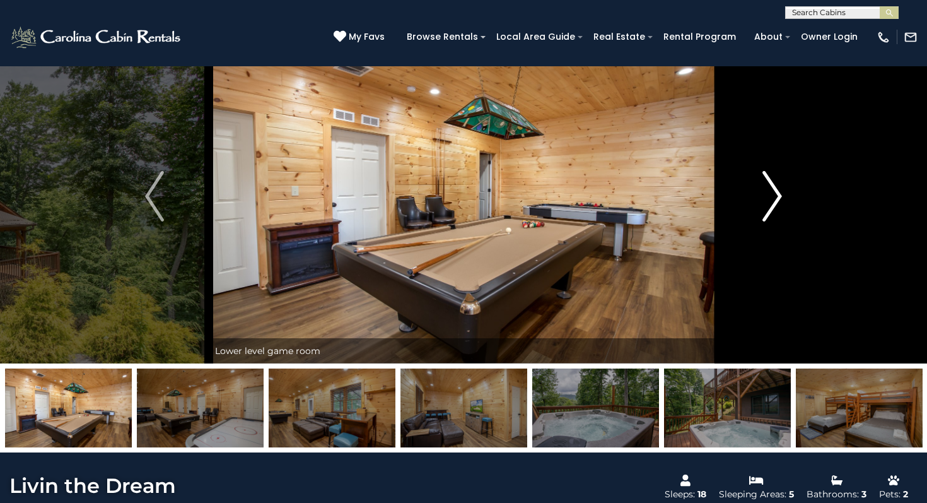
click at [762, 202] on button "Next" at bounding box center [772, 196] width 108 height 334
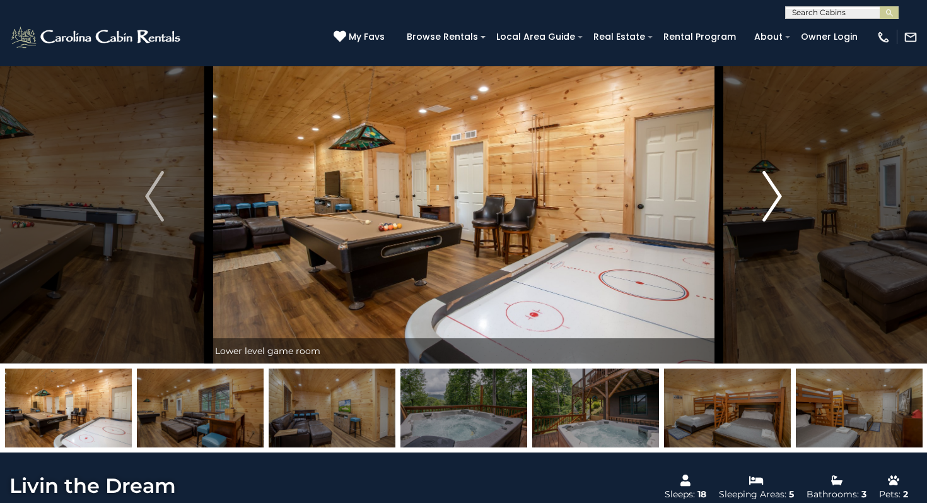
click at [762, 202] on button "Next" at bounding box center [772, 196] width 108 height 334
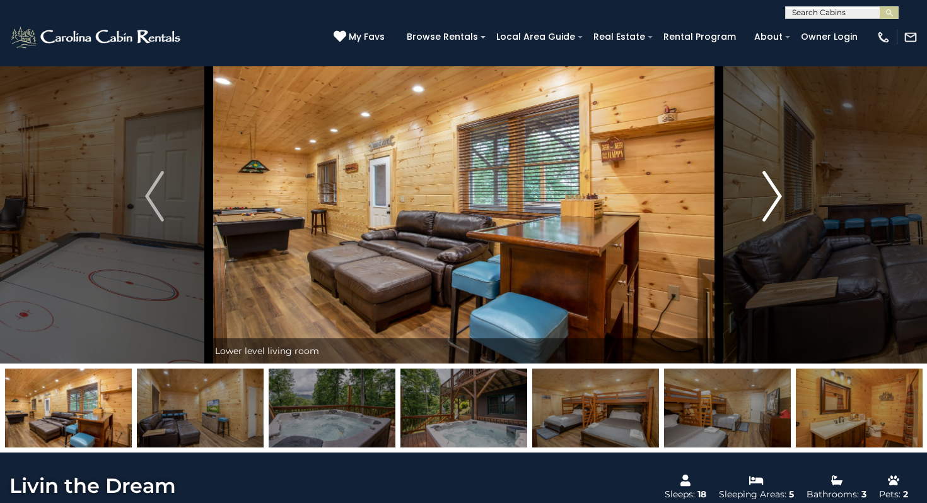
click at [781, 201] on img "Next" at bounding box center [772, 196] width 19 height 50
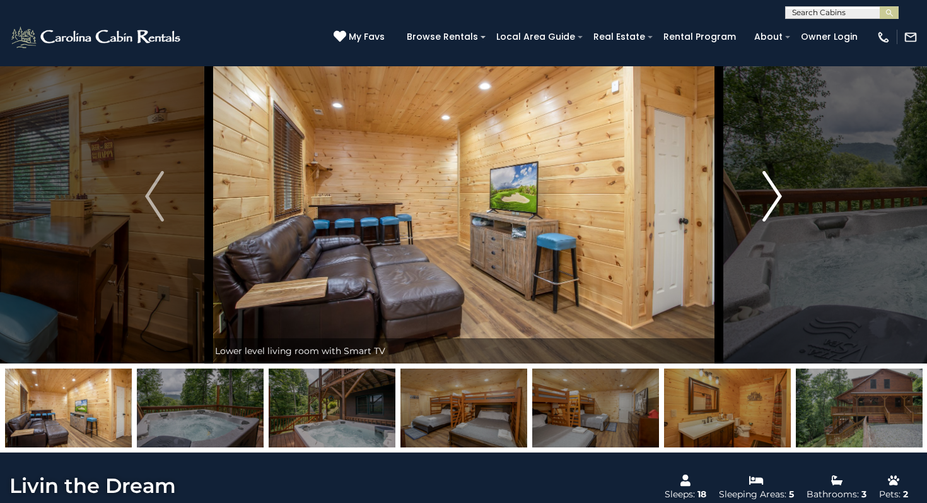
click at [781, 201] on img "Next" at bounding box center [772, 196] width 19 height 50
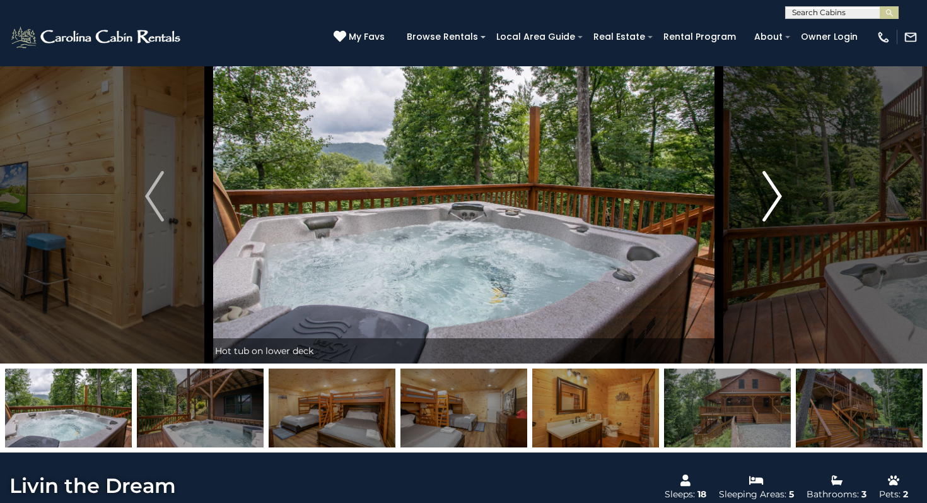
click at [781, 201] on img "Next" at bounding box center [772, 196] width 19 height 50
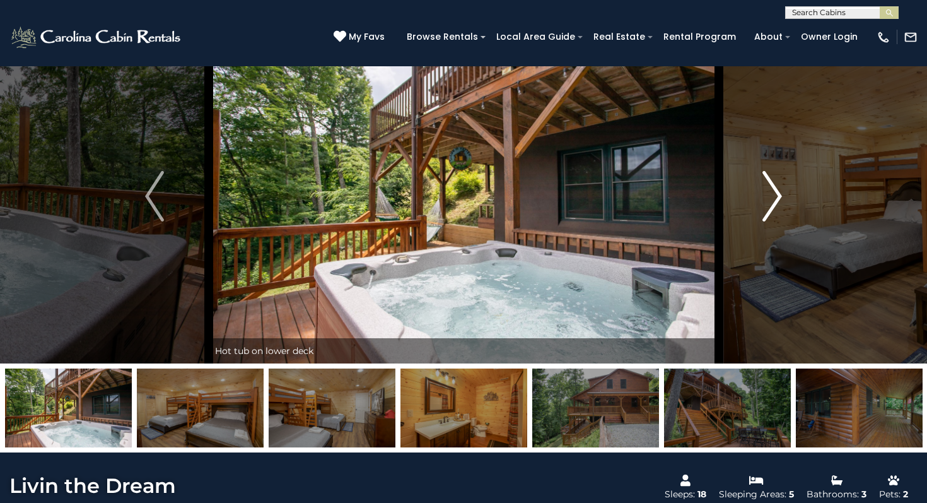
click at [781, 201] on img "Next" at bounding box center [772, 196] width 19 height 50
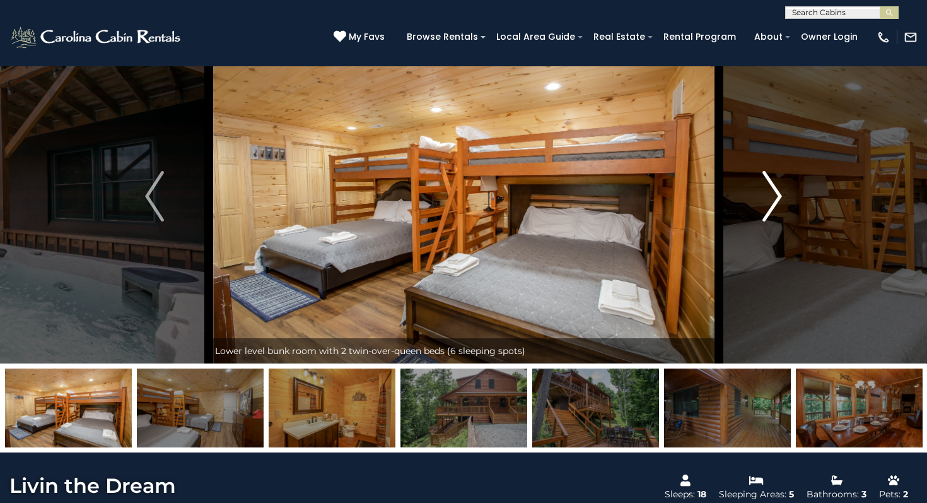
click at [781, 201] on img "Next" at bounding box center [772, 196] width 19 height 50
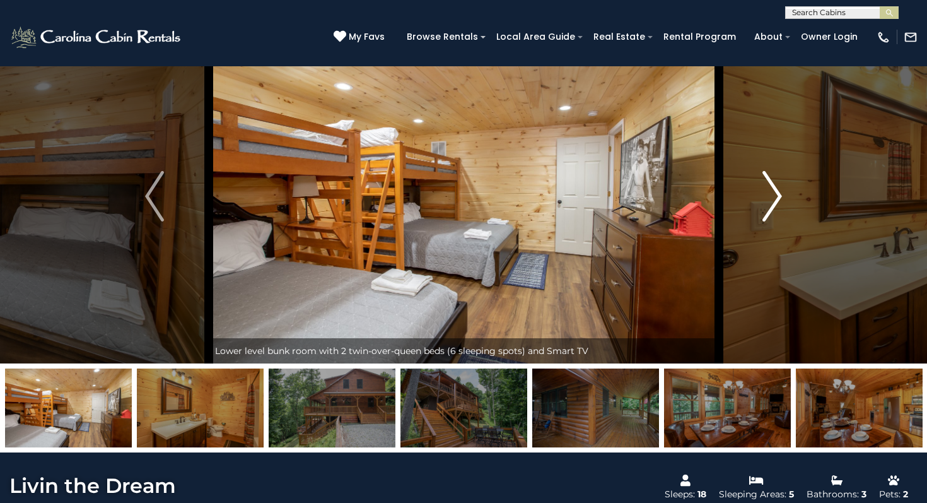
click at [781, 201] on img "Next" at bounding box center [772, 196] width 19 height 50
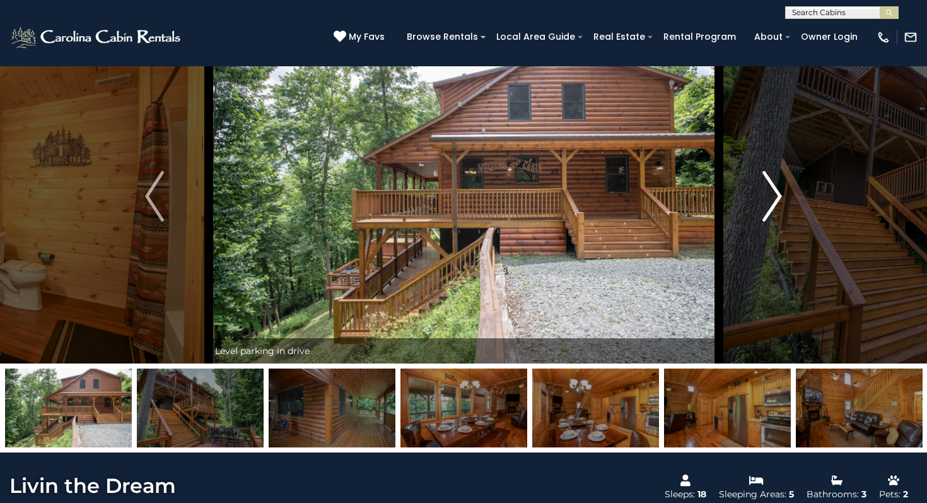
click at [781, 201] on img "Next" at bounding box center [772, 196] width 19 height 50
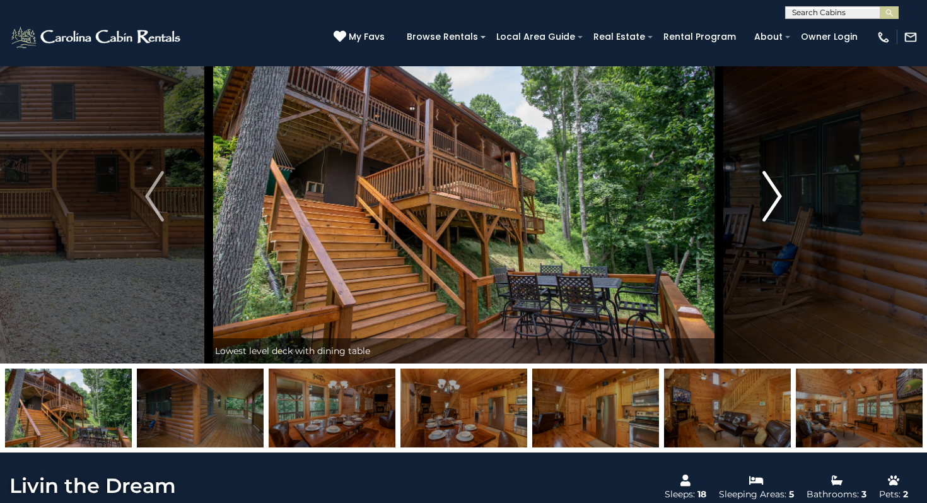
click at [781, 201] on img "Next" at bounding box center [772, 196] width 19 height 50
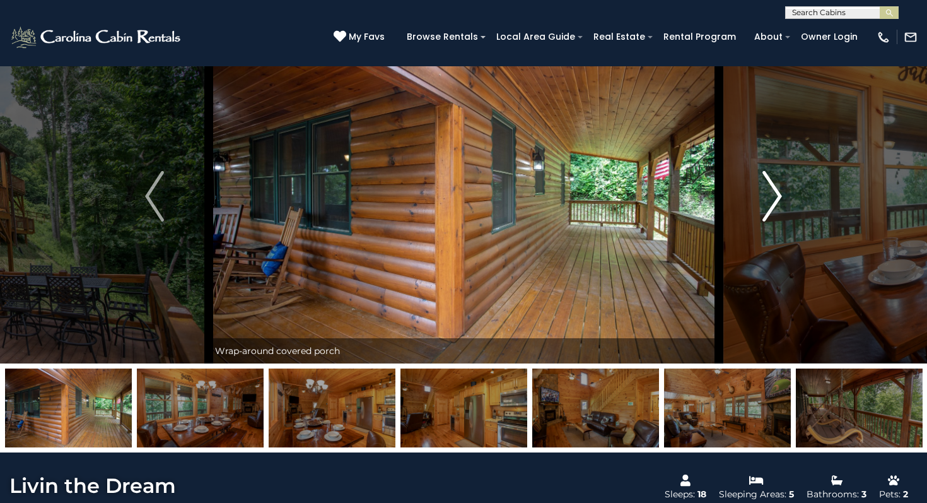
click at [781, 201] on img "Next" at bounding box center [772, 196] width 19 height 50
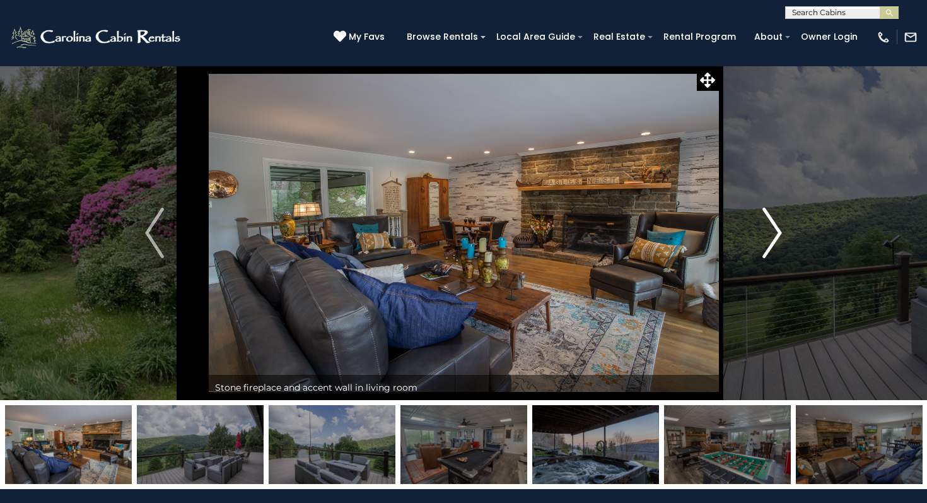
click at [758, 229] on button "Next" at bounding box center [772, 233] width 108 height 334
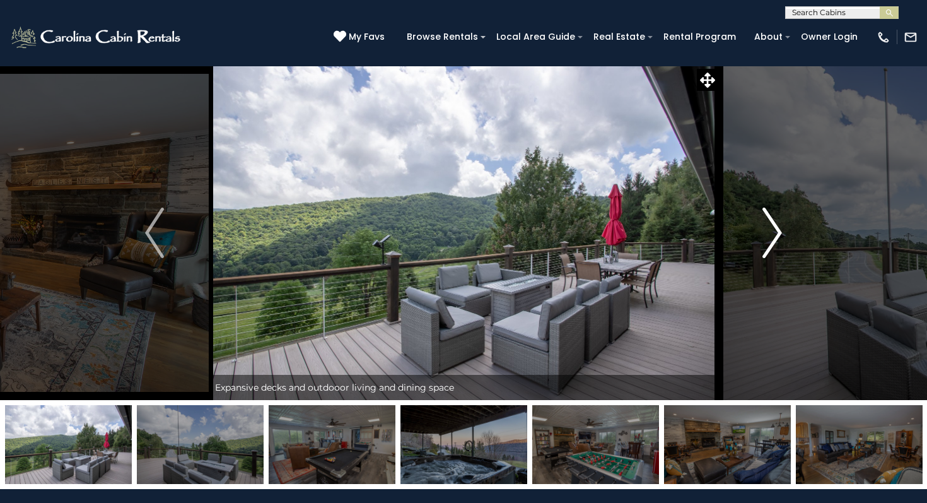
click at [758, 229] on button "Next" at bounding box center [772, 233] width 108 height 334
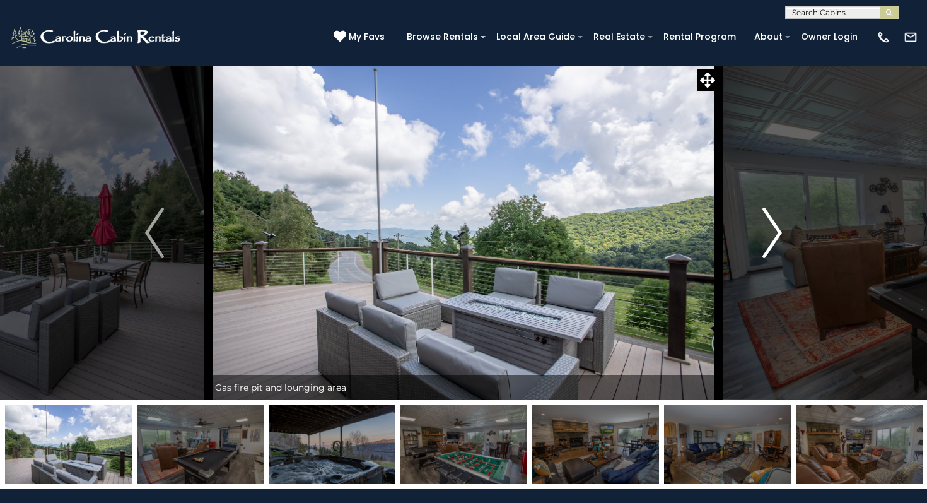
click at [759, 230] on button "Next" at bounding box center [772, 233] width 108 height 334
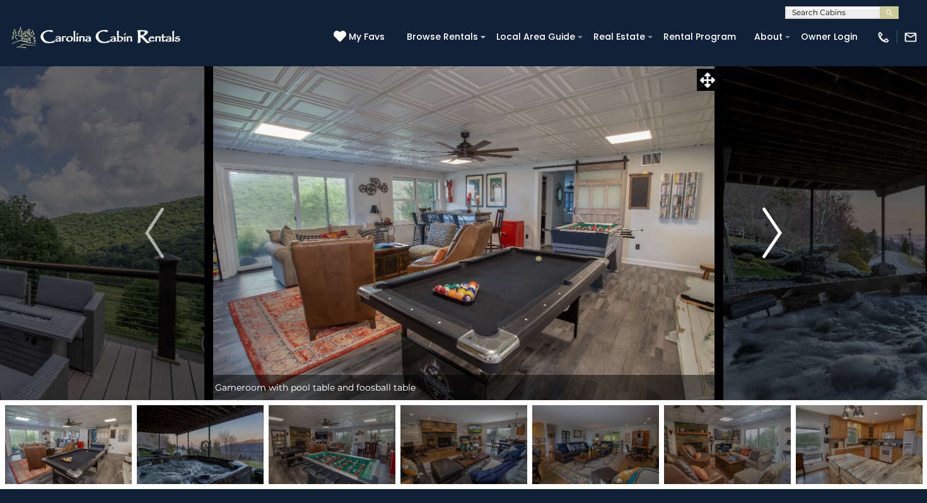
click at [760, 230] on button "Next" at bounding box center [772, 233] width 108 height 334
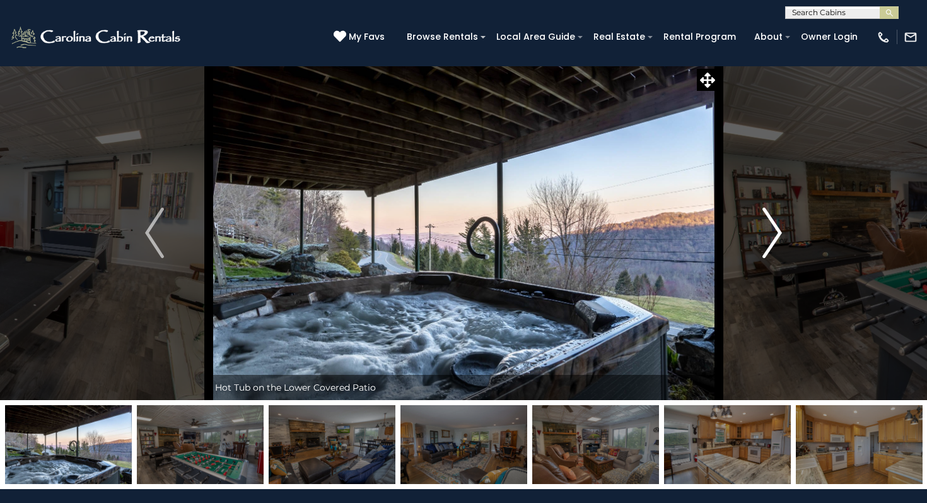
click at [761, 230] on button "Next" at bounding box center [772, 233] width 108 height 334
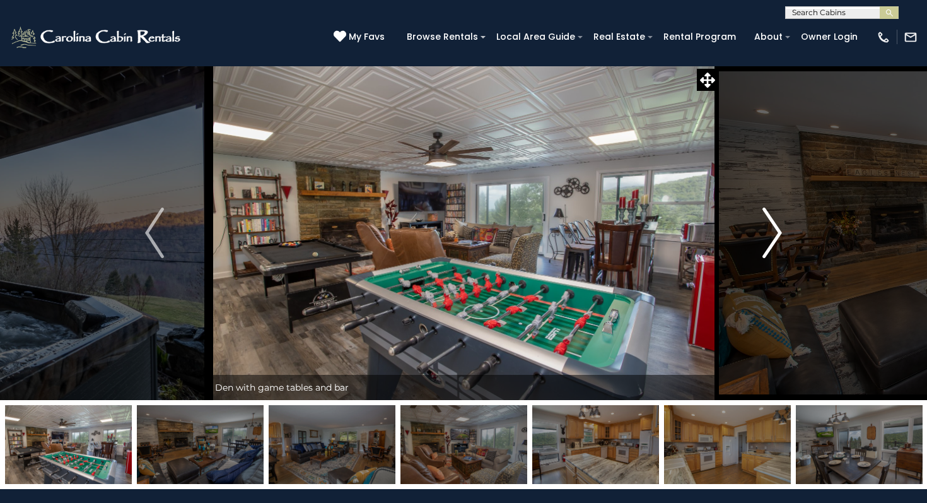
click at [761, 230] on button "Next" at bounding box center [772, 233] width 108 height 334
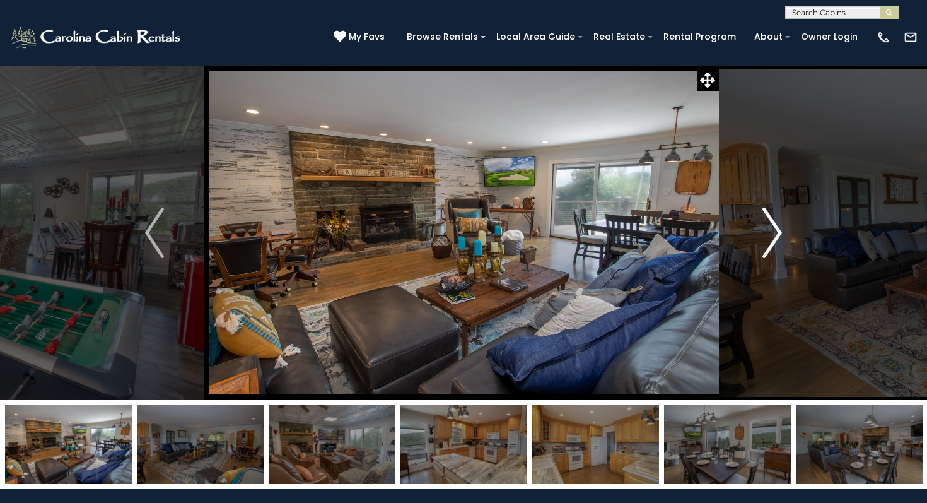
click at [762, 230] on button "Next" at bounding box center [772, 233] width 108 height 334
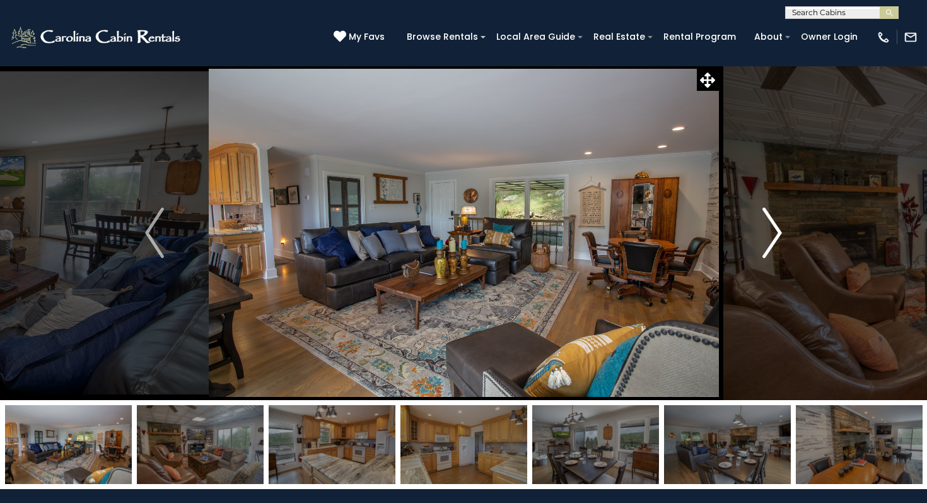
click at [762, 230] on button "Next" at bounding box center [772, 233] width 108 height 334
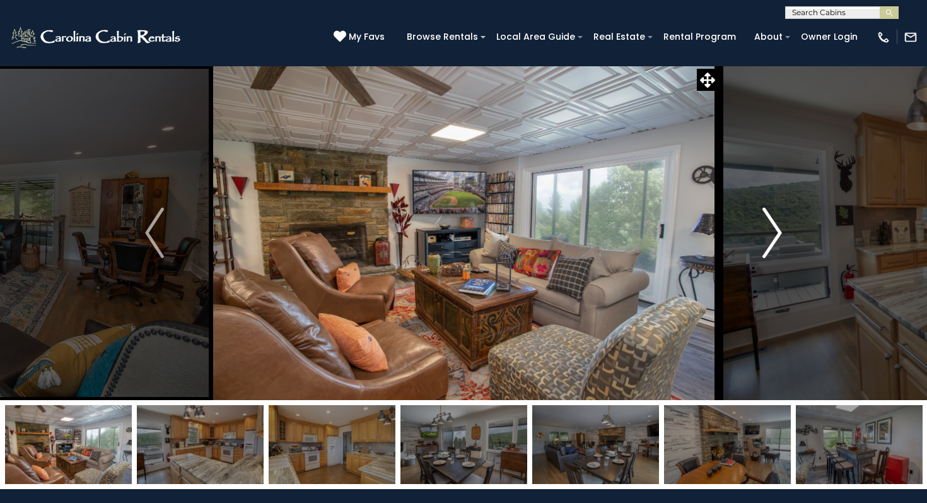
click at [762, 230] on button "Next" at bounding box center [772, 233] width 108 height 334
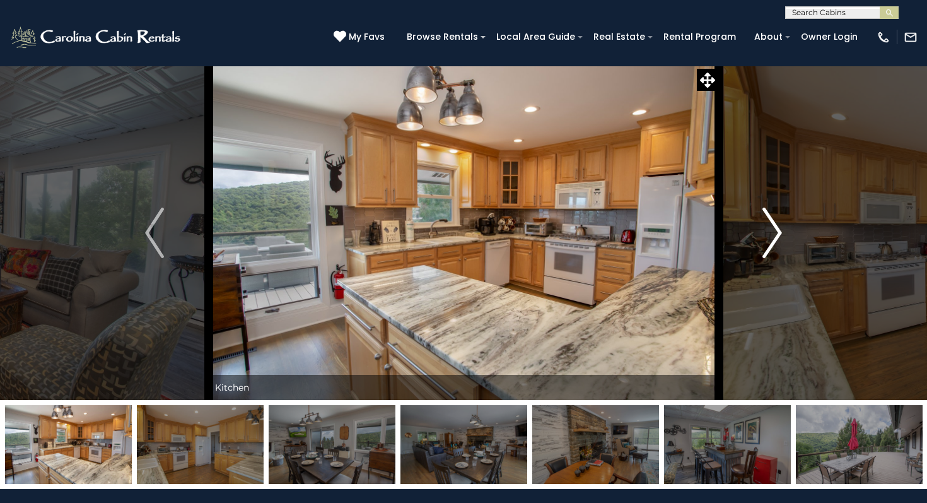
click at [762, 230] on button "Next" at bounding box center [772, 233] width 108 height 334
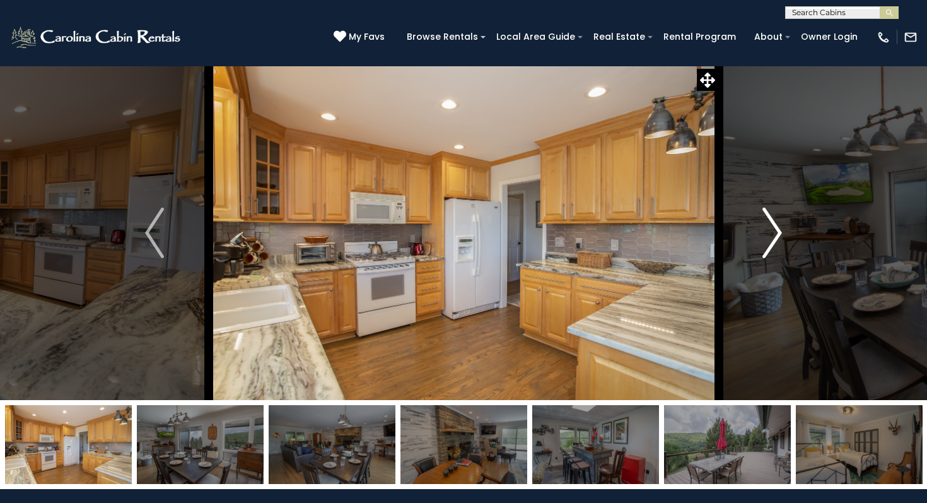
click at [762, 230] on button "Next" at bounding box center [772, 233] width 108 height 334
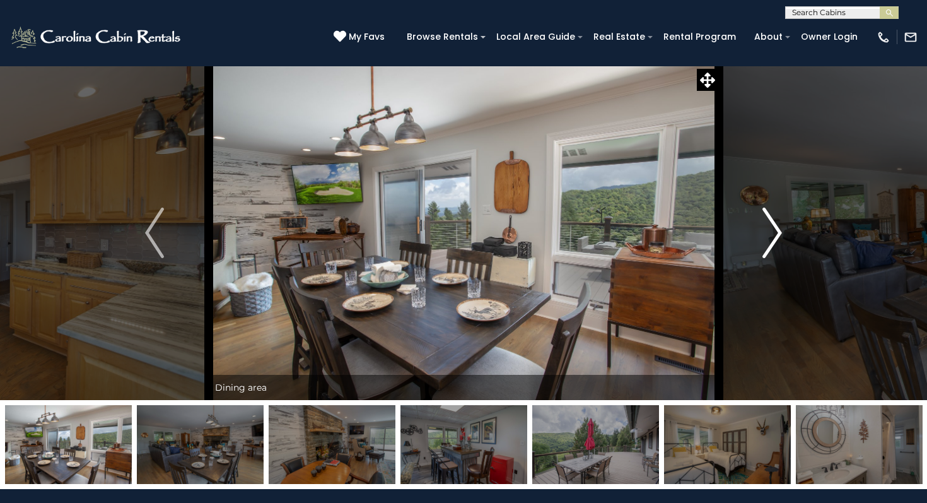
click at [762, 230] on button "Next" at bounding box center [772, 233] width 108 height 334
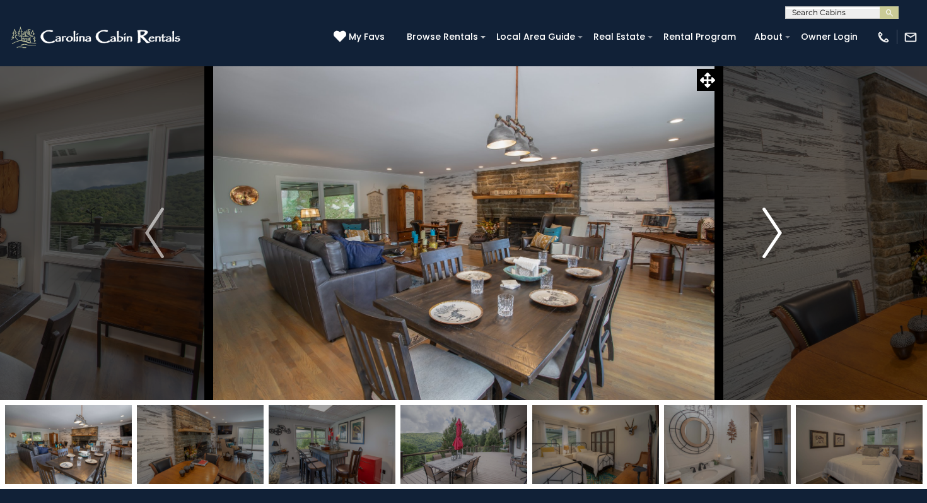
click at [763, 230] on img "Next" at bounding box center [772, 232] width 19 height 50
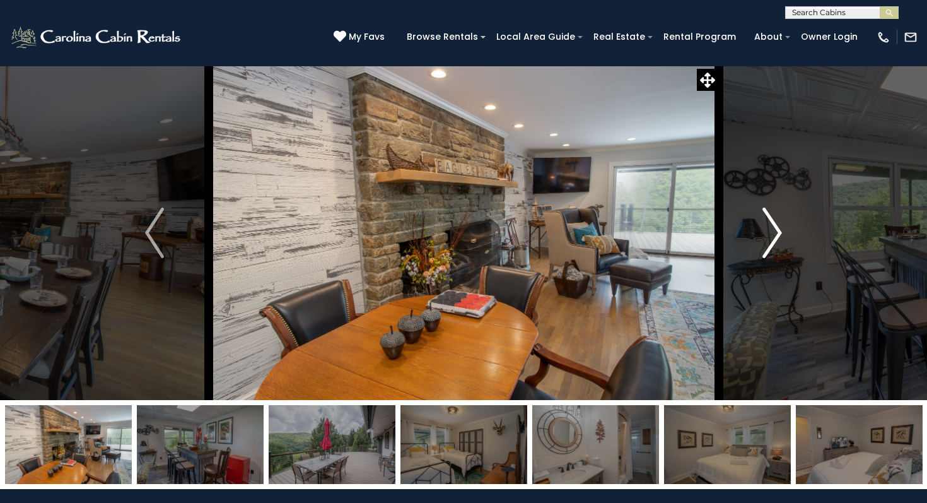
click at [764, 230] on img "Next" at bounding box center [772, 232] width 19 height 50
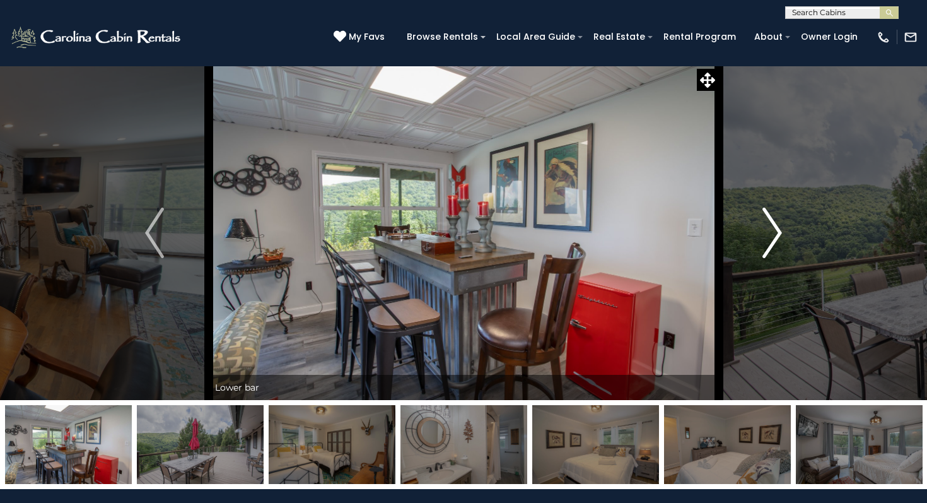
click at [764, 230] on img "Next" at bounding box center [772, 232] width 19 height 50
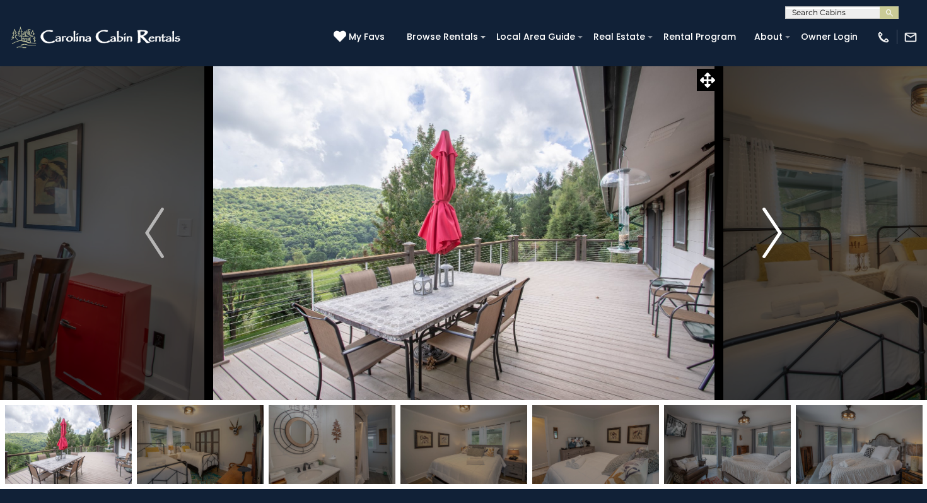
click at [764, 230] on img "Next" at bounding box center [772, 232] width 19 height 50
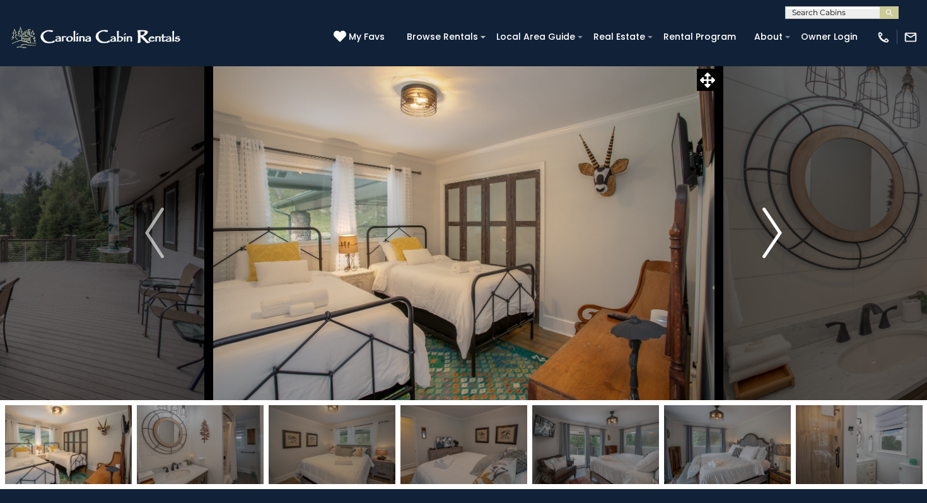
click at [764, 230] on img "Next" at bounding box center [772, 232] width 19 height 50
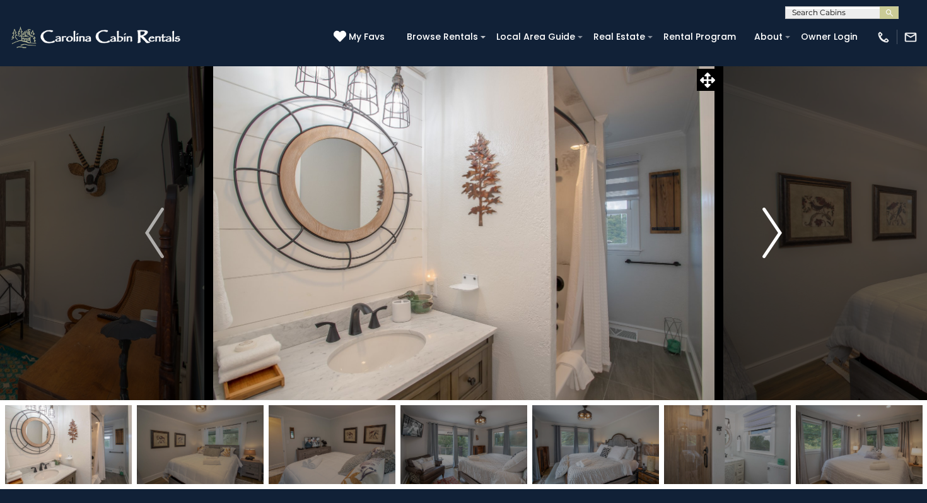
click at [765, 230] on img "Next" at bounding box center [772, 232] width 19 height 50
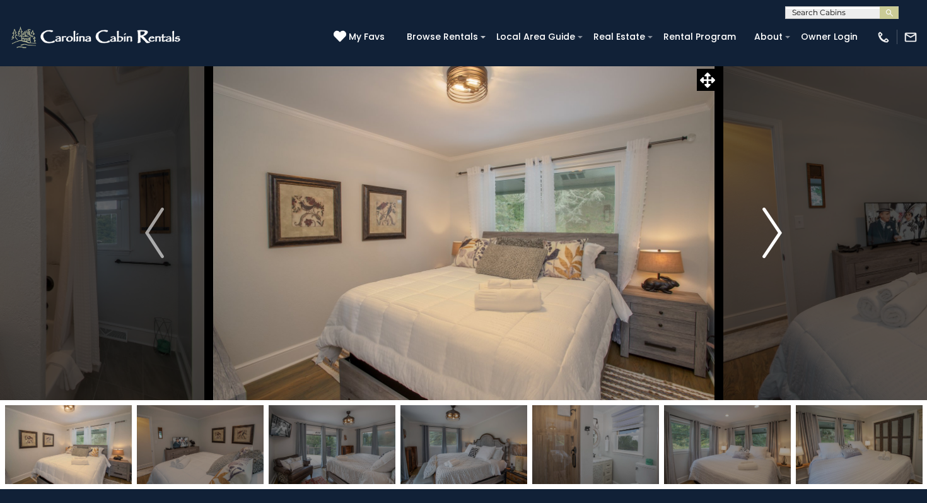
click at [766, 230] on img "Next" at bounding box center [772, 232] width 19 height 50
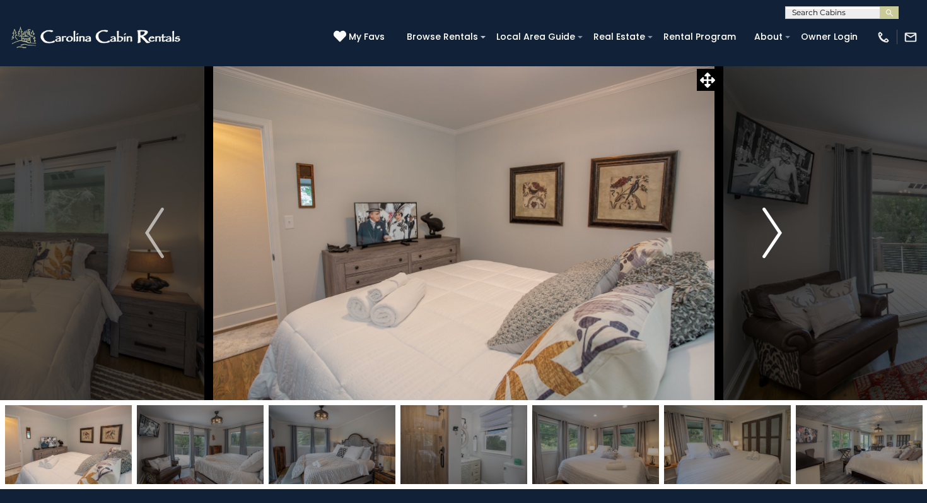
click at [762, 232] on button "Next" at bounding box center [772, 233] width 108 height 334
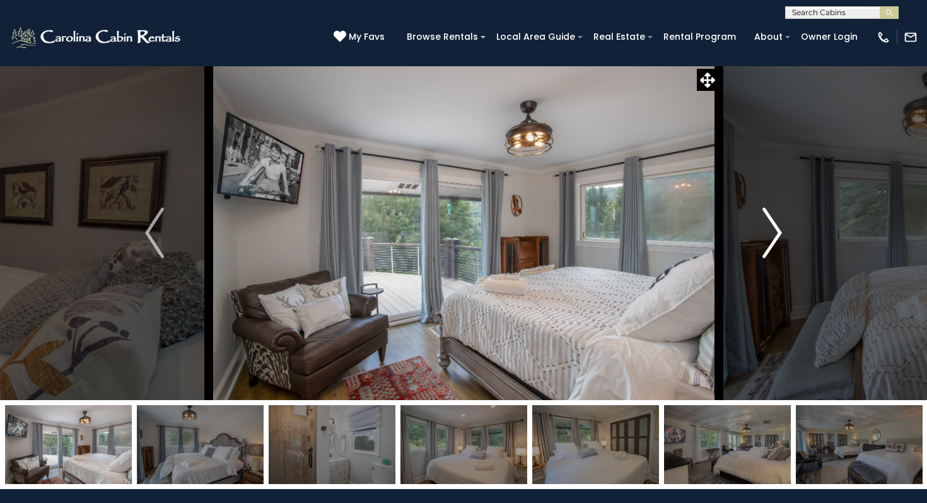
click at [763, 233] on img "Next" at bounding box center [772, 232] width 19 height 50
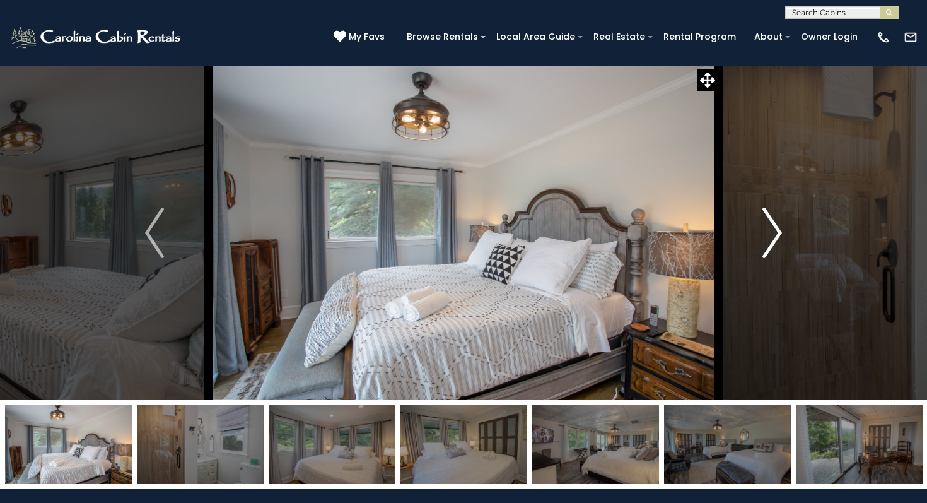
click at [763, 233] on img "Next" at bounding box center [772, 232] width 19 height 50
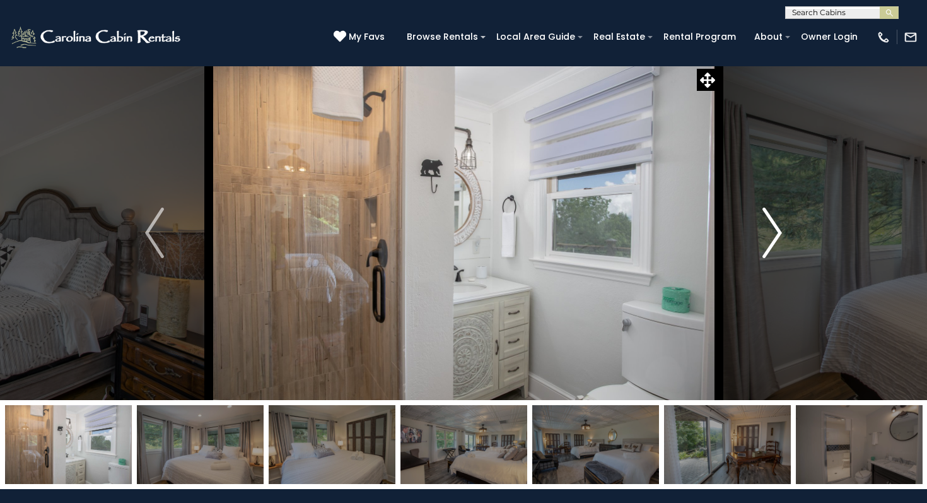
click at [763, 233] on img "Next" at bounding box center [772, 232] width 19 height 50
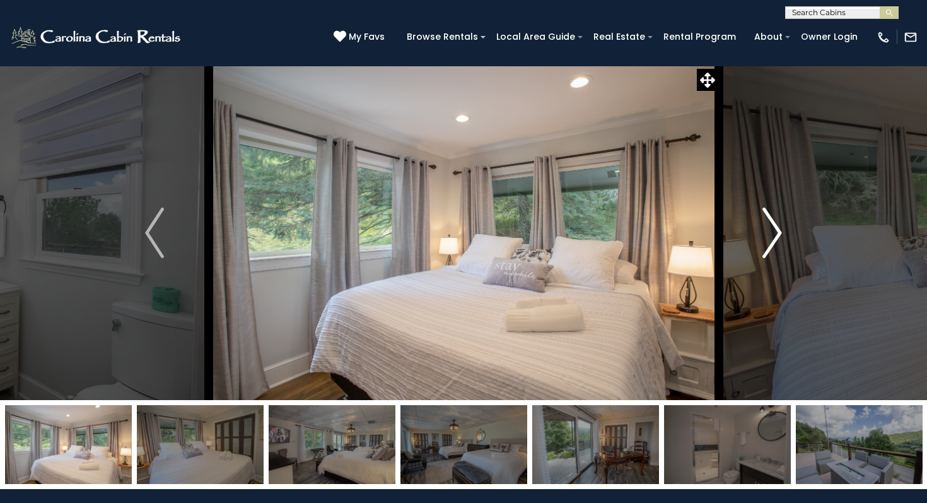
click at [763, 233] on img "Next" at bounding box center [772, 232] width 19 height 50
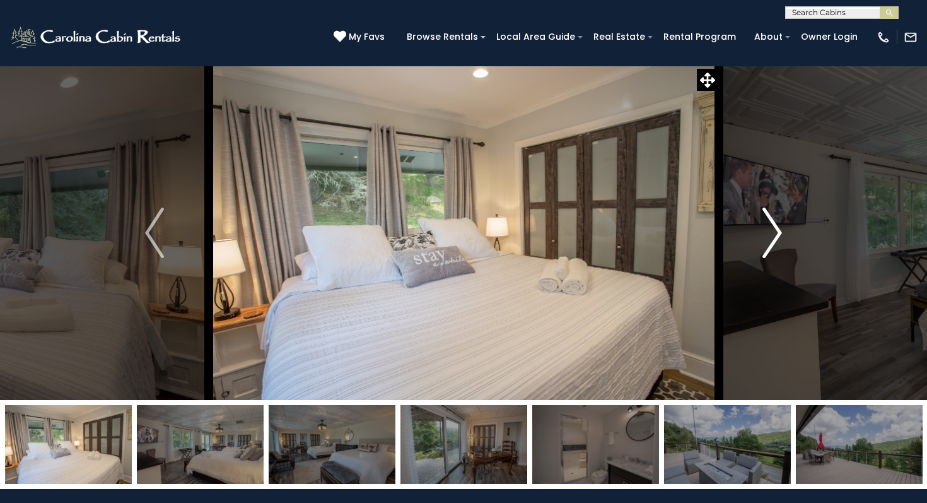
click at [763, 233] on img "Next" at bounding box center [772, 232] width 19 height 50
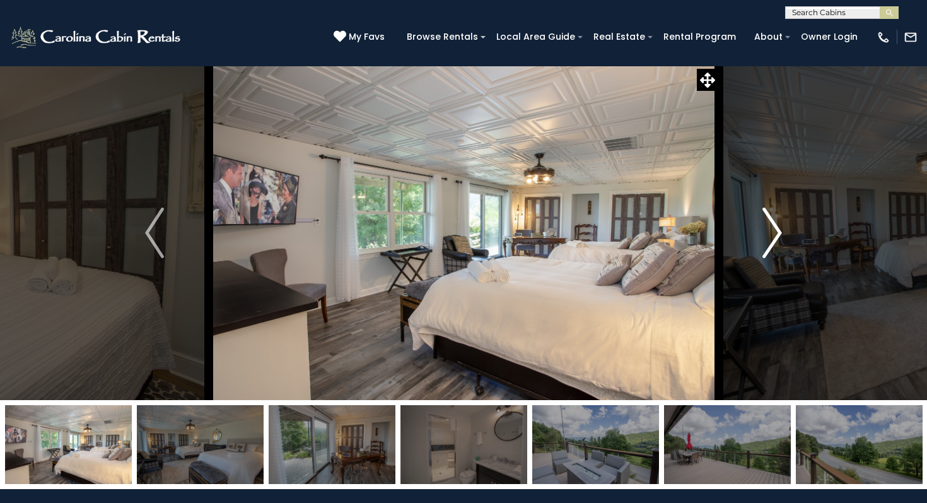
click at [763, 234] on img "Next" at bounding box center [772, 232] width 19 height 50
